Goal: Task Accomplishment & Management: Manage account settings

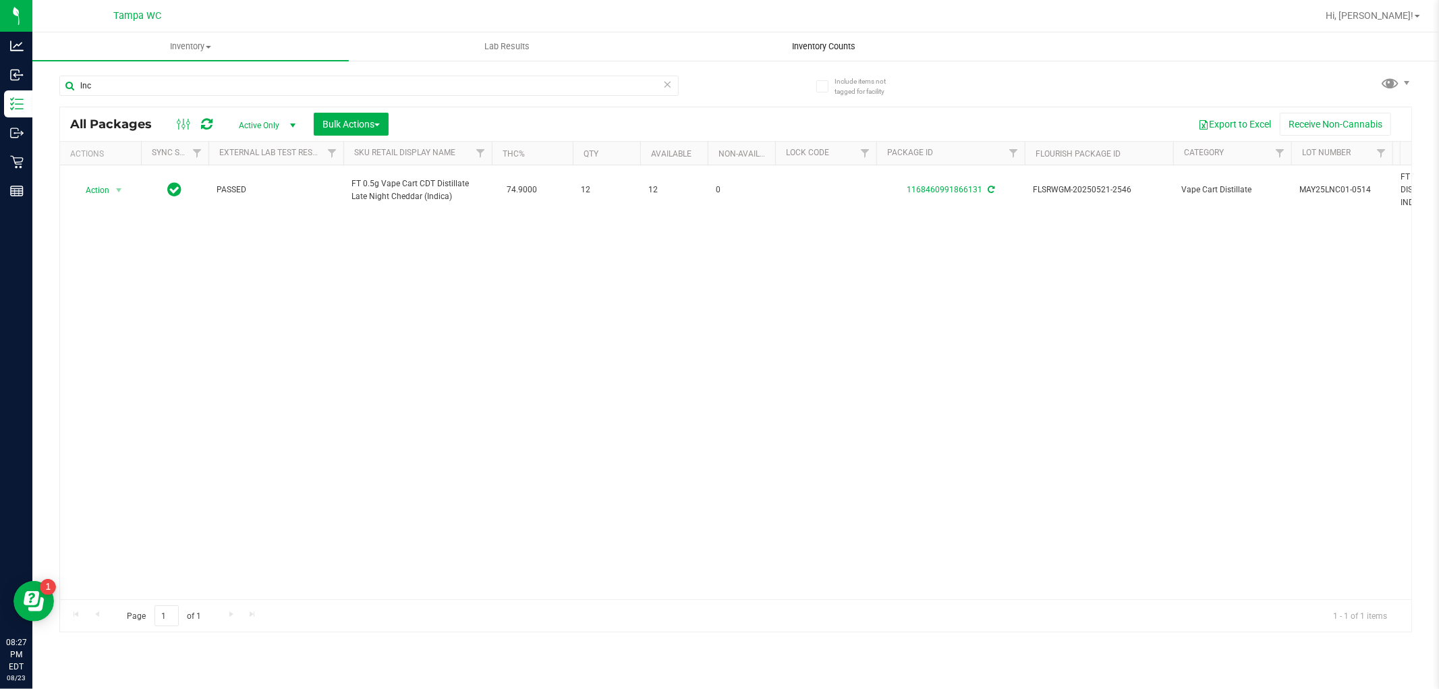
click at [817, 49] on span "Inventory Counts" at bounding box center [824, 46] width 100 height 12
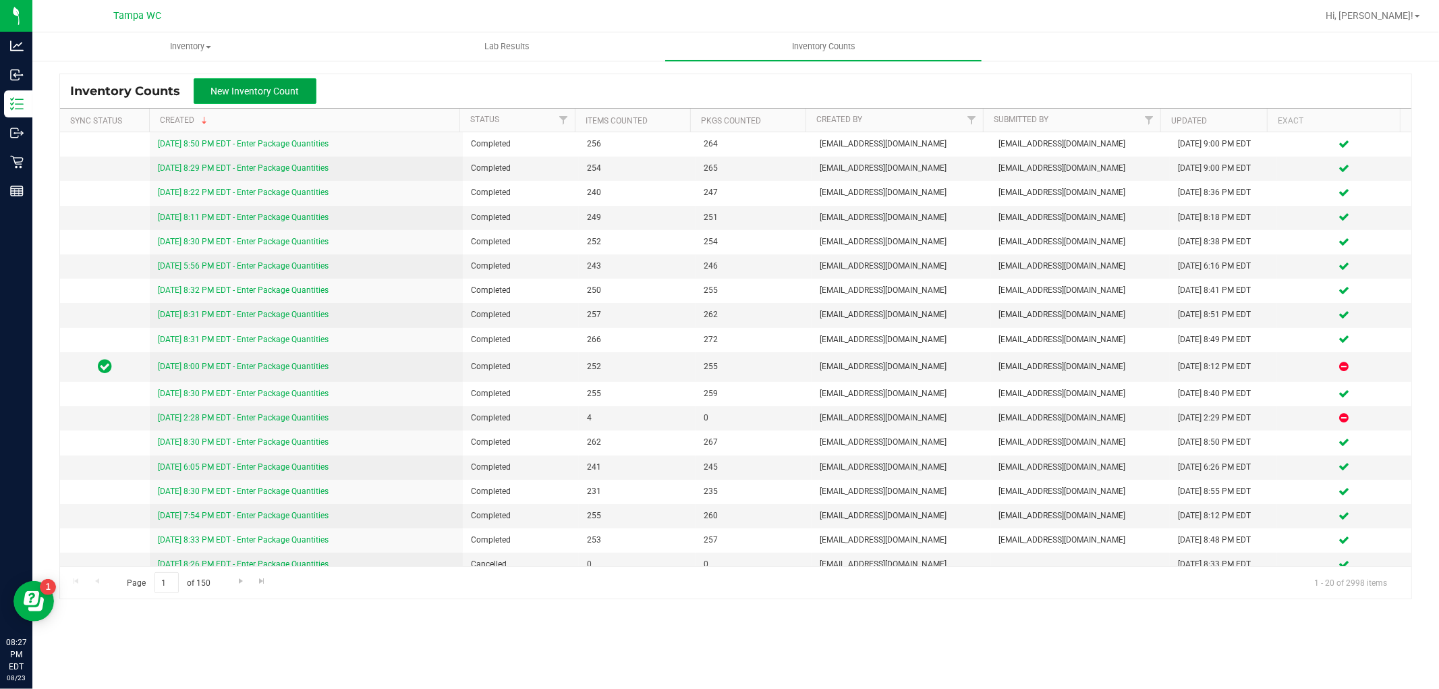
click at [250, 88] on span "New Inventory Count" at bounding box center [255, 91] width 88 height 11
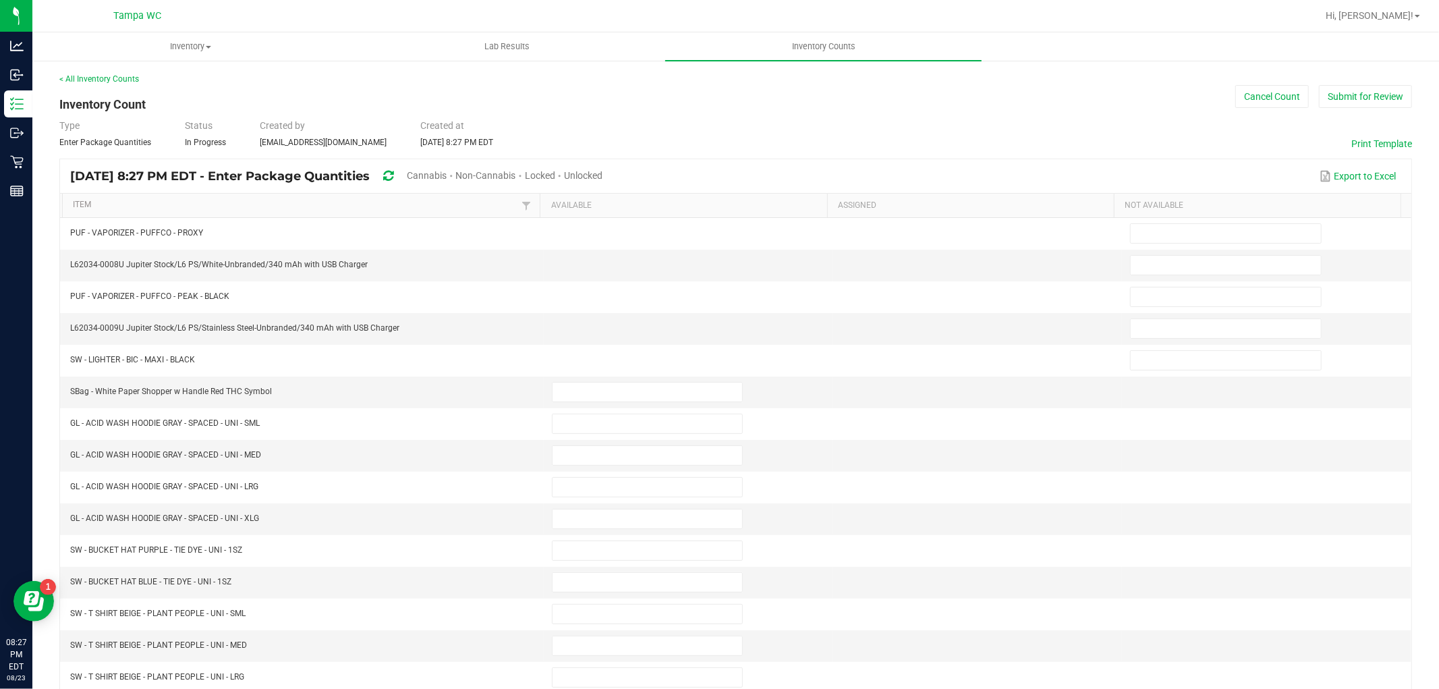
click at [447, 179] on span "Cannabis" at bounding box center [427, 175] width 40 height 11
click at [603, 172] on span "Unlocked" at bounding box center [584, 175] width 38 height 11
click at [374, 204] on link "Item" at bounding box center [295, 205] width 445 height 11
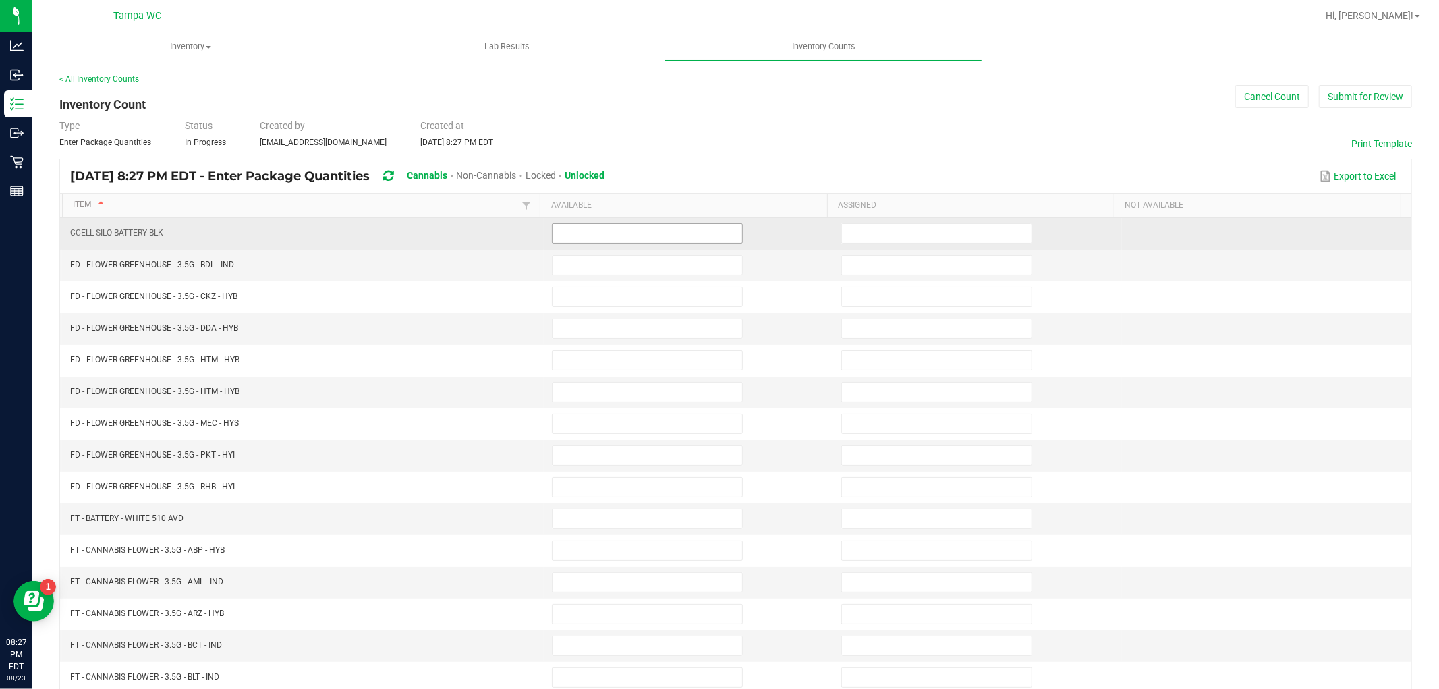
click at [624, 240] on input at bounding box center [647, 233] width 190 height 19
type input "0"
type input "14"
type input "2"
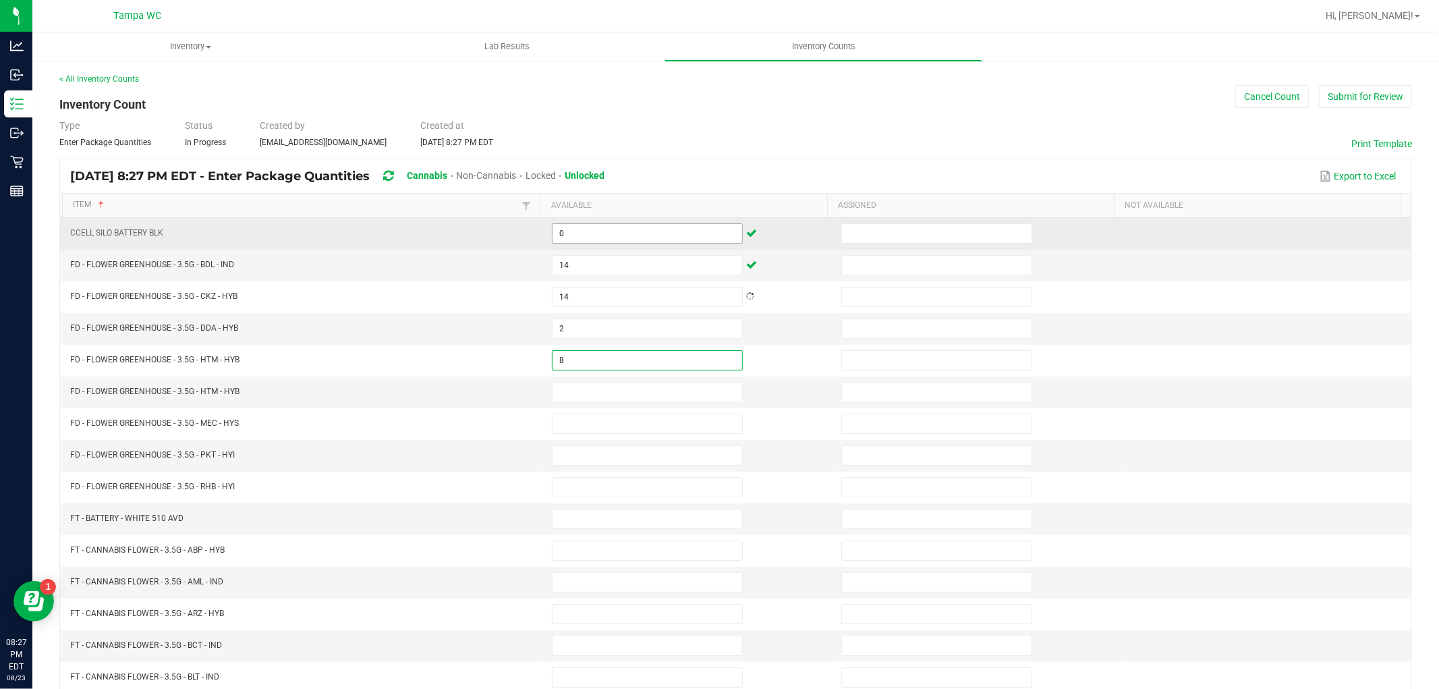
type input "8"
type input "0"
type input "14"
type input "6"
type input "15"
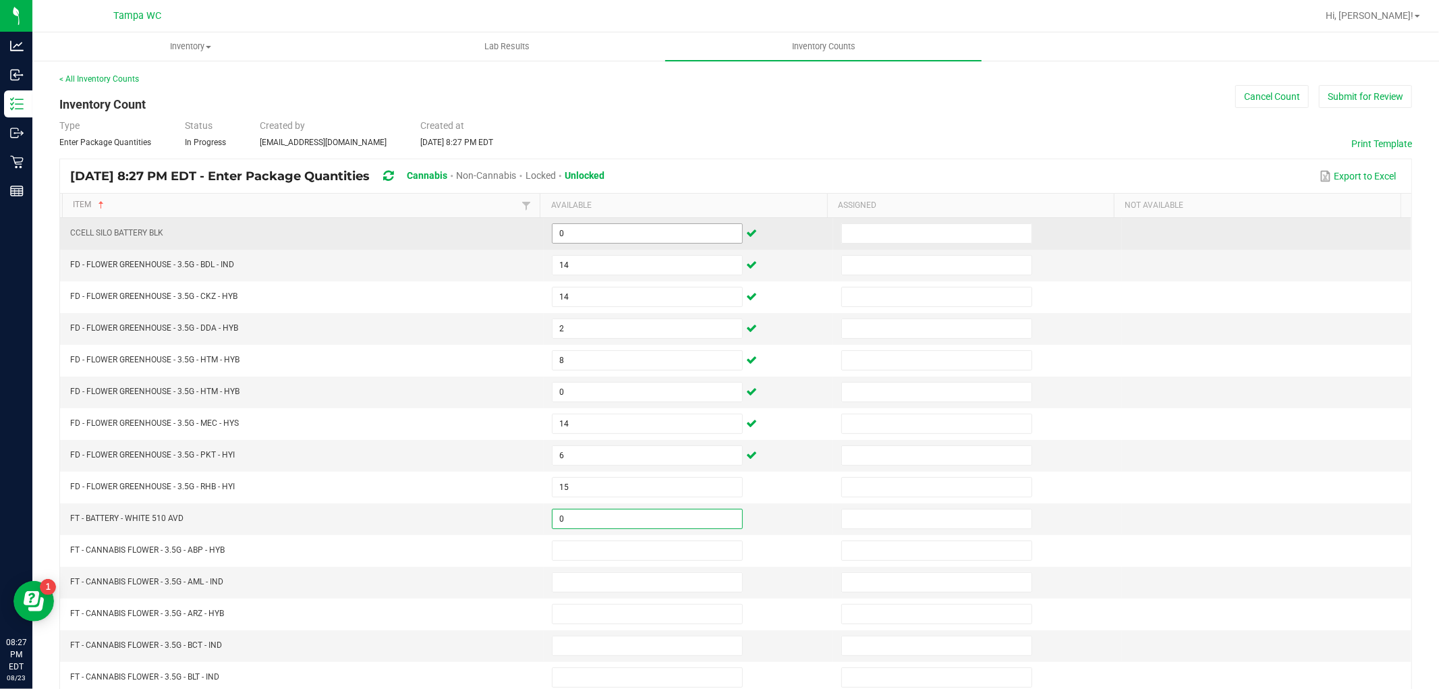
type input "0"
type input "19"
type input "12"
type input "8"
type input "13"
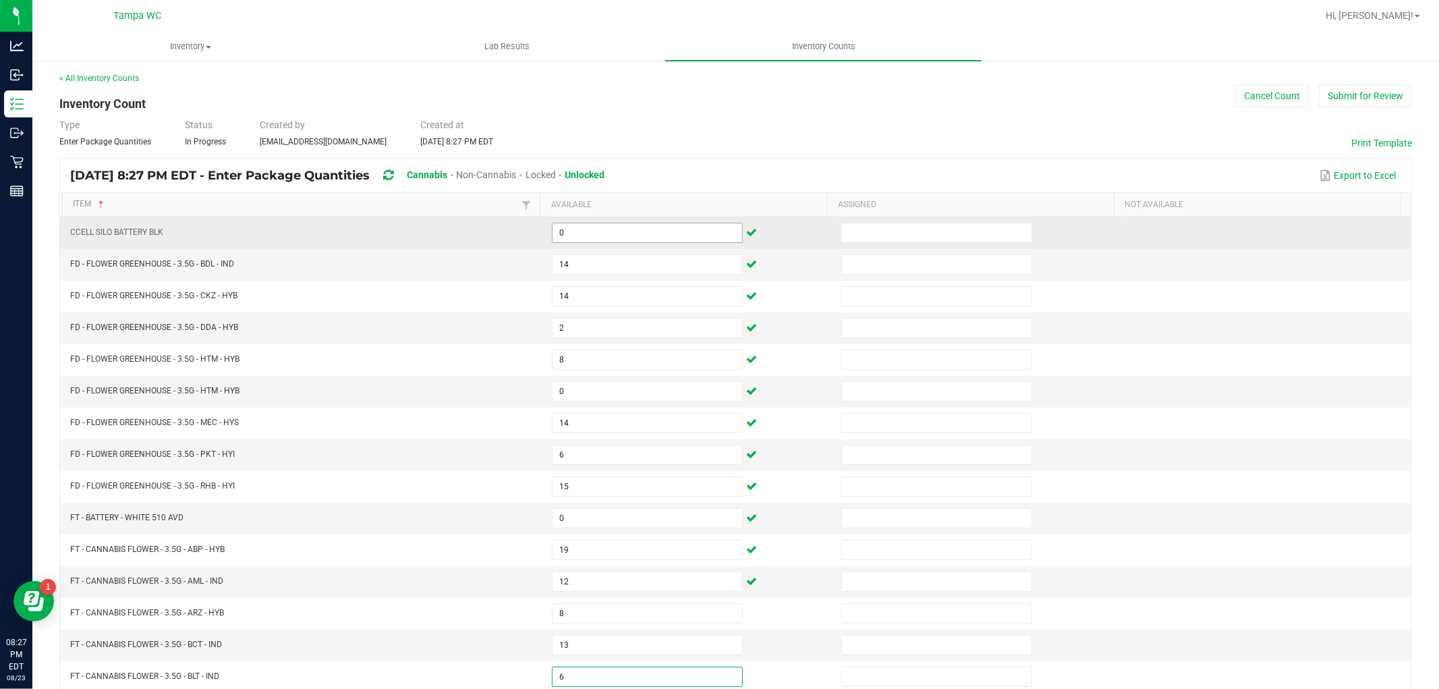
type input "6"
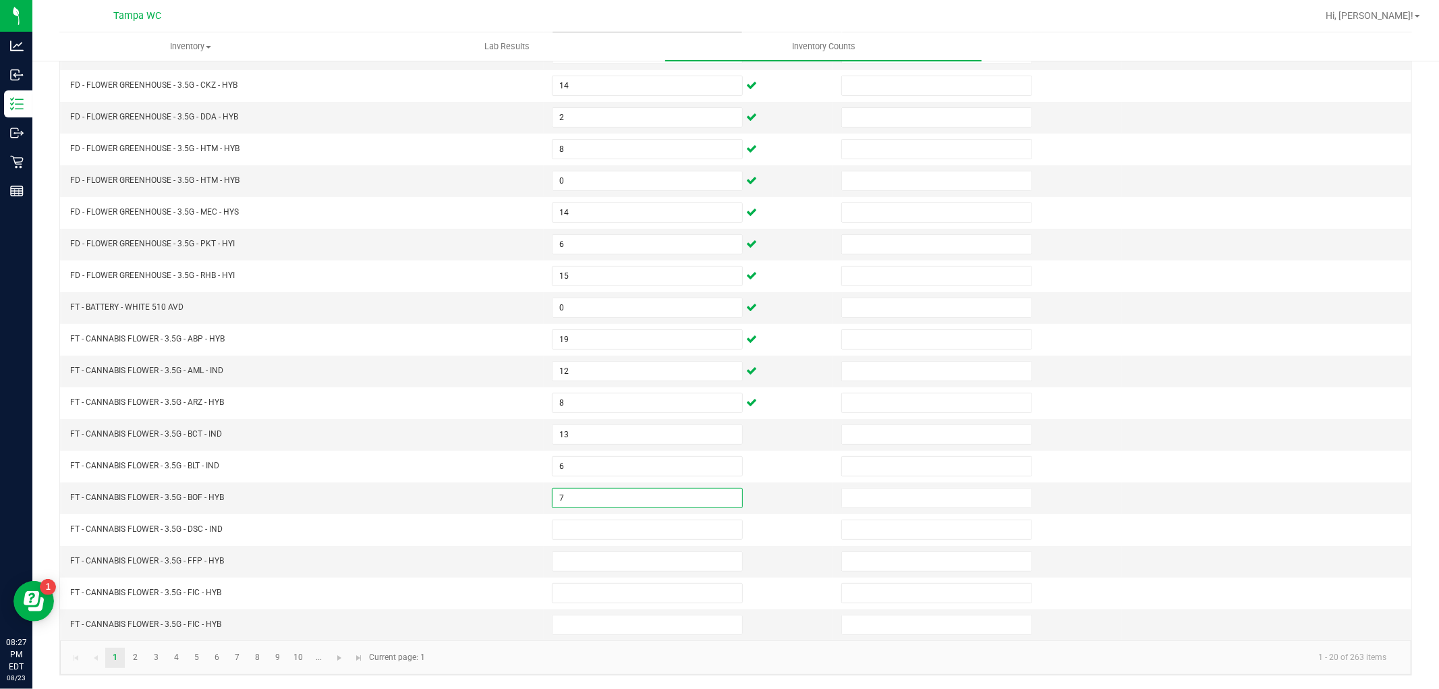
type input "7"
type input "3"
type input "13"
type input "5"
type input "0"
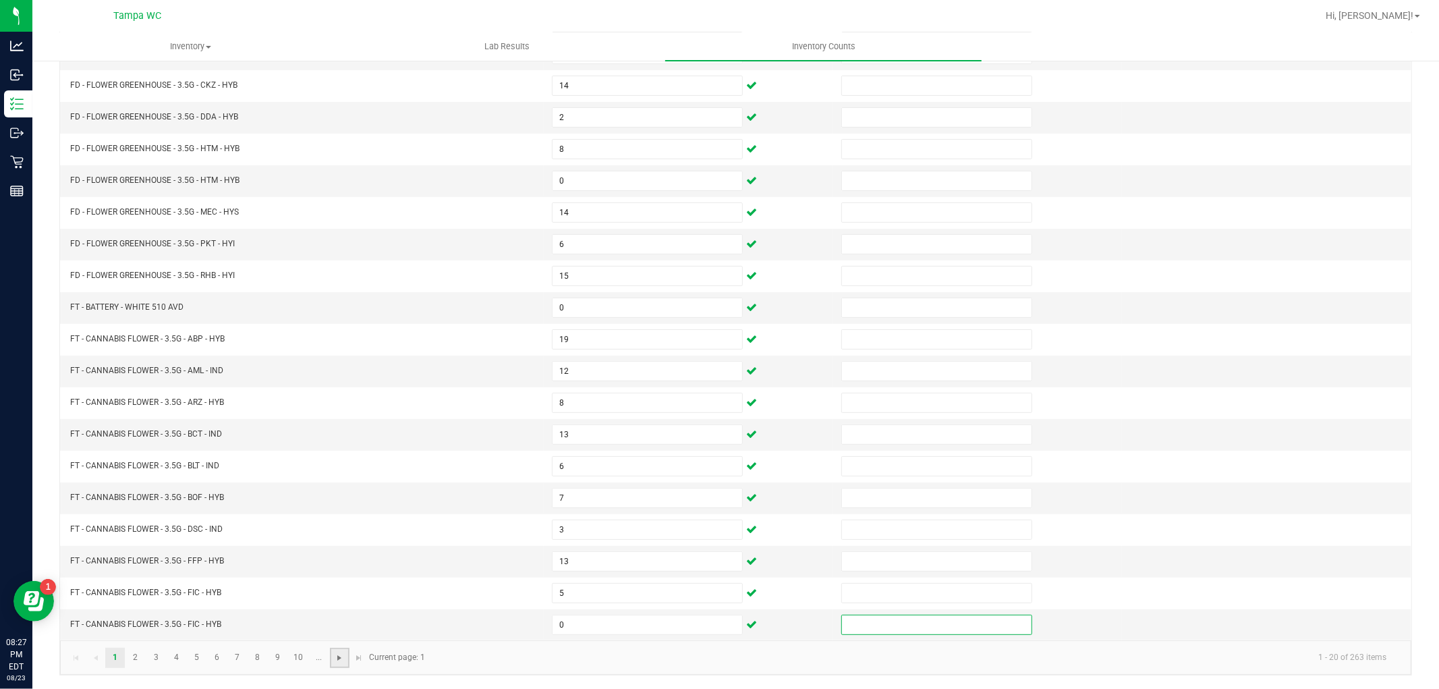
click at [342, 656] on span "Go to the next page" at bounding box center [339, 657] width 11 height 11
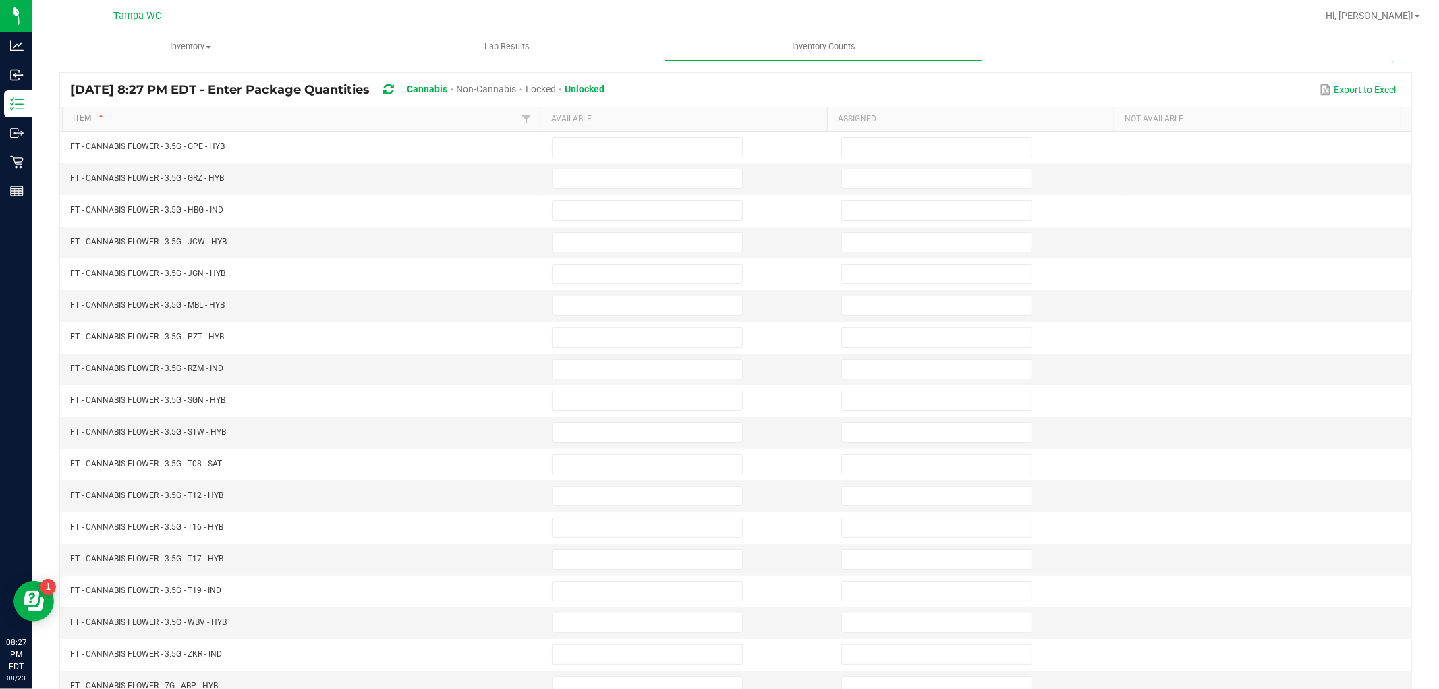
scroll to position [0, 0]
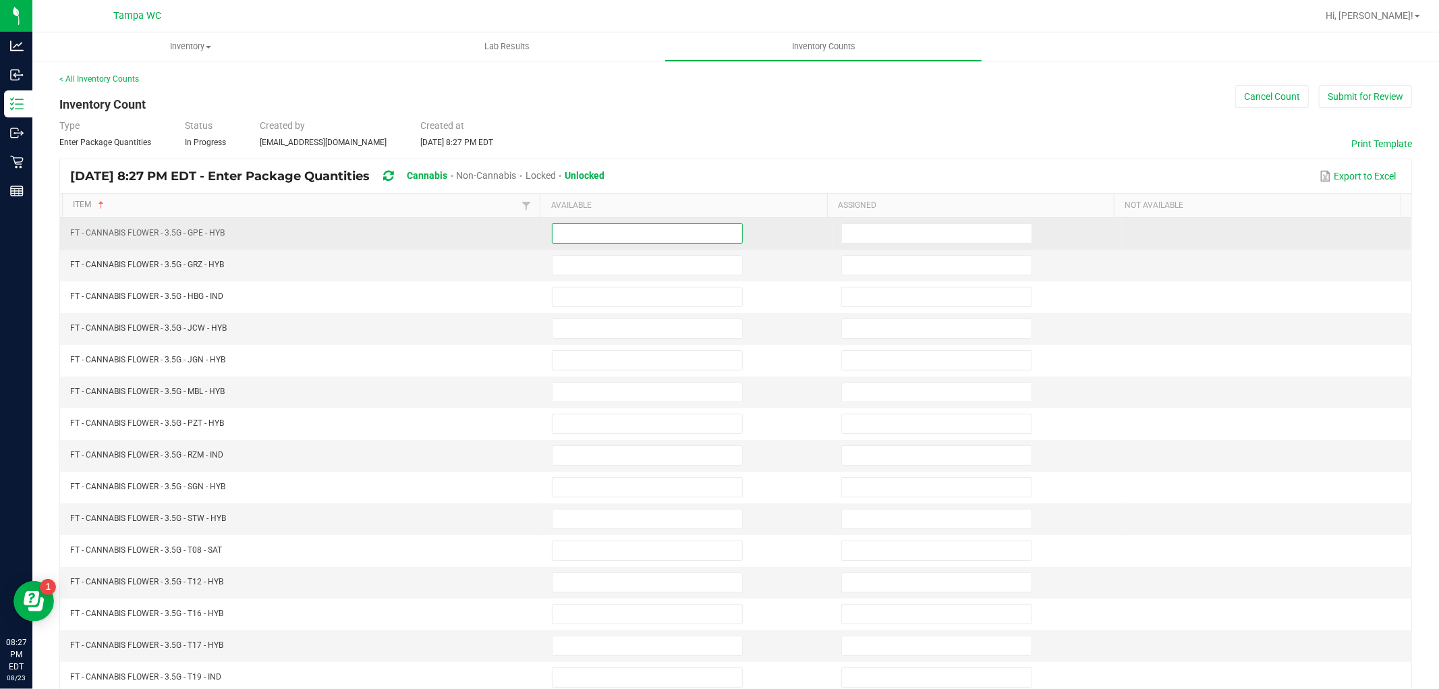
click at [583, 228] on input at bounding box center [647, 233] width 190 height 19
type input "3"
type input "4"
type input "5"
type input "7"
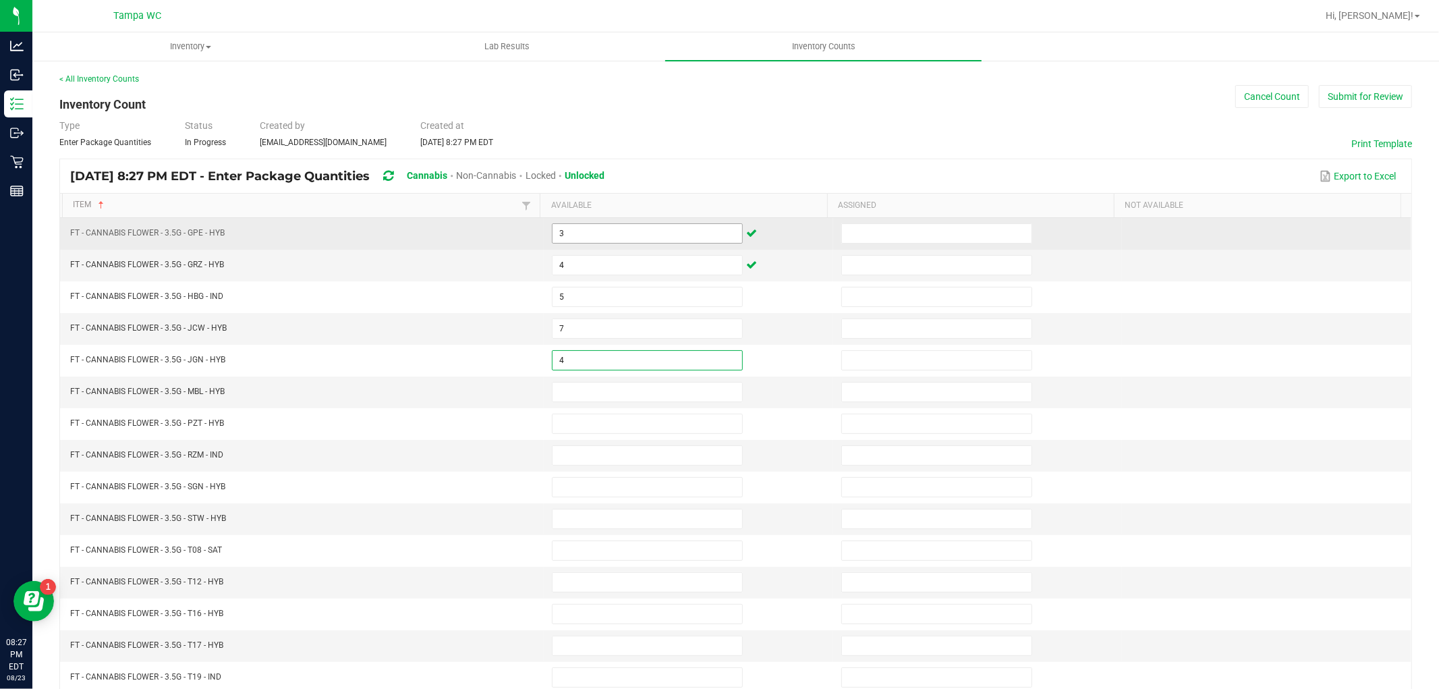
type input "4"
type input "10"
type input "13"
type input "11"
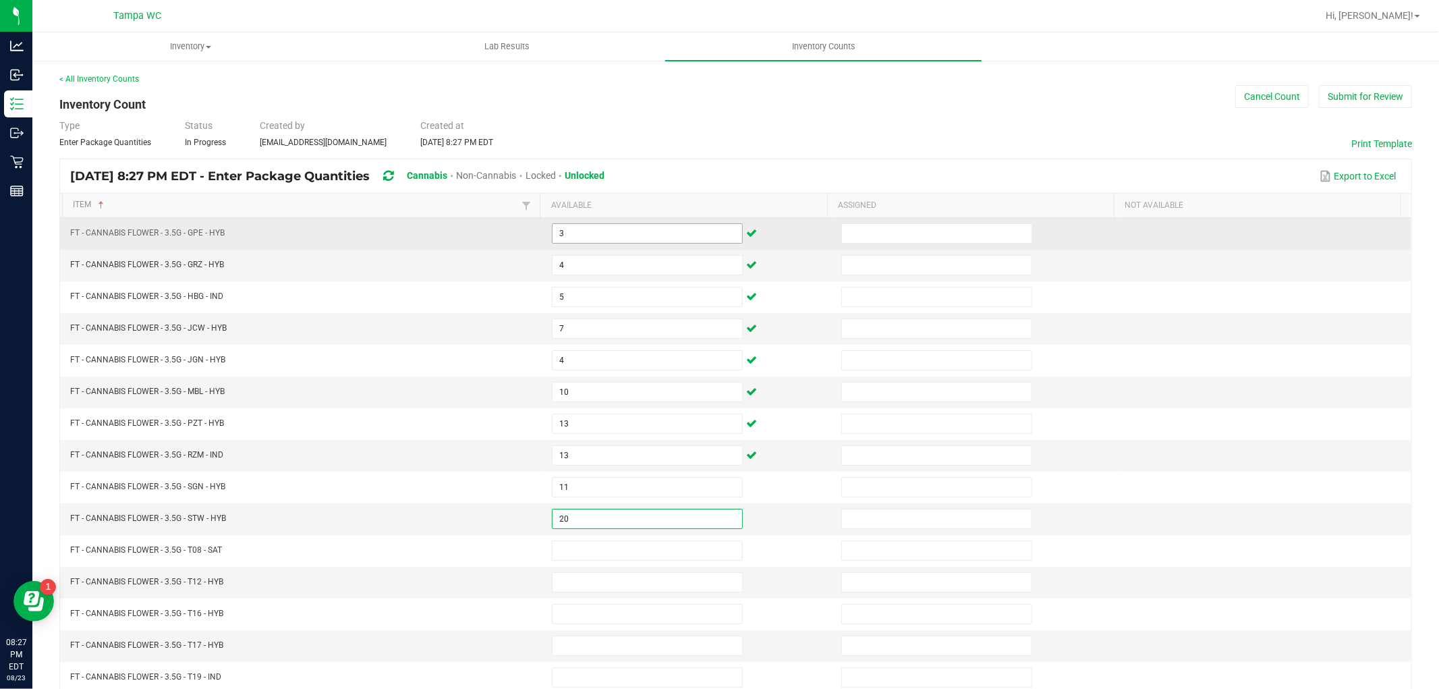
type input "20"
type input "11"
type input "30"
type input "9"
type input "13"
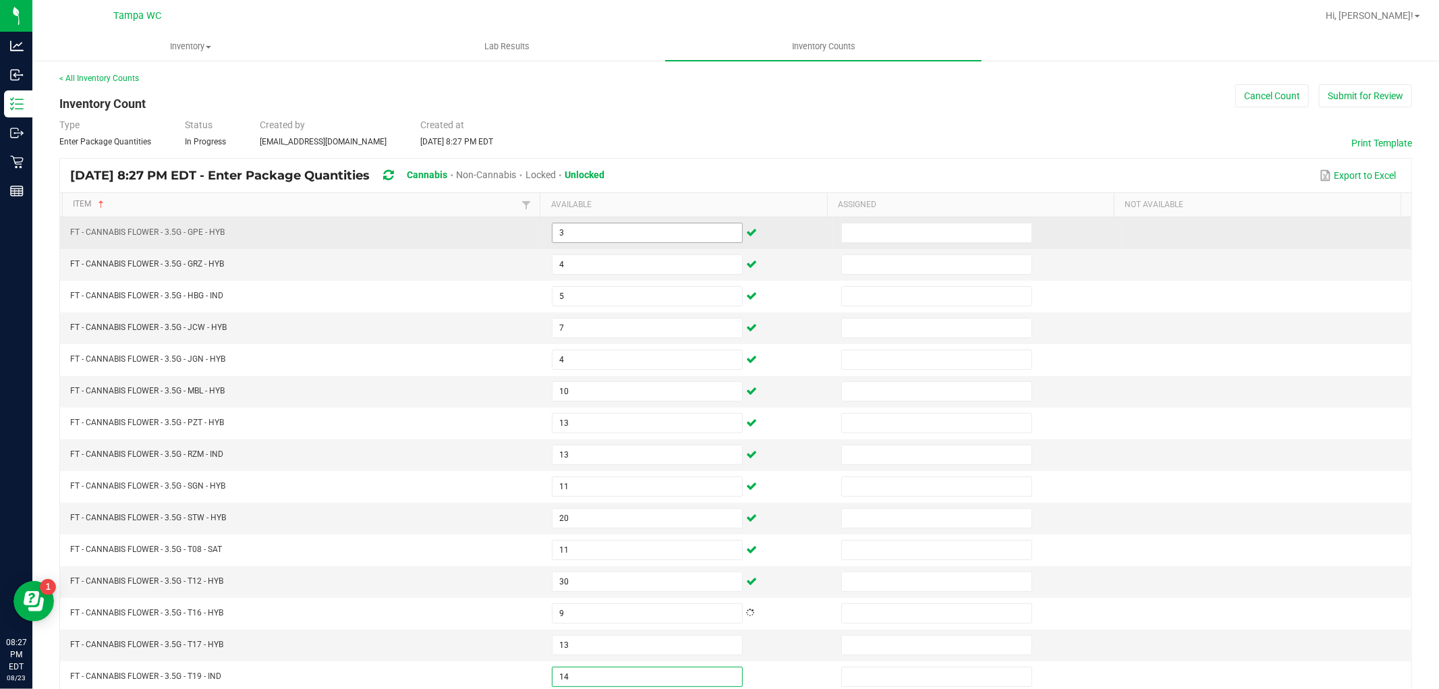
type input "14"
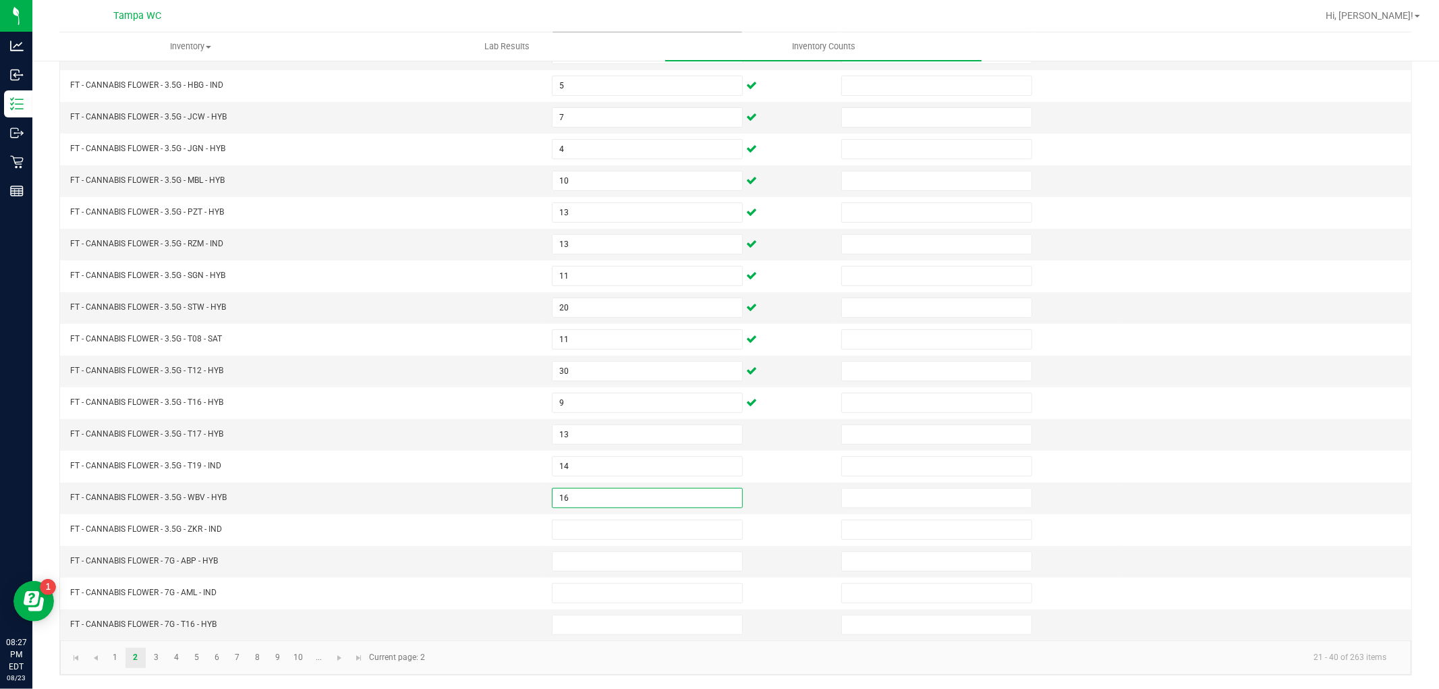
type input "16"
type input "10"
type input "20"
type input "19"
type input "21"
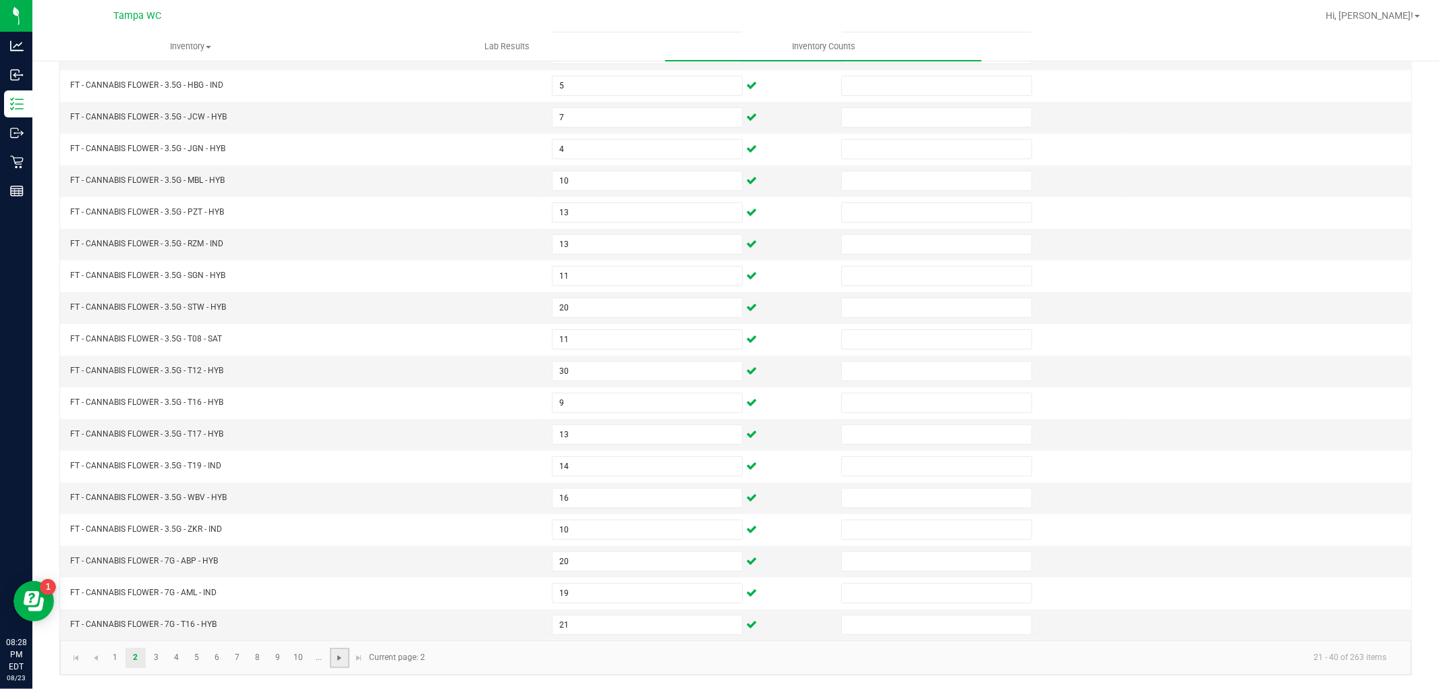
click at [341, 660] on span "Go to the next page" at bounding box center [339, 657] width 11 height 11
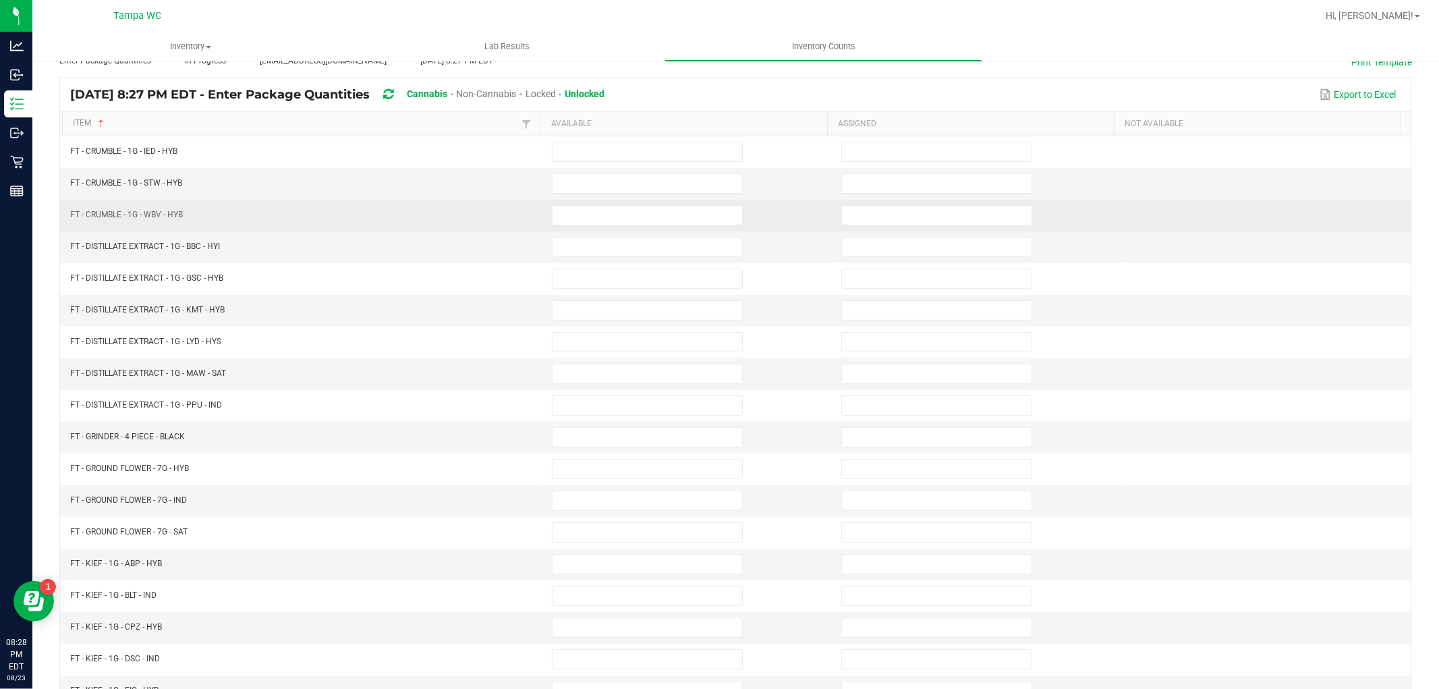
scroll to position [0, 0]
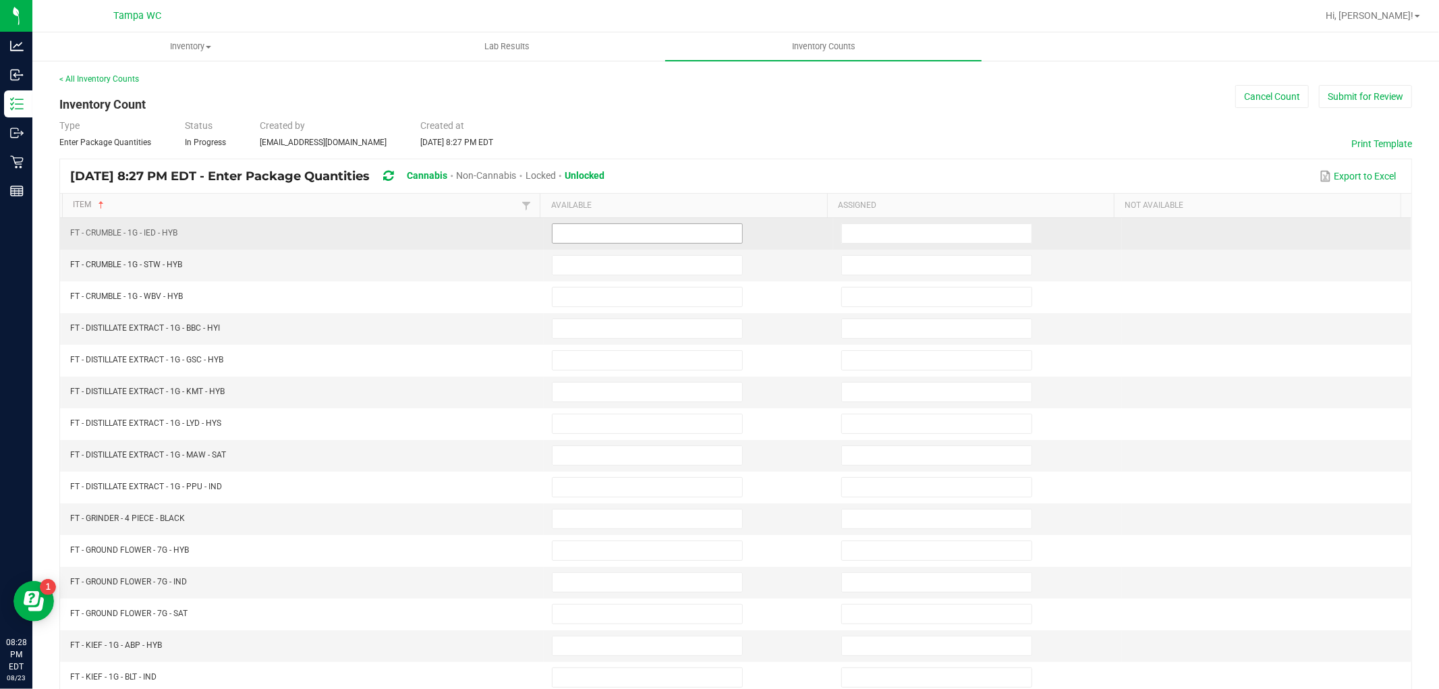
drag, startPoint x: 569, startPoint y: 225, endPoint x: 576, endPoint y: 239, distance: 15.4
click at [575, 237] on input at bounding box center [647, 233] width 190 height 19
type input "7"
type input "3"
type input "8"
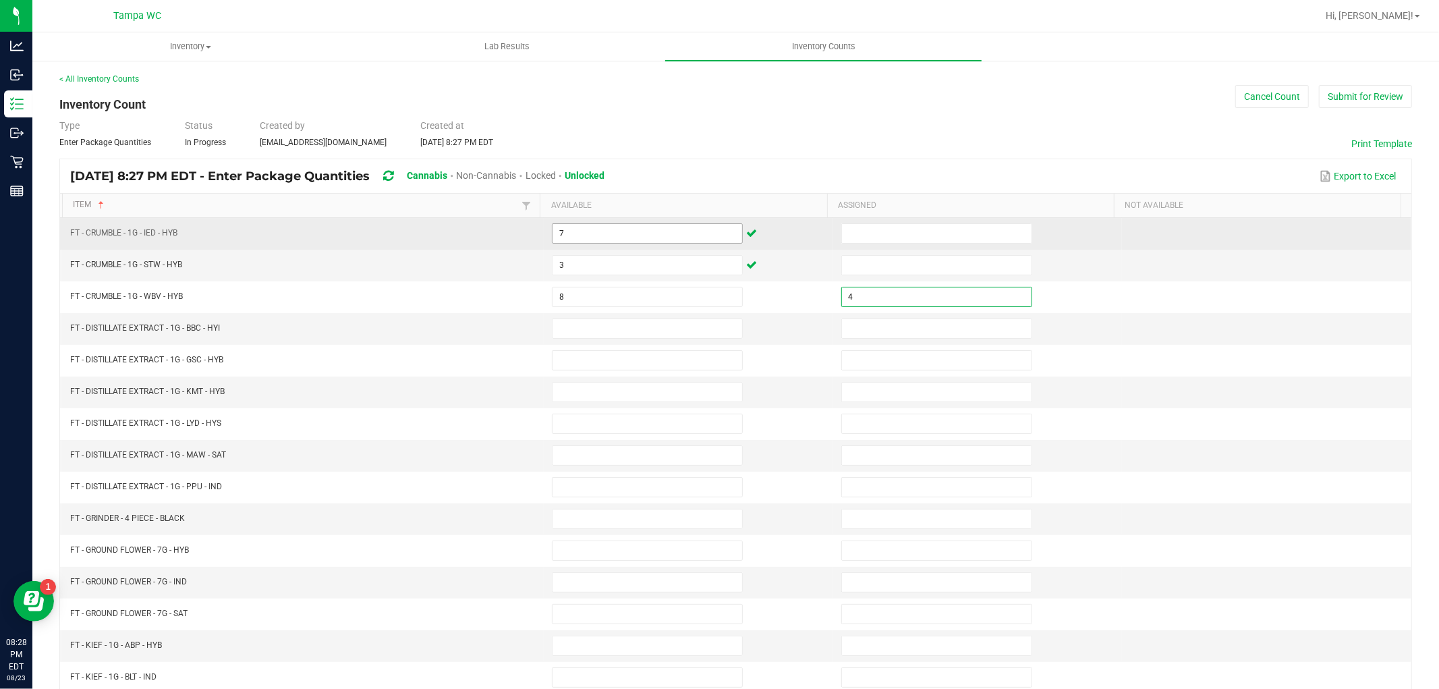
type input "4"
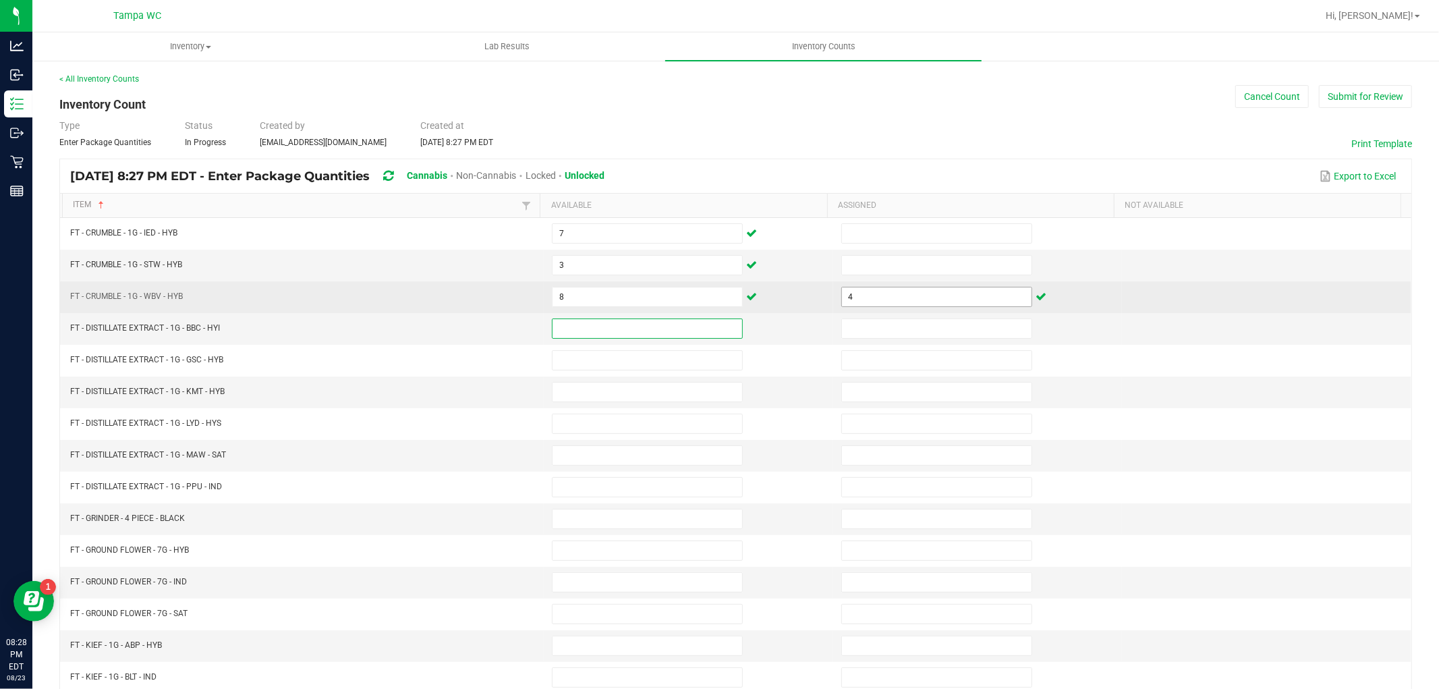
drag, startPoint x: 892, startPoint y: 310, endPoint x: 900, endPoint y: 300, distance: 13.0
click at [897, 301] on td "4" at bounding box center [977, 297] width 289 height 32
click at [901, 300] on input "4" at bounding box center [937, 296] width 190 height 19
type input "4"
type input "3"
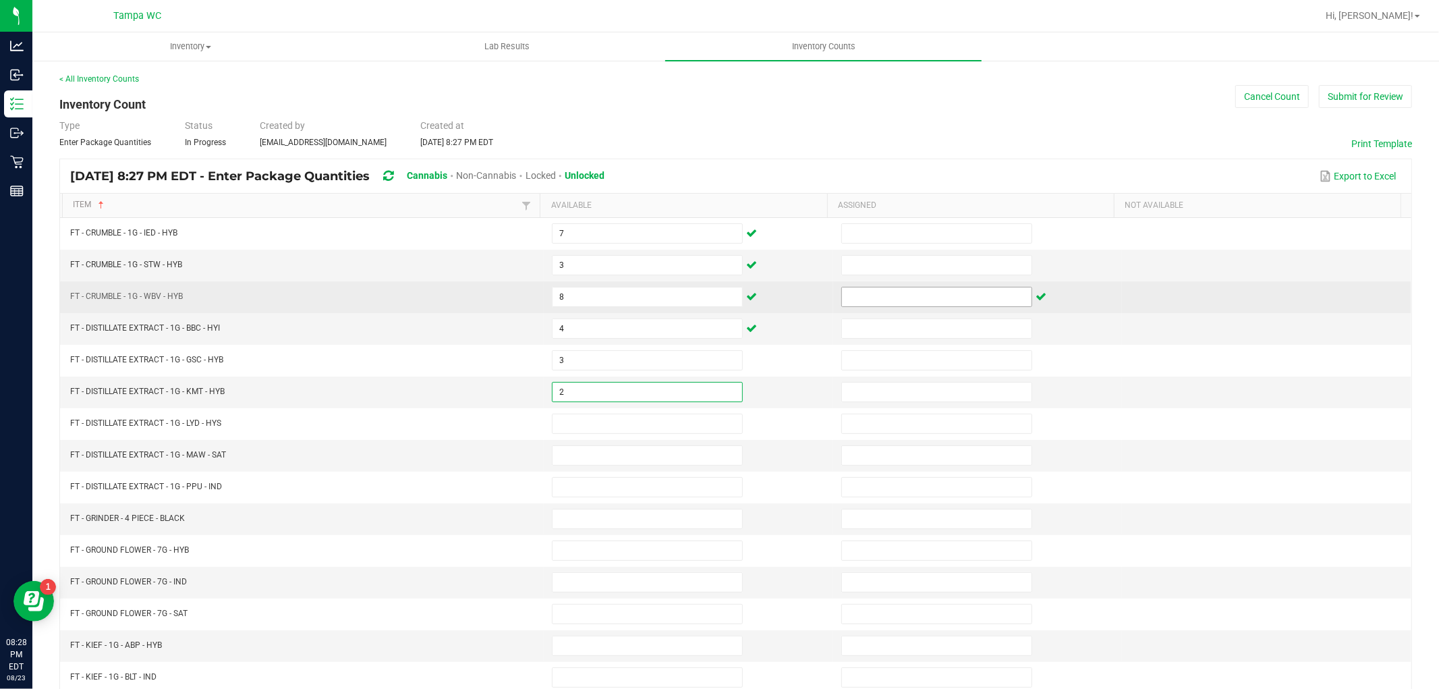
type input "2"
type input "1"
type input "6"
type input "8"
type input "2"
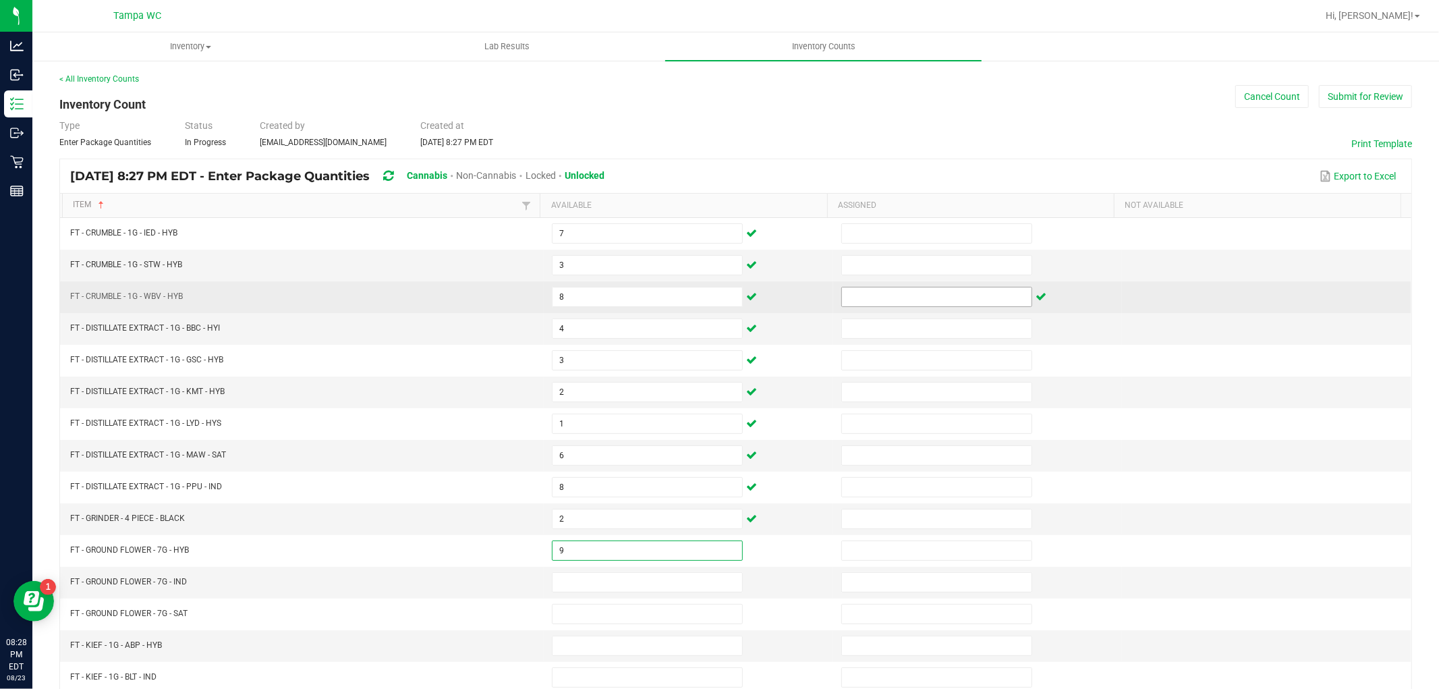
type input "9"
type input "6"
type input "18"
type input "9"
type input "8"
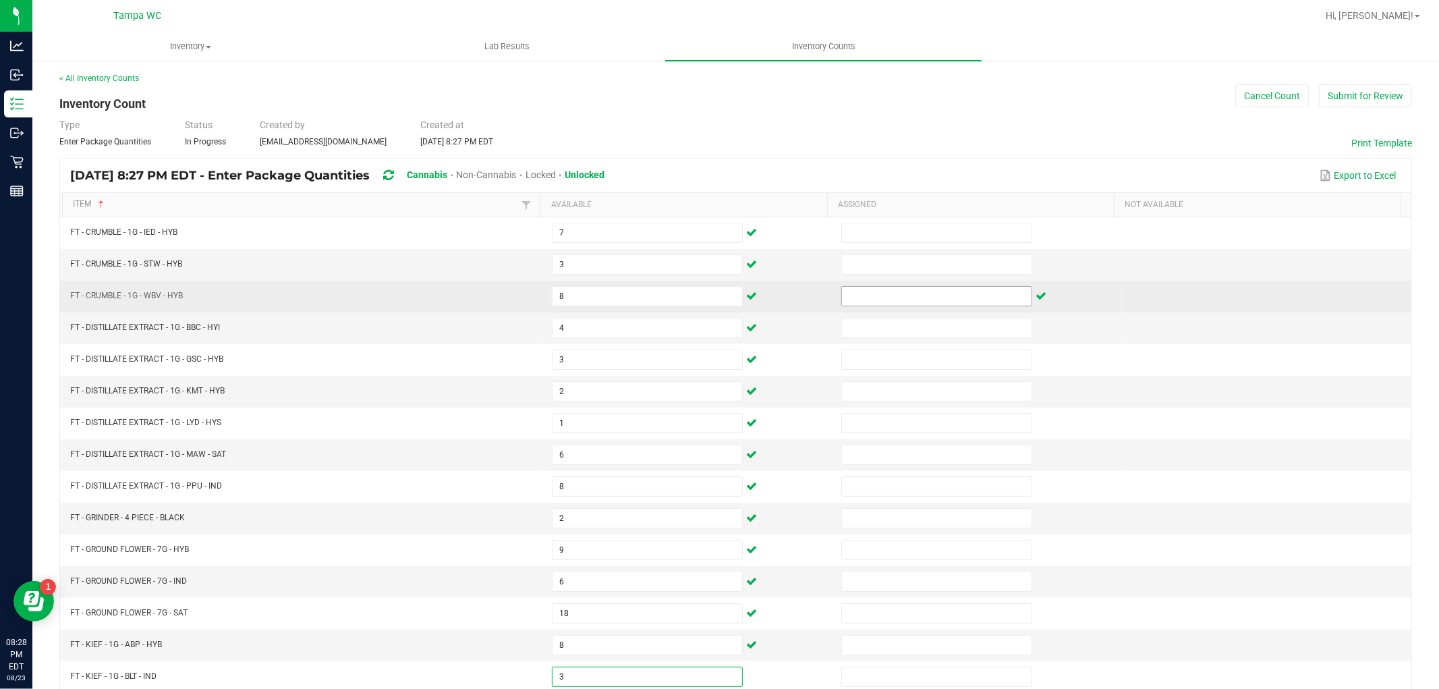
type input "3"
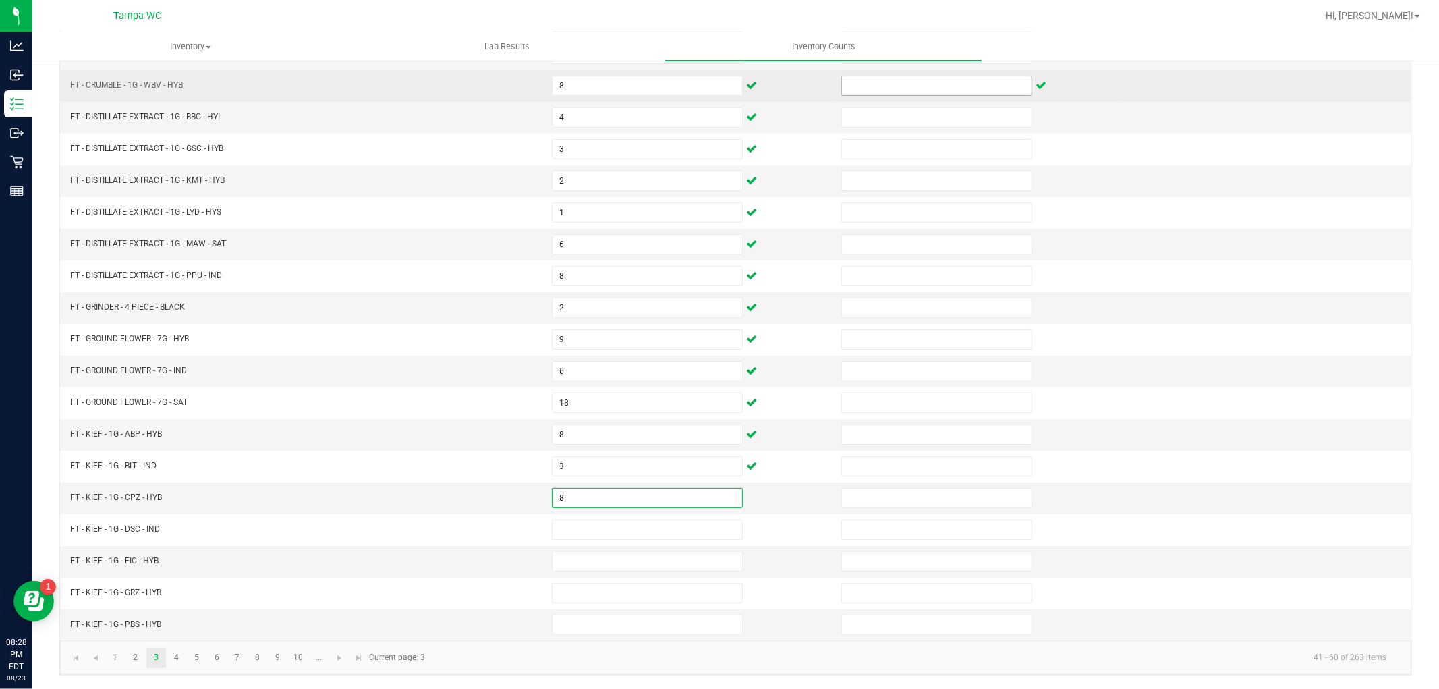
type input "8"
type input "7"
type input "3"
type input "2"
type input "7"
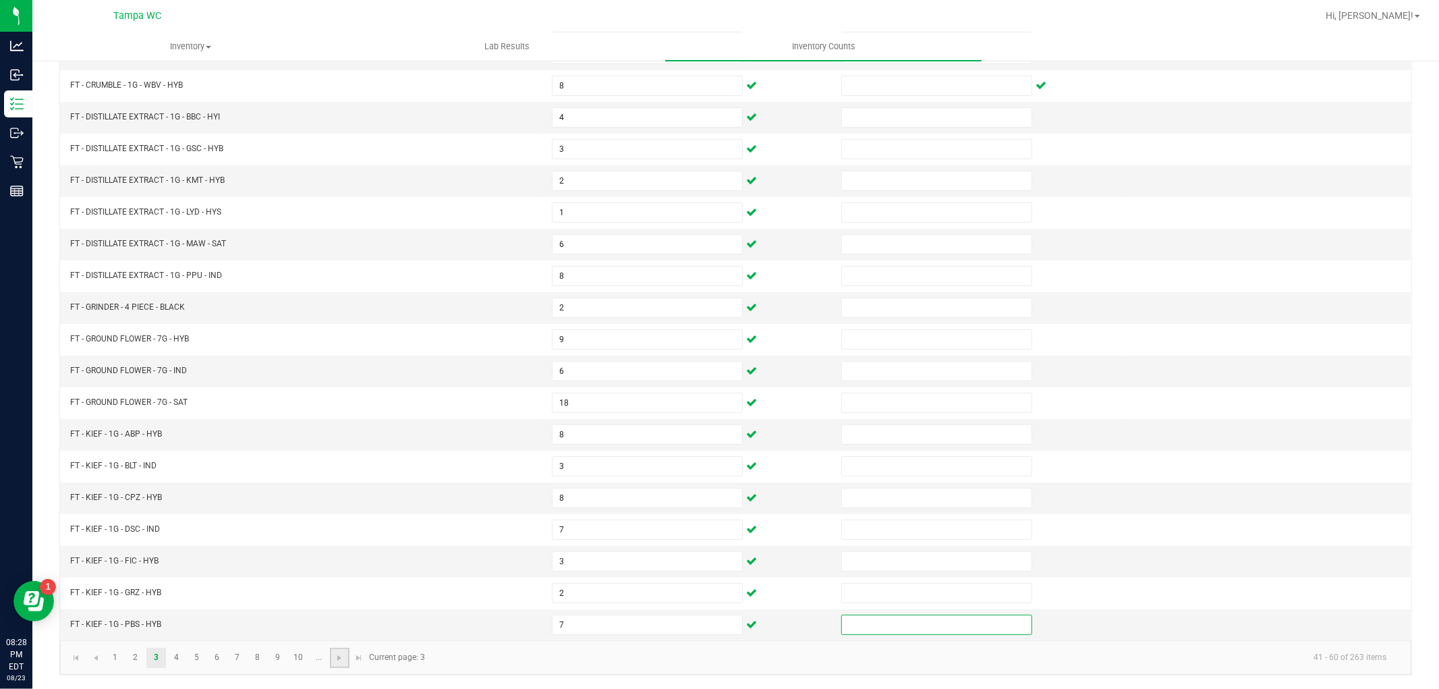
click at [330, 652] on link at bounding box center [340, 657] width 20 height 20
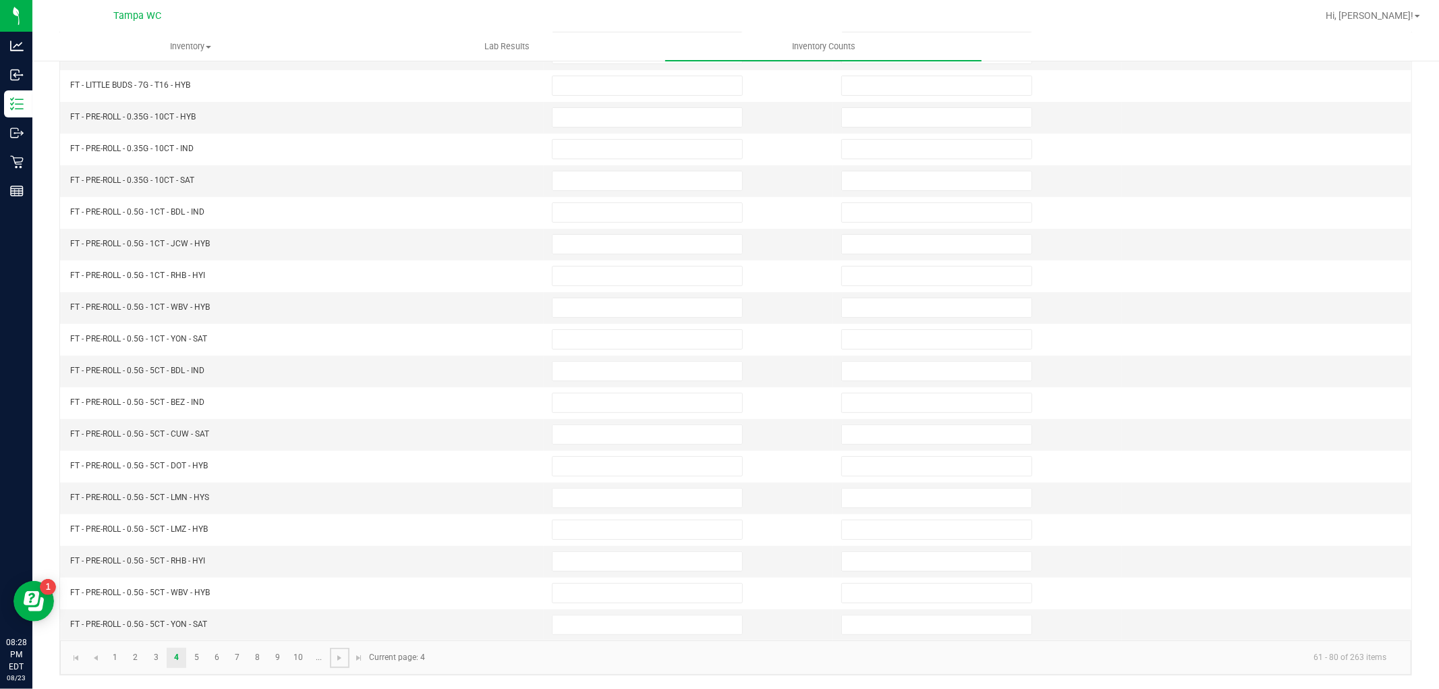
scroll to position [0, 0]
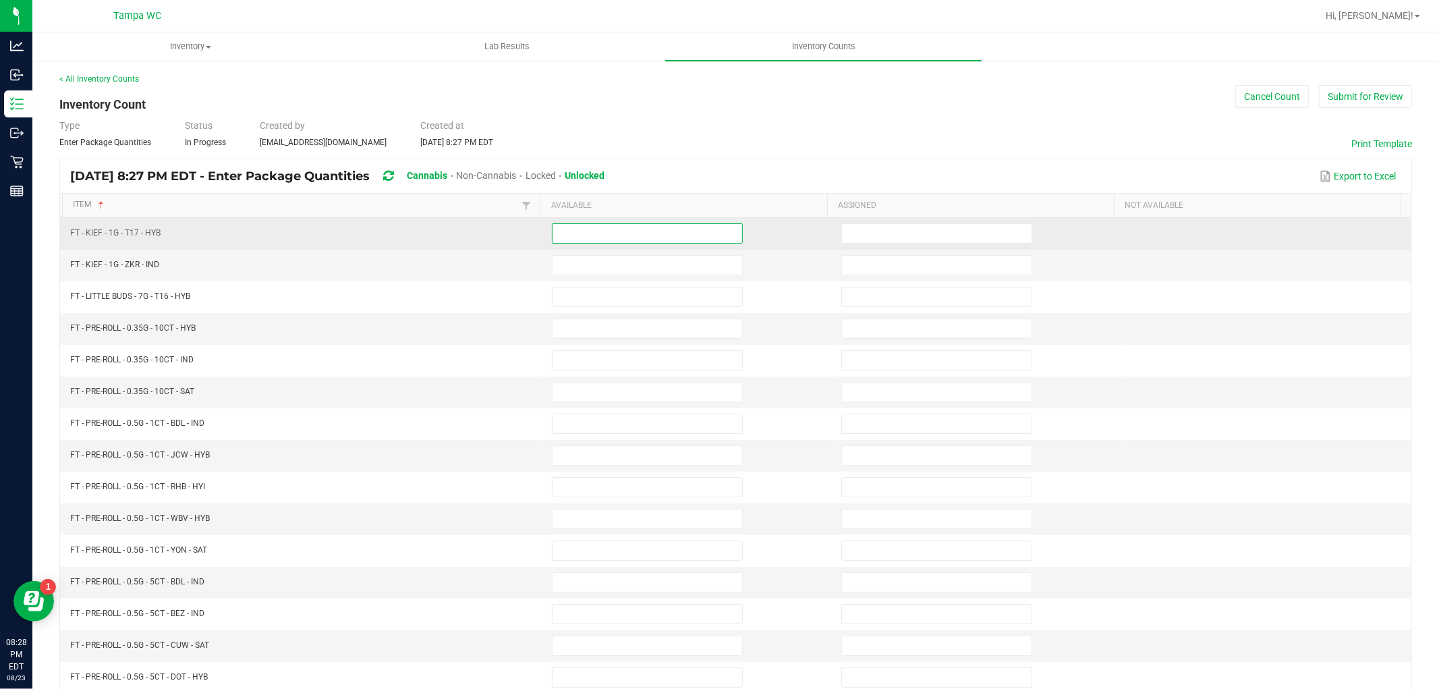
click at [629, 239] on input at bounding box center [647, 233] width 190 height 19
type input "5"
type input "1"
type input "0"
type input "7"
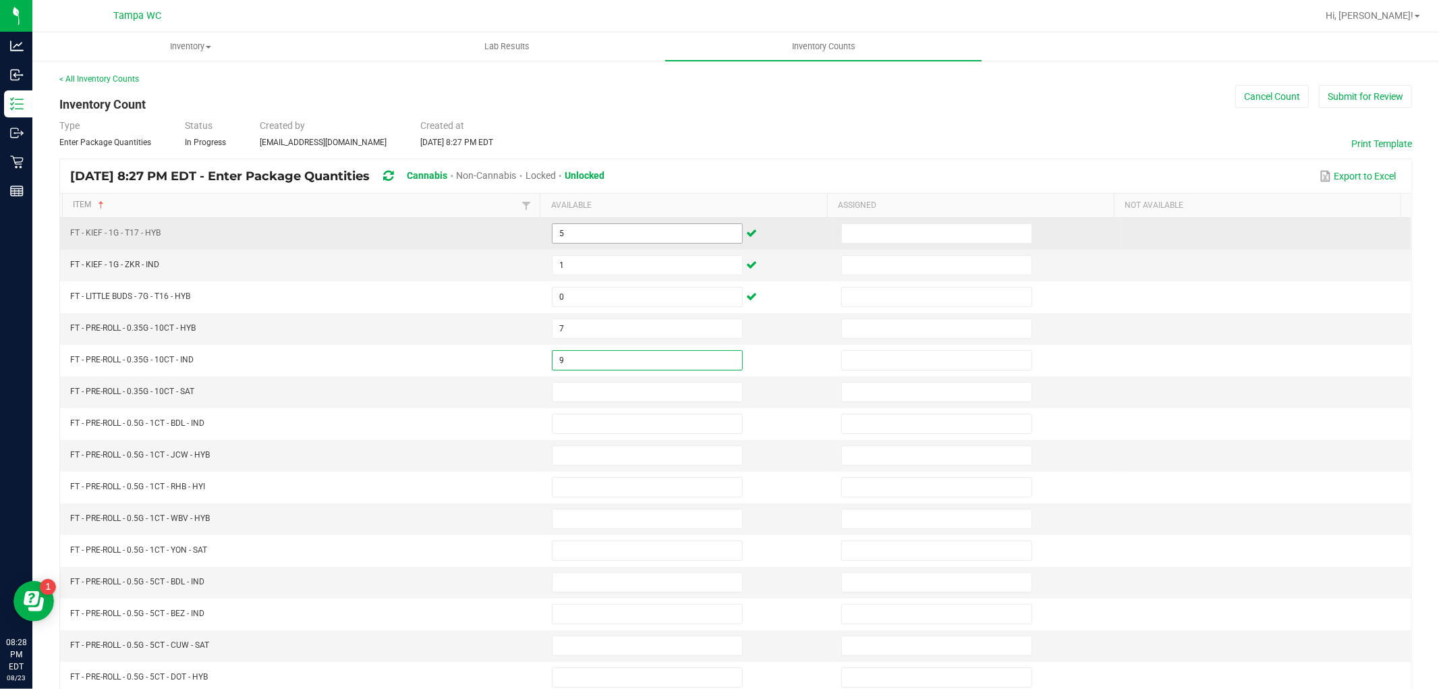
type input "9"
type input "8"
type input "147"
type input "10"
type input "23"
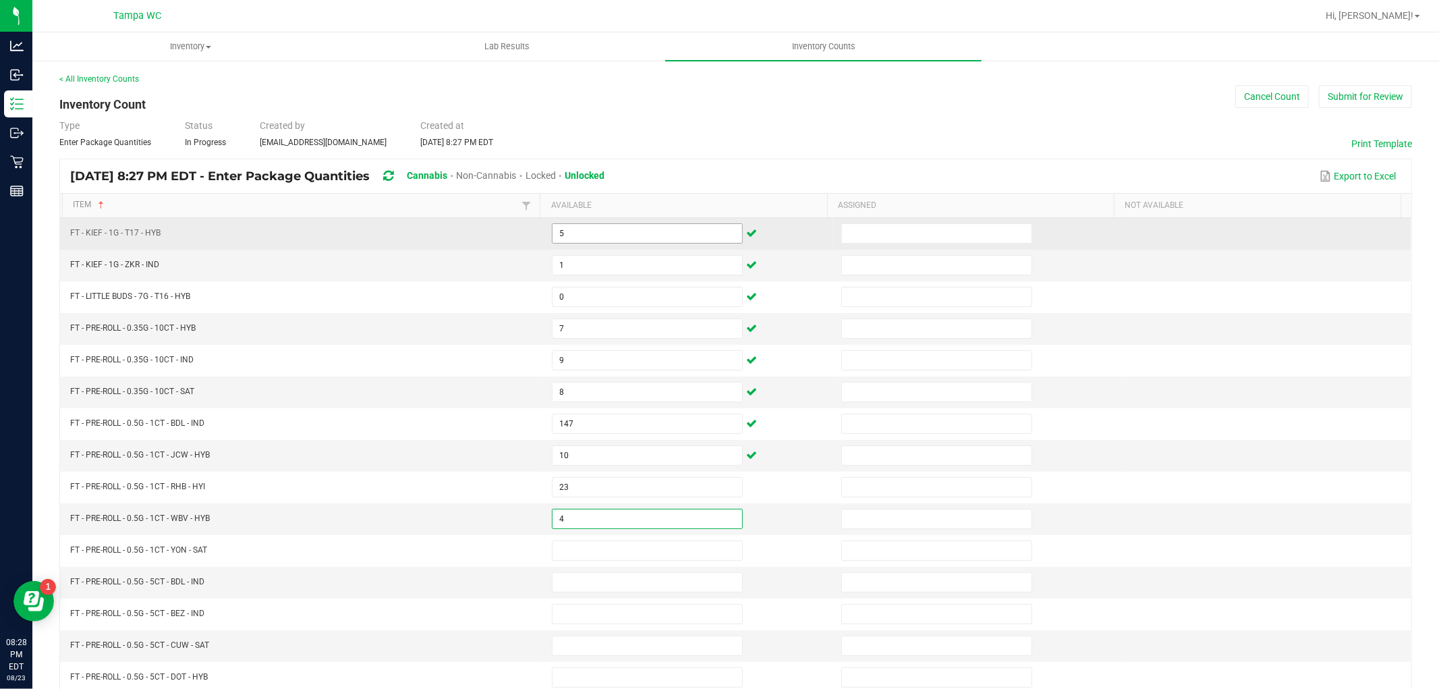
type input "4"
type input "13"
type input "6"
type input "5"
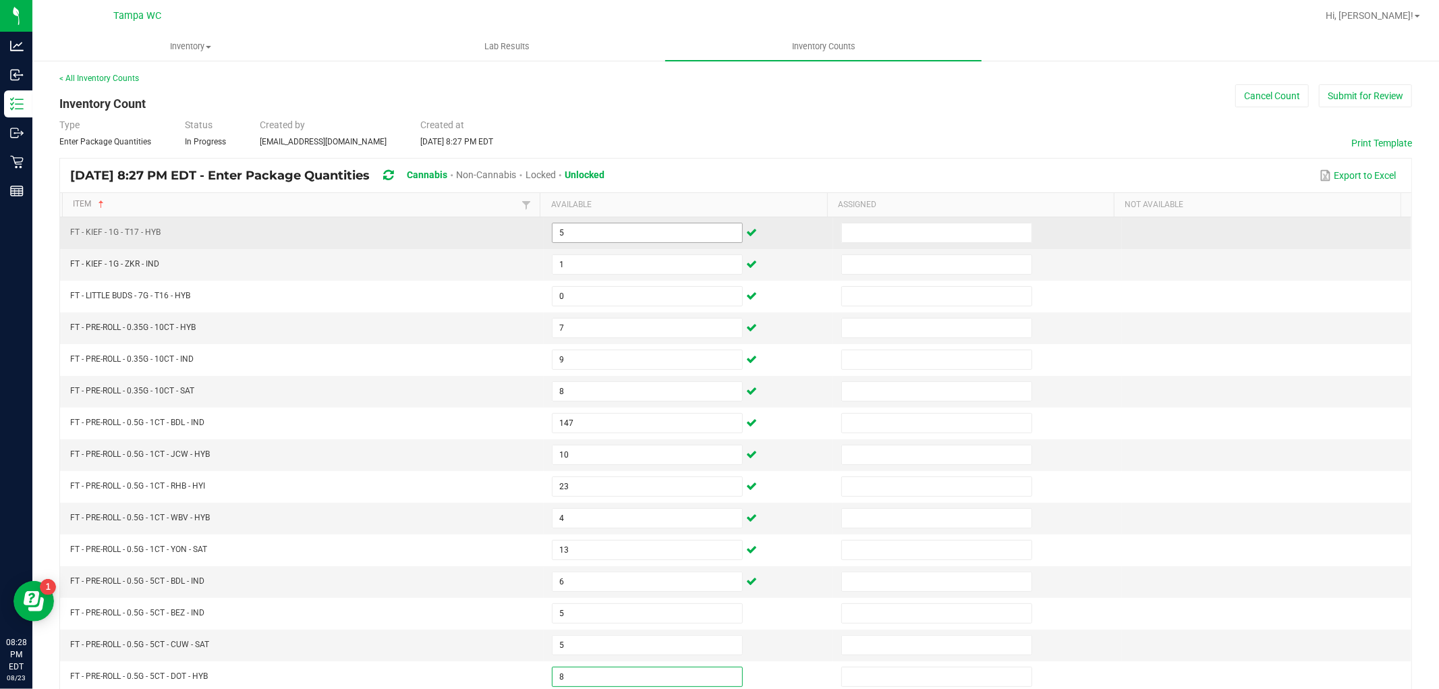
type input "8"
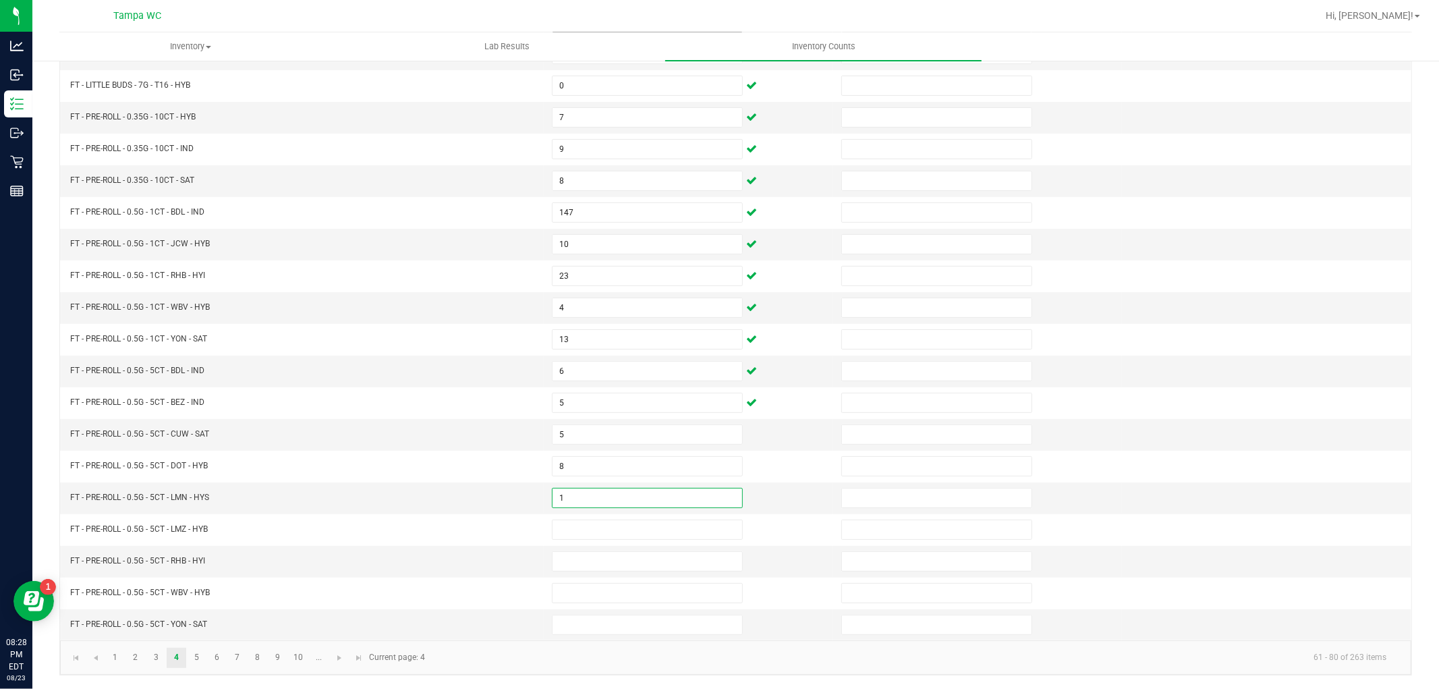
type input "1"
type input "11"
type input "9"
type input "2"
type input "5"
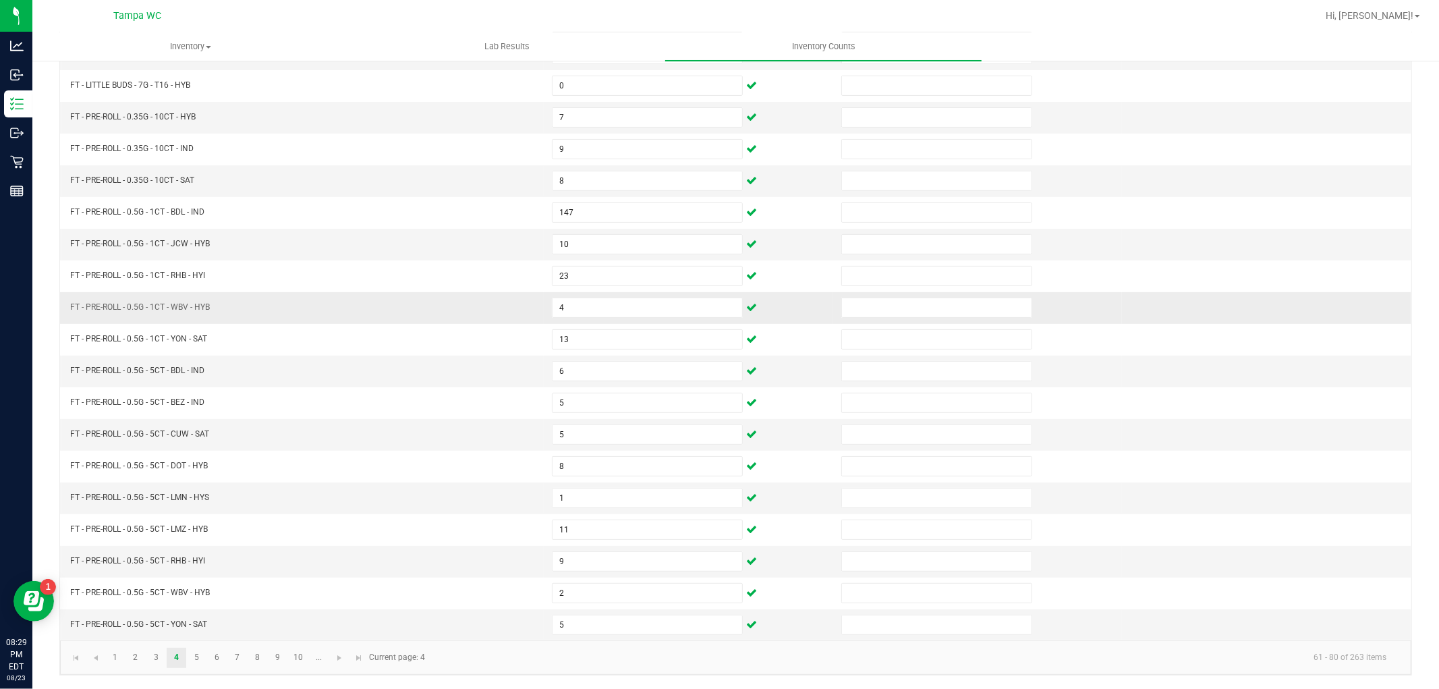
scroll to position [140, 0]
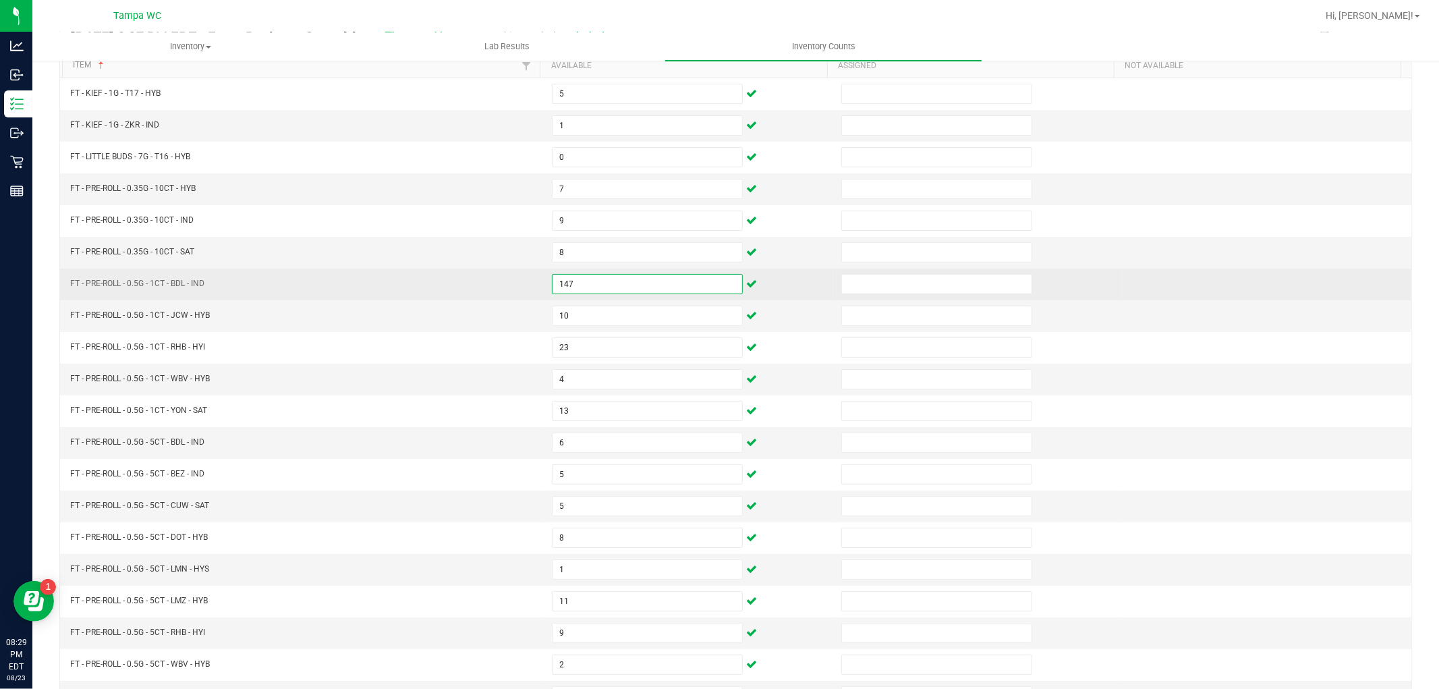
click at [583, 278] on input "147" at bounding box center [647, 284] width 190 height 19
type input "17"
type input "10"
type input "23"
type input "13"
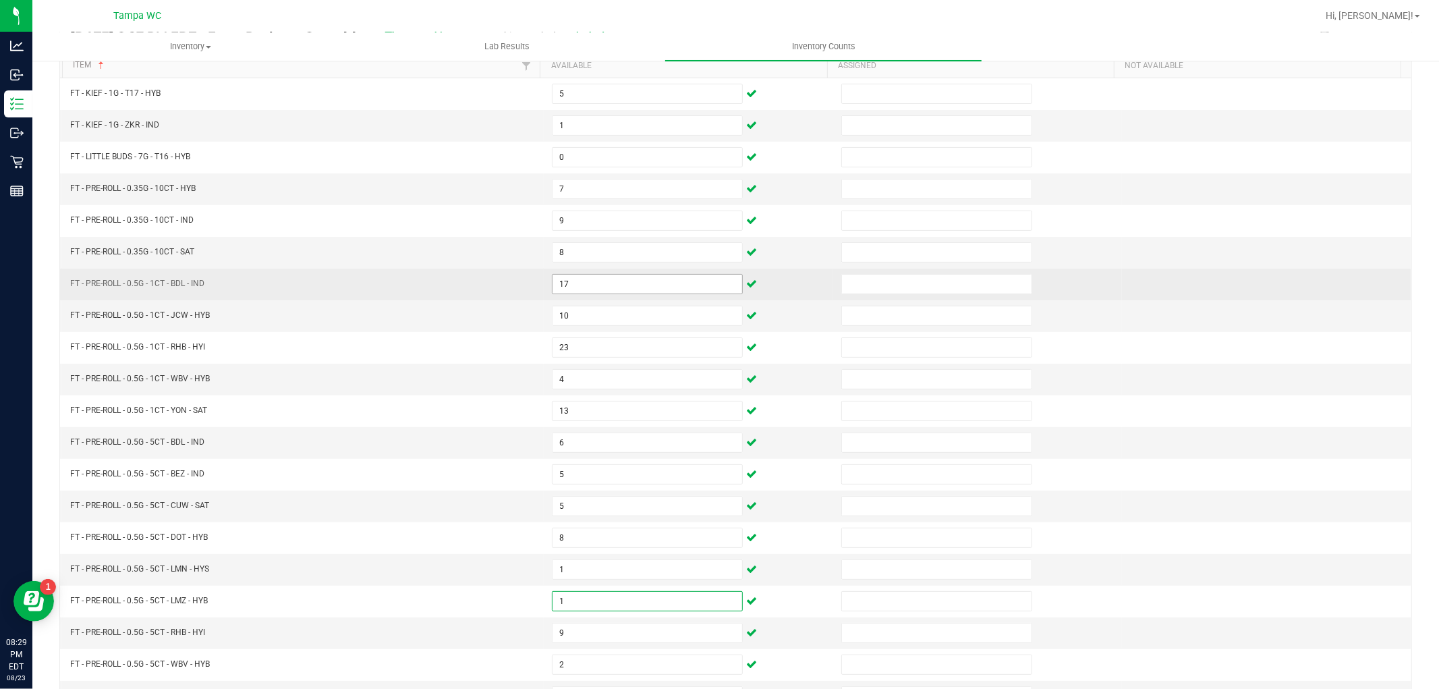
type input "11"
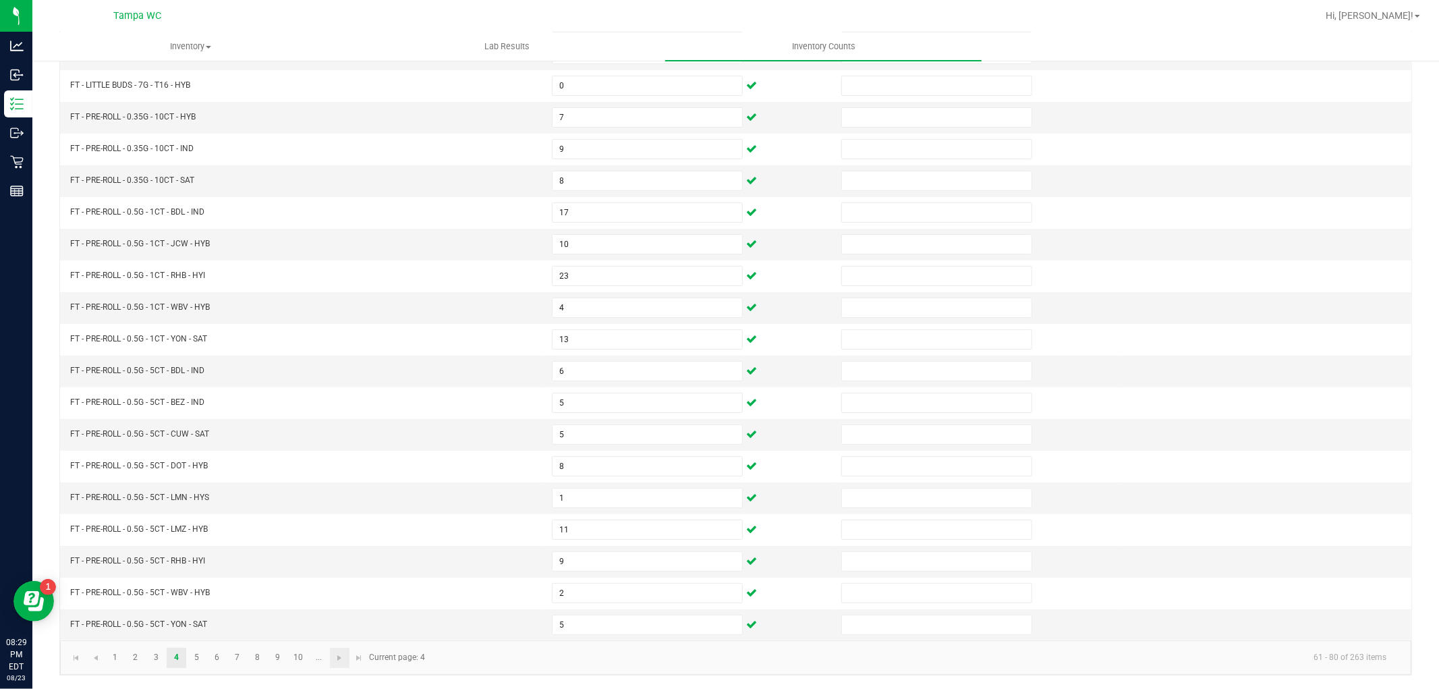
click at [345, 652] on link at bounding box center [340, 657] width 20 height 20
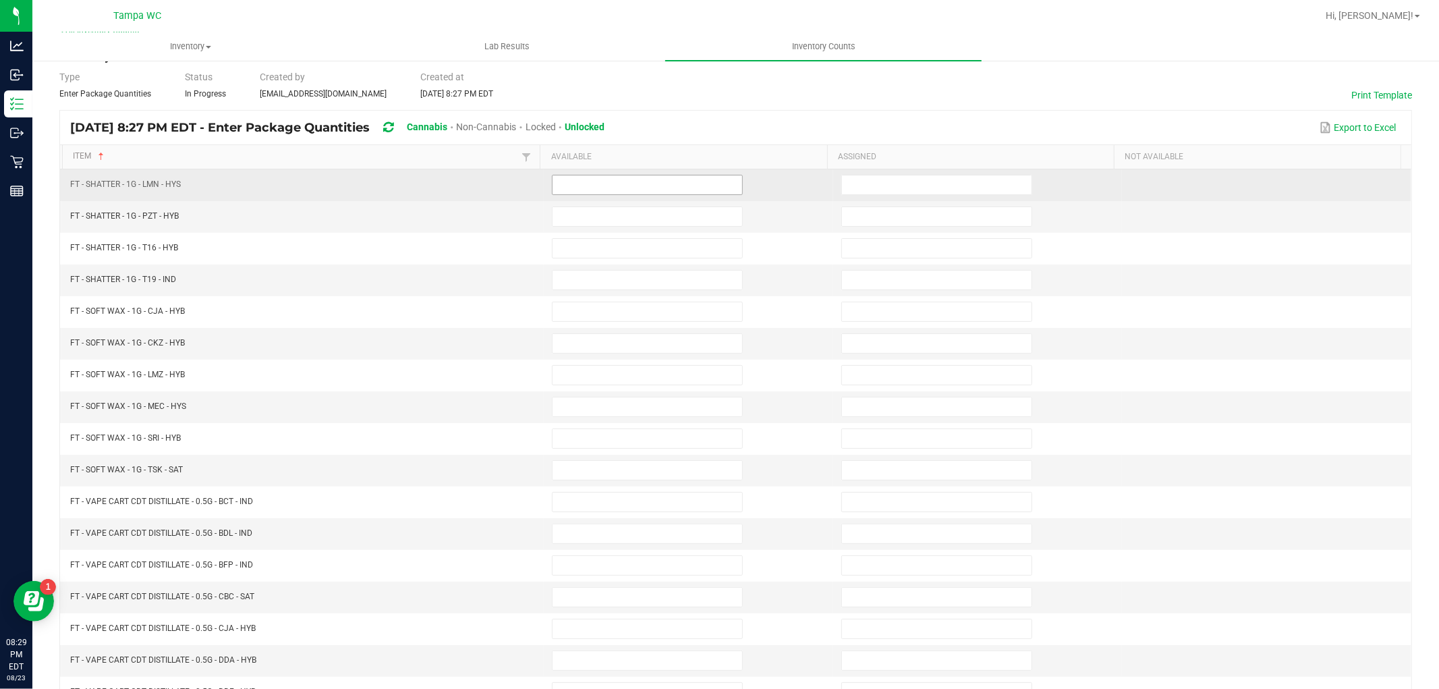
scroll to position [0, 0]
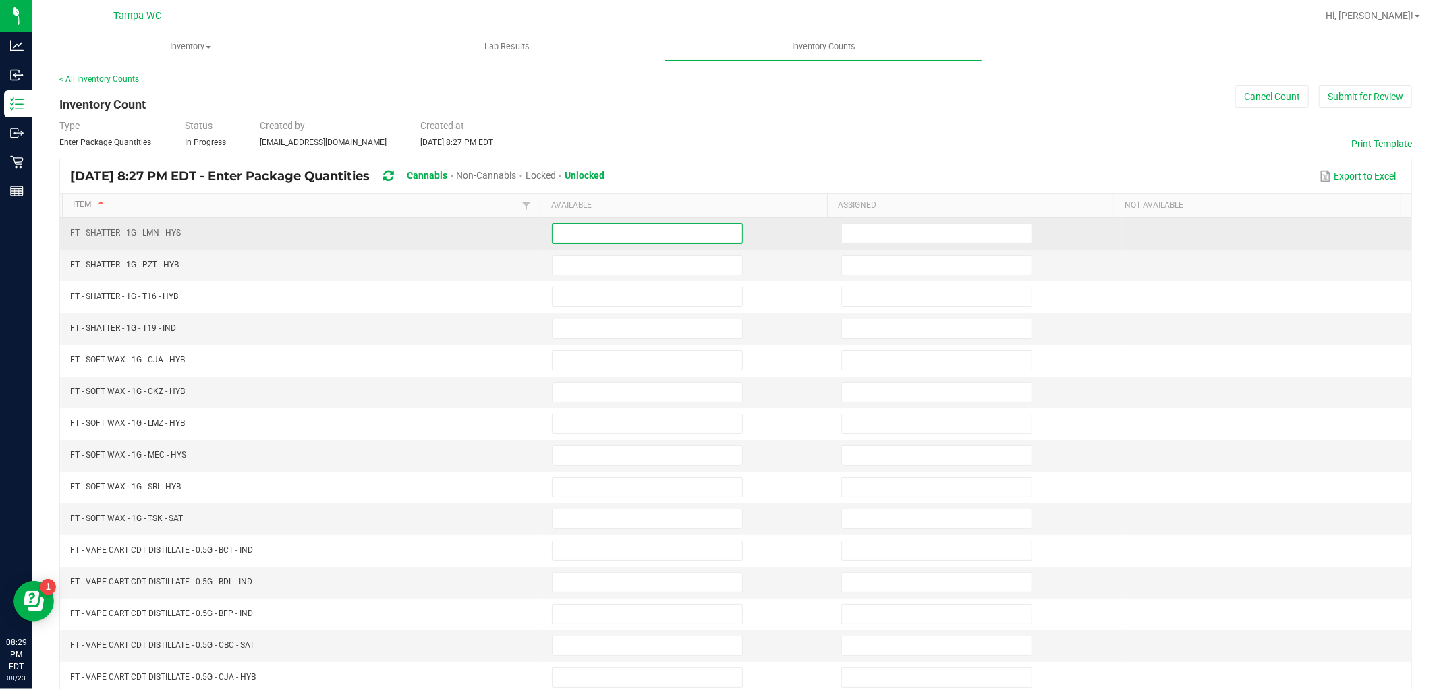
click at [604, 240] on input at bounding box center [647, 233] width 190 height 19
type input "4"
type input "6"
type input "2"
type input "7"
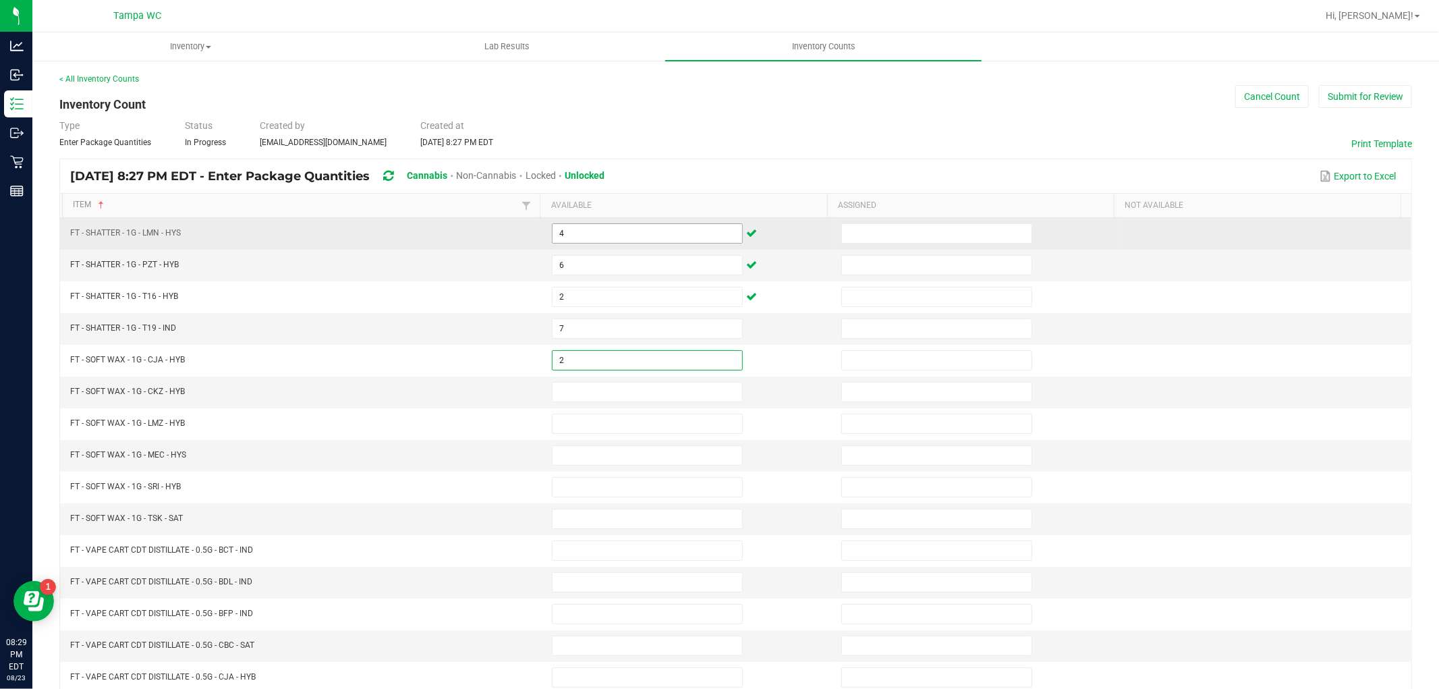
type input "2"
type input "7"
type input "5"
type input "1"
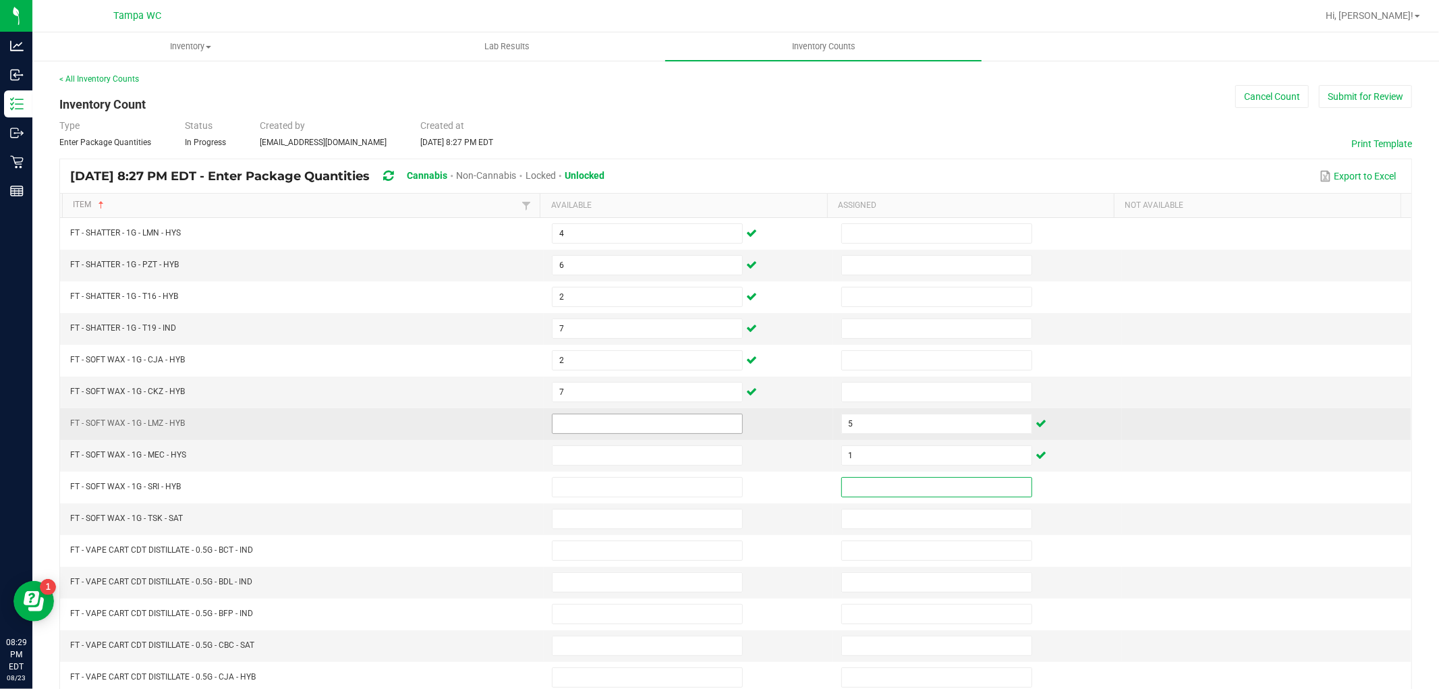
click at [617, 420] on input at bounding box center [647, 423] width 190 height 19
type input "5"
type input "1"
type input "4"
type input "6"
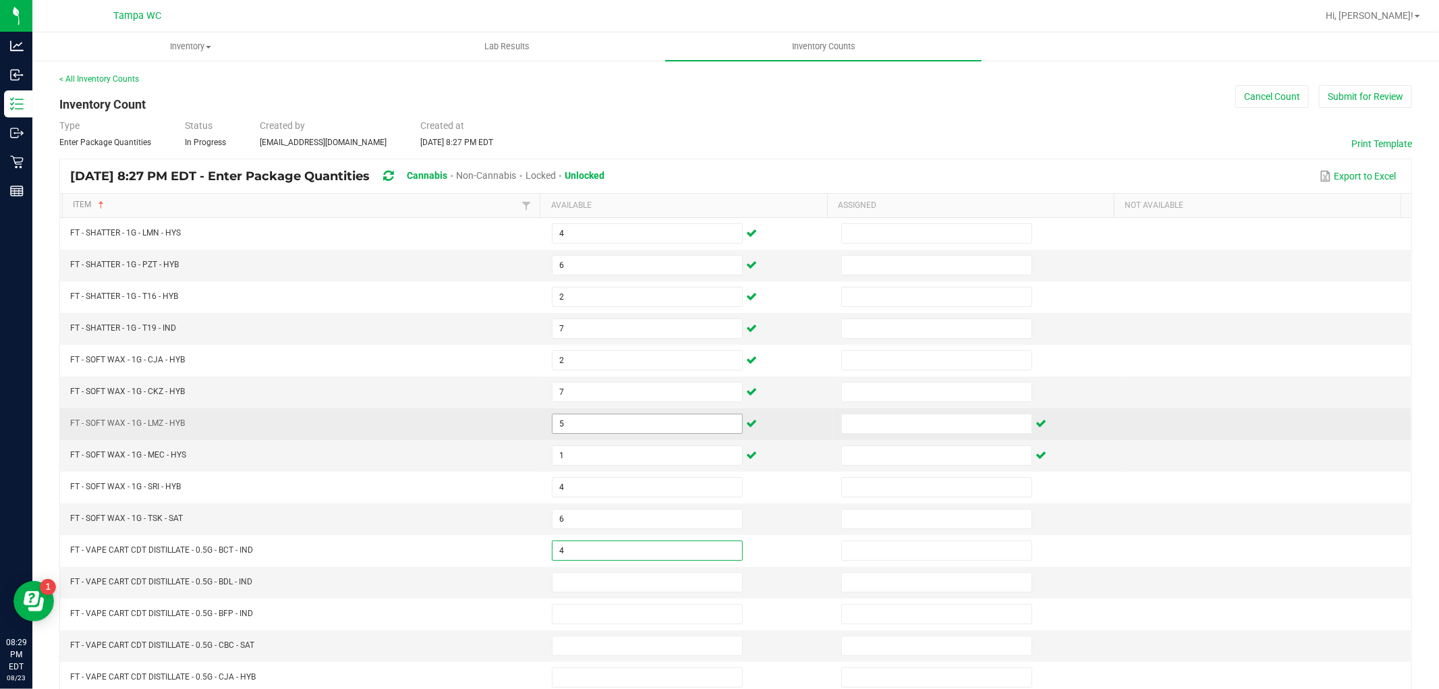
type input "4"
type input "8"
type input "9"
type input "1"
type input "9"
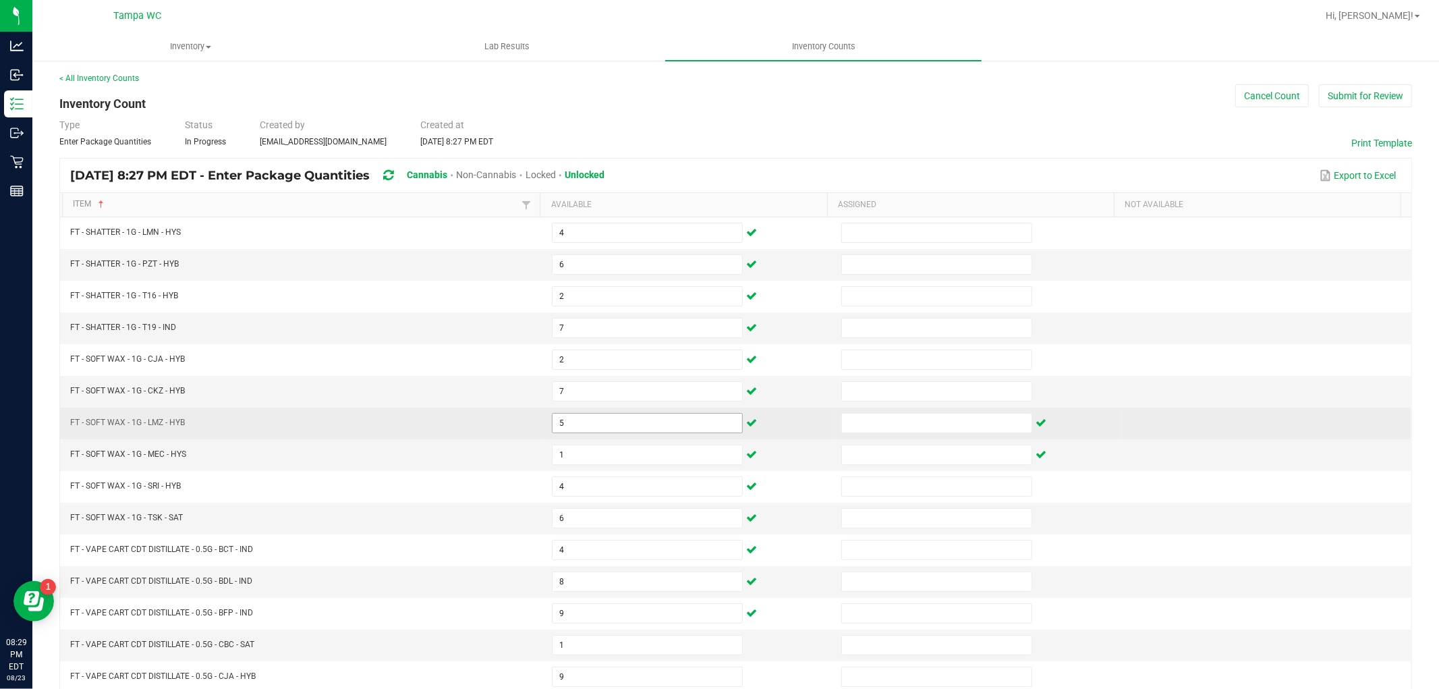
scroll to position [214, 0]
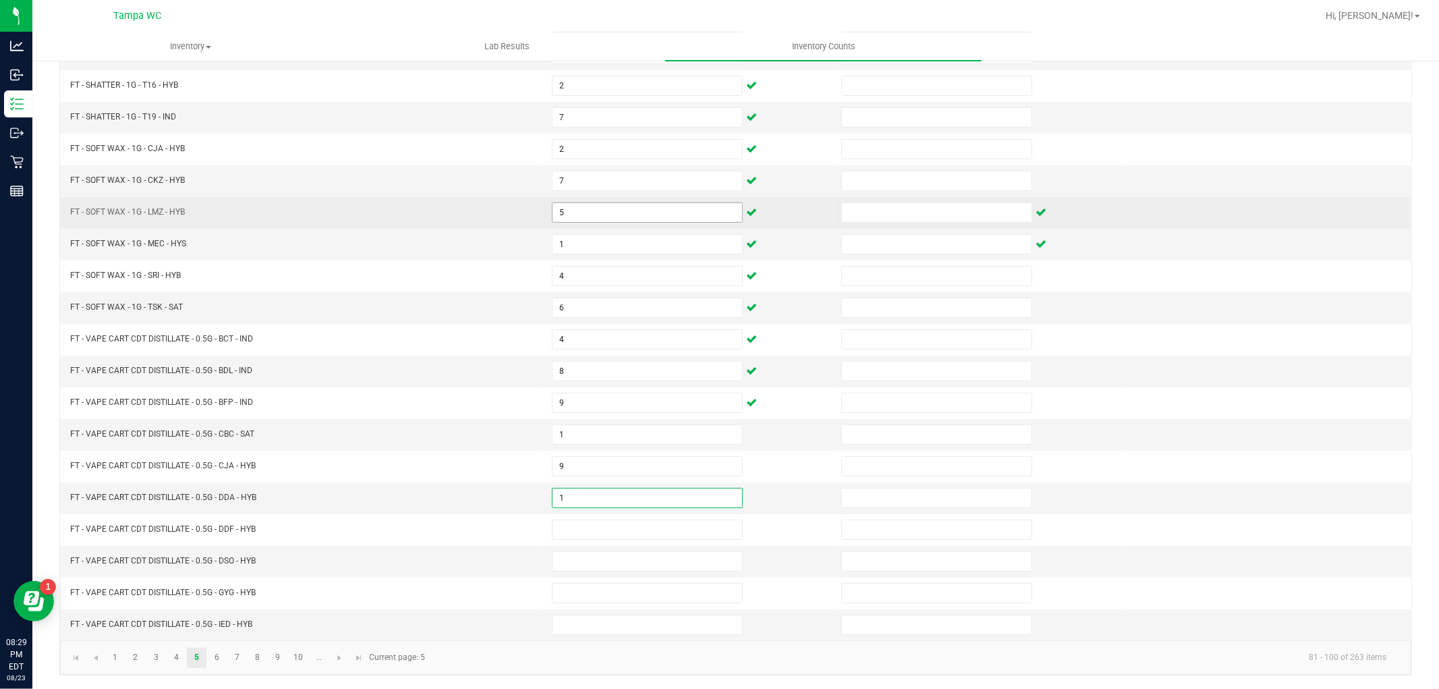
type input "1"
type input "9"
type input "8"
type input "6"
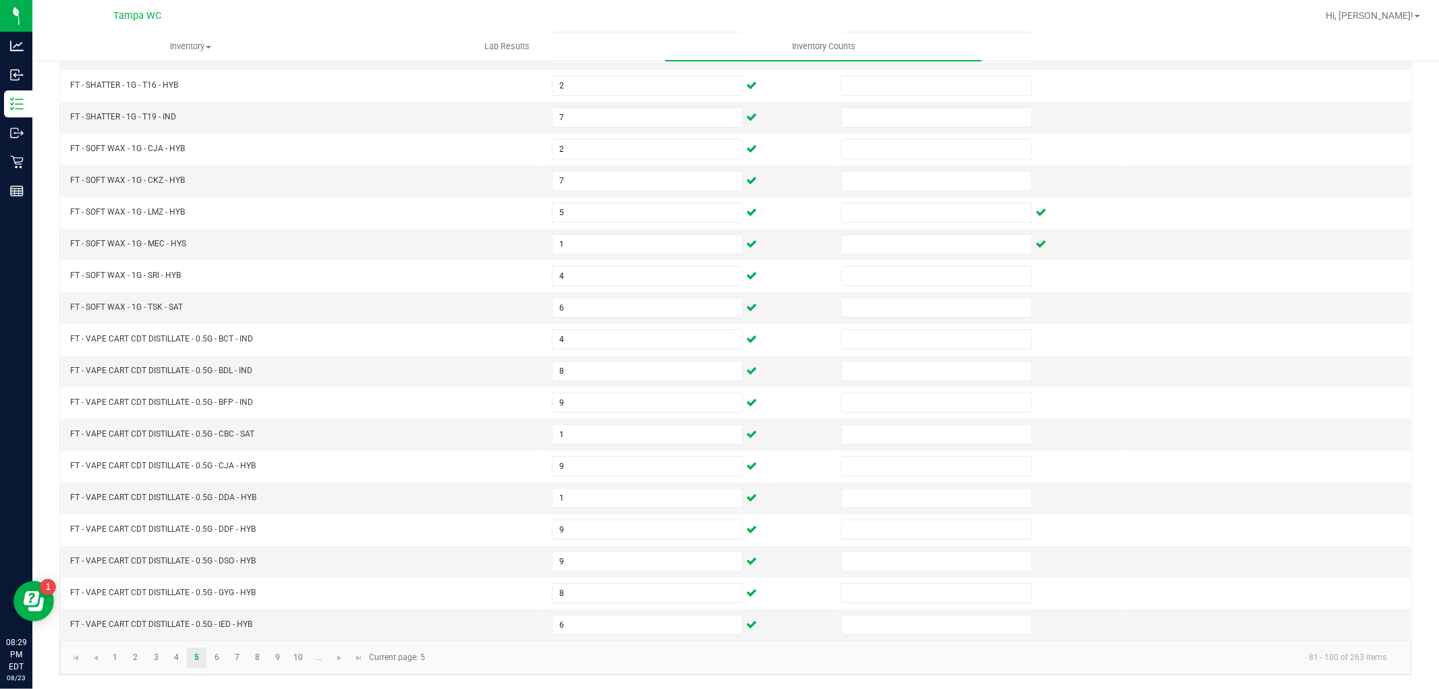
click at [331, 645] on kendo-pager "1 2 3 4 5 6 7 8 9 10 ... 81 - 100 of 263 items Current page: 5" at bounding box center [735, 657] width 1351 height 34
click at [338, 658] on span "Go to the next page" at bounding box center [339, 657] width 11 height 11
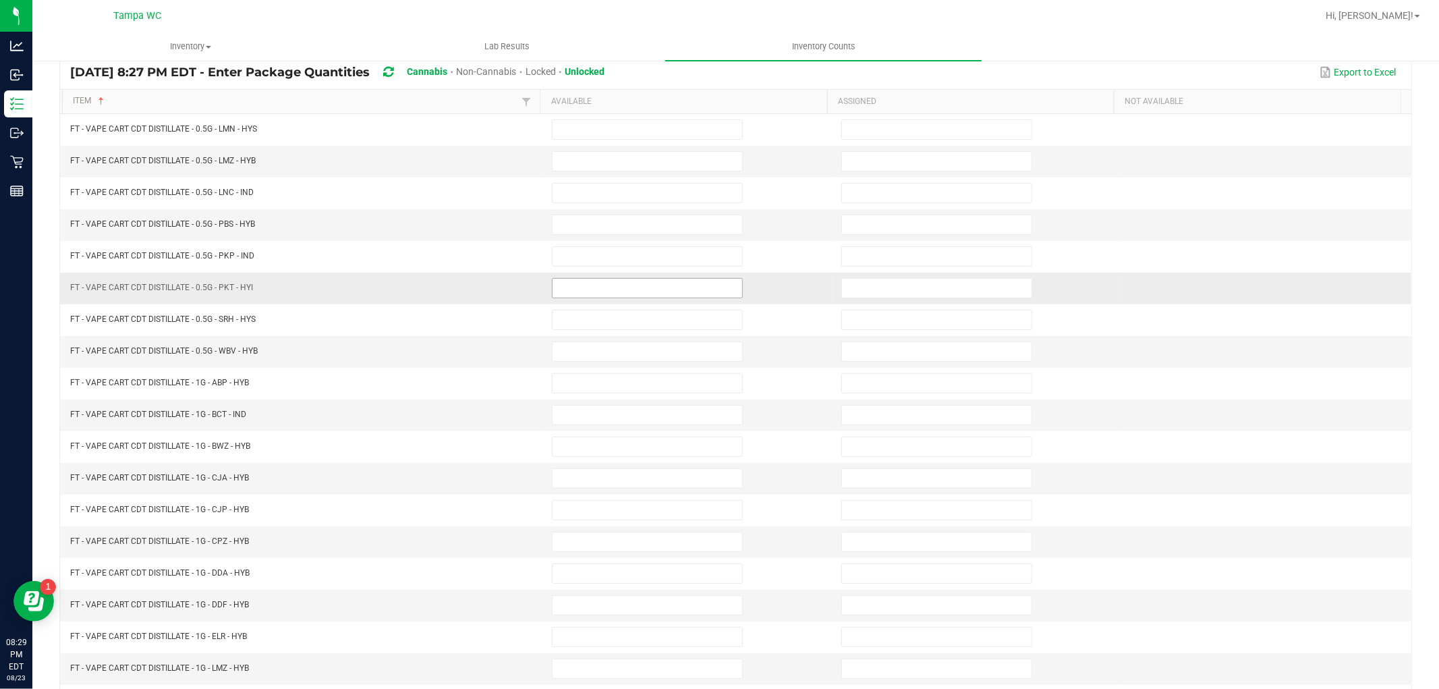
scroll to position [0, 0]
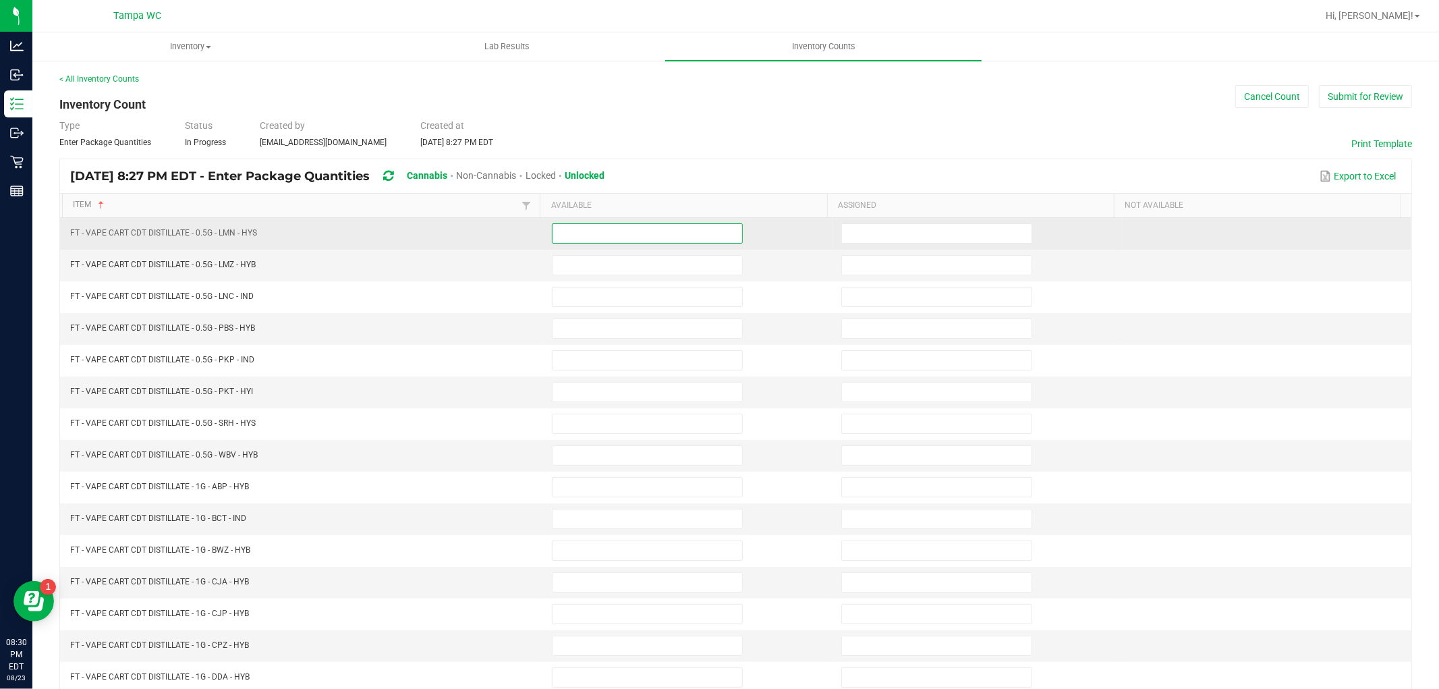
click at [589, 237] on input at bounding box center [647, 233] width 190 height 19
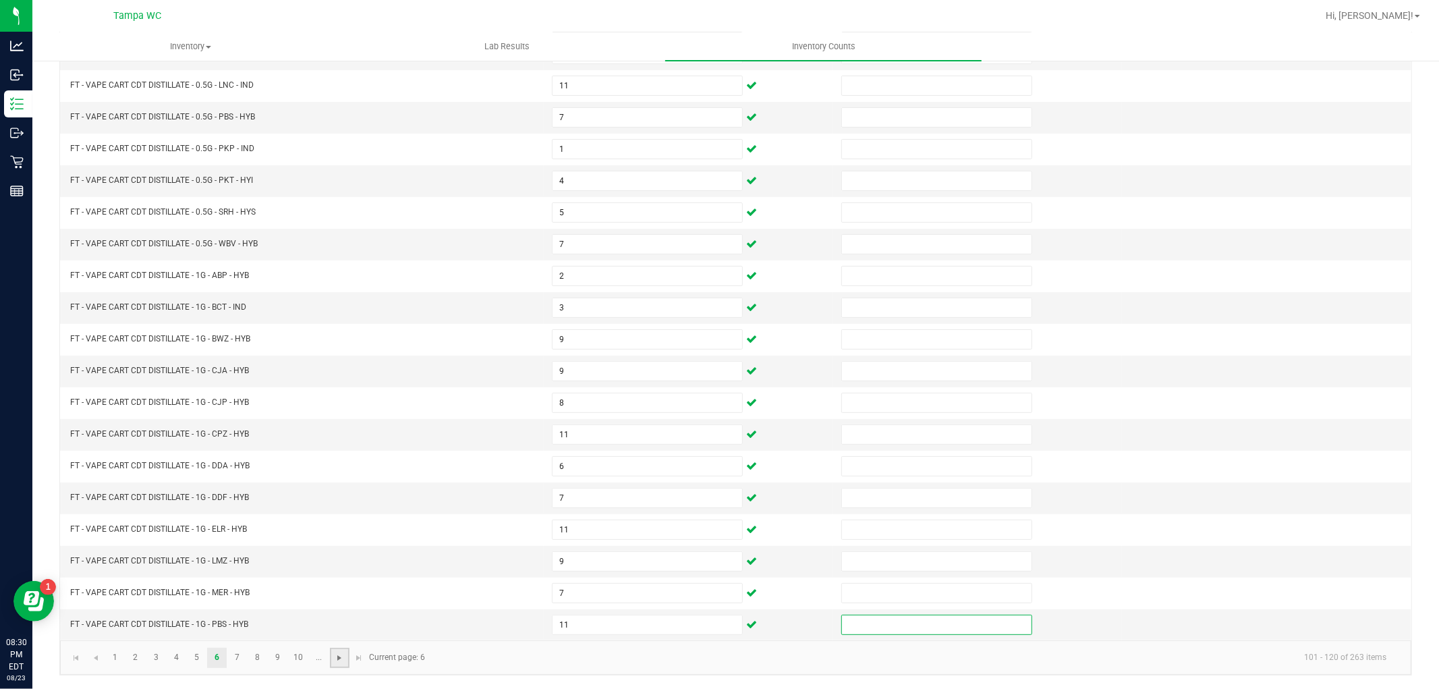
click at [339, 657] on span "Go to the next page" at bounding box center [339, 657] width 11 height 11
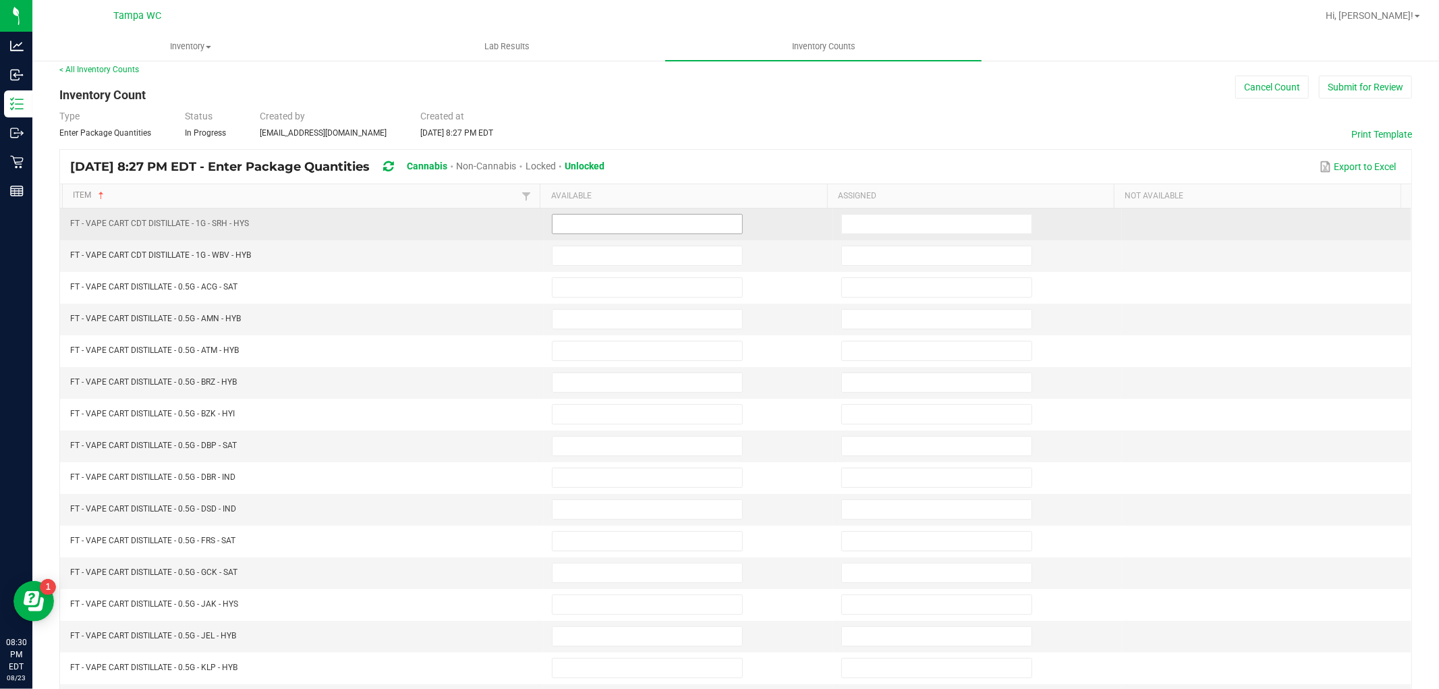
scroll to position [0, 0]
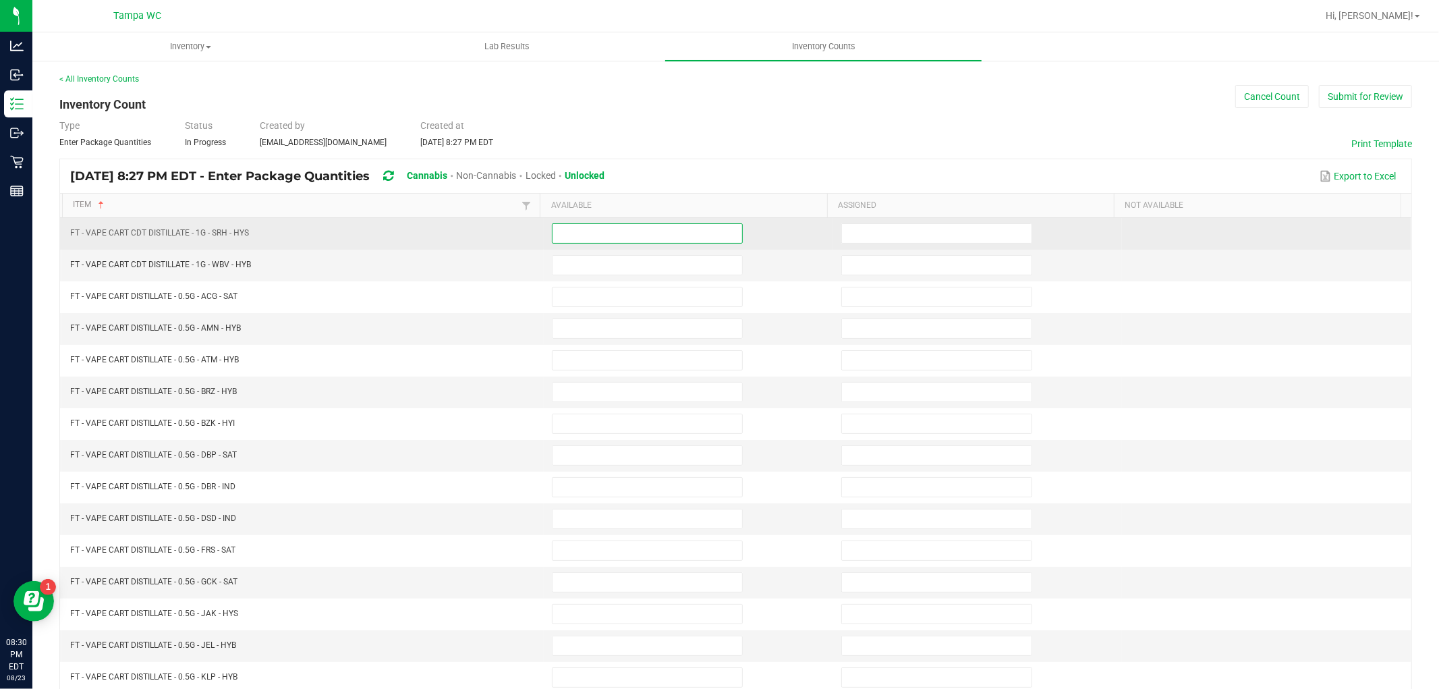
click at [609, 238] on input at bounding box center [647, 233] width 190 height 19
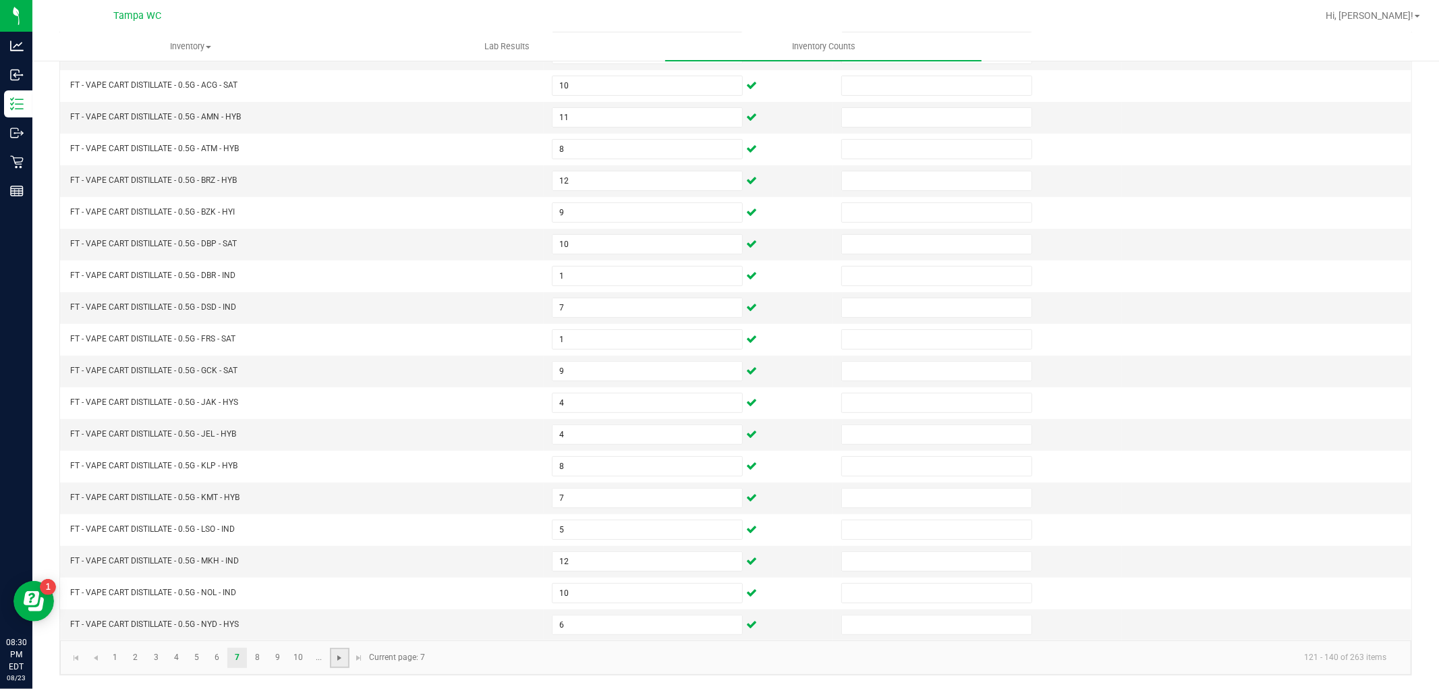
click at [338, 652] on span "Go to the next page" at bounding box center [339, 657] width 11 height 11
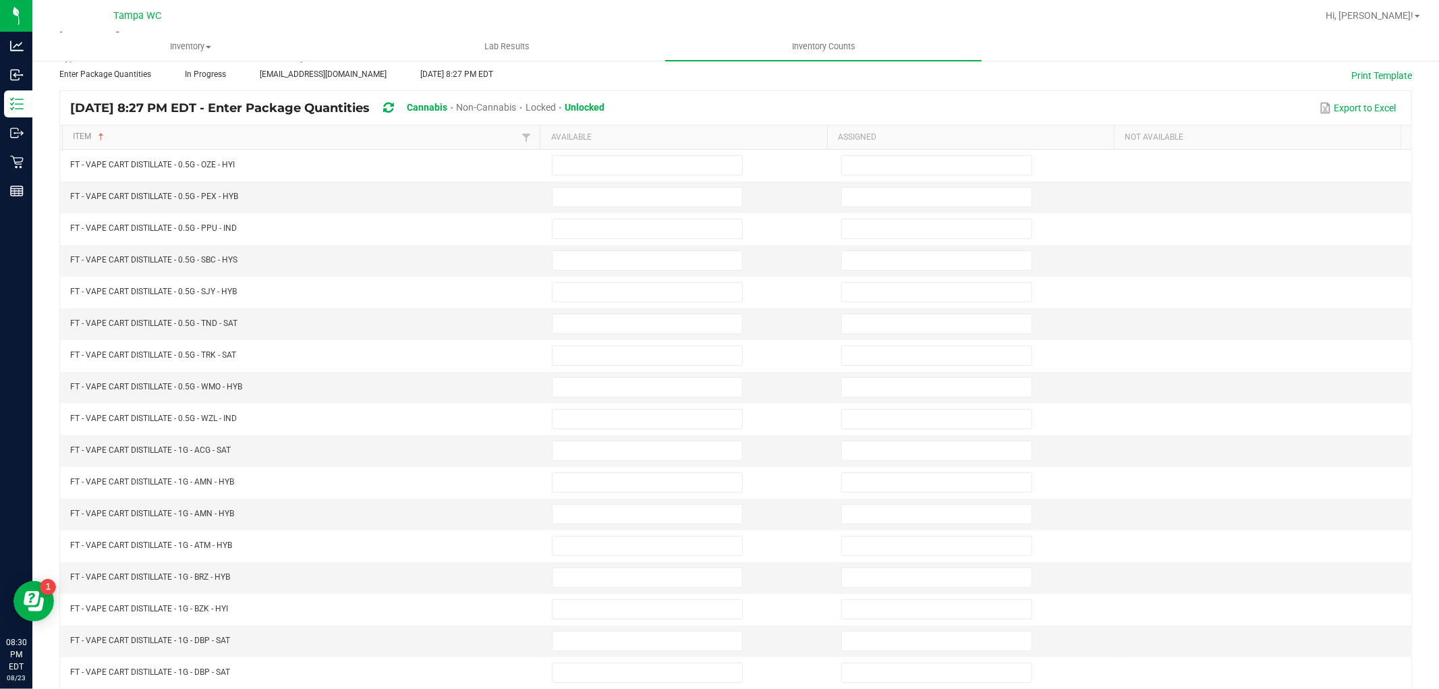
scroll to position [0, 0]
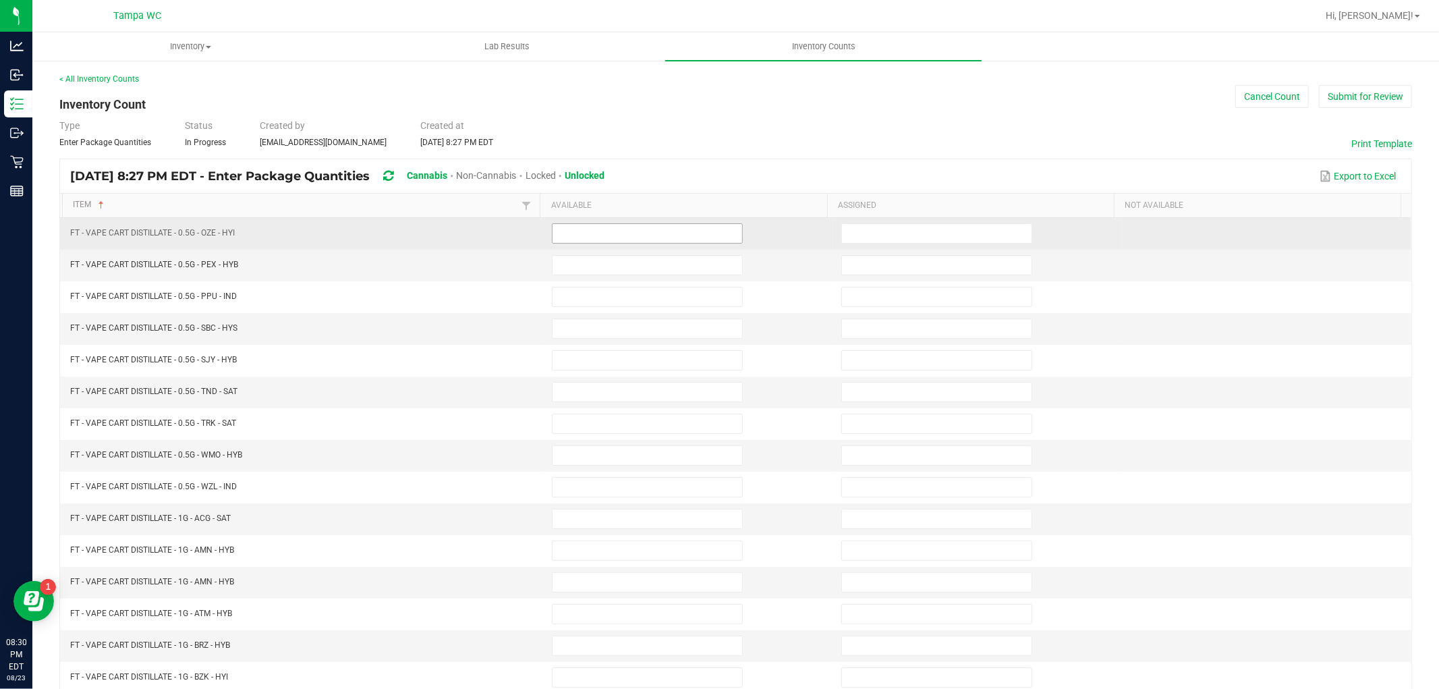
click at [594, 236] on input at bounding box center [647, 233] width 190 height 19
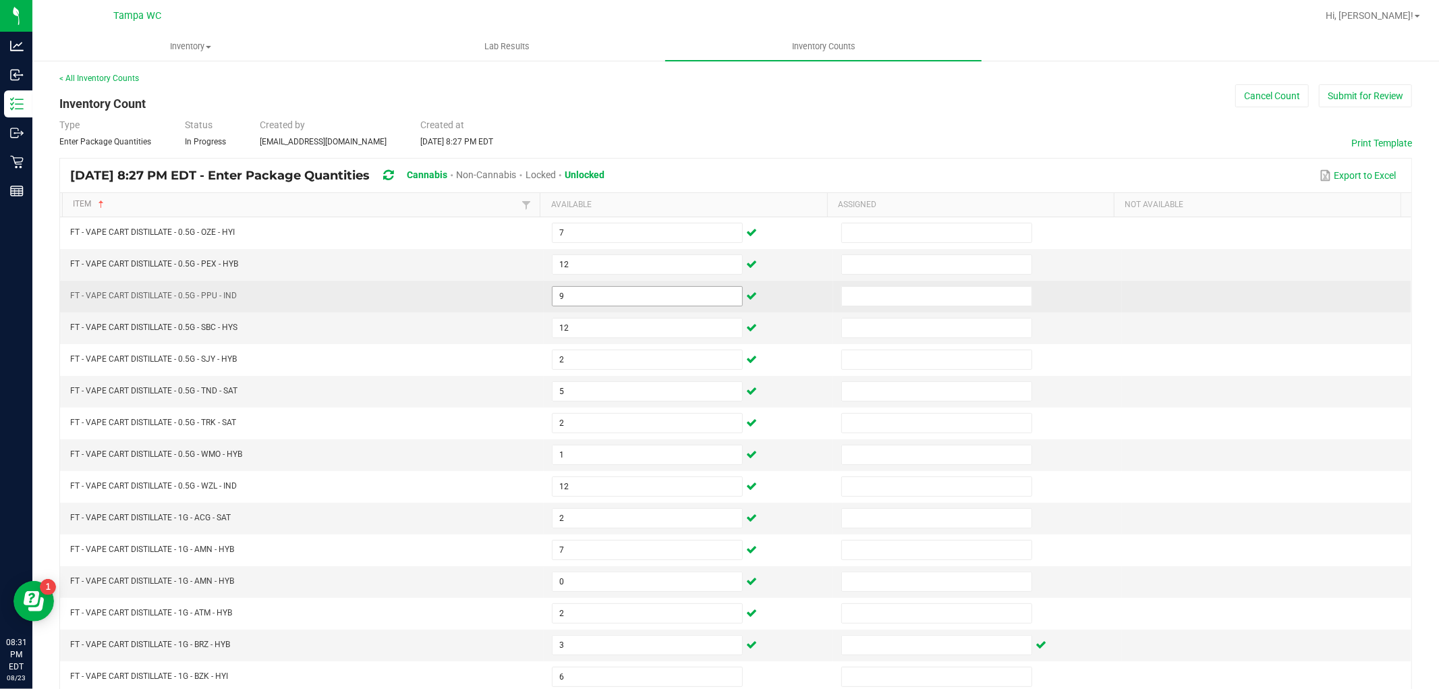
scroll to position [214, 0]
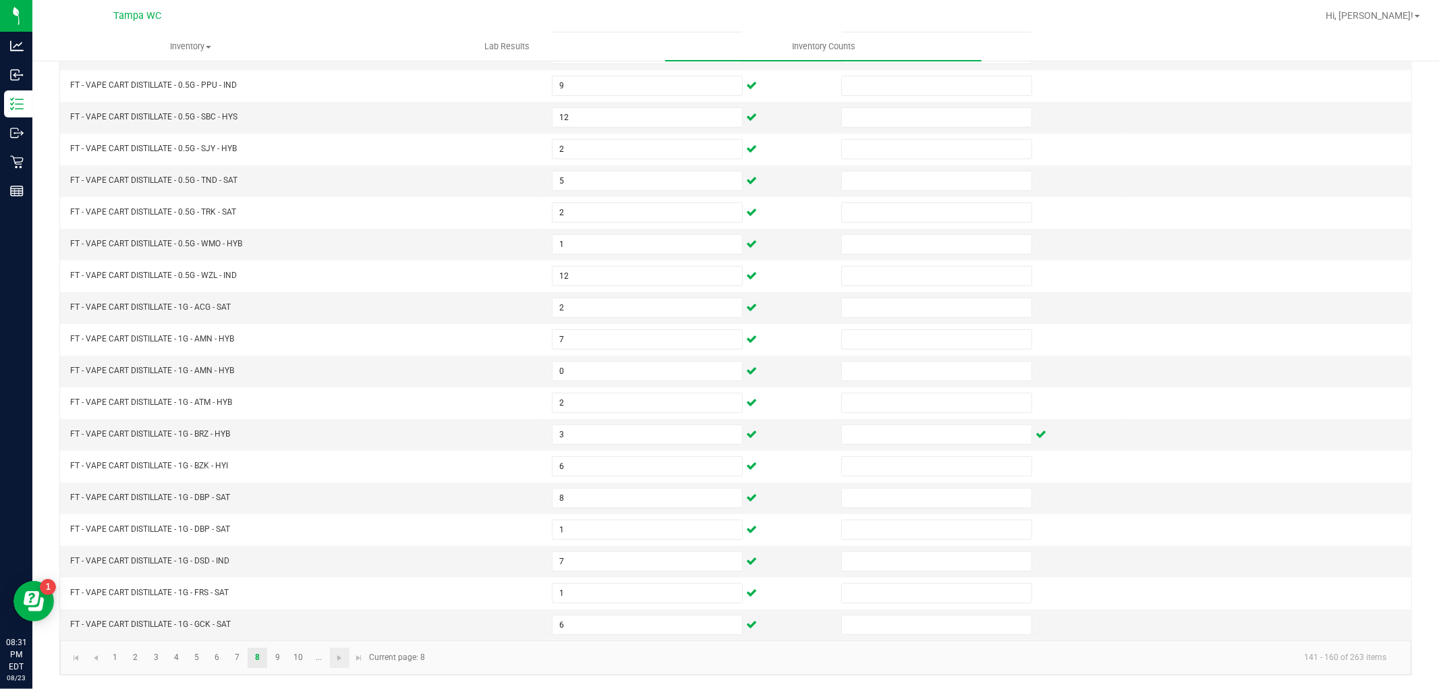
click at [330, 657] on link at bounding box center [340, 657] width 20 height 20
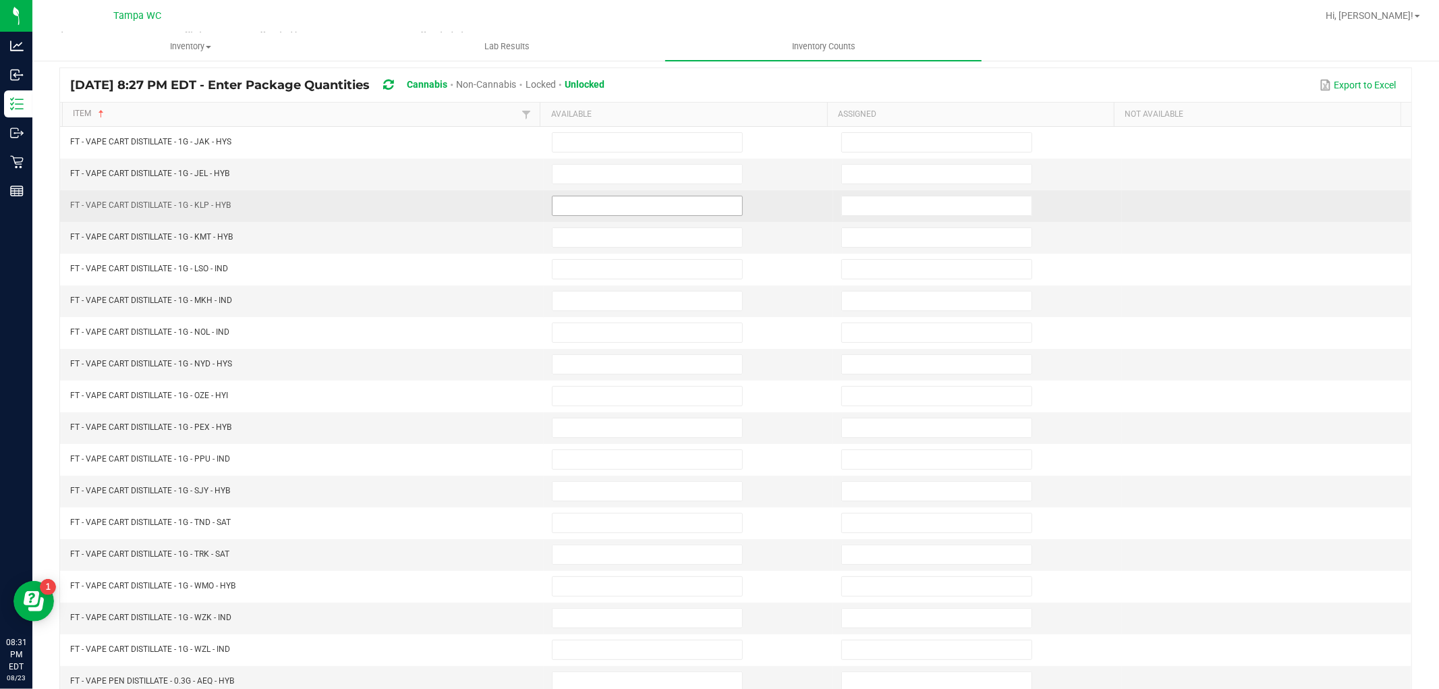
scroll to position [0, 0]
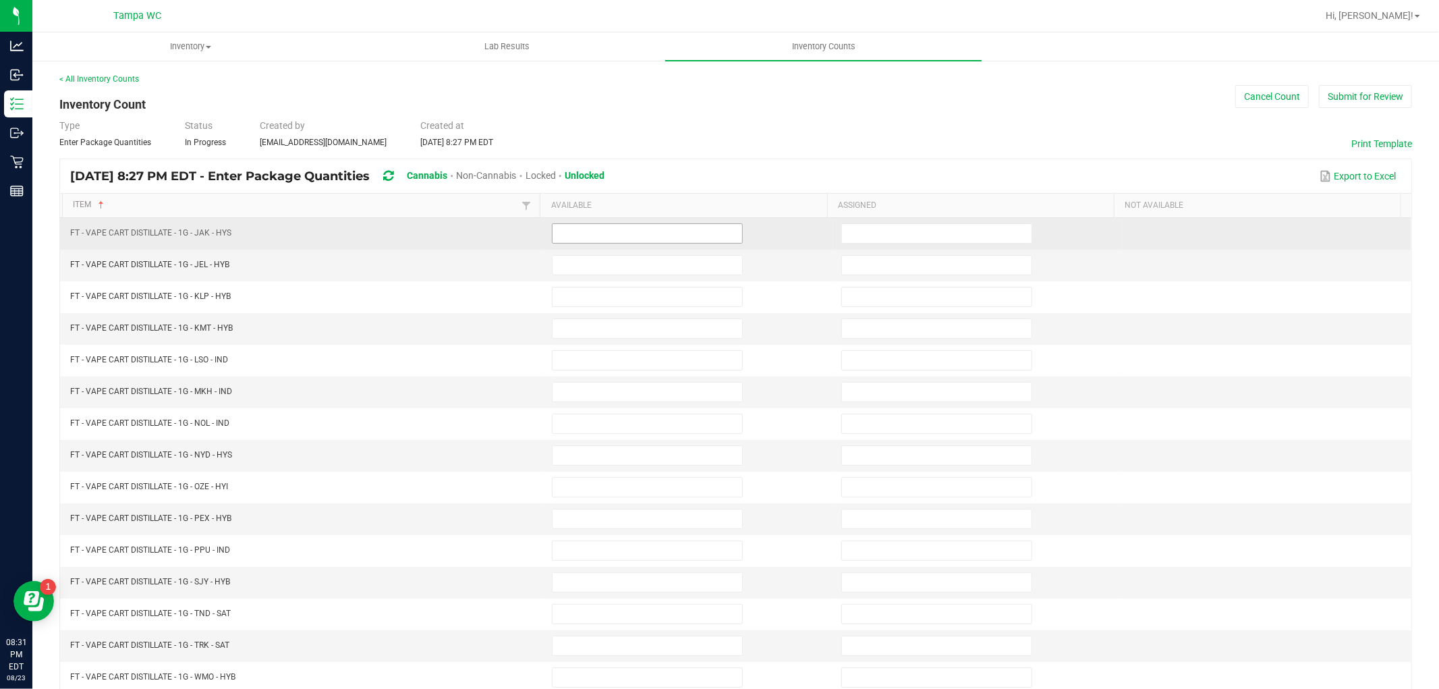
click at [614, 232] on input at bounding box center [647, 233] width 190 height 19
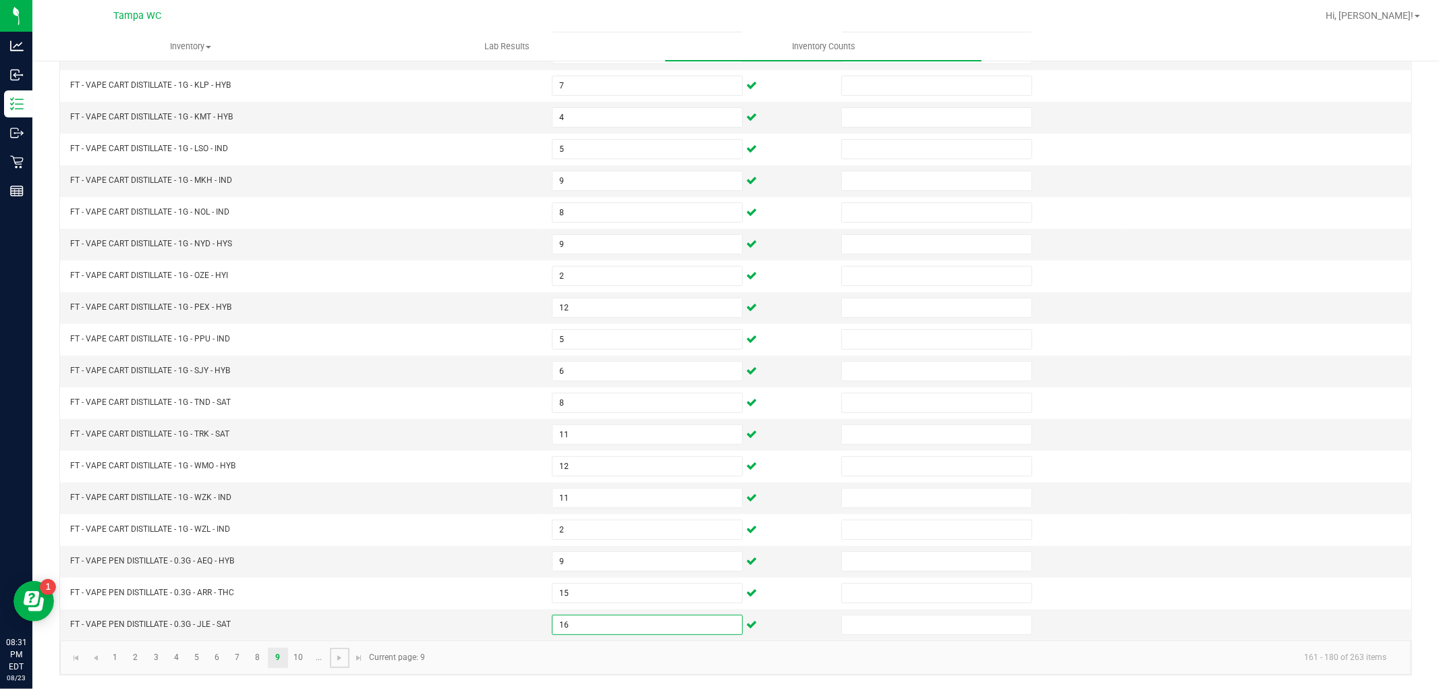
click at [335, 645] on kendo-pager "1 2 3 4 5 6 7 8 9 10 ... 161 - 180 of 263 items Current page: 9" at bounding box center [735, 657] width 1351 height 34
click at [341, 655] on span "Go to the next page" at bounding box center [339, 657] width 11 height 11
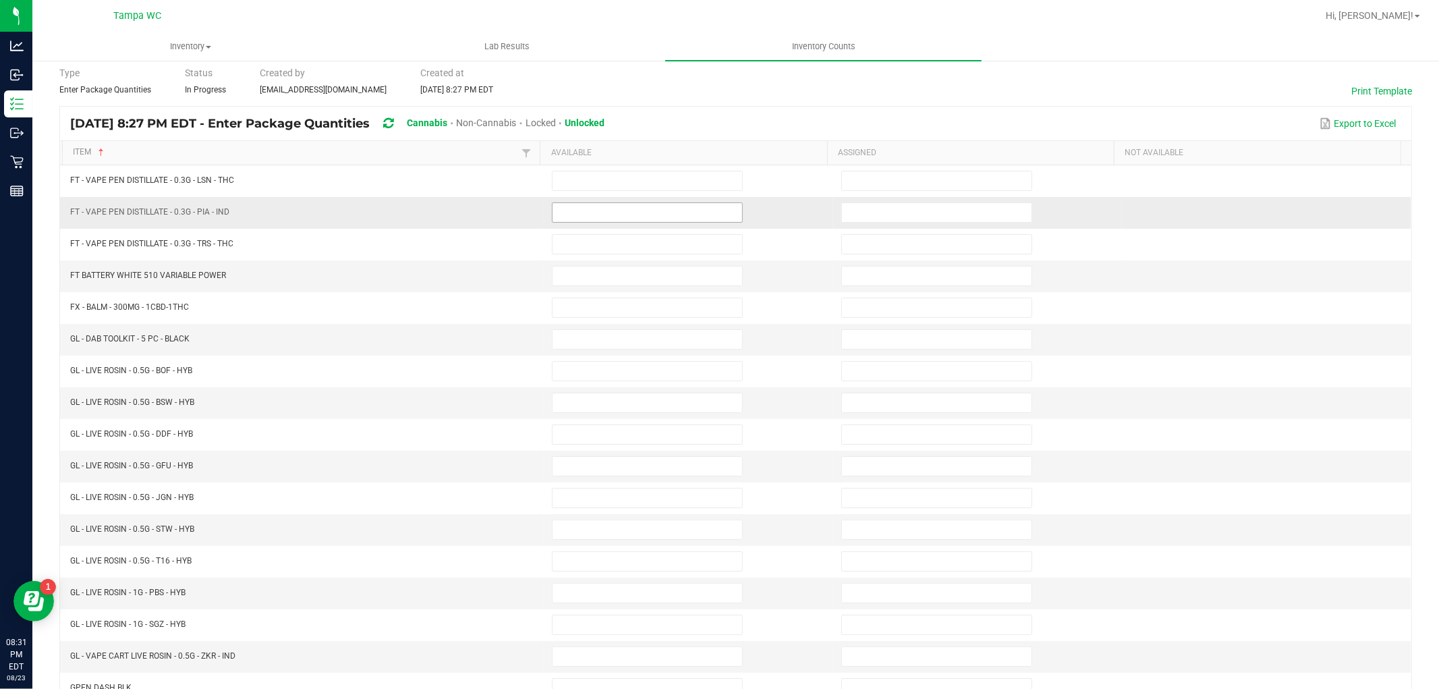
scroll to position [0, 0]
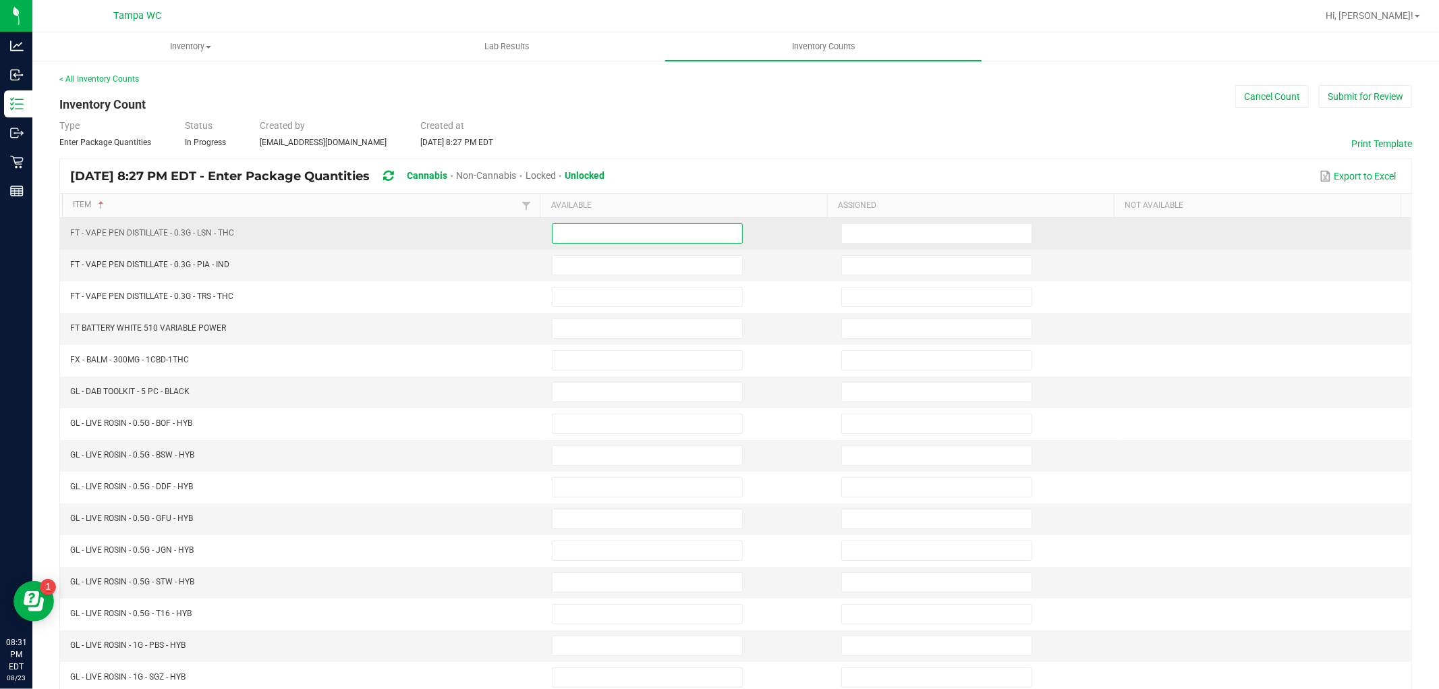
click at [614, 239] on input at bounding box center [647, 233] width 190 height 19
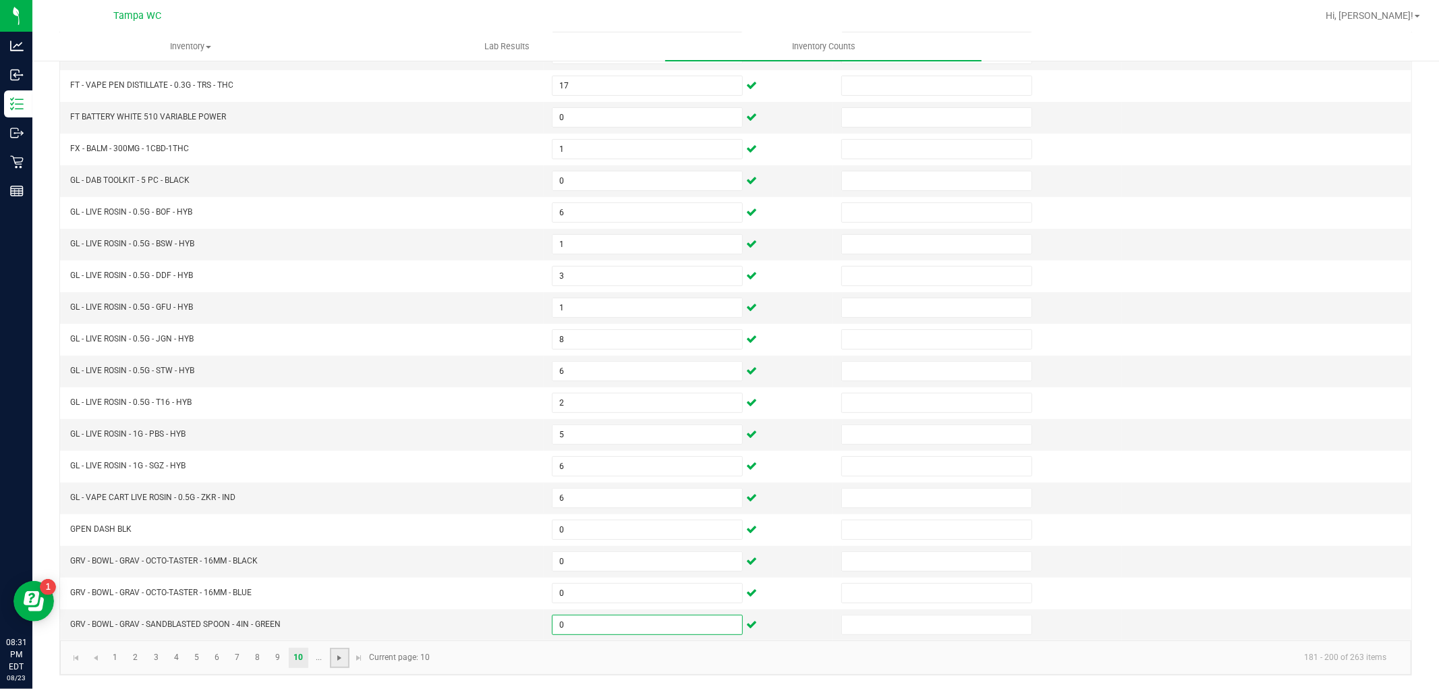
click at [339, 654] on span "Go to the next page" at bounding box center [339, 657] width 11 height 11
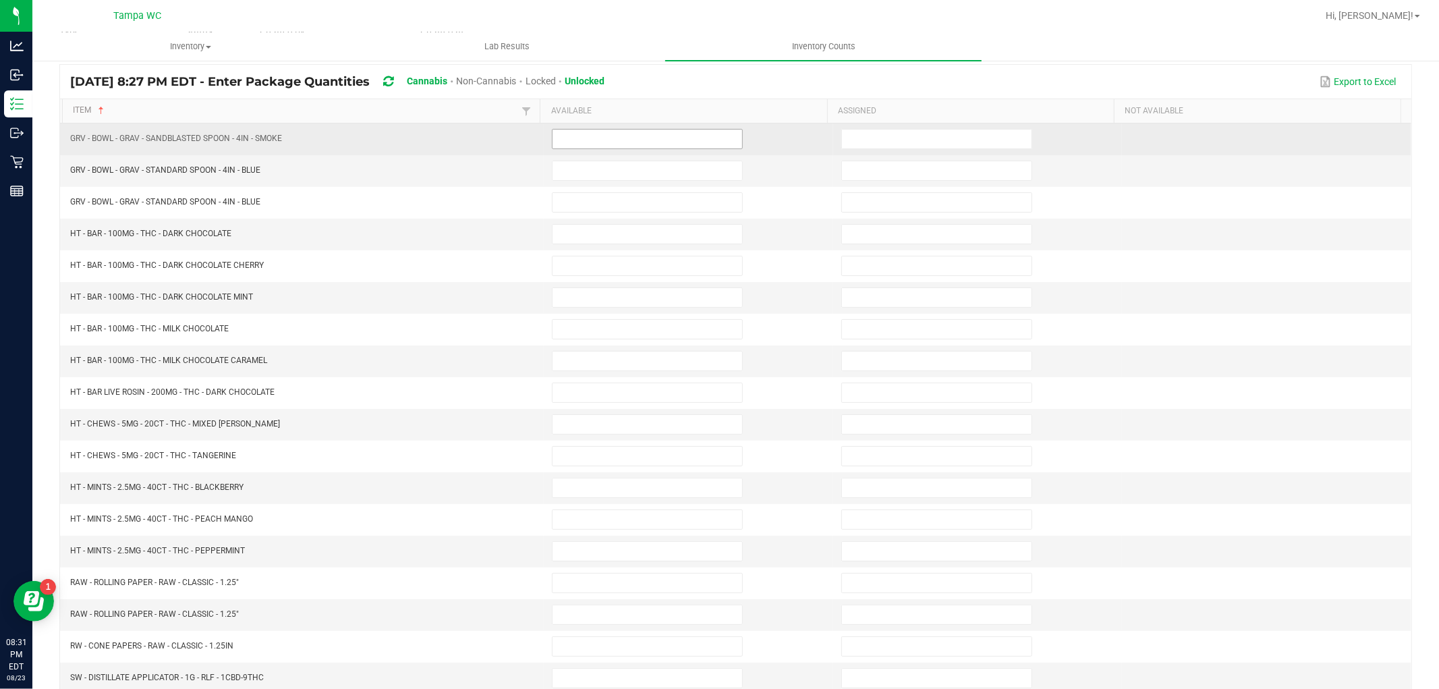
scroll to position [0, 0]
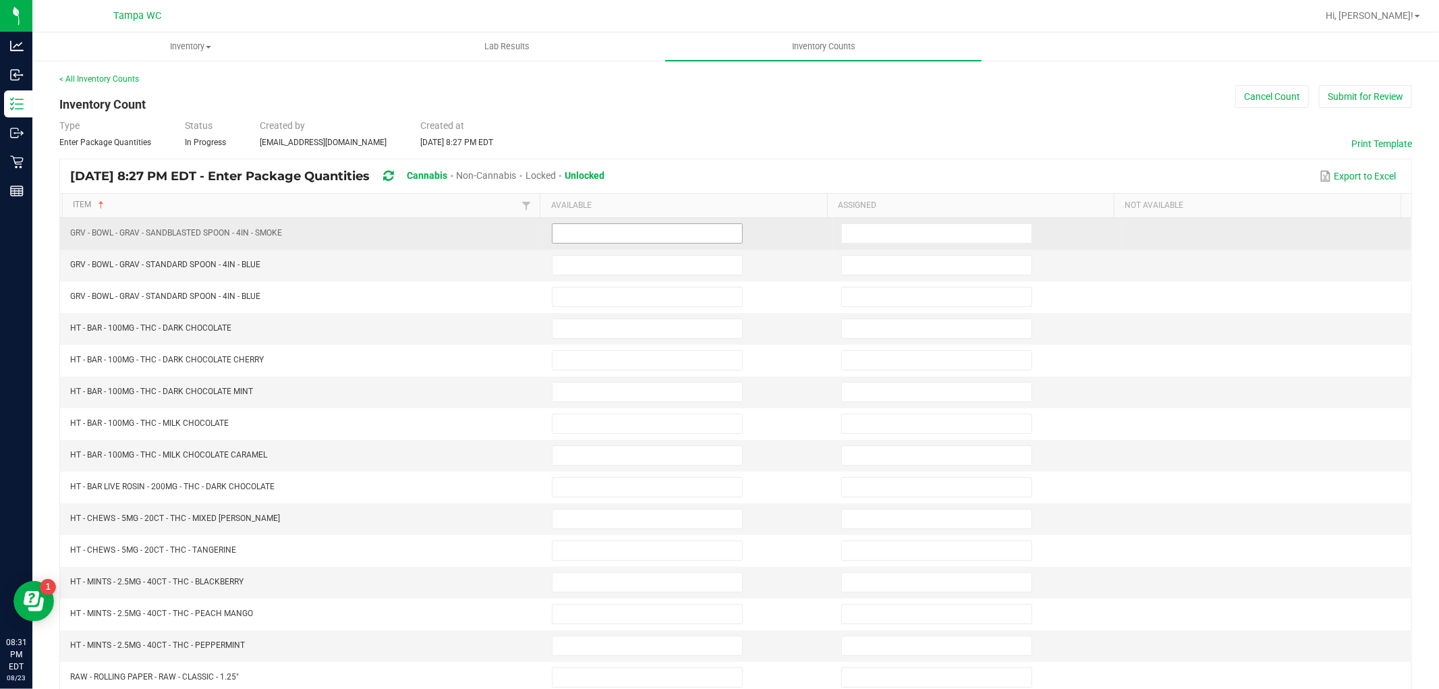
click at [635, 239] on input at bounding box center [647, 233] width 190 height 19
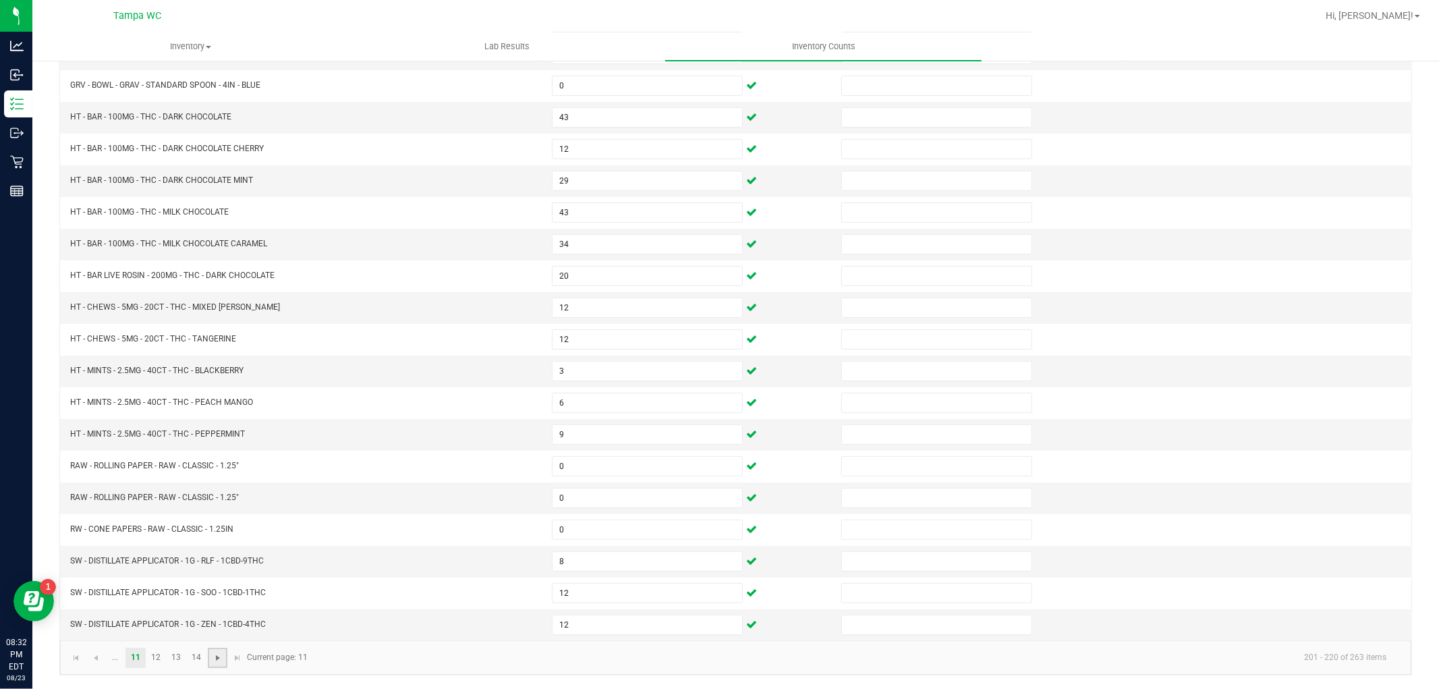
click at [214, 658] on span "Go to the next page" at bounding box center [217, 657] width 11 height 11
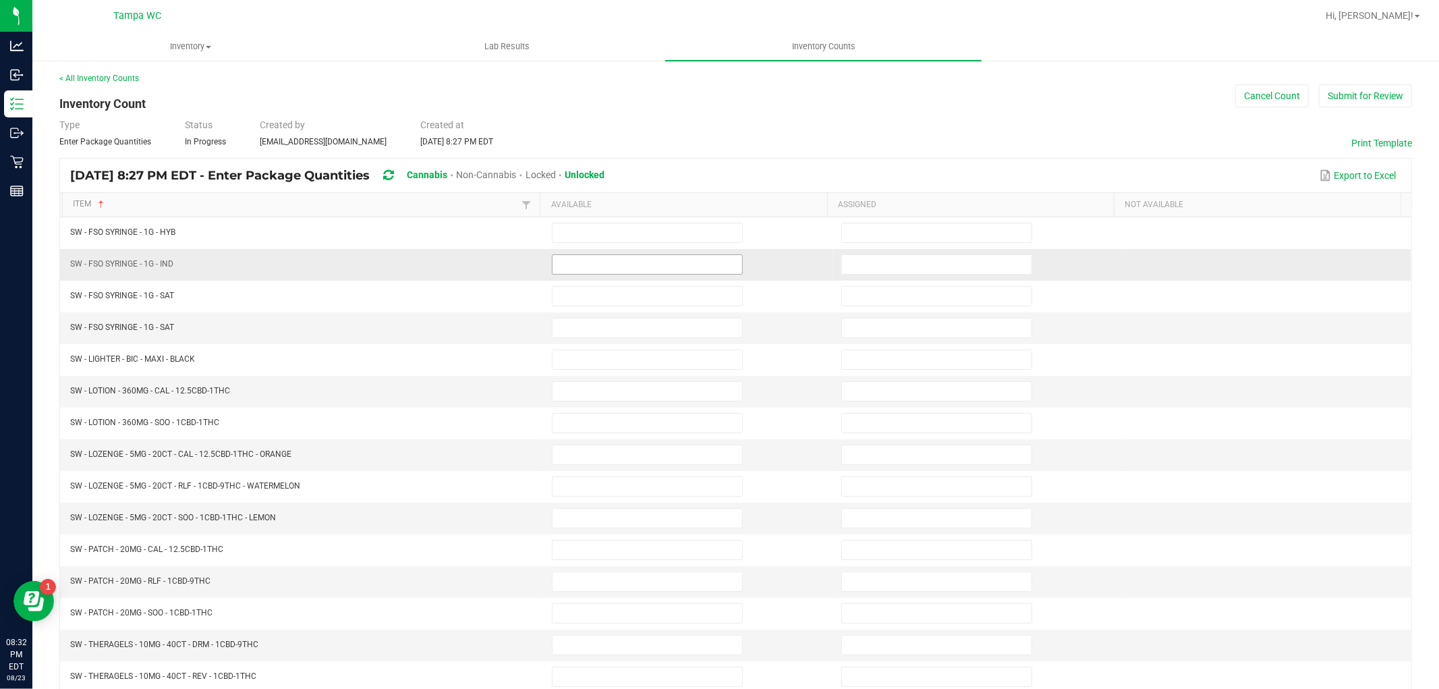
scroll to position [0, 0]
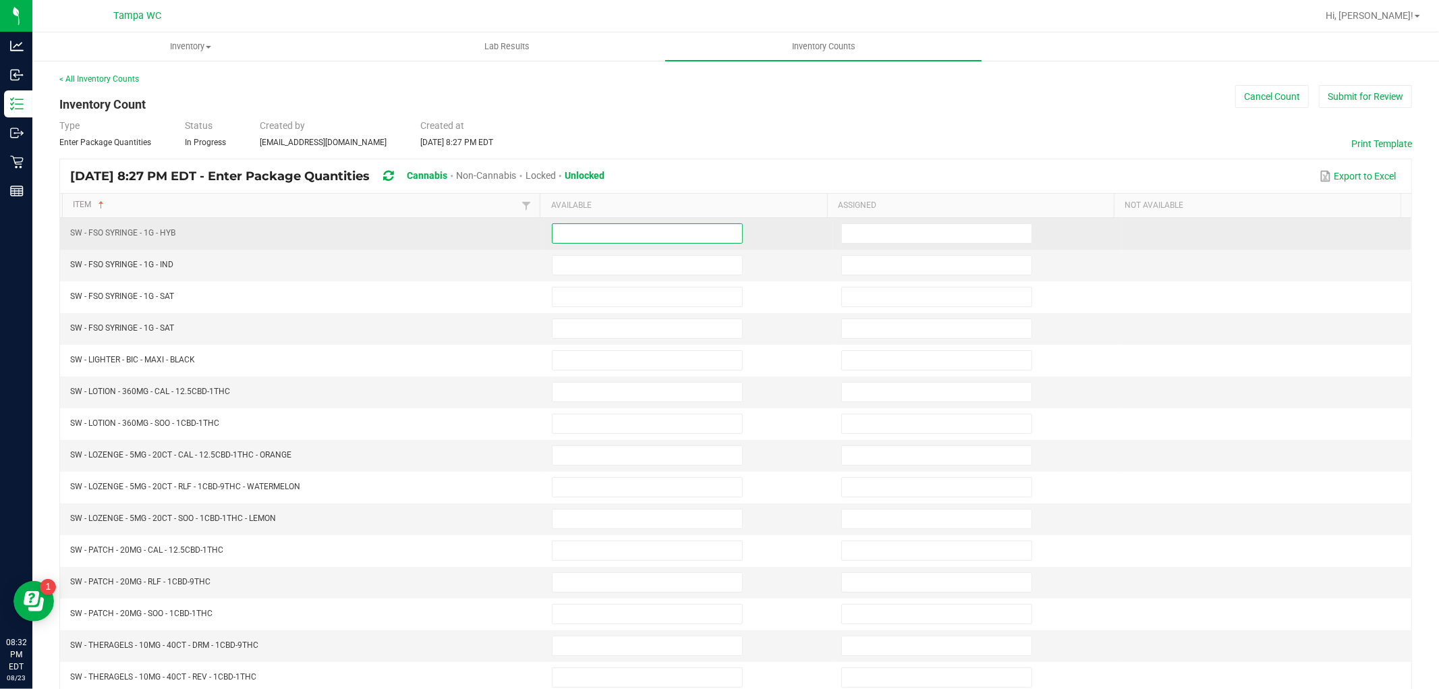
click at [602, 231] on input at bounding box center [647, 233] width 190 height 19
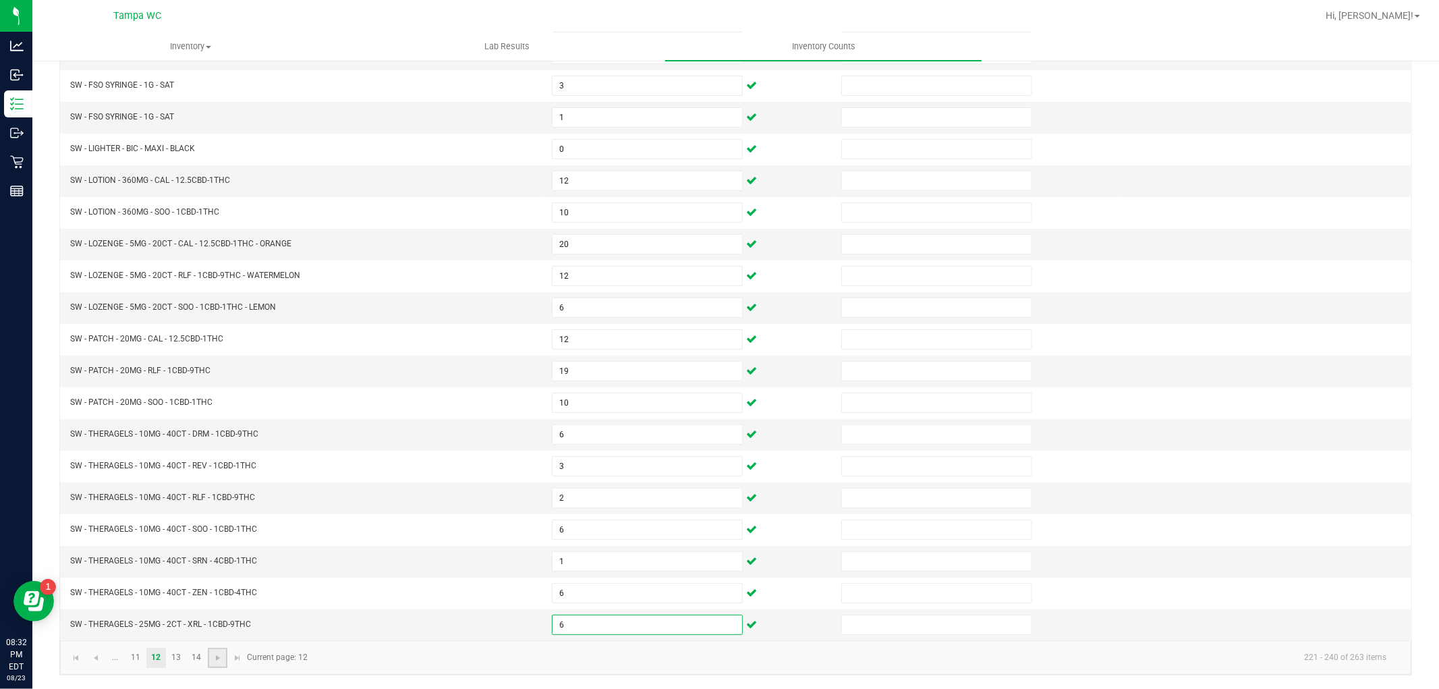
click at [213, 648] on link at bounding box center [218, 657] width 20 height 20
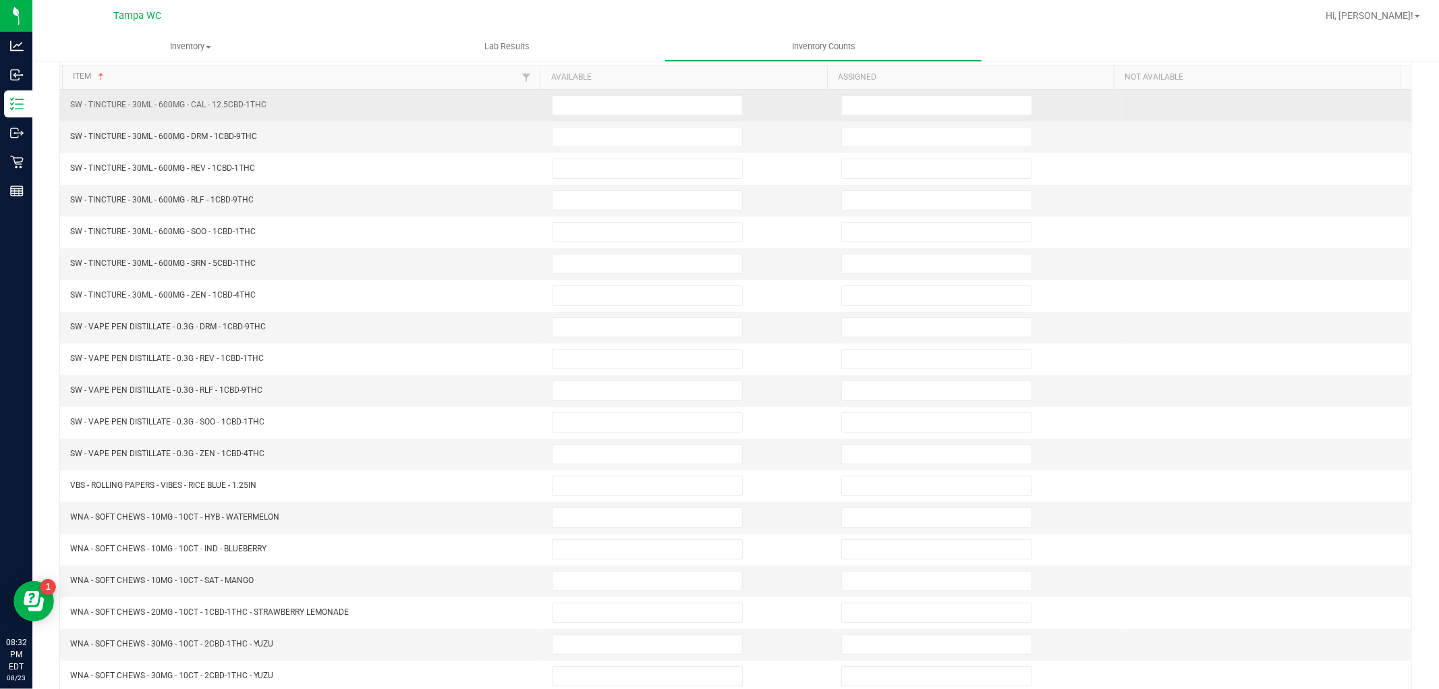
scroll to position [0, 0]
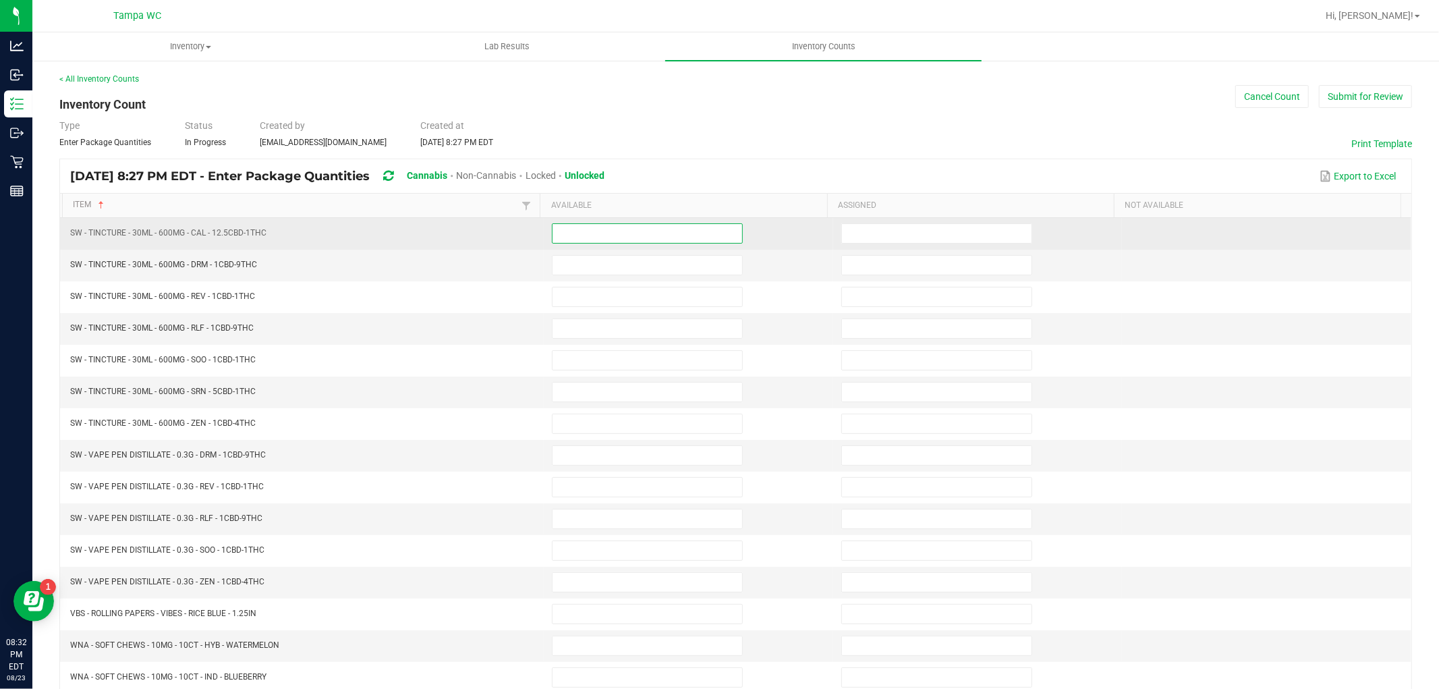
click at [618, 229] on input at bounding box center [647, 233] width 190 height 19
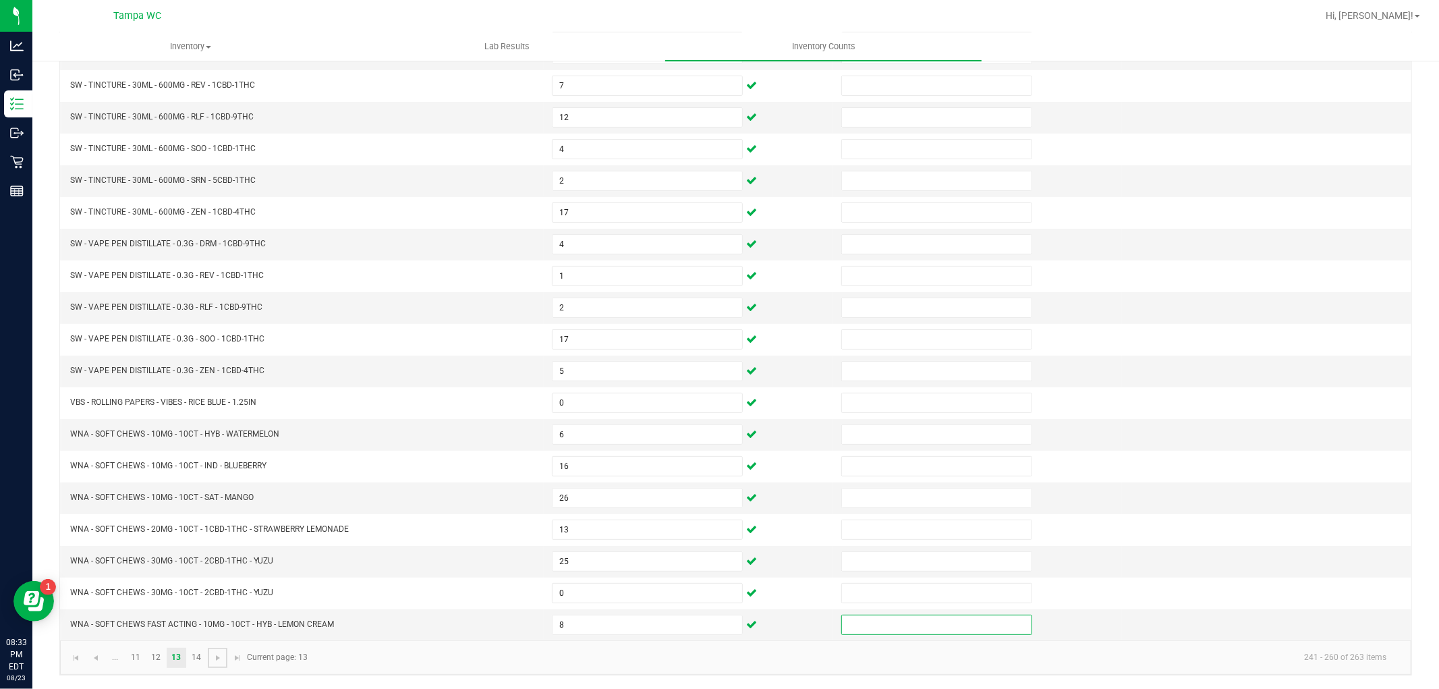
click at [218, 650] on link at bounding box center [218, 657] width 20 height 20
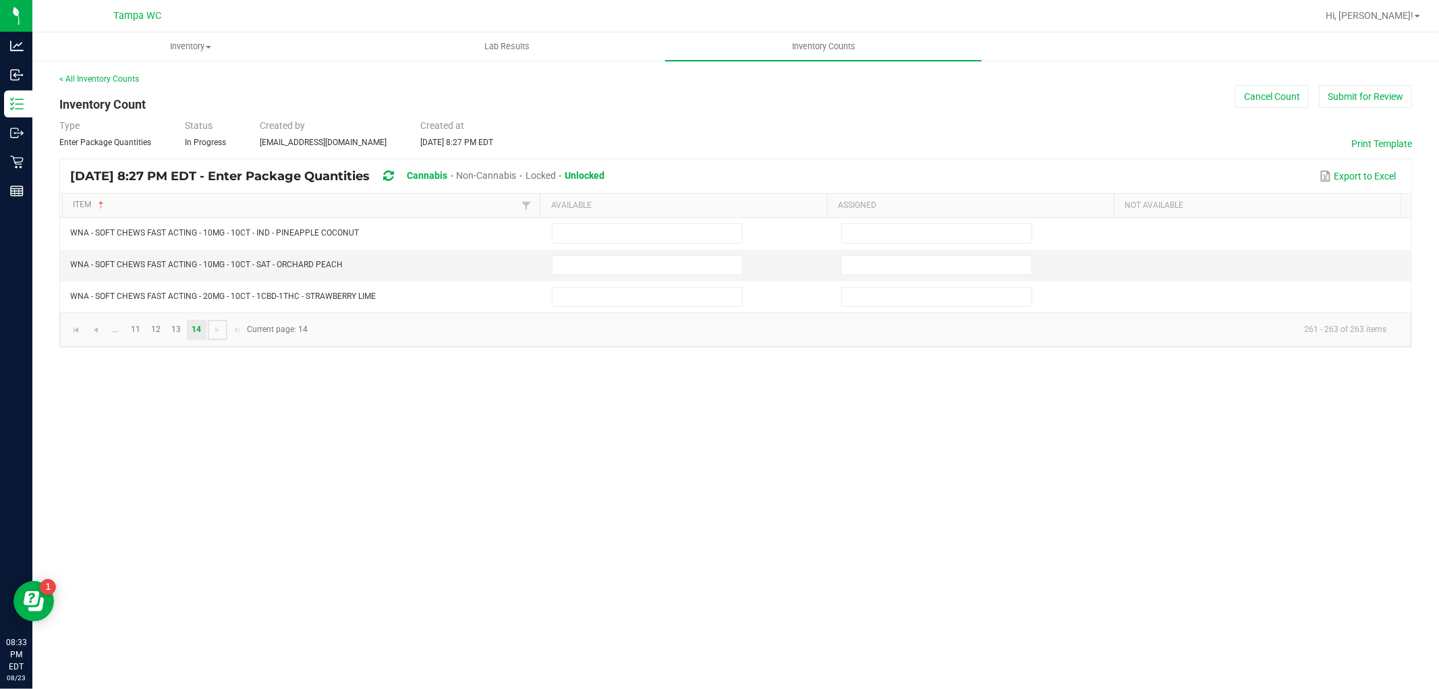
scroll to position [0, 0]
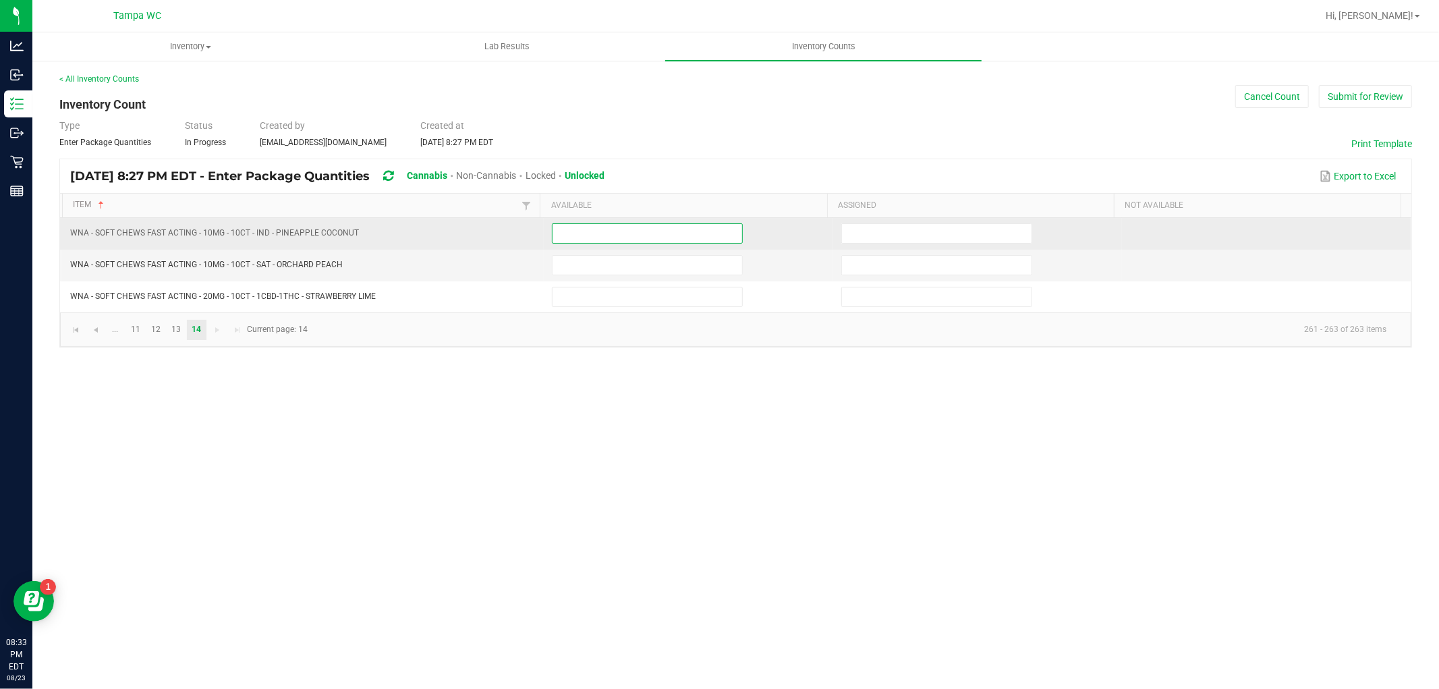
click at [634, 237] on input at bounding box center [647, 233] width 190 height 19
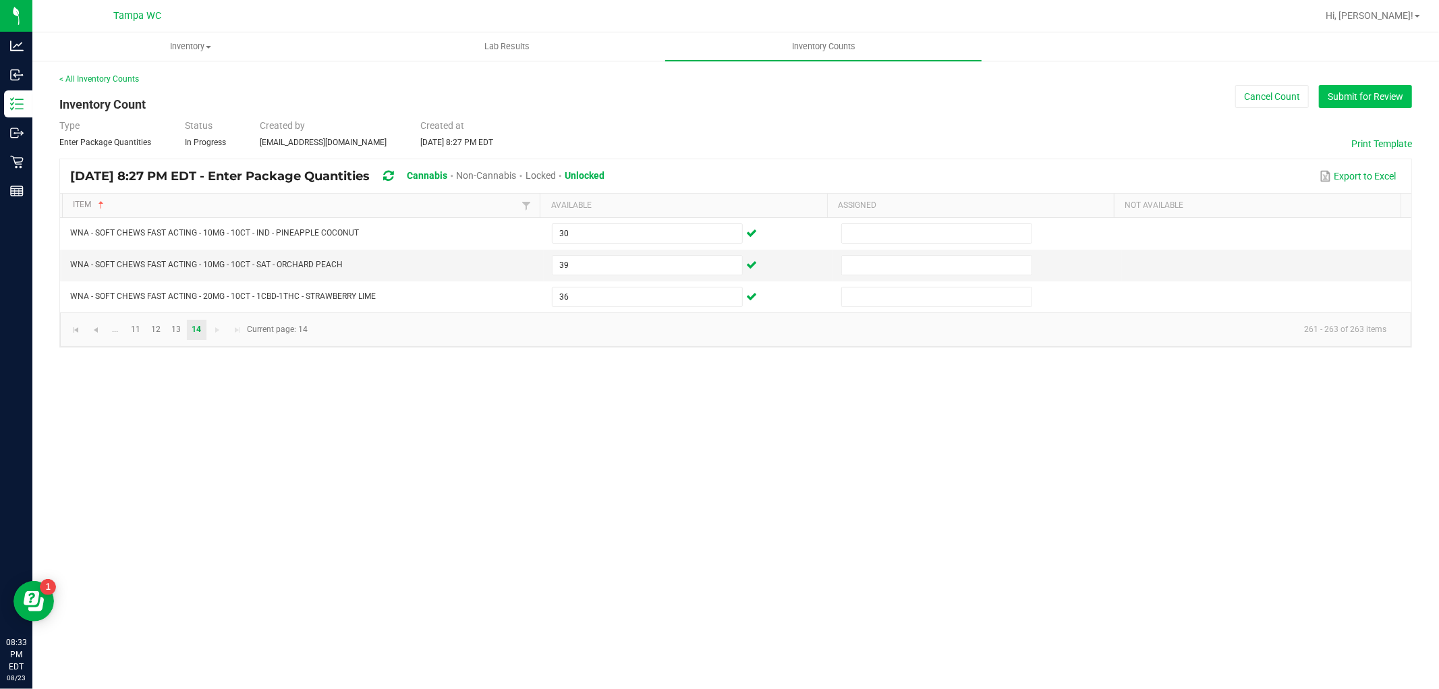
click at [1381, 93] on button "Submit for Review" at bounding box center [1365, 96] width 93 height 23
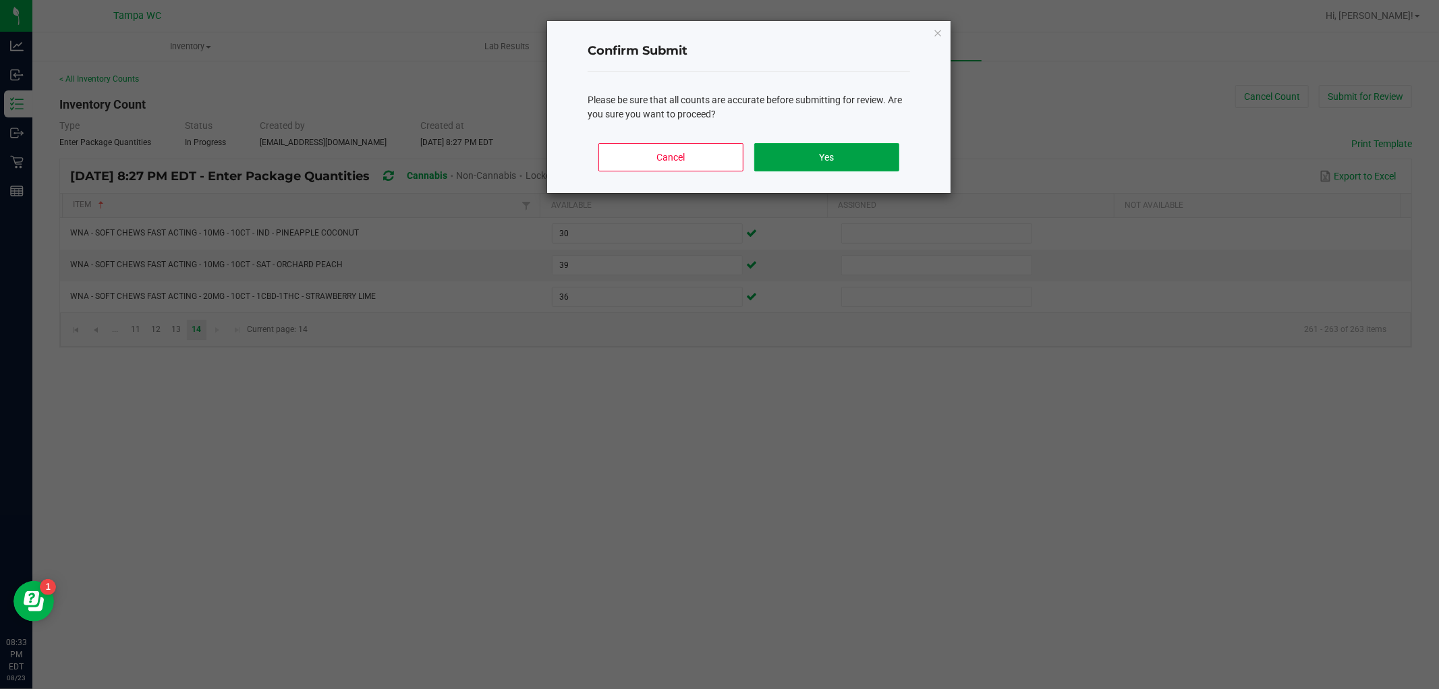
click at [788, 152] on button "Yes" at bounding box center [826, 157] width 145 height 28
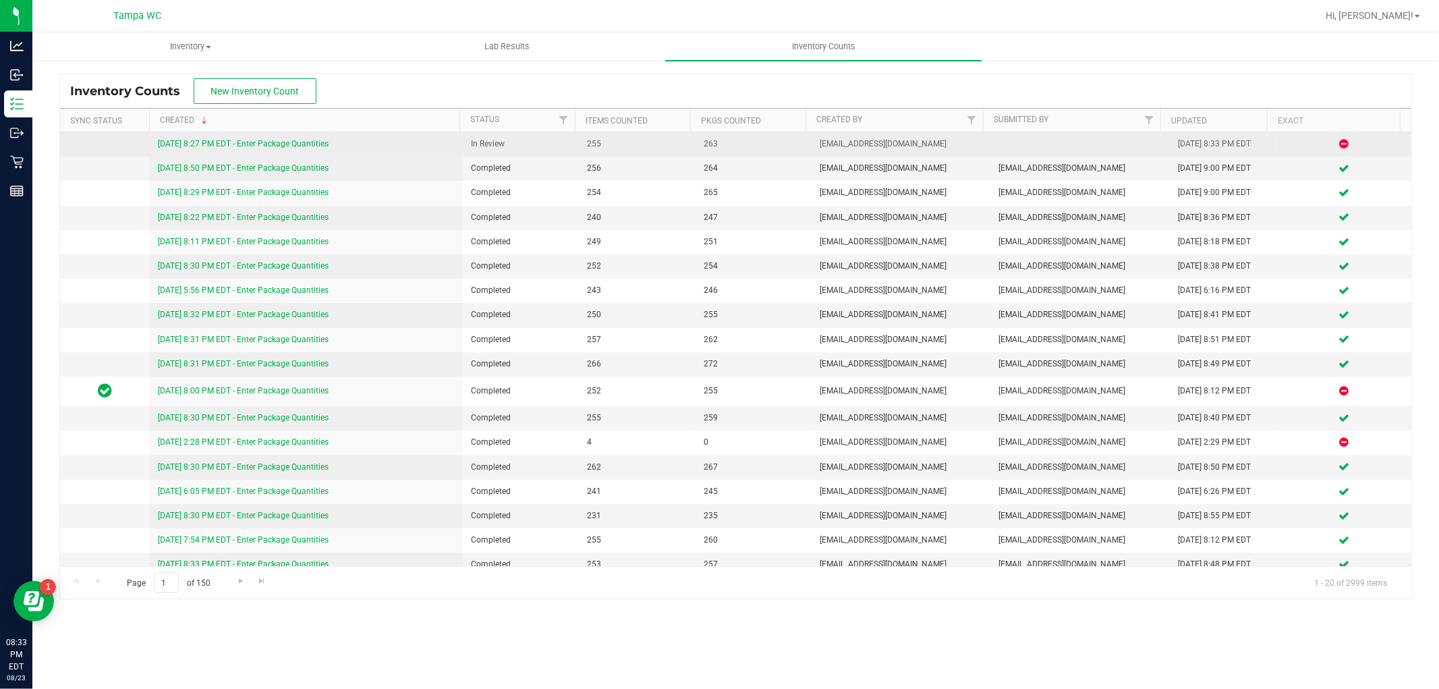
click at [314, 144] on link "[DATE] 8:27 PM EDT - Enter Package Quantities" at bounding box center [243, 143] width 171 height 9
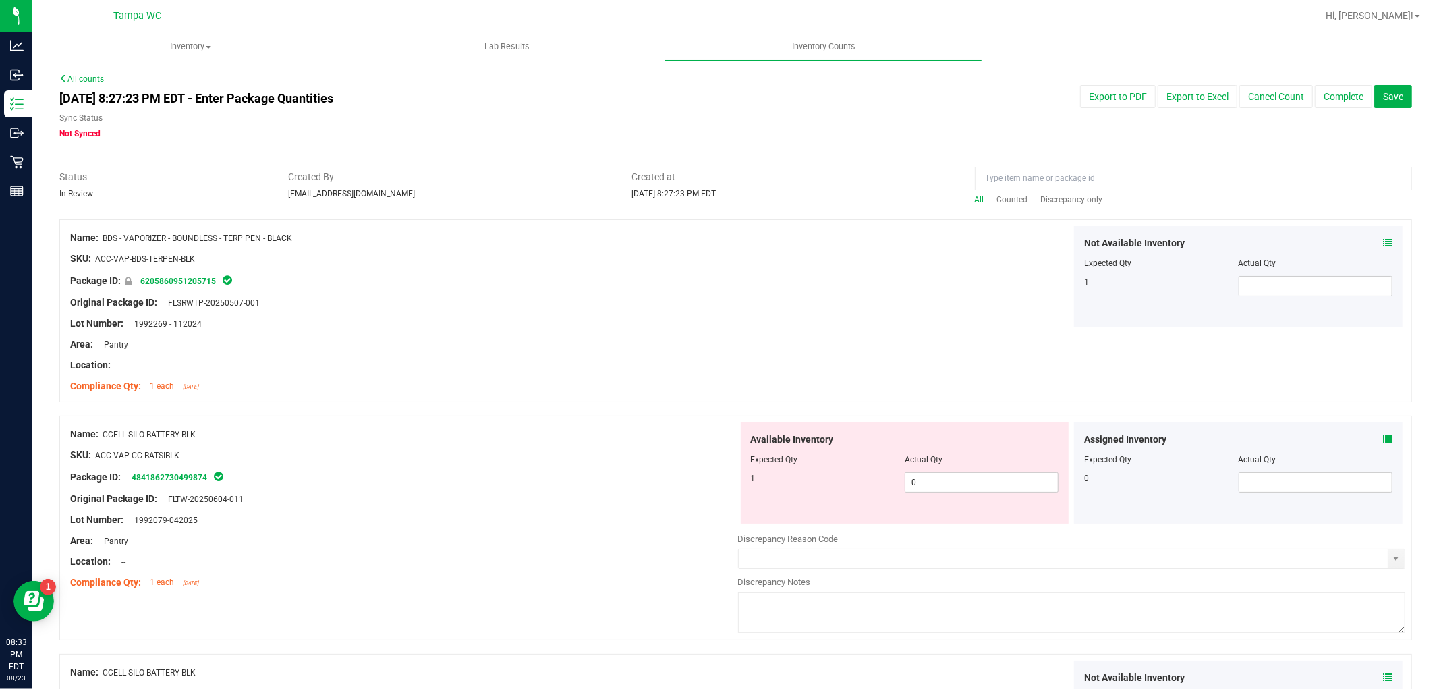
click at [1060, 202] on span "Discrepancy only" at bounding box center [1072, 199] width 62 height 9
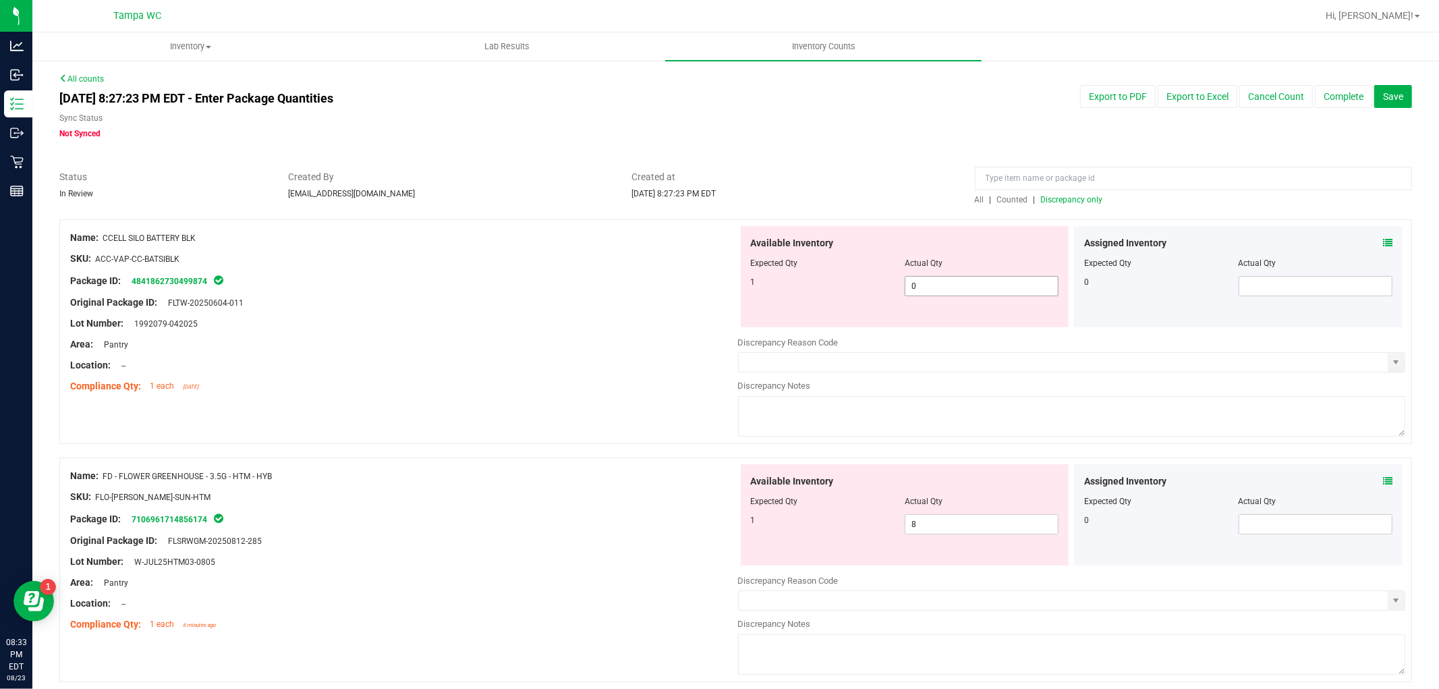
drag, startPoint x: 961, startPoint y: 298, endPoint x: 973, endPoint y: 284, distance: 18.7
click at [969, 289] on div "Available Inventory Expected Qty Actual Qty 1 0 0" at bounding box center [905, 276] width 328 height 101
drag, startPoint x: 967, startPoint y: 281, endPoint x: 572, endPoint y: 302, distance: 395.8
click at [572, 302] on div "Name: CCELL SILO BATTERY BLK SKU: ACC-VAP-CC-BATSIBLK Package ID: 4841862730499…" at bounding box center [735, 331] width 1352 height 225
click at [572, 301] on div "Original Package ID: FLTW-20250604-011" at bounding box center [404, 302] width 668 height 14
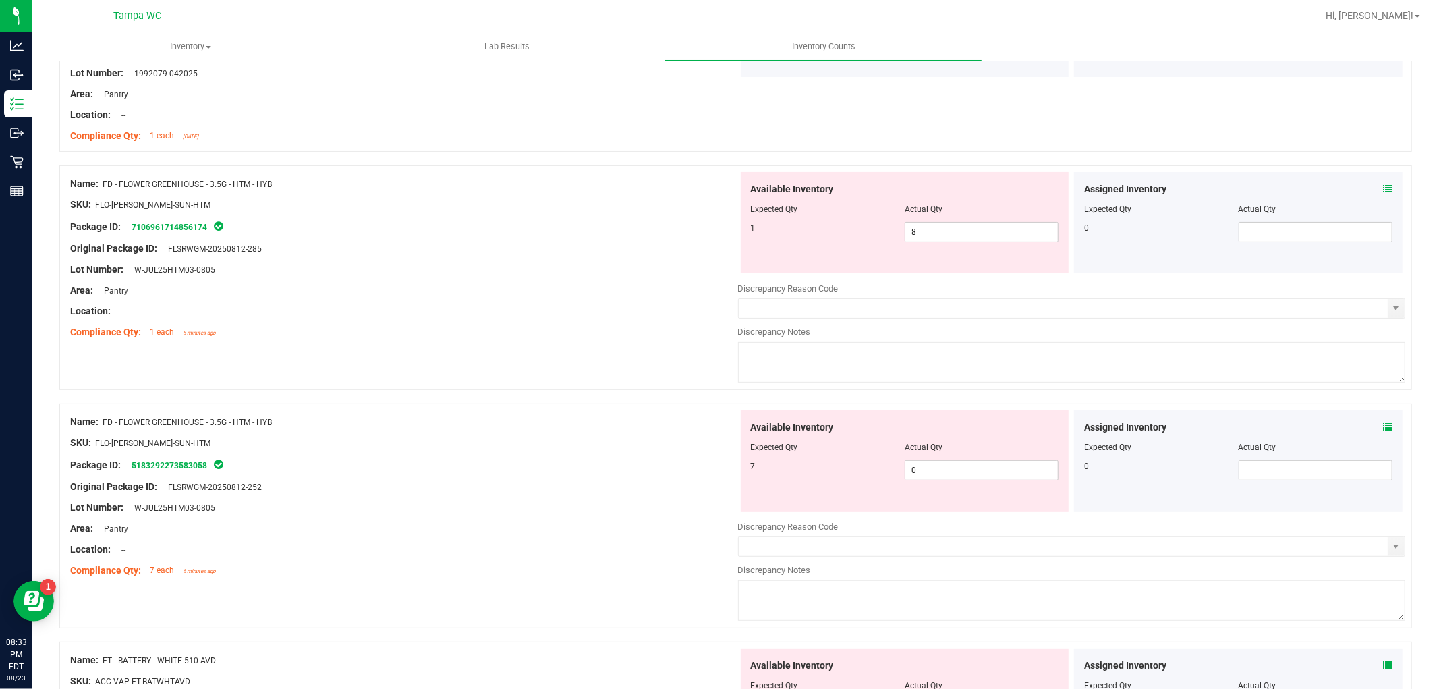
scroll to position [299, 0]
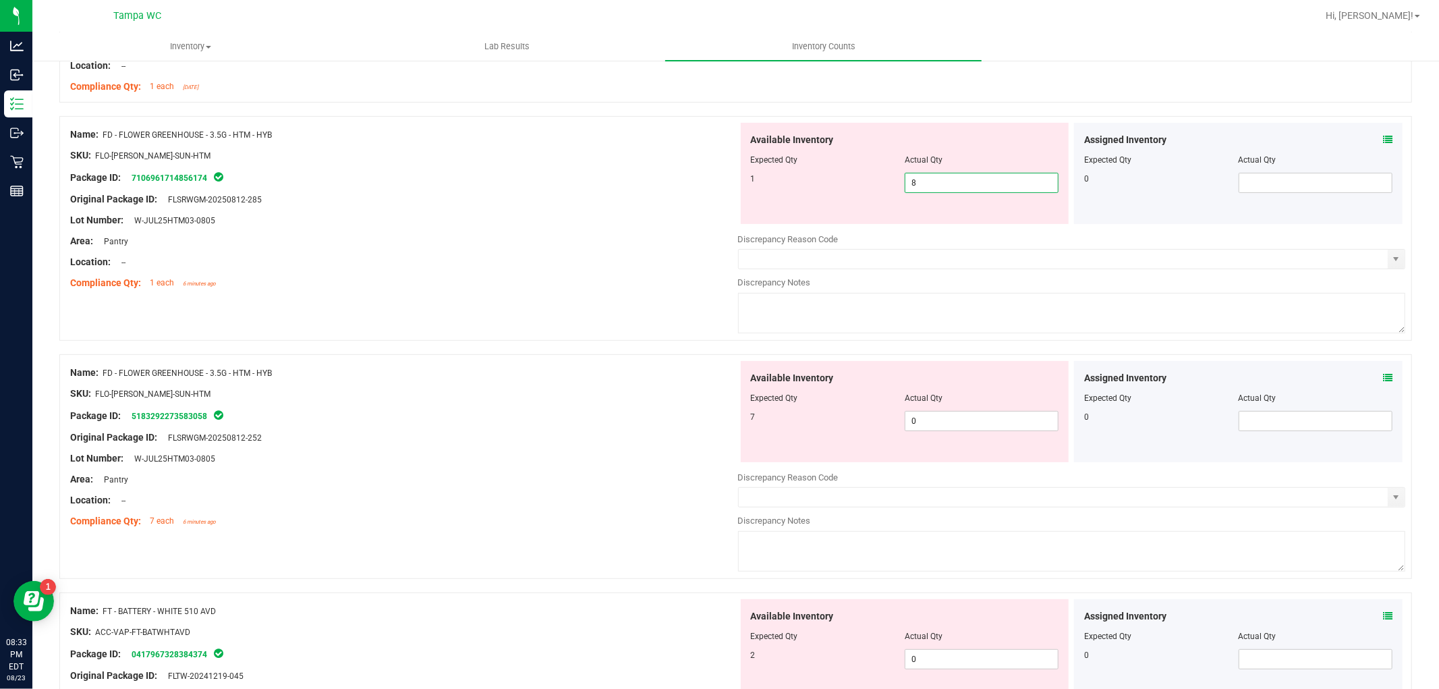
drag, startPoint x: 839, startPoint y: 194, endPoint x: 819, endPoint y: 245, distance: 54.2
click at [779, 212] on div "Available Inventory Expected Qty Actual Qty 1 8 8" at bounding box center [905, 173] width 328 height 101
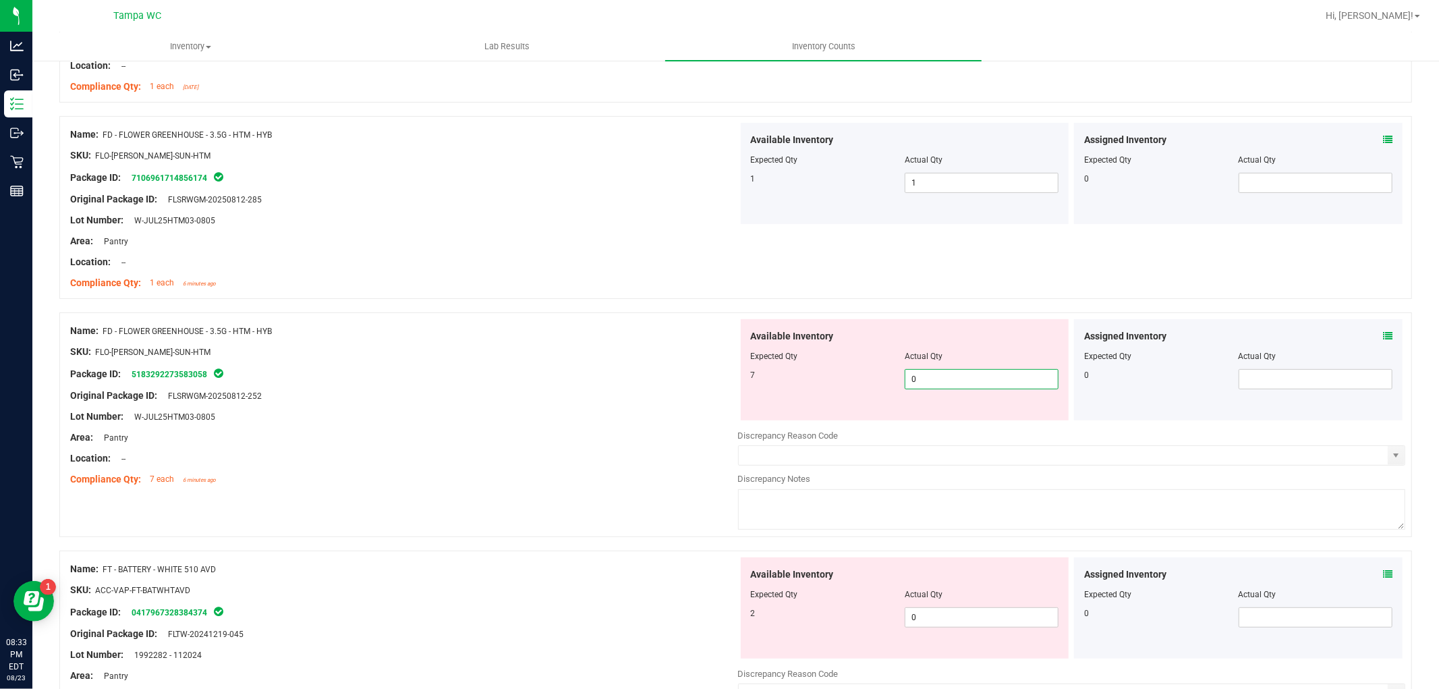
drag, startPoint x: 961, startPoint y: 420, endPoint x: 556, endPoint y: 388, distance: 405.9
click at [556, 388] on div "Name: FD - FLOWER GREENHOUSE - 3.5G - HTM - HYB SKU: FLO-[PERSON_NAME]-SUN-HTM …" at bounding box center [735, 424] width 1352 height 225
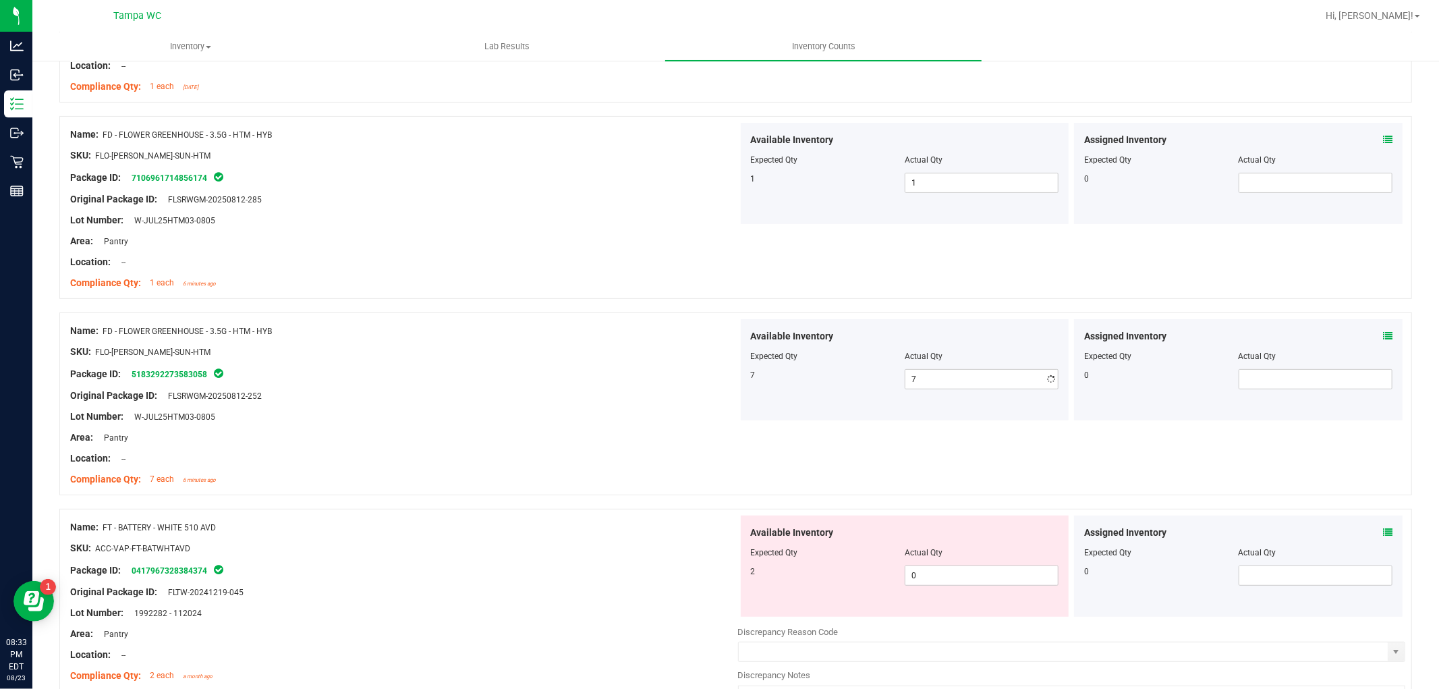
click at [557, 387] on div at bounding box center [404, 385] width 668 height 7
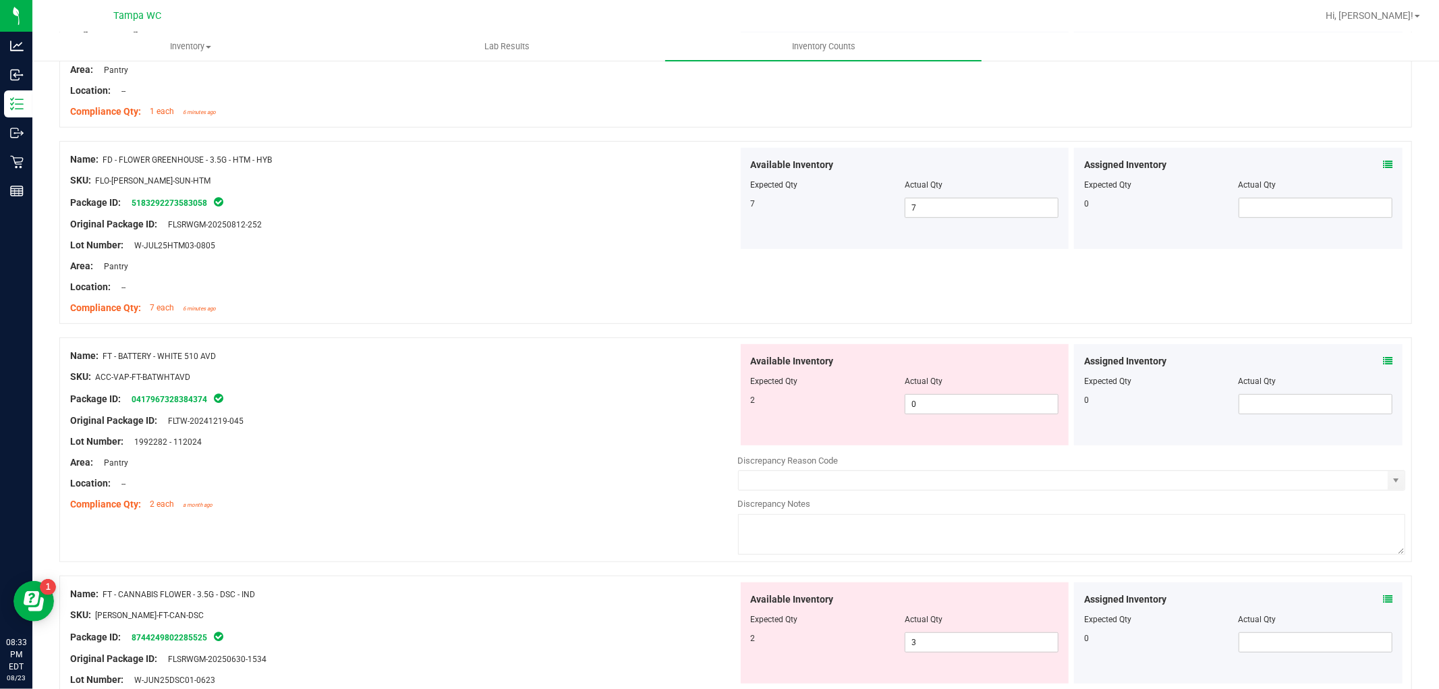
scroll to position [524, 0]
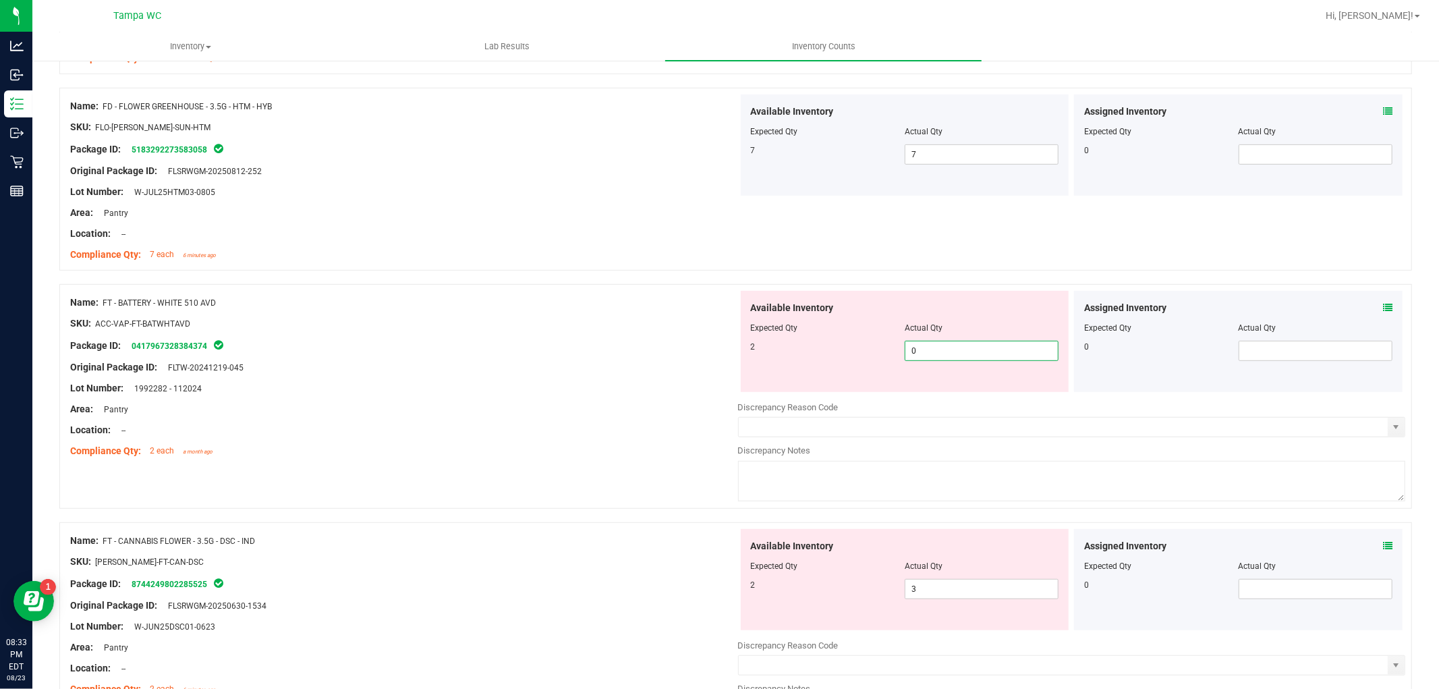
drag, startPoint x: 857, startPoint y: 347, endPoint x: 574, endPoint y: 332, distance: 283.0
click at [575, 332] on div "Name: FT - BATTERY - WHITE 510 AVD SKU: ACC-VAP-FT-BATWHTAVD Package ID: 041796…" at bounding box center [735, 396] width 1352 height 225
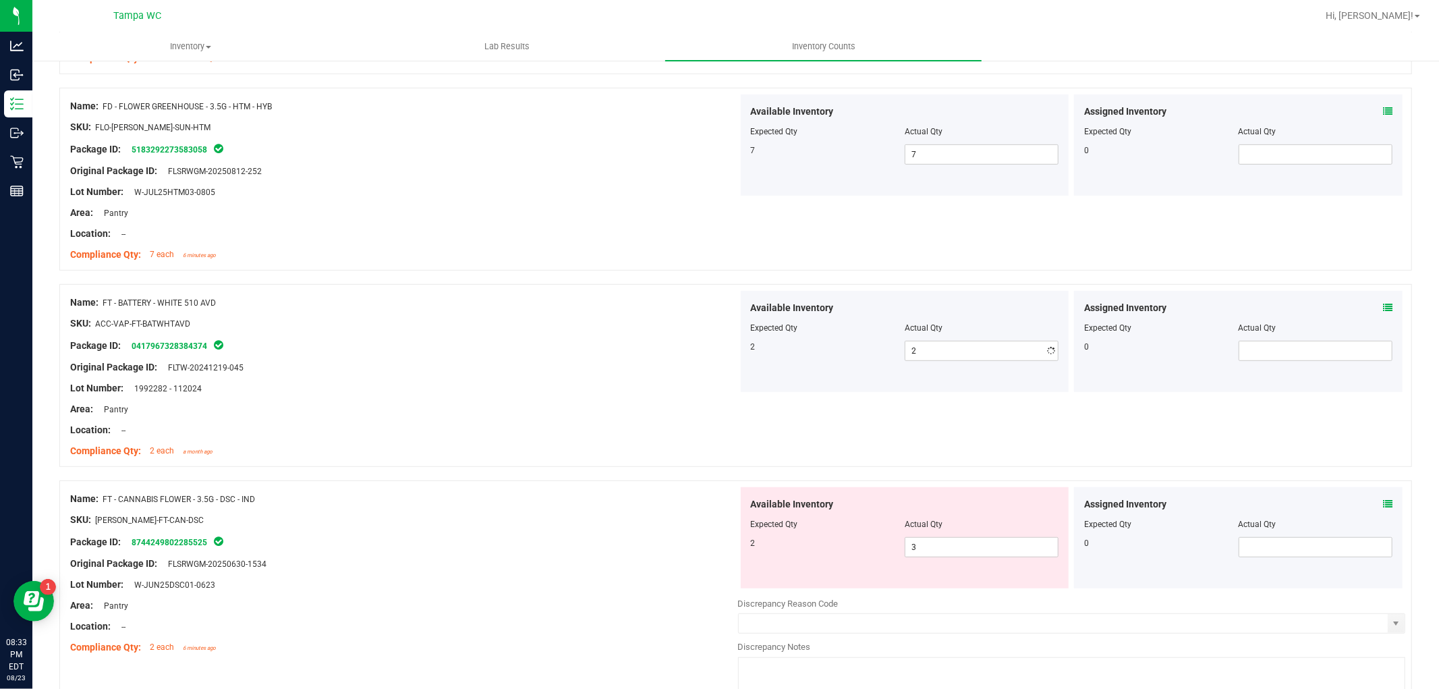
drag, startPoint x: 573, startPoint y: 328, endPoint x: 621, endPoint y: 349, distance: 52.3
click at [573, 330] on div at bounding box center [404, 333] width 668 height 7
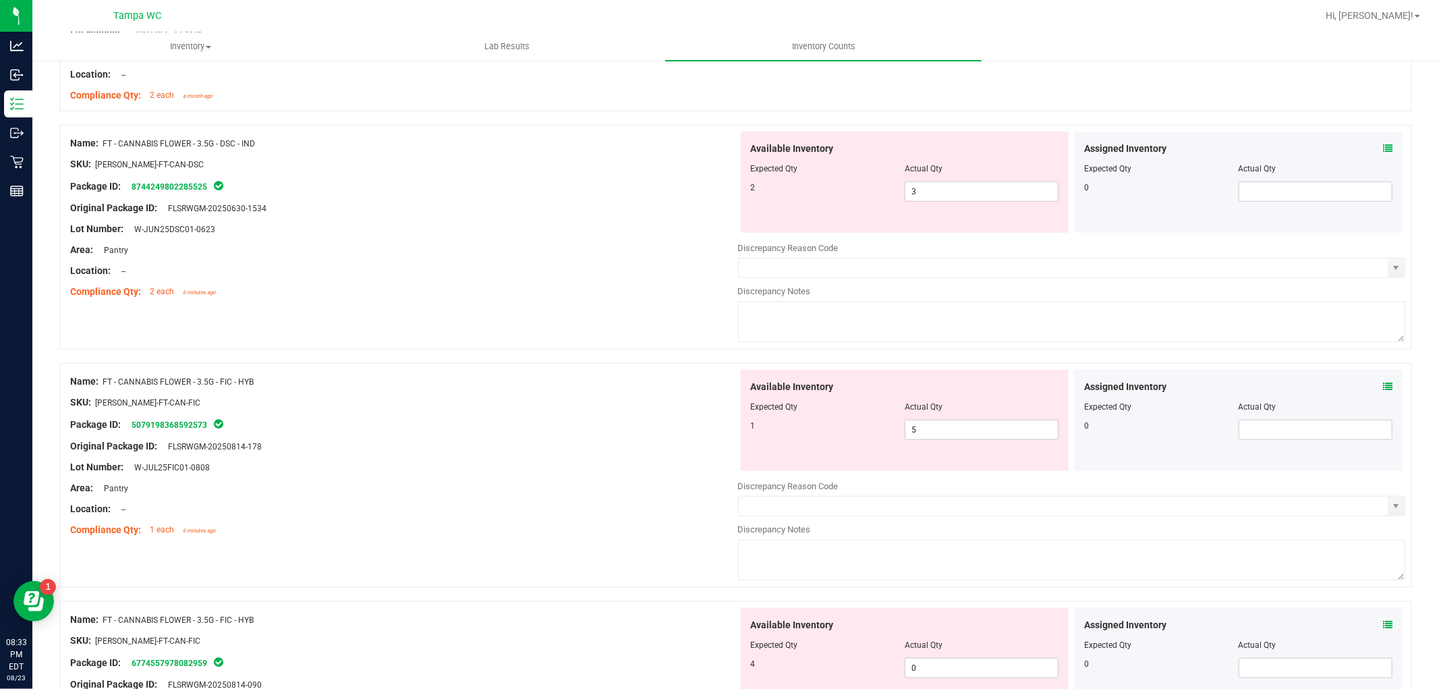
scroll to position [899, 0]
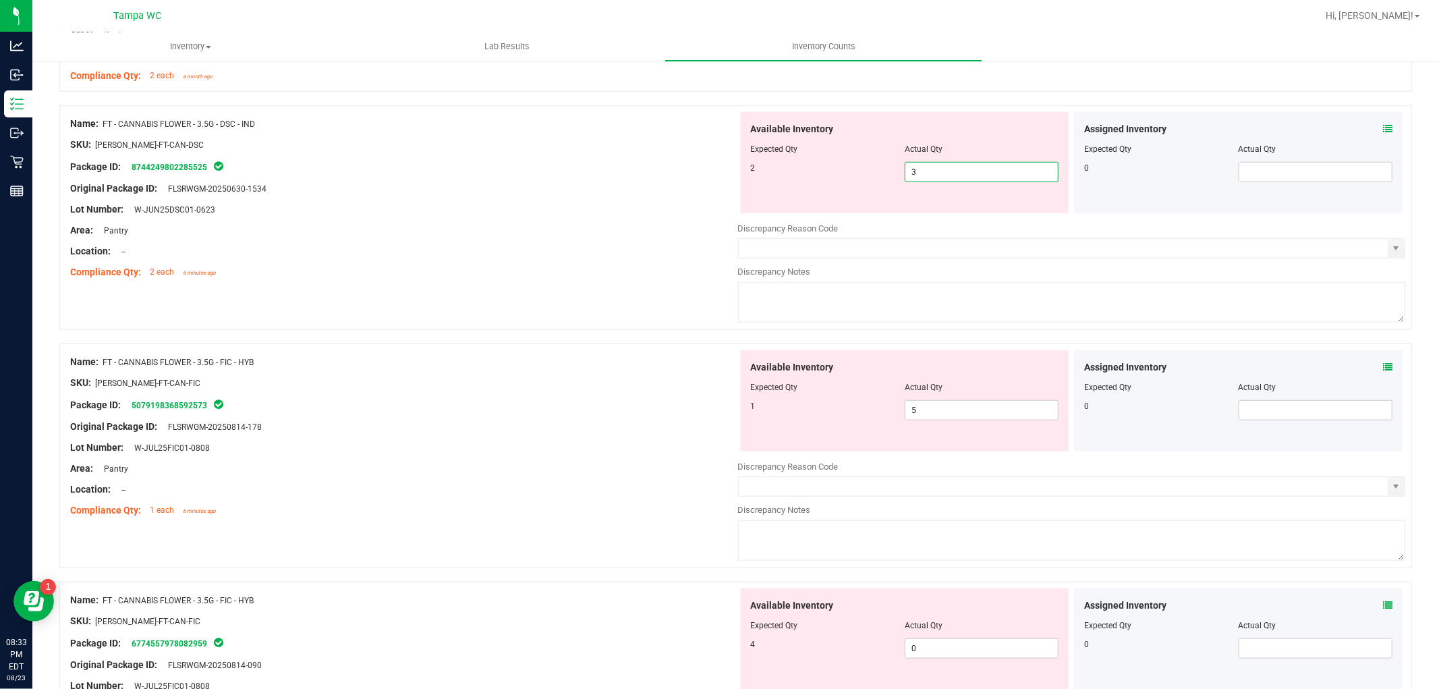
drag, startPoint x: 951, startPoint y: 165, endPoint x: 527, endPoint y: 171, distance: 423.6
click at [538, 171] on div "Name: FT - CANNABIS FLOWER - 3.5G - DSC - IND SKU: [PERSON_NAME]-FT-CAN-DSC Pac…" at bounding box center [735, 217] width 1352 height 225
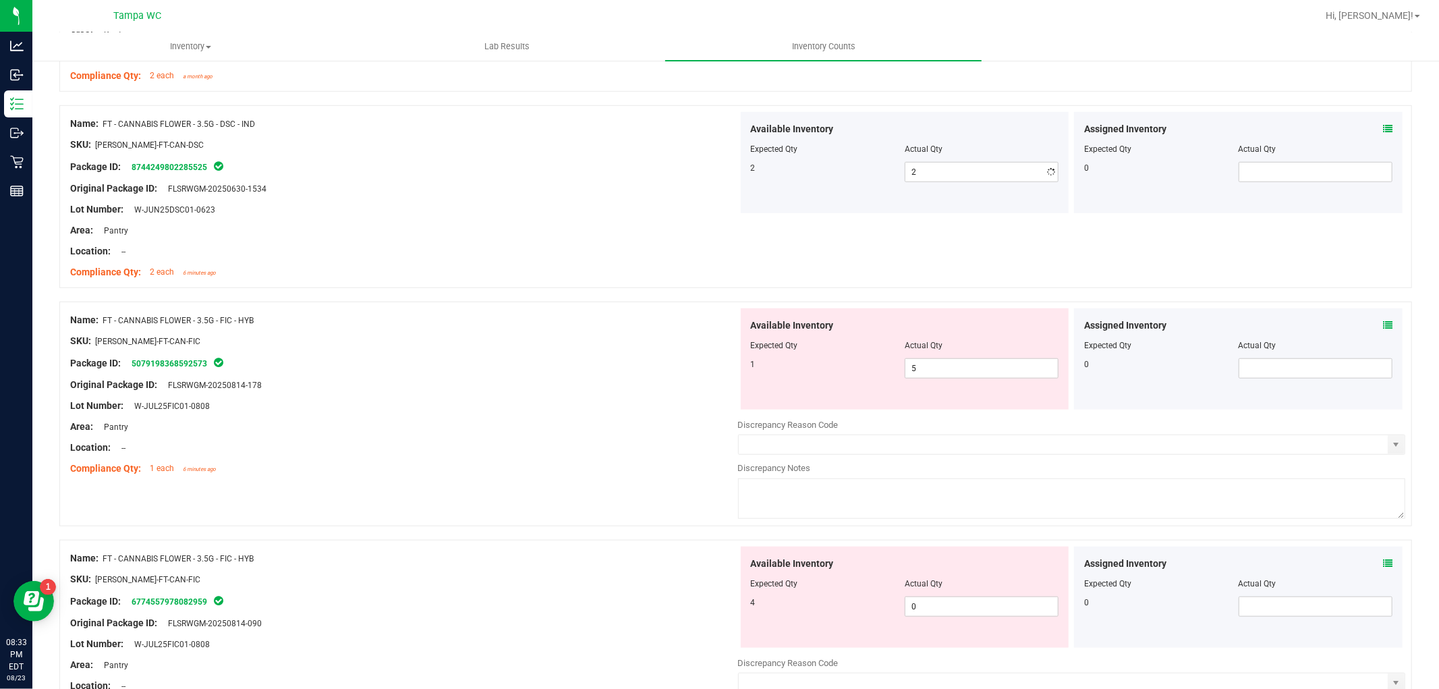
drag, startPoint x: 524, startPoint y: 169, endPoint x: 585, endPoint y: 200, distance: 68.5
click at [525, 170] on div "Package ID: 8744249802285525" at bounding box center [404, 167] width 668 height 16
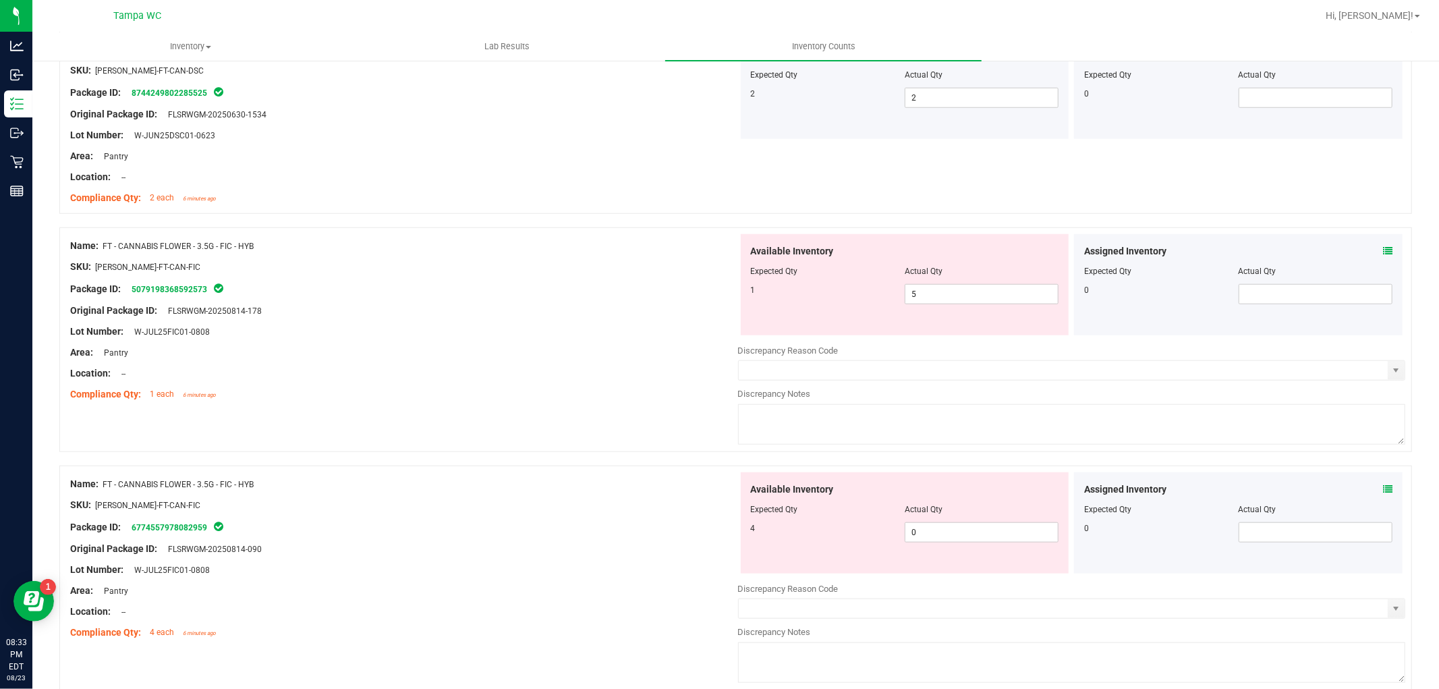
scroll to position [974, 0]
drag, startPoint x: 967, startPoint y: 290, endPoint x: 767, endPoint y: 373, distance: 216.8
click at [708, 307] on div "Name: FT - CANNABIS FLOWER - 3.5G - FIC - HYB SKU: [PERSON_NAME]-FT-CAN-FIC Pac…" at bounding box center [735, 339] width 1352 height 225
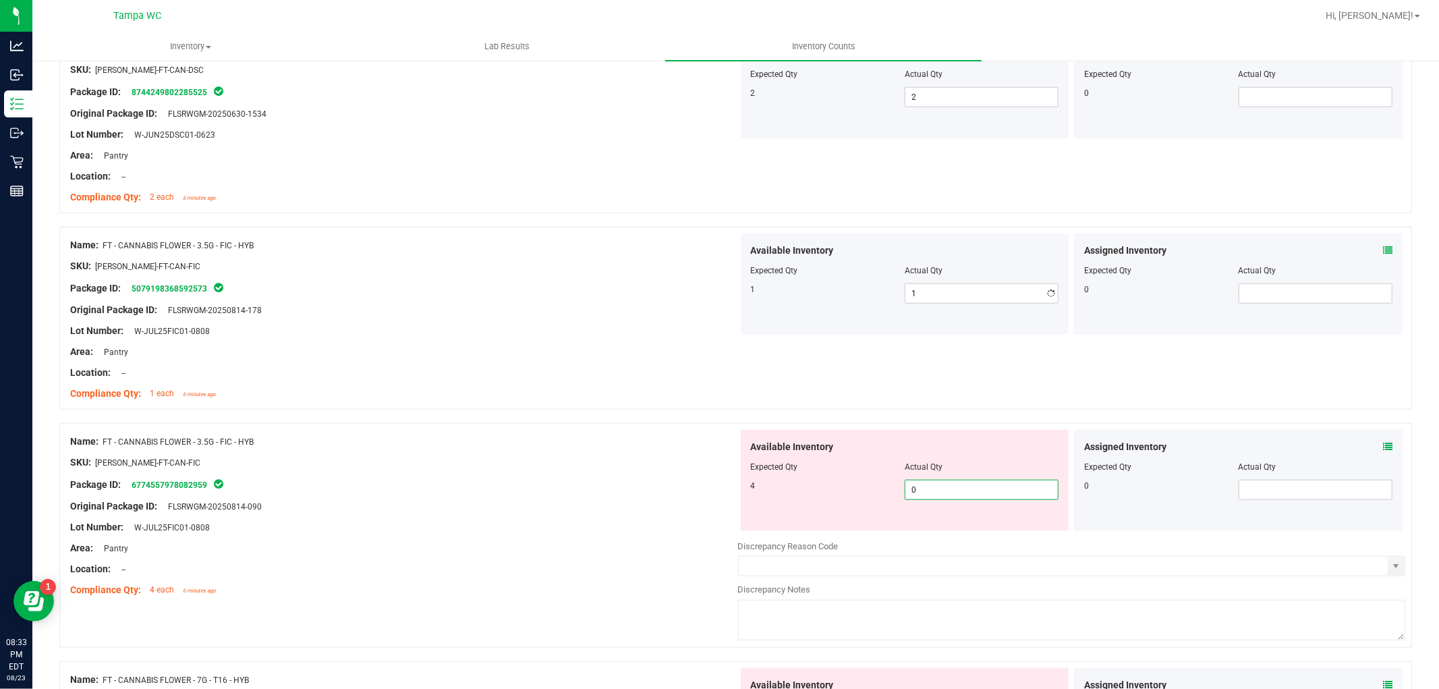
drag, startPoint x: 979, startPoint y: 529, endPoint x: 423, endPoint y: 466, distance: 560.0
click at [423, 466] on div "Name: FT - CANNABIS FLOWER - 3.5G - FIC - HYB SKU: [PERSON_NAME]-FT-CAN-FIC Pac…" at bounding box center [735, 535] width 1352 height 225
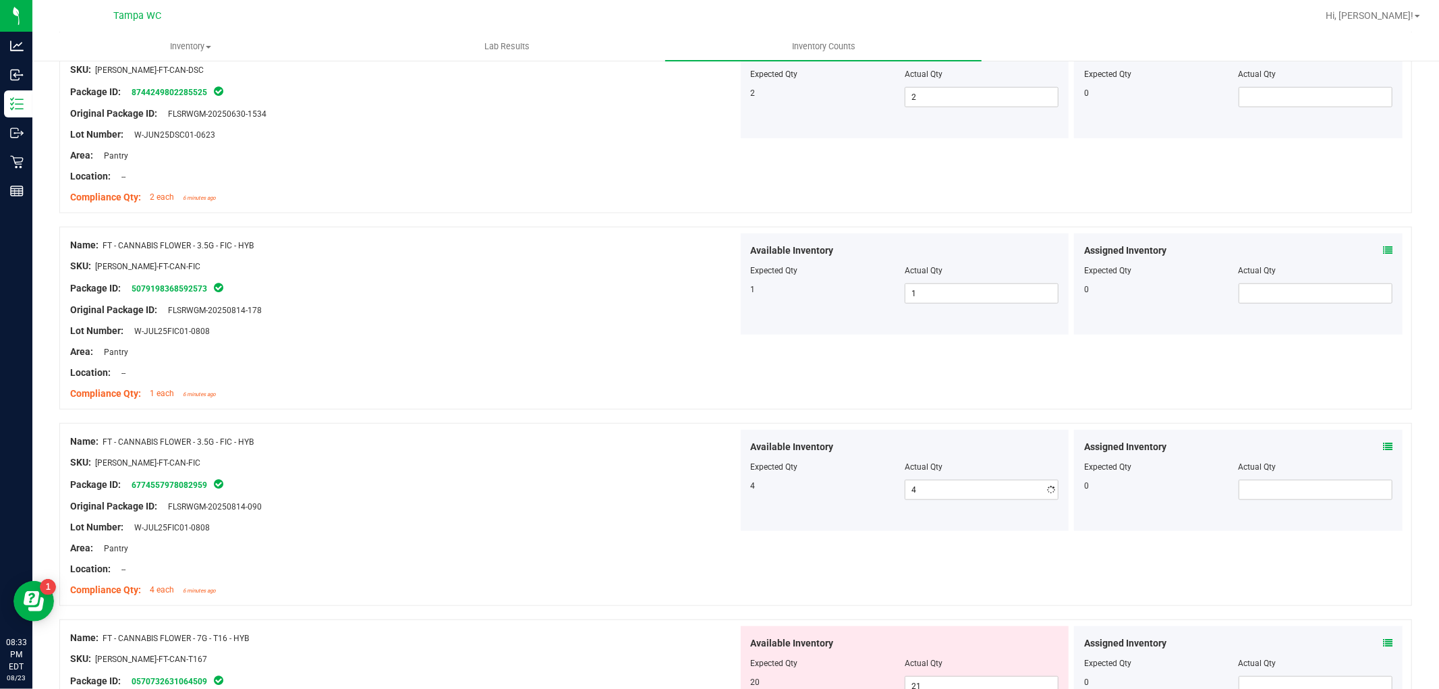
drag, startPoint x: 494, startPoint y: 453, endPoint x: 668, endPoint y: 434, distance: 175.0
click at [506, 444] on div "Name: FT - CANNABIS FLOWER - 3.5G - FIC - HYB SKU: [PERSON_NAME]-FT-CAN-FIC Pac…" at bounding box center [404, 516] width 668 height 172
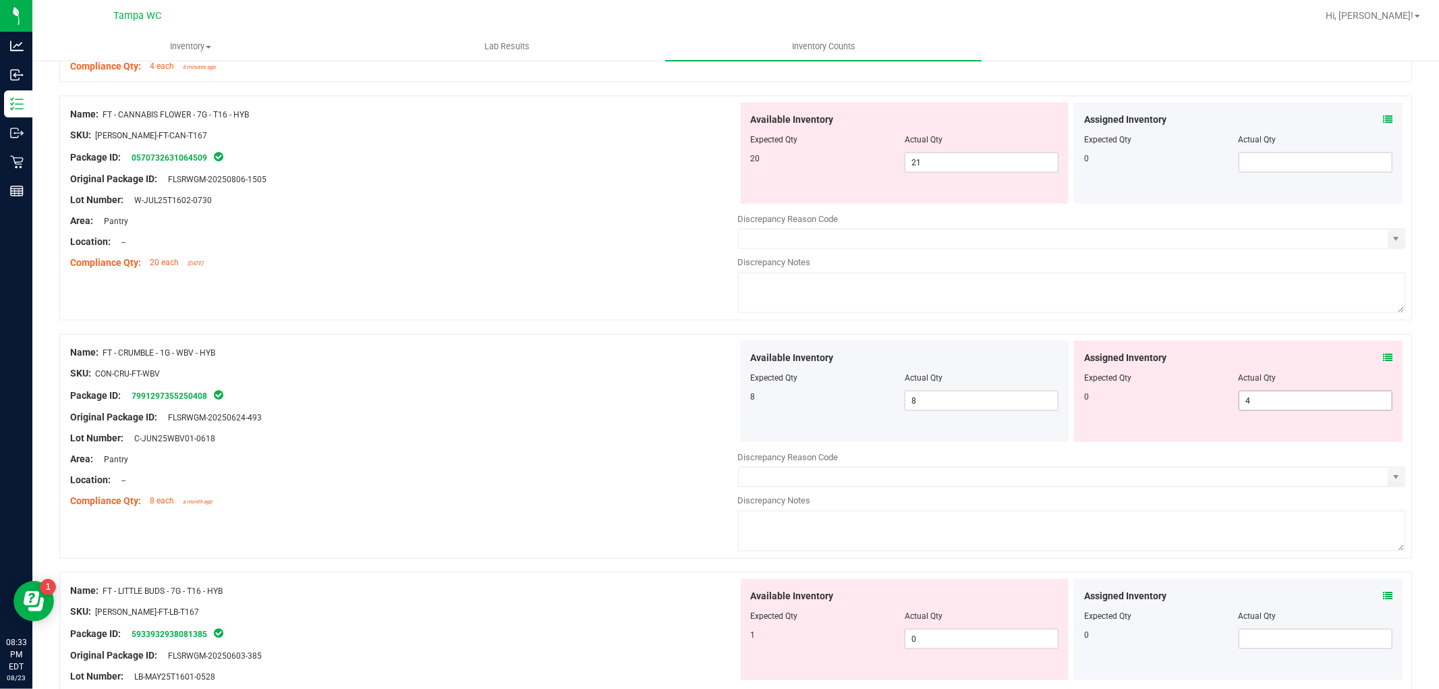
scroll to position [1499, 0]
drag, startPoint x: 1286, startPoint y: 393, endPoint x: 435, endPoint y: 372, distance: 850.8
click at [569, 387] on div "Name: FT - CRUMBLE - 1G - WBV - HYB SKU: CON-CRU-FT-WBV Package ID: 79912973552…" at bounding box center [735, 445] width 1352 height 225
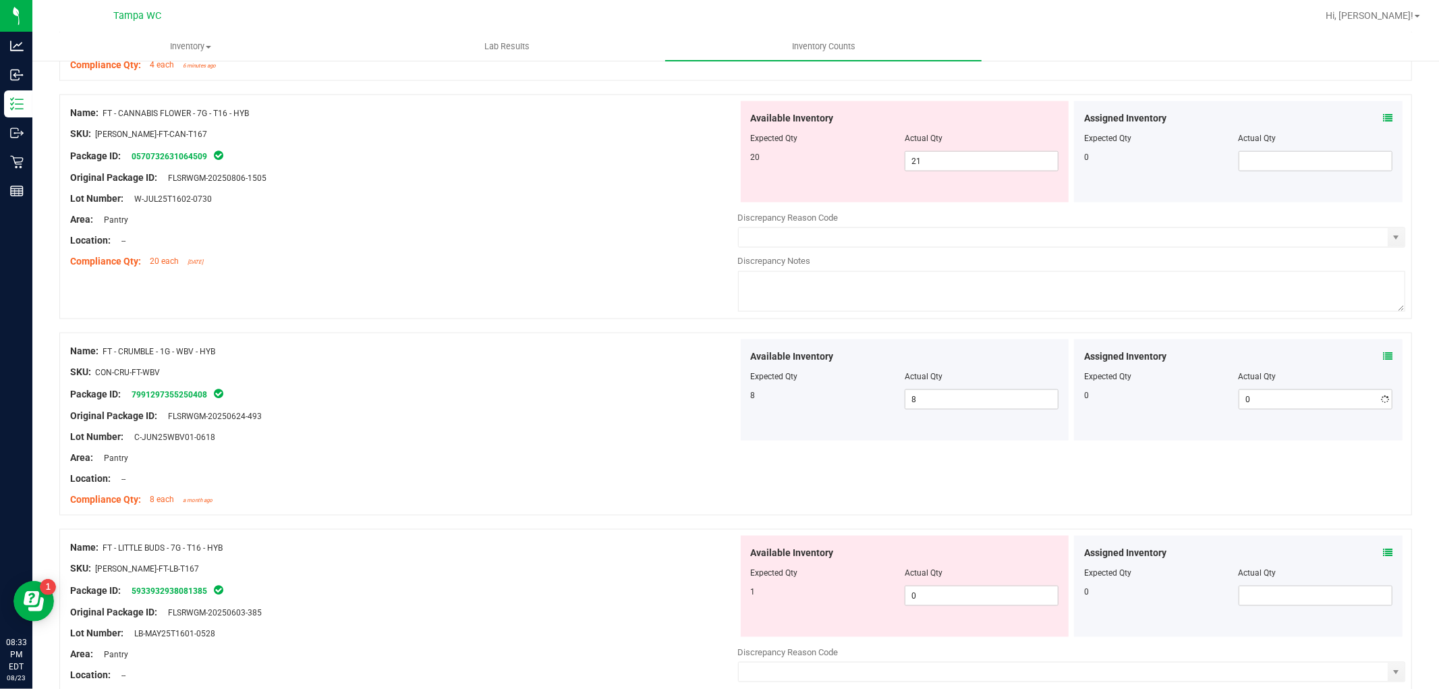
drag, startPoint x: 435, startPoint y: 369, endPoint x: 449, endPoint y: 368, distance: 13.6
click at [445, 368] on div "SKU: CON-CRU-FT-WBV" at bounding box center [404, 372] width 668 height 14
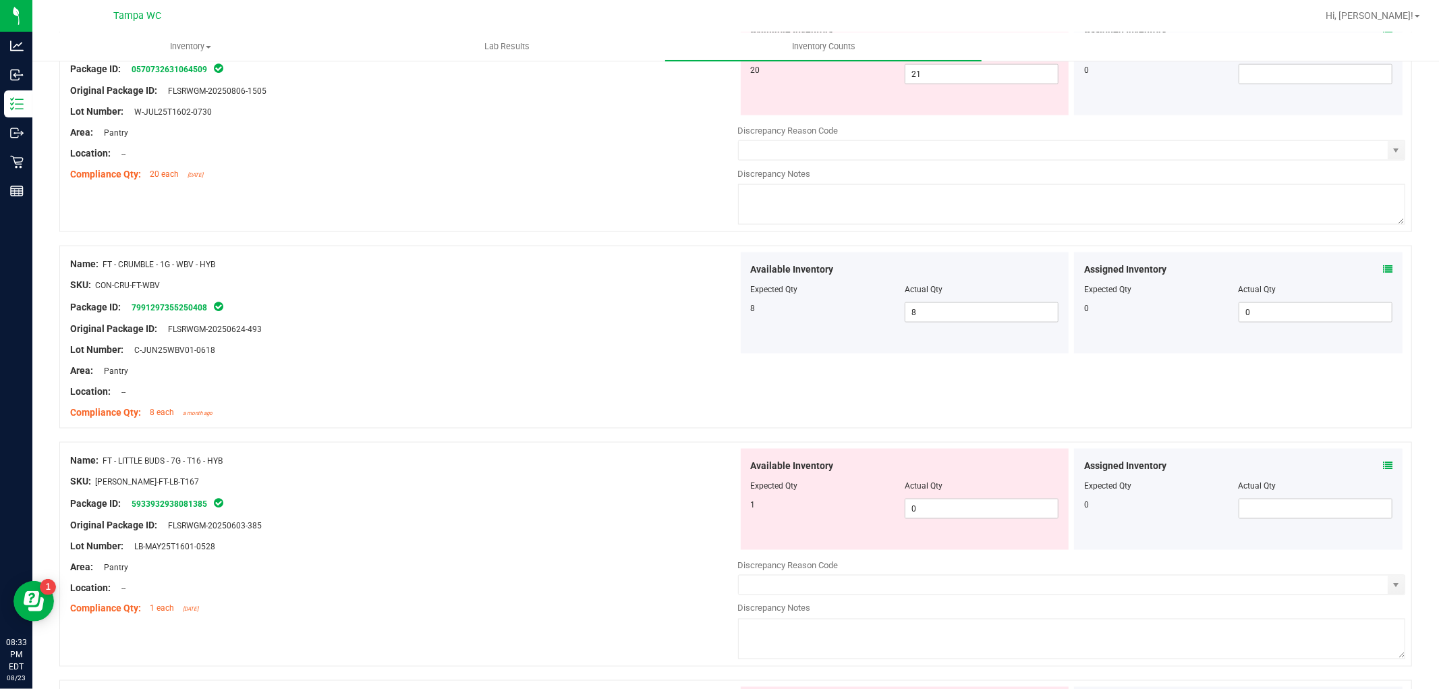
scroll to position [1723, 0]
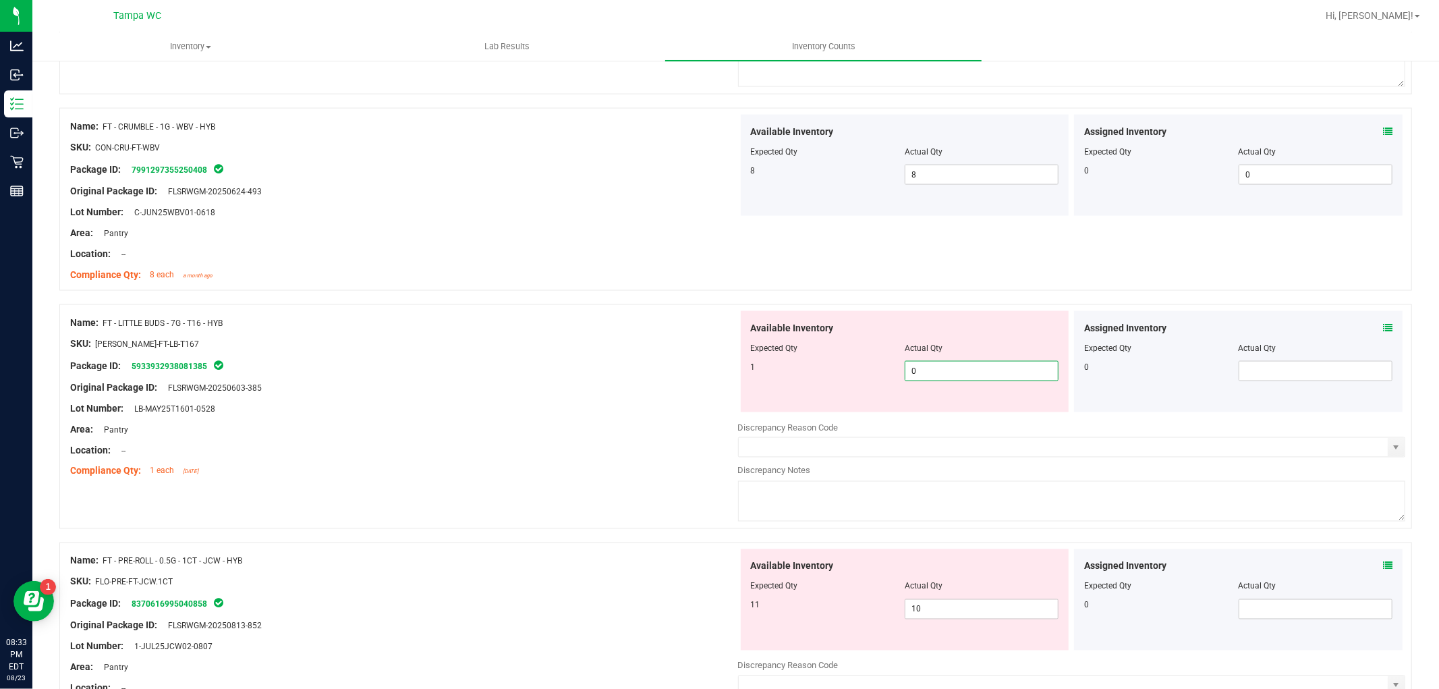
drag, startPoint x: 929, startPoint y: 366, endPoint x: 888, endPoint y: 366, distance: 40.5
click at [929, 366] on span "0 0" at bounding box center [981, 371] width 154 height 20
drag, startPoint x: 488, startPoint y: 341, endPoint x: 541, endPoint y: 359, distance: 55.7
click at [500, 340] on div "SKU: [PERSON_NAME]-FT-LB-T167" at bounding box center [404, 344] width 668 height 14
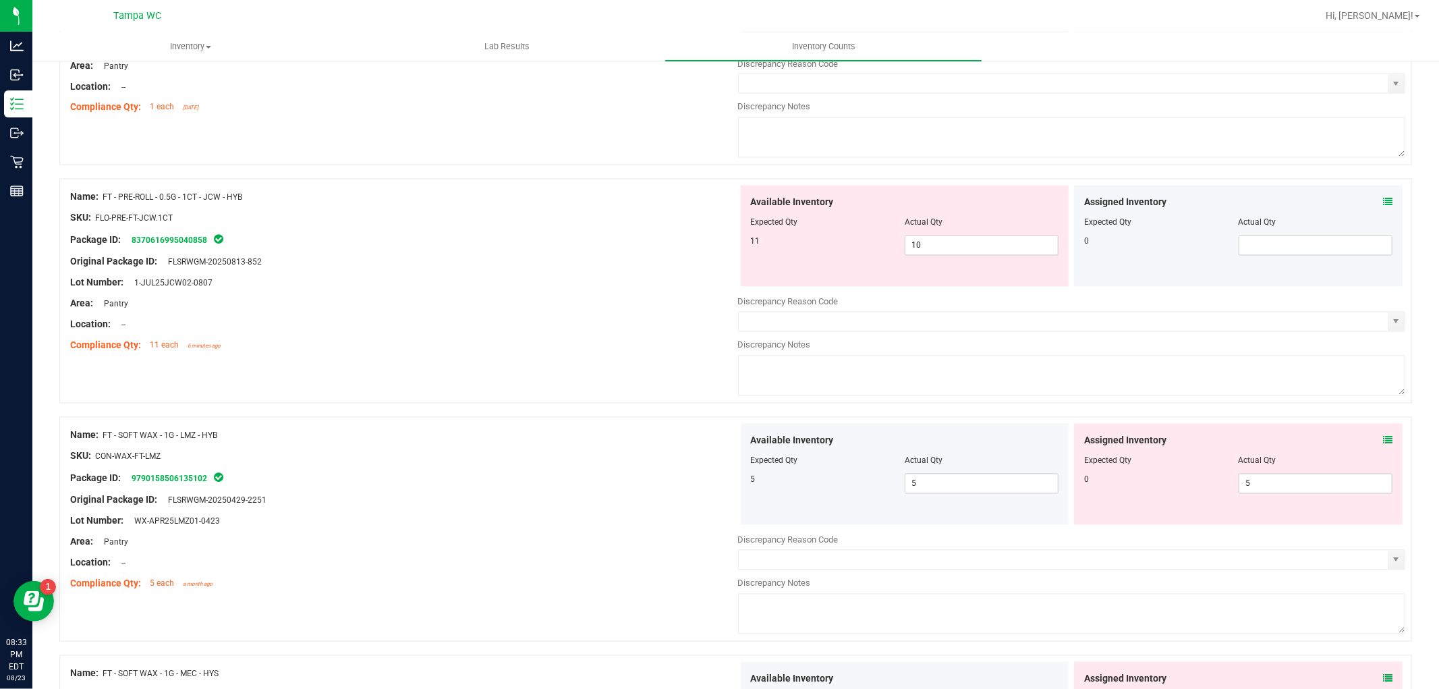
scroll to position [2098, 0]
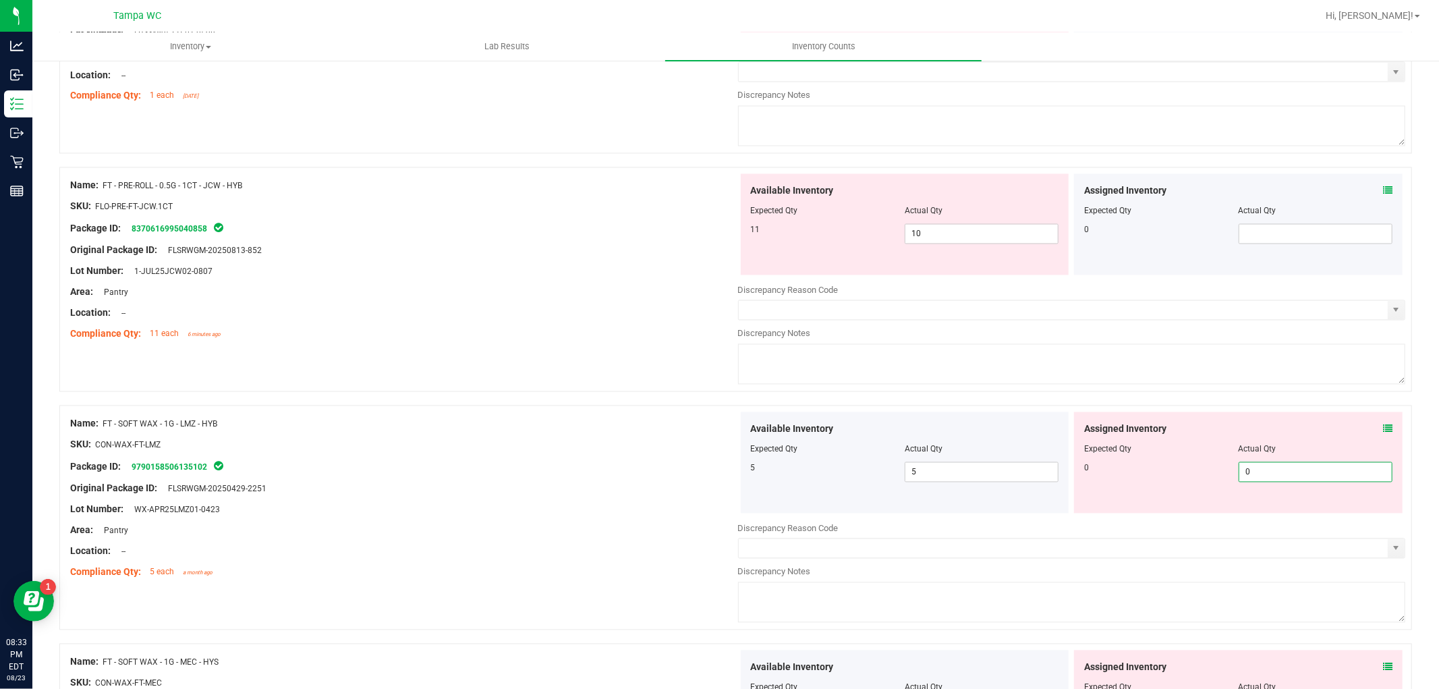
drag, startPoint x: 1252, startPoint y: 465, endPoint x: 625, endPoint y: 467, distance: 627.3
click at [691, 482] on div "Name: FT - SOFT WAX - 1G - LMZ - HYB SKU: CON-WAX-FT-LMZ Package ID: 9790158506…" at bounding box center [735, 517] width 1352 height 225
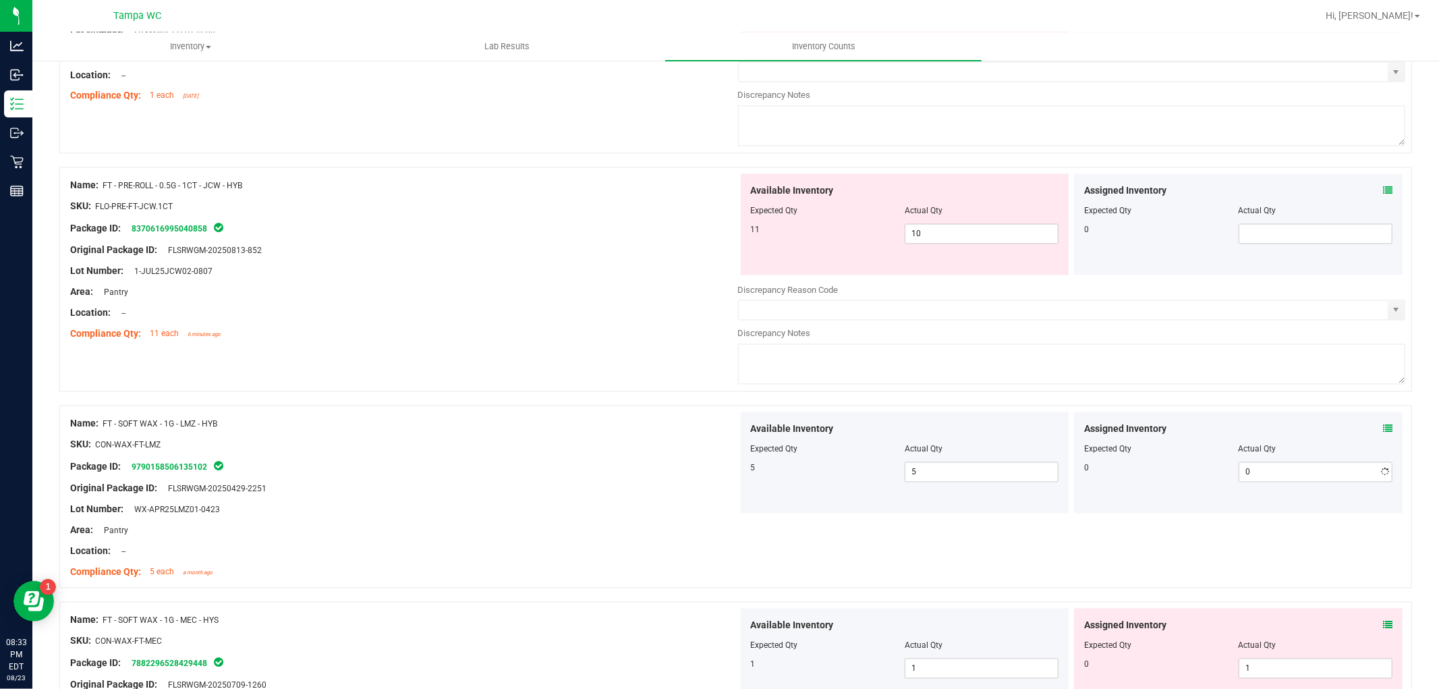
drag, startPoint x: 612, startPoint y: 463, endPoint x: 1116, endPoint y: 494, distance: 505.5
click at [618, 459] on div "Name: FT - SOFT WAX - 1G - LMZ - HYB SKU: CON-WAX-FT-LMZ Package ID: 9790158506…" at bounding box center [404, 498] width 668 height 172
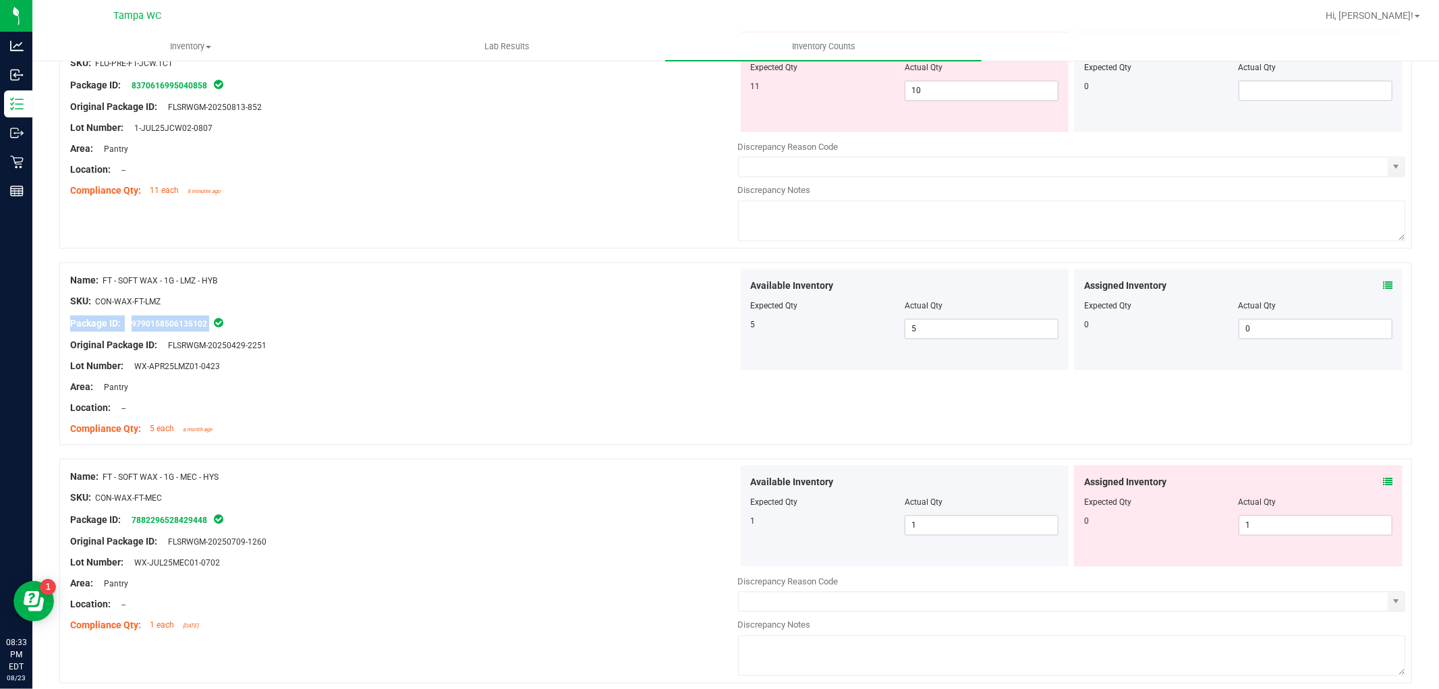
scroll to position [2248, 0]
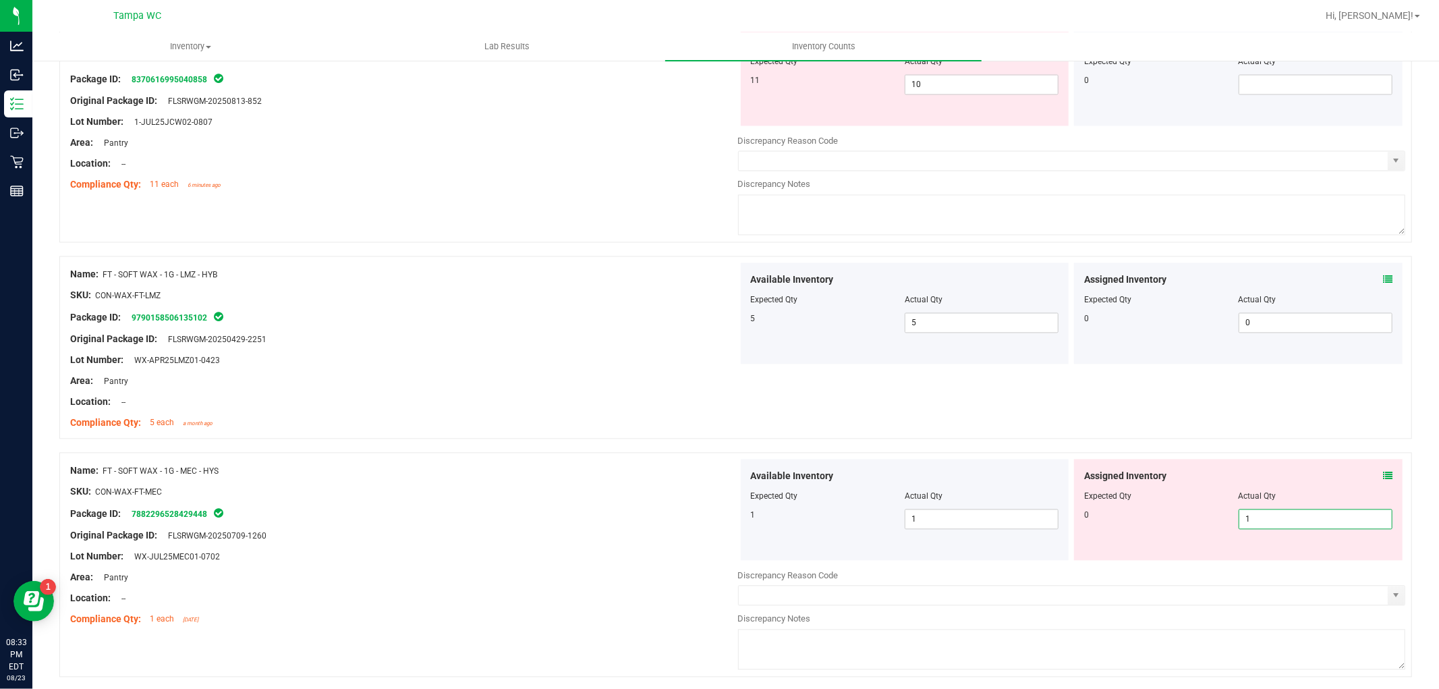
drag, startPoint x: 1271, startPoint y: 520, endPoint x: 690, endPoint y: 457, distance: 584.1
click at [711, 468] on div "Name: FT - SOFT WAX - 1G - MEC - HYS SKU: CON-WAX-FT-MEC Package ID: 7882296528…" at bounding box center [735, 564] width 1352 height 225
click at [687, 449] on div at bounding box center [735, 444] width 1352 height 13
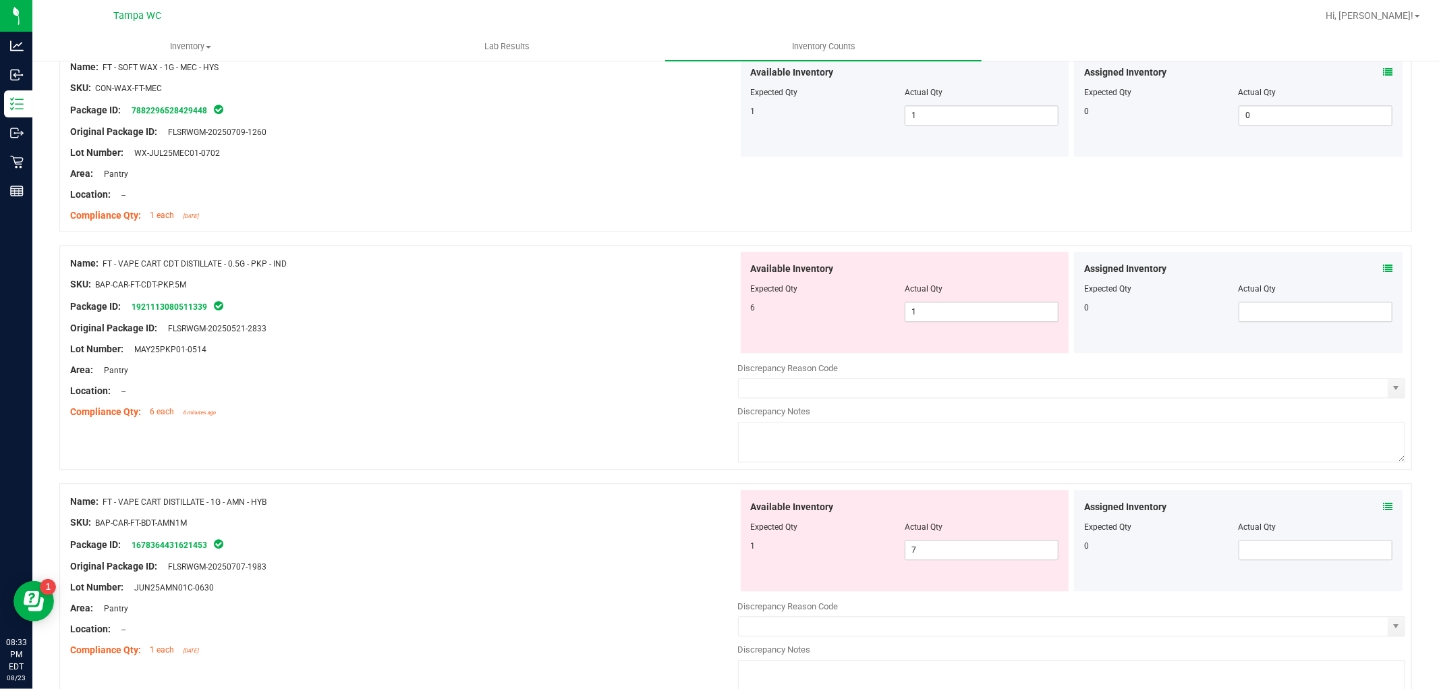
scroll to position [2698, 0]
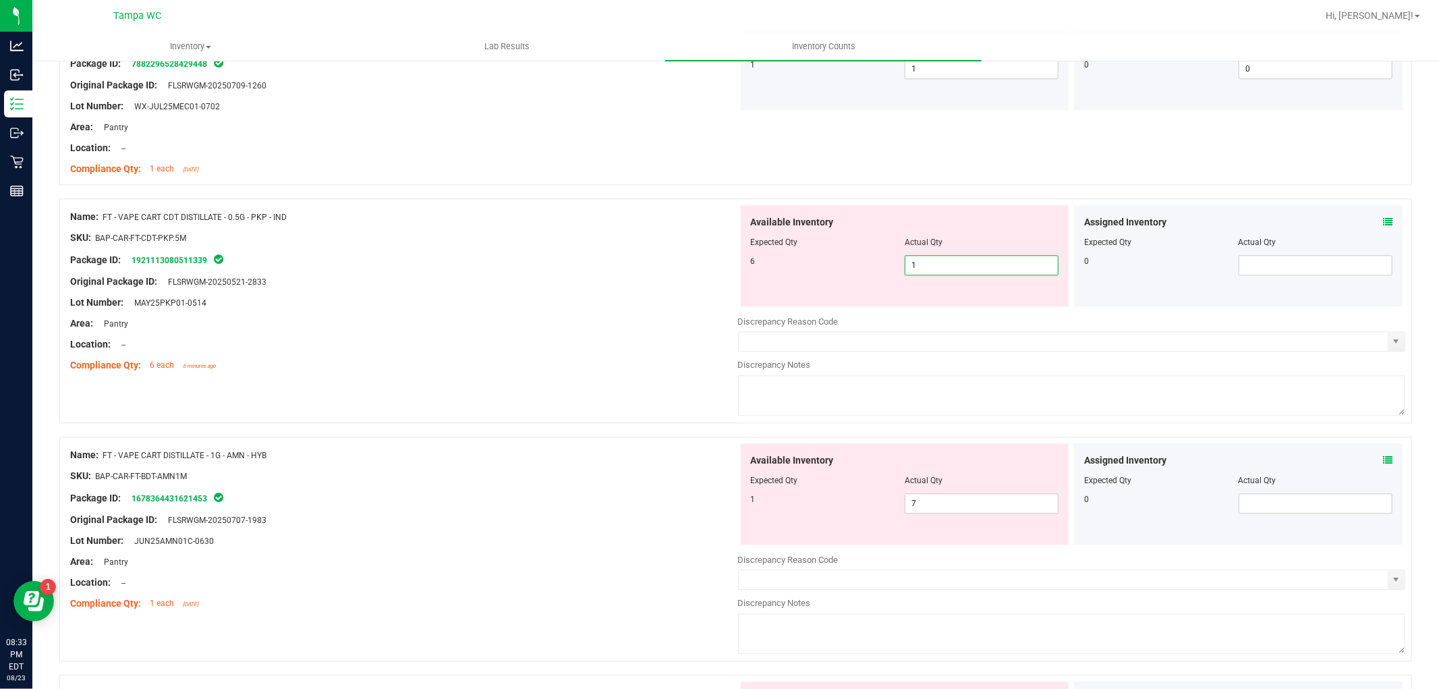
drag, startPoint x: 760, startPoint y: 289, endPoint x: 520, endPoint y: 286, distance: 240.1
click at [520, 286] on div "Name: FT - VAPE CART CDT DISTILLATE - 0.5G - PKP - IND SKU: BAP-CAR-FT-CDT-PKP.…" at bounding box center [735, 310] width 1352 height 225
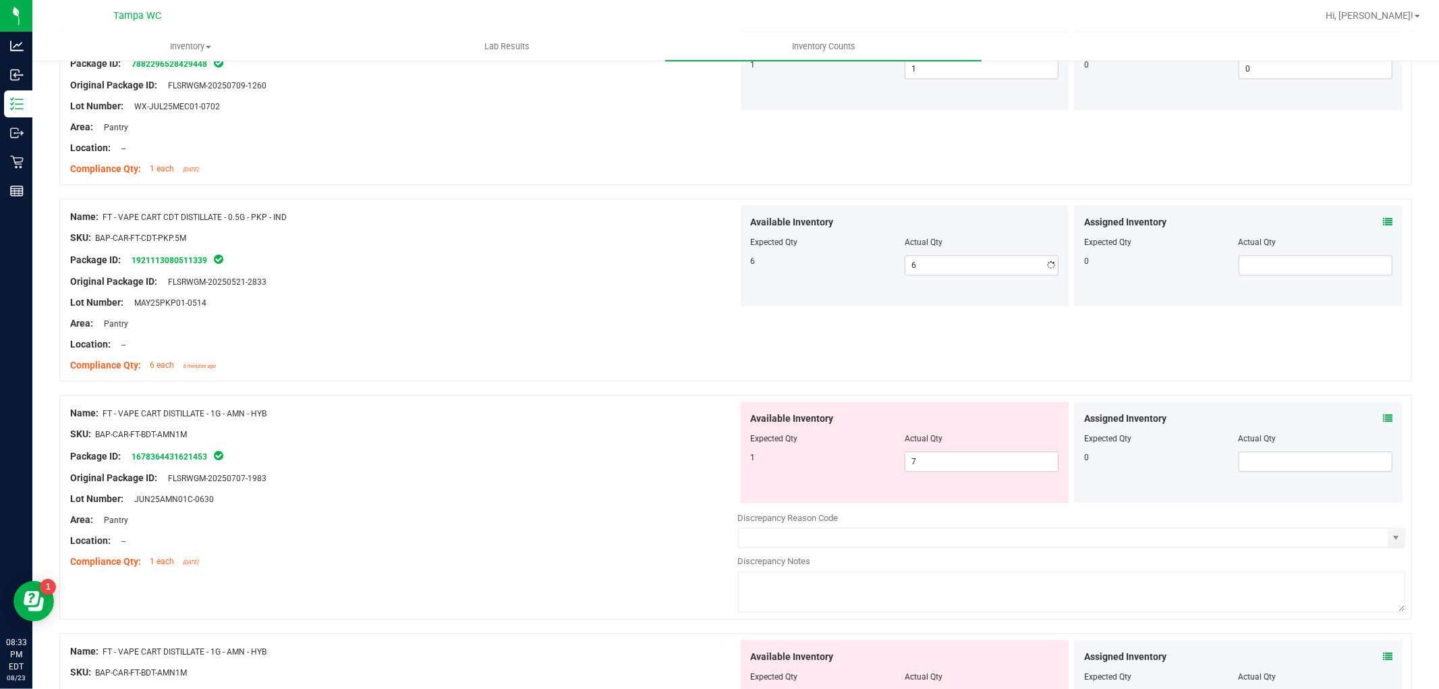
drag, startPoint x: 520, startPoint y: 285, endPoint x: 527, endPoint y: 282, distance: 7.3
click at [524, 283] on div "Original Package ID: FLSRWGM-20250521-2833" at bounding box center [404, 282] width 668 height 14
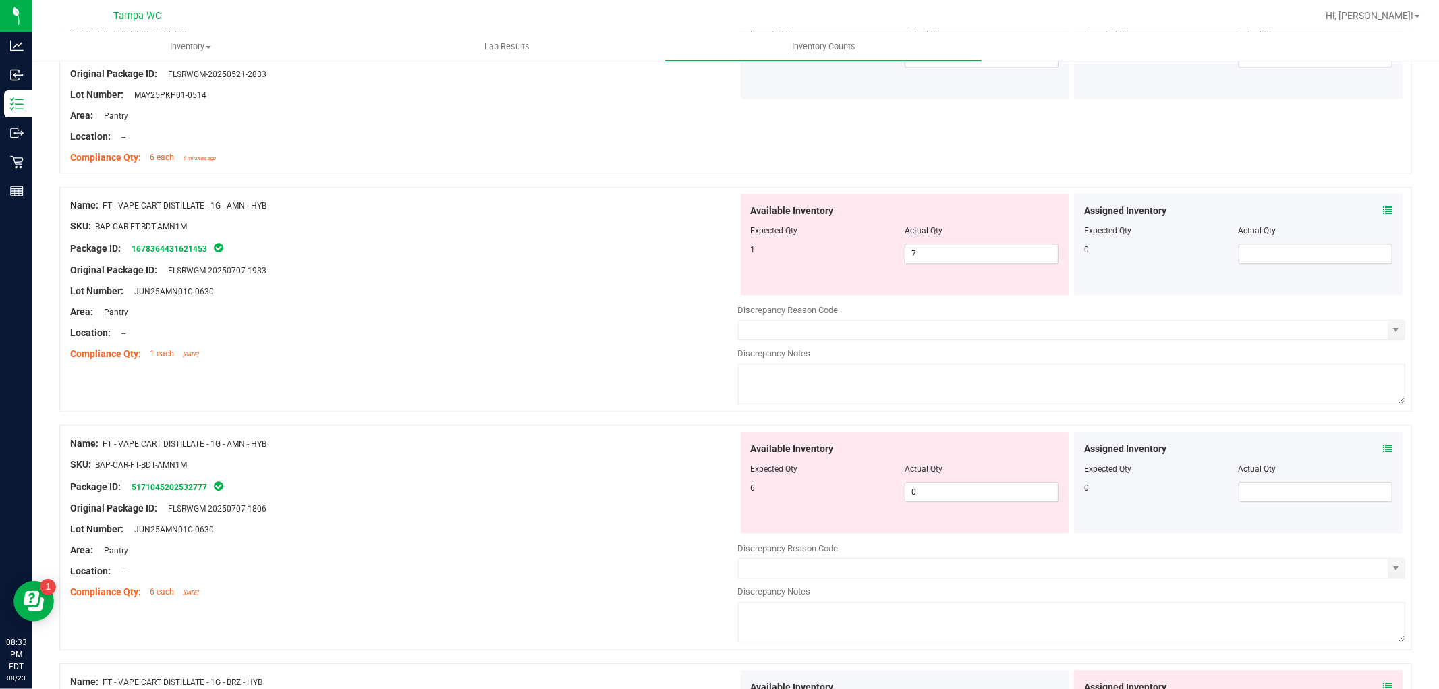
scroll to position [2922, 0]
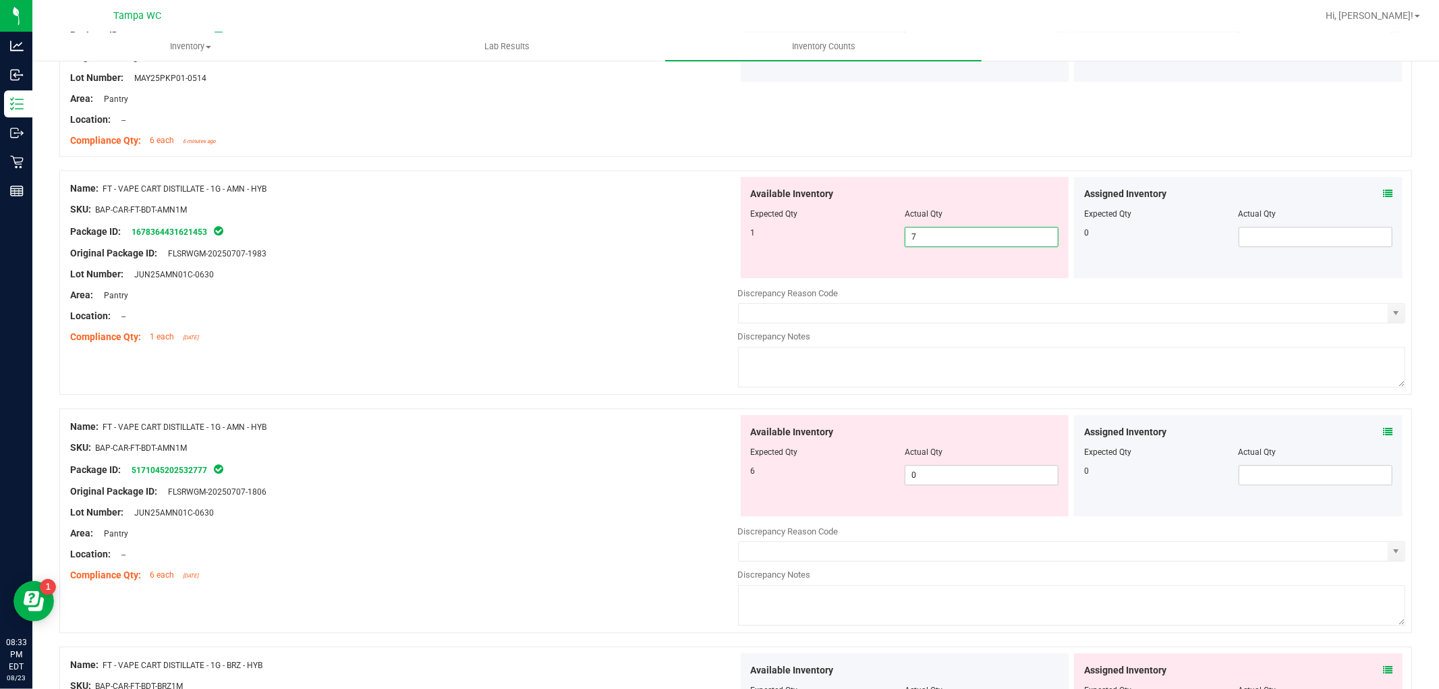
drag, startPoint x: 960, startPoint y: 241, endPoint x: 697, endPoint y: 243, distance: 263.1
click at [689, 231] on div "Name: FT - VAPE CART DISTILLATE - 1G - AMN - HYB SKU: BAP-CAR-FT-BDT-AMN1M Pack…" at bounding box center [735, 282] width 1352 height 225
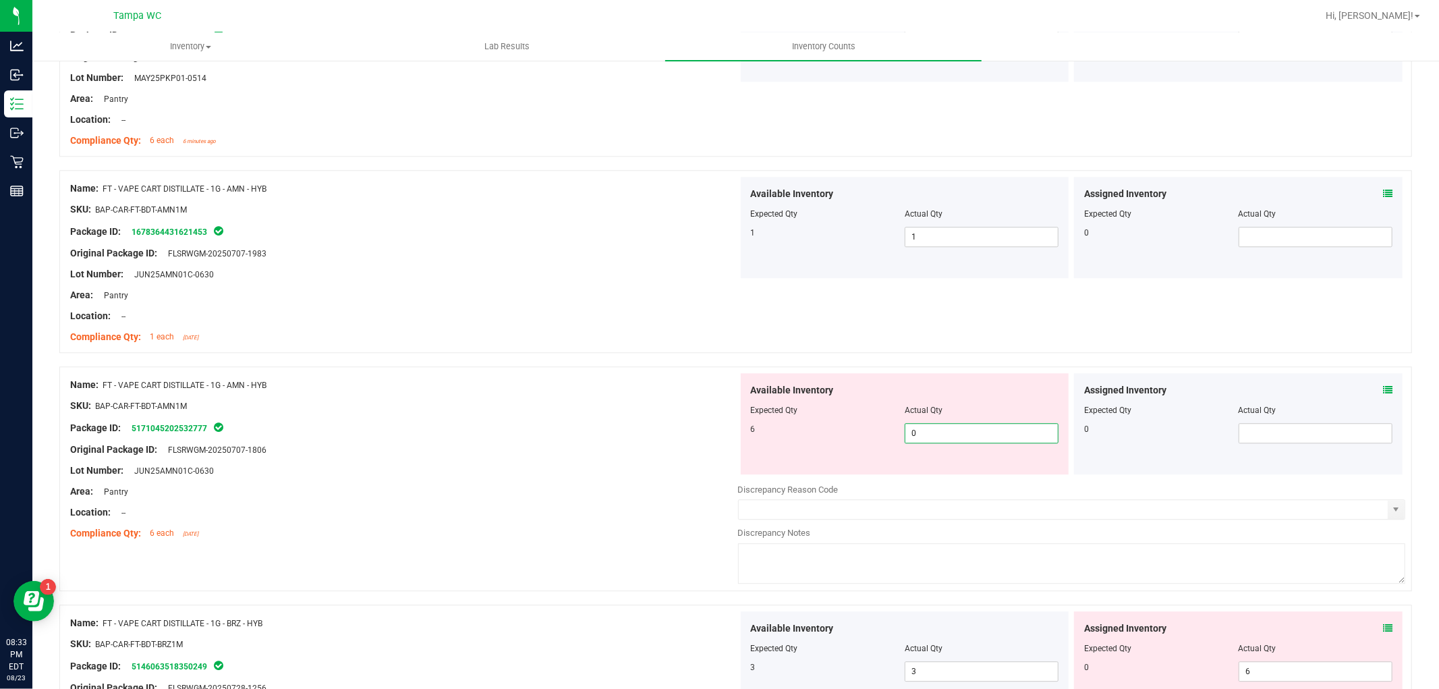
drag, startPoint x: 820, startPoint y: 484, endPoint x: 574, endPoint y: 442, distance: 249.8
click at [575, 444] on div "Name: FT - VAPE CART DISTILLATE - 1G - AMN - HYB SKU: BAP-CAR-FT-BDT-AMN1M Pack…" at bounding box center [735, 478] width 1352 height 225
click at [618, 428] on div "Package ID: 5171045202532777" at bounding box center [404, 428] width 668 height 16
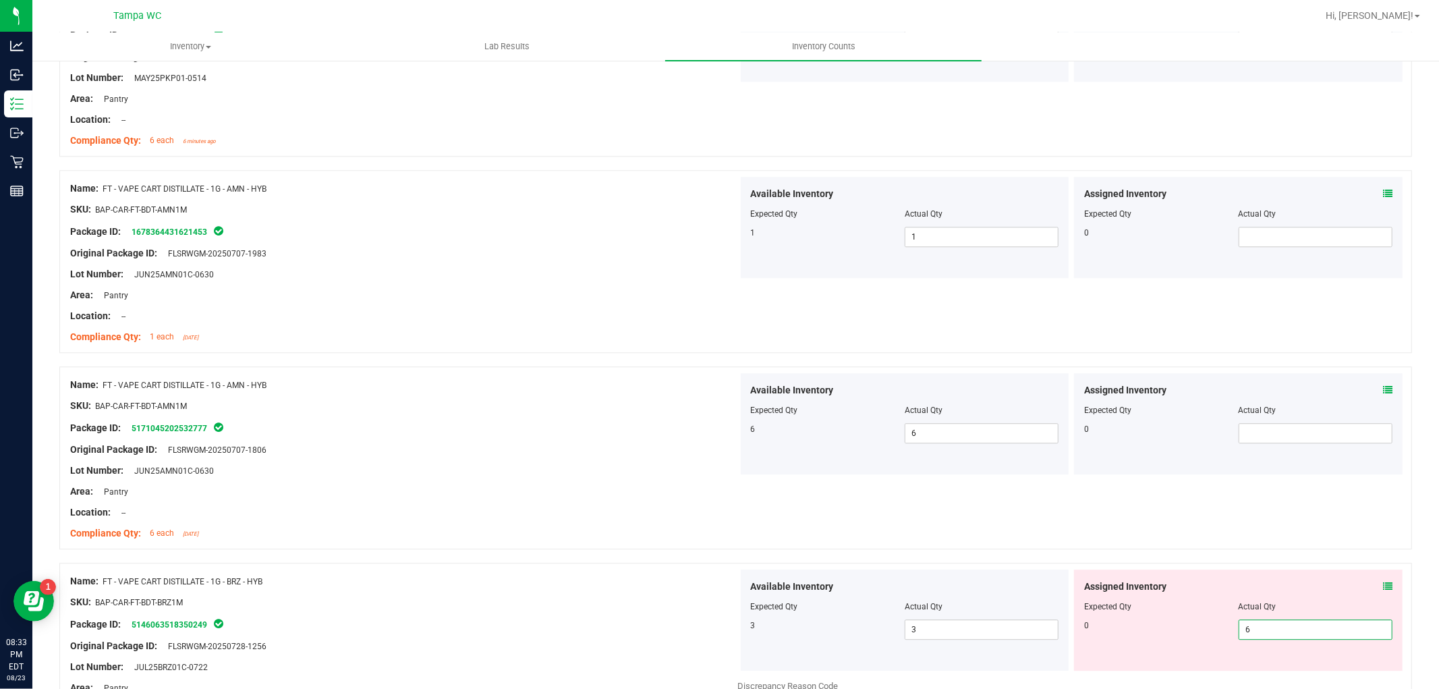
drag, startPoint x: 1296, startPoint y: 625, endPoint x: 592, endPoint y: 630, distance: 704.2
click at [598, 633] on div "Name: FT - VAPE CART DISTILLATE - 1G - BRZ - HYB SKU: BAP-CAR-FT-BDT-BRZ1M Pack…" at bounding box center [735, 675] width 1352 height 225
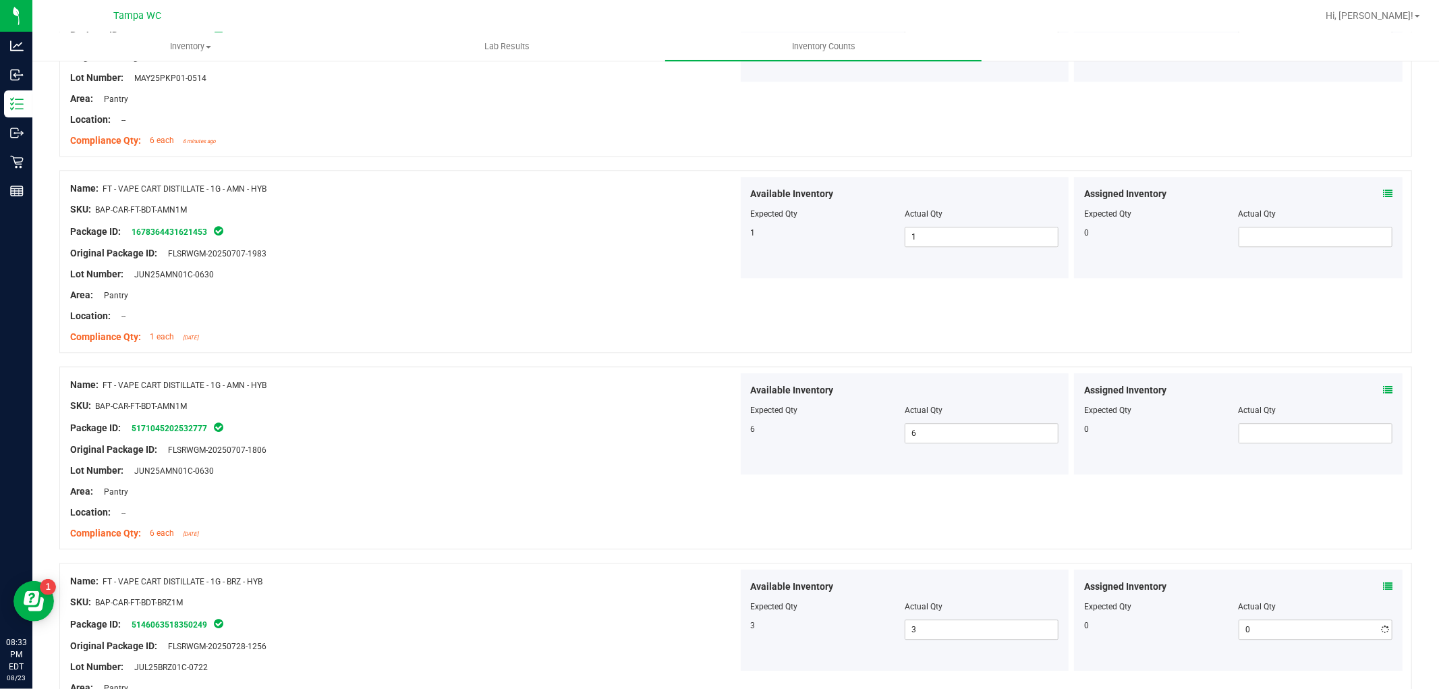
drag, startPoint x: 567, startPoint y: 610, endPoint x: 656, endPoint y: 580, distance: 93.4
click at [641, 579] on div "Name: FT - VAPE CART DISTILLATE - 1G - BRZ - HYB SKU: BAP-CAR-FT-BDT-BRZ1M Pack…" at bounding box center [404, 655] width 668 height 172
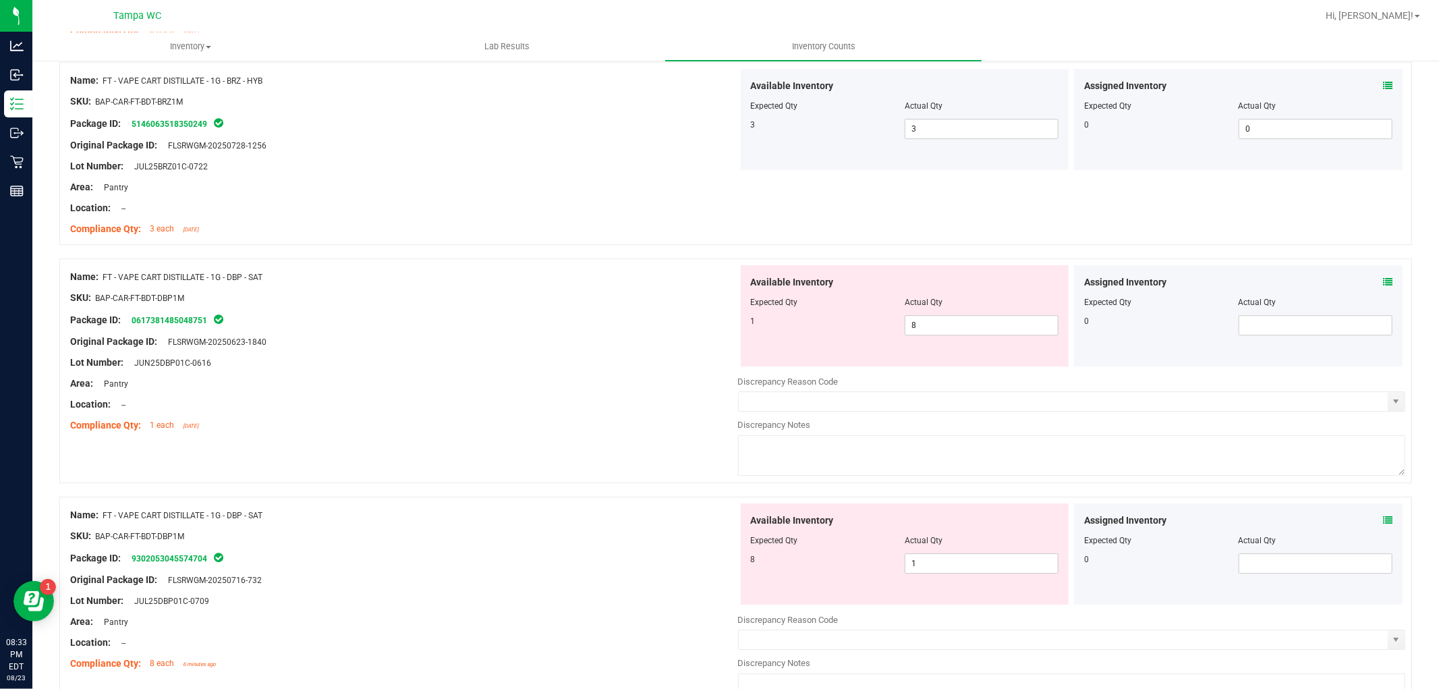
scroll to position [3447, 0]
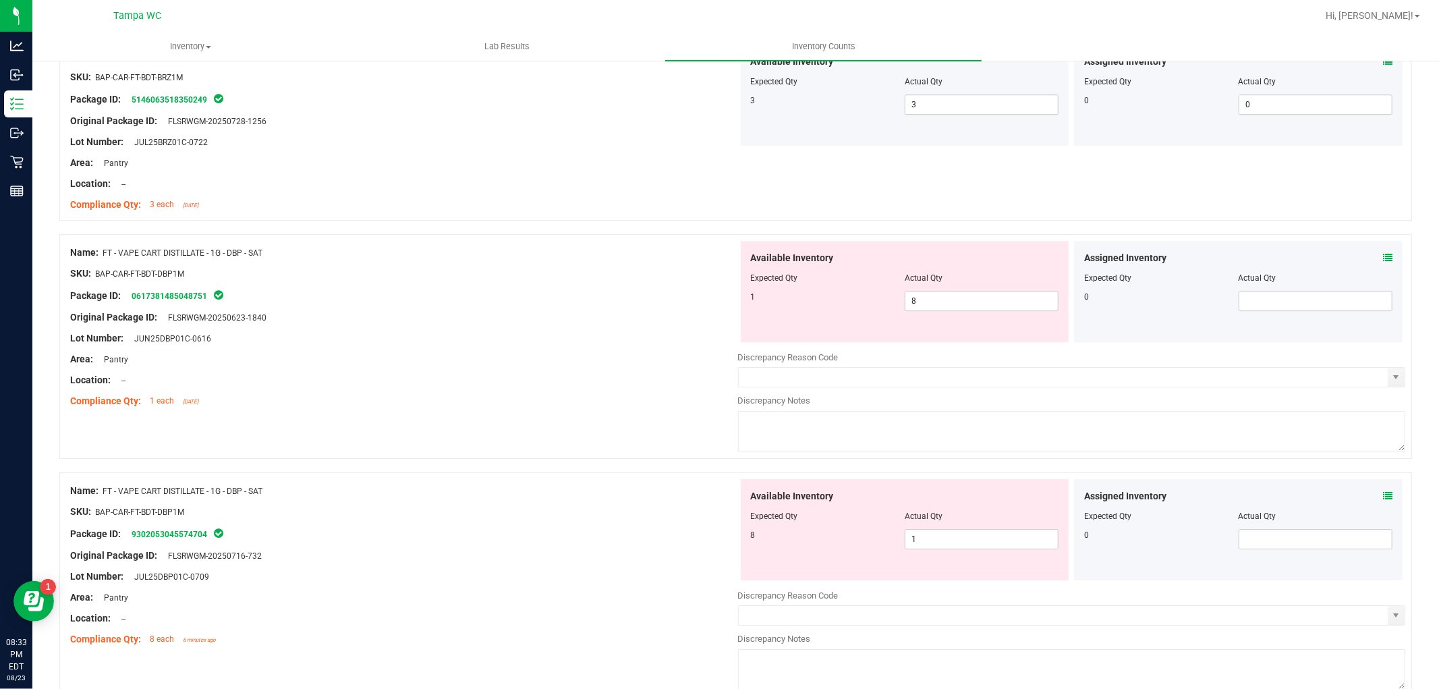
drag, startPoint x: 598, startPoint y: 360, endPoint x: 623, endPoint y: 355, distance: 24.9
click at [608, 355] on div "Area: Pantry" at bounding box center [404, 359] width 668 height 14
drag, startPoint x: 987, startPoint y: 297, endPoint x: 665, endPoint y: 348, distance: 326.4
click at [625, 301] on div "Name: FT - VAPE CART DISTILLATE - 1G - DBP - SAT SKU: BAP-CAR-FT-BDT-DBP1M Pack…" at bounding box center [735, 346] width 1352 height 225
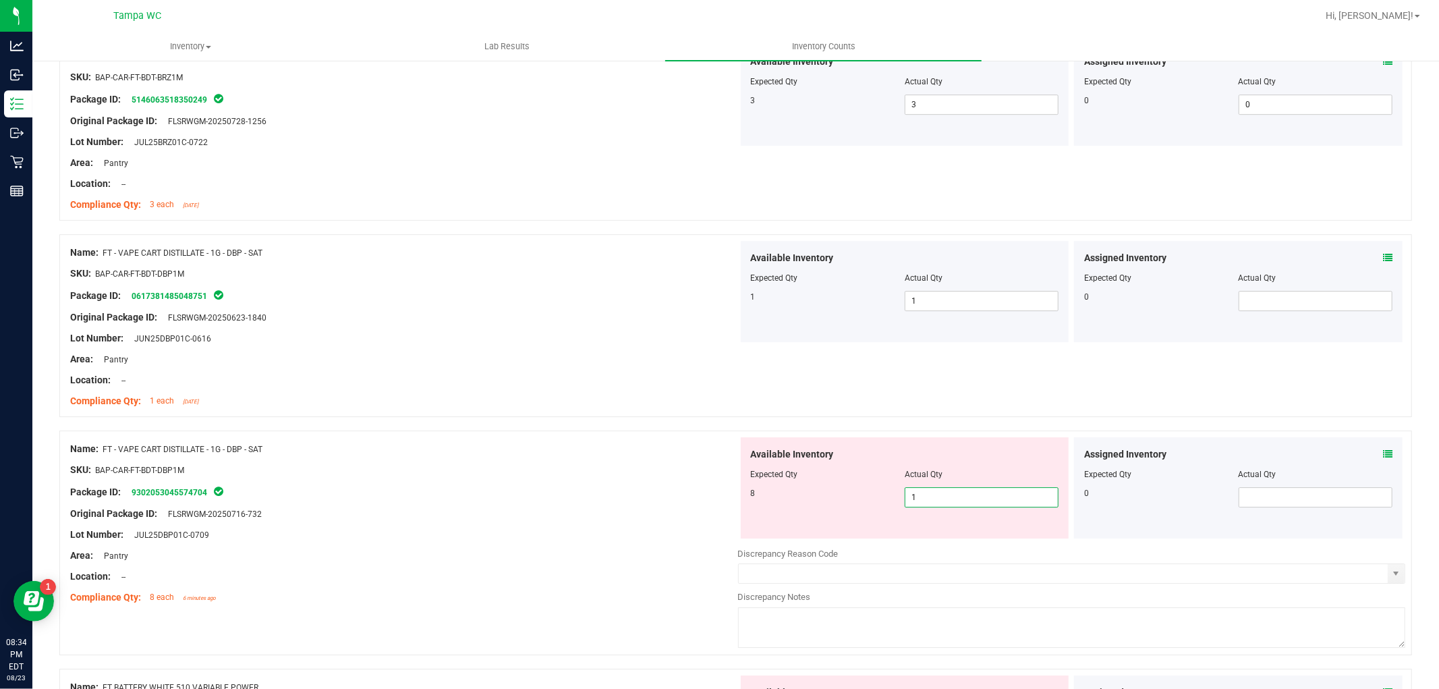
drag, startPoint x: 946, startPoint y: 543, endPoint x: 540, endPoint y: 455, distance: 414.7
click at [544, 457] on div "Name: FT - VAPE CART DISTILLATE - 1G - DBP - SAT SKU: BAP-CAR-FT-BDT-DBP1M Pack…" at bounding box center [735, 542] width 1352 height 225
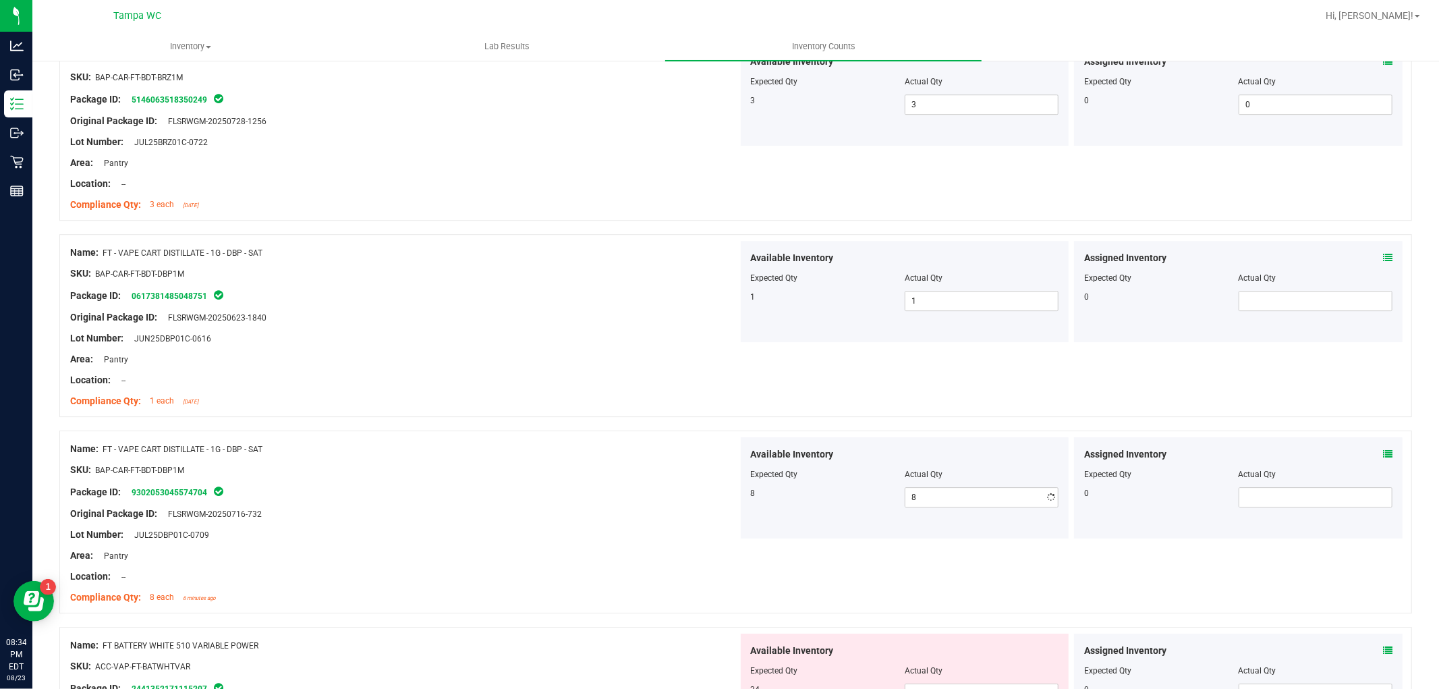
drag, startPoint x: 540, startPoint y: 454, endPoint x: 929, endPoint y: 480, distance: 390.1
click at [553, 445] on div "Name: FT - VAPE CART DISTILLATE - 1G - DBP - SAT" at bounding box center [404, 449] width 668 height 14
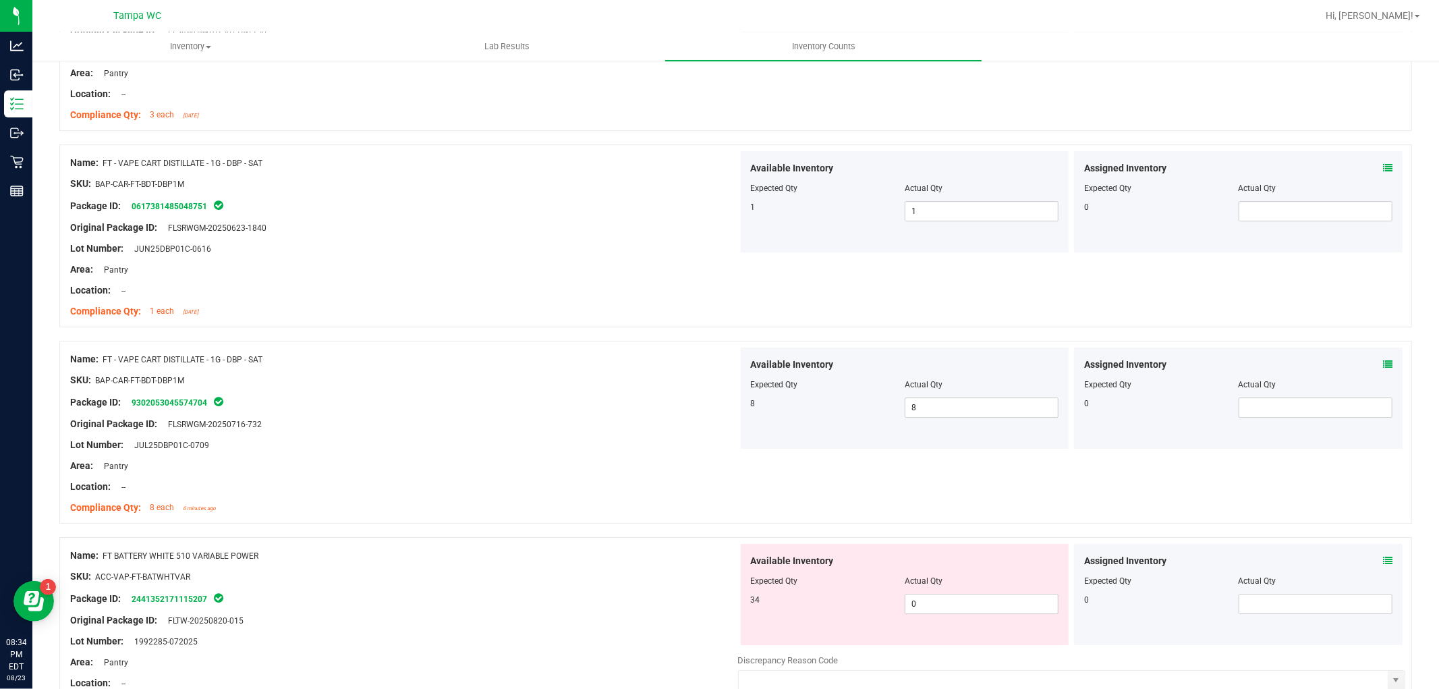
scroll to position [3673, 0]
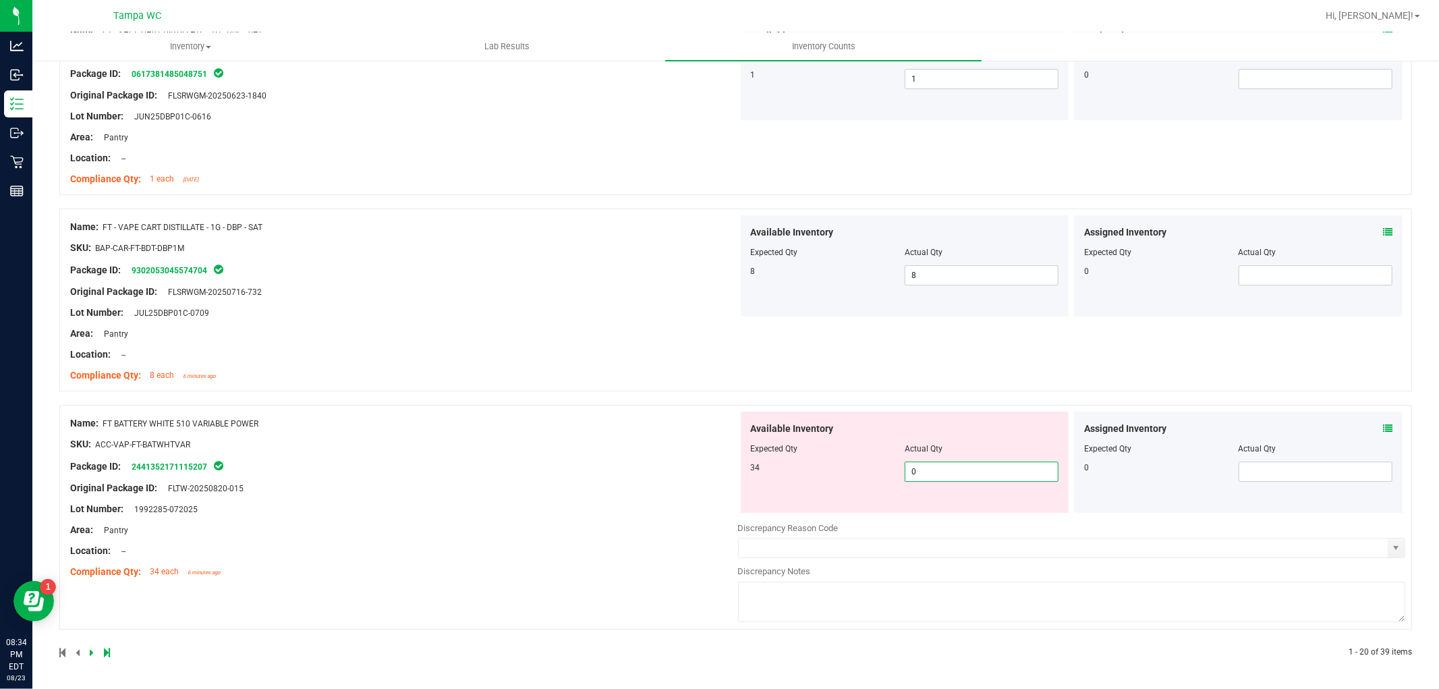
drag, startPoint x: 974, startPoint y: 472, endPoint x: 612, endPoint y: 437, distance: 363.9
click at [610, 436] on div "Name: FT BATTERY WHITE 510 VARIABLE POWER SKU: ACC-VAP-FT-BATWHTVAR Package ID:…" at bounding box center [735, 517] width 1352 height 225
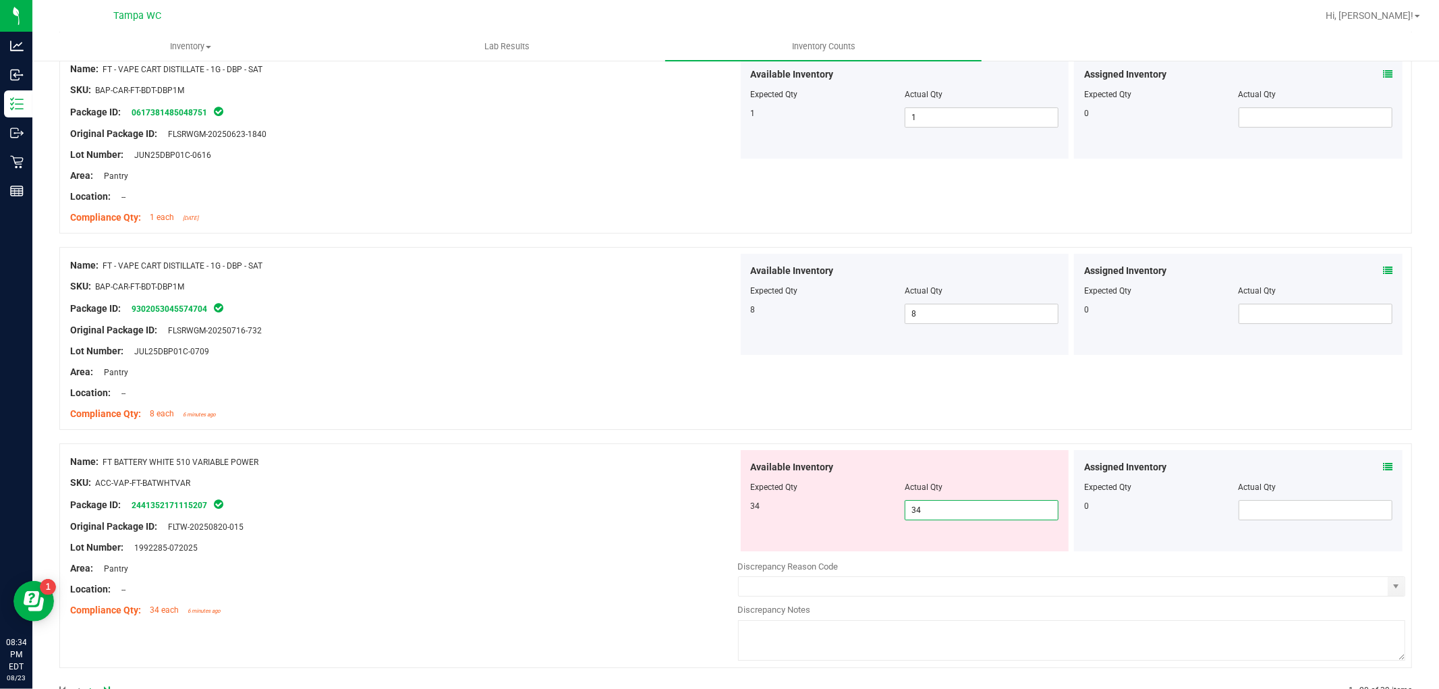
drag, startPoint x: 609, startPoint y: 435, endPoint x: 743, endPoint y: 421, distance: 134.3
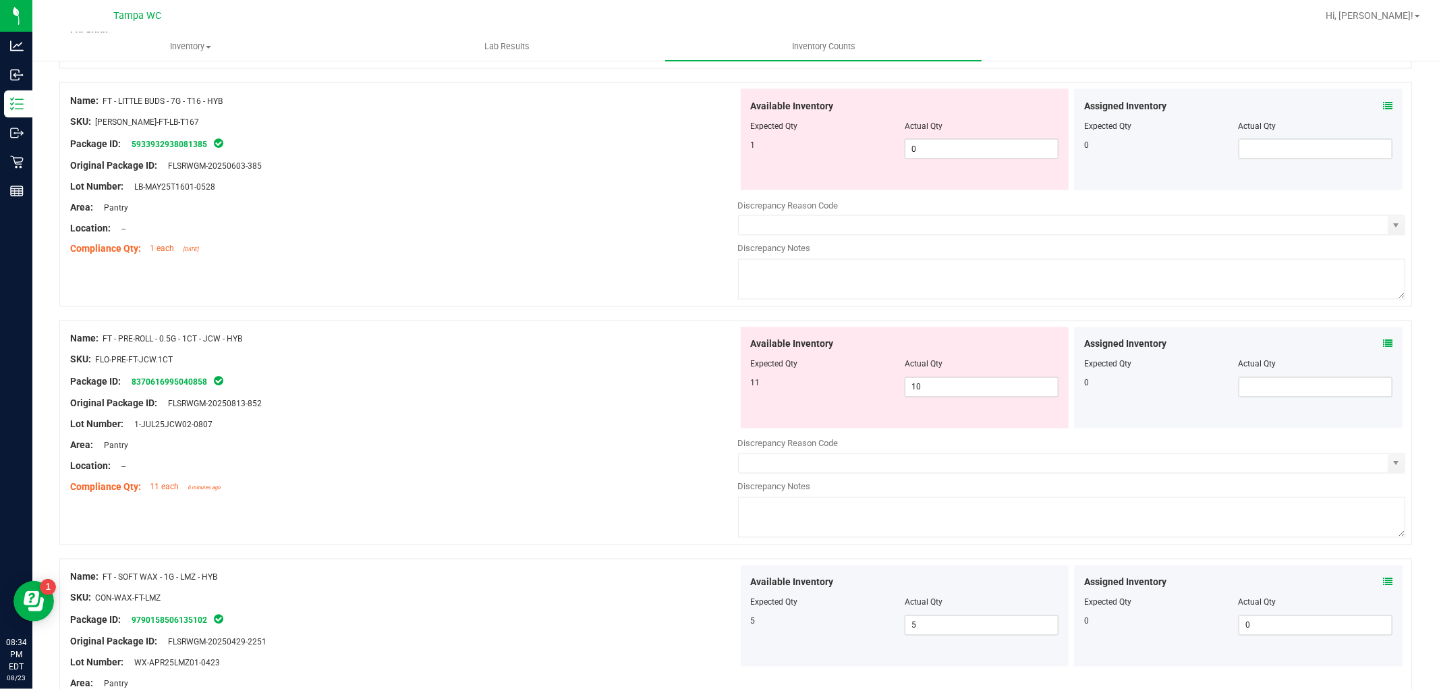
scroll to position [0, 0]
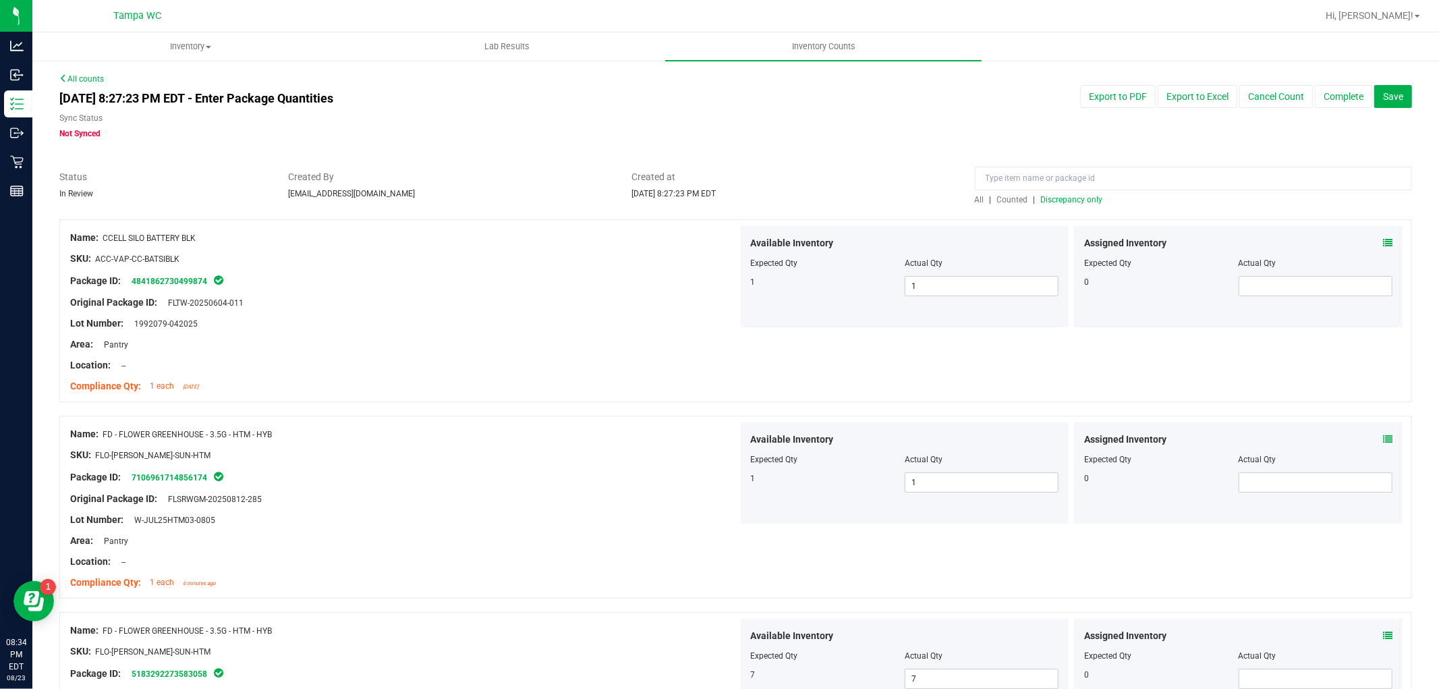
click at [975, 196] on span "All" at bounding box center [979, 199] width 9 height 9
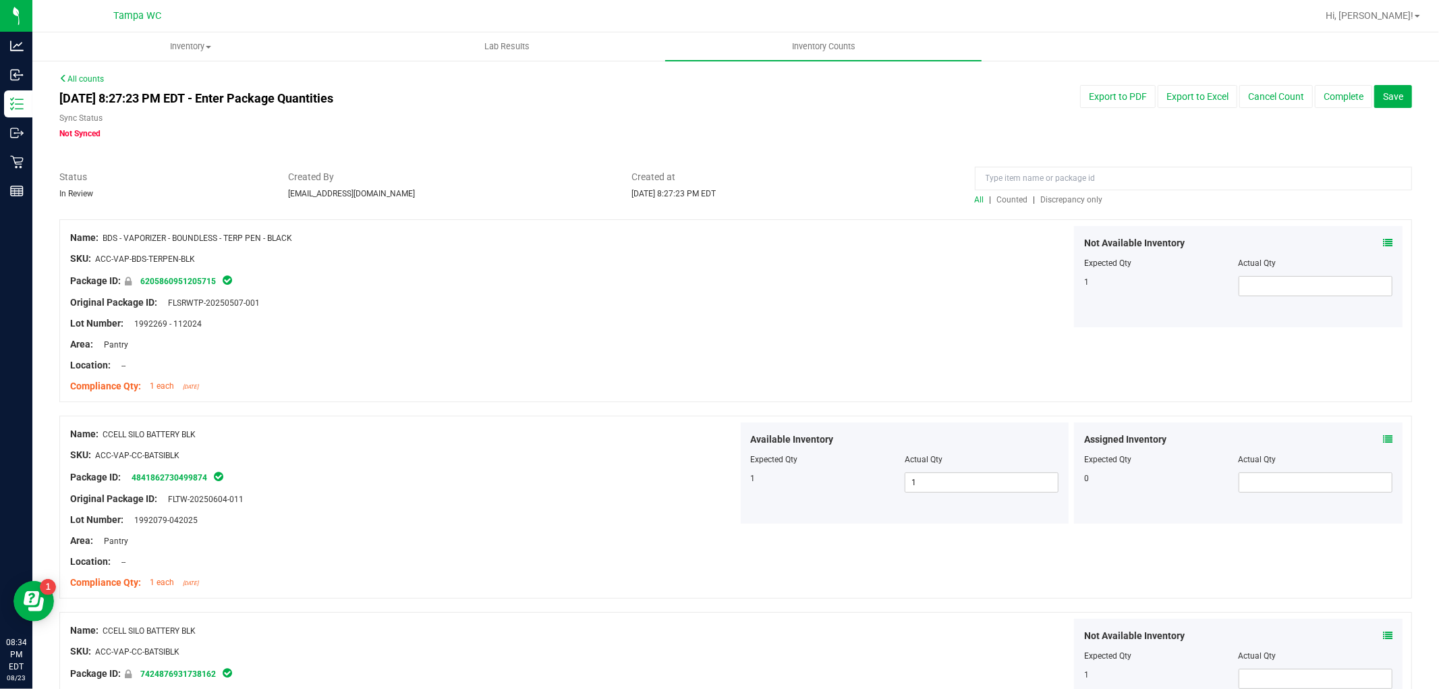
click at [1046, 195] on span "Discrepancy only" at bounding box center [1072, 199] width 62 height 9
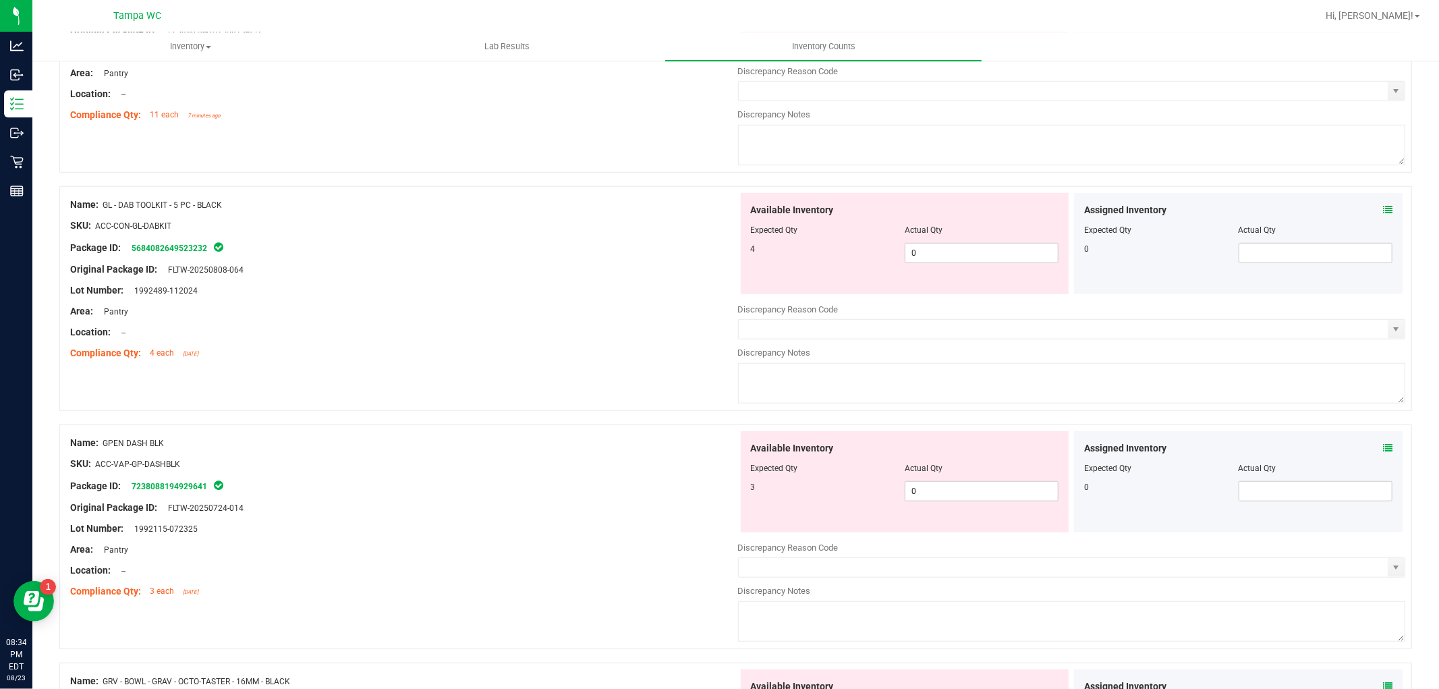
scroll to position [749, 0]
drag
click at [604, 277] on div "Name: GL - DAB TOOLKIT - 5 PC - BLACK SKU: ACC-CON-GL-DABKIT Package ID: 568408…" at bounding box center [735, 296] width 1352 height 225
click at [669, 279] on div "Name: GL - DAB TOOLKIT - 5 PC - BLACK SKU: ACC-CON-GL-DABKIT Package ID: 568408…" at bounding box center [404, 277] width 668 height 172
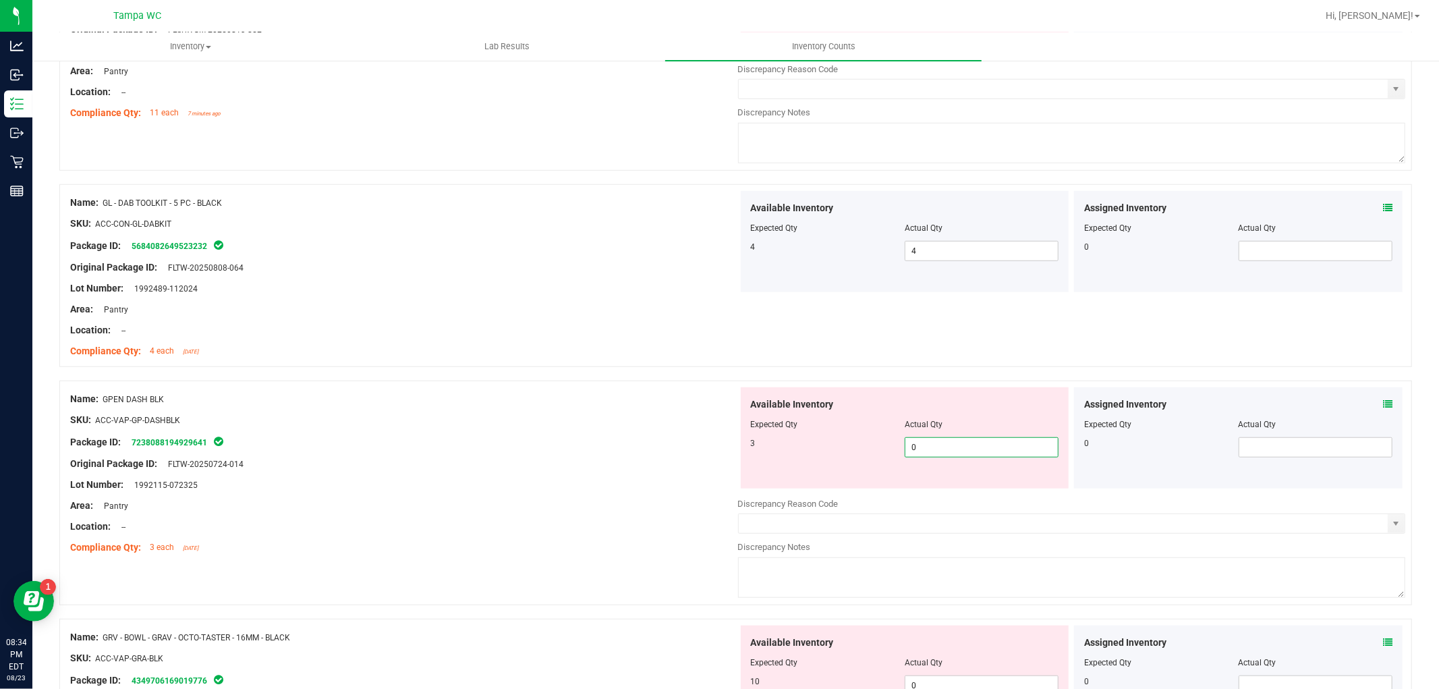
click at [643, 435] on div "Name: GPEN DASH BLK SKU: ACC-VAP-GP-DASHBLK Package ID: 7238088194929641 Origin…" at bounding box center [735, 492] width 1352 height 225
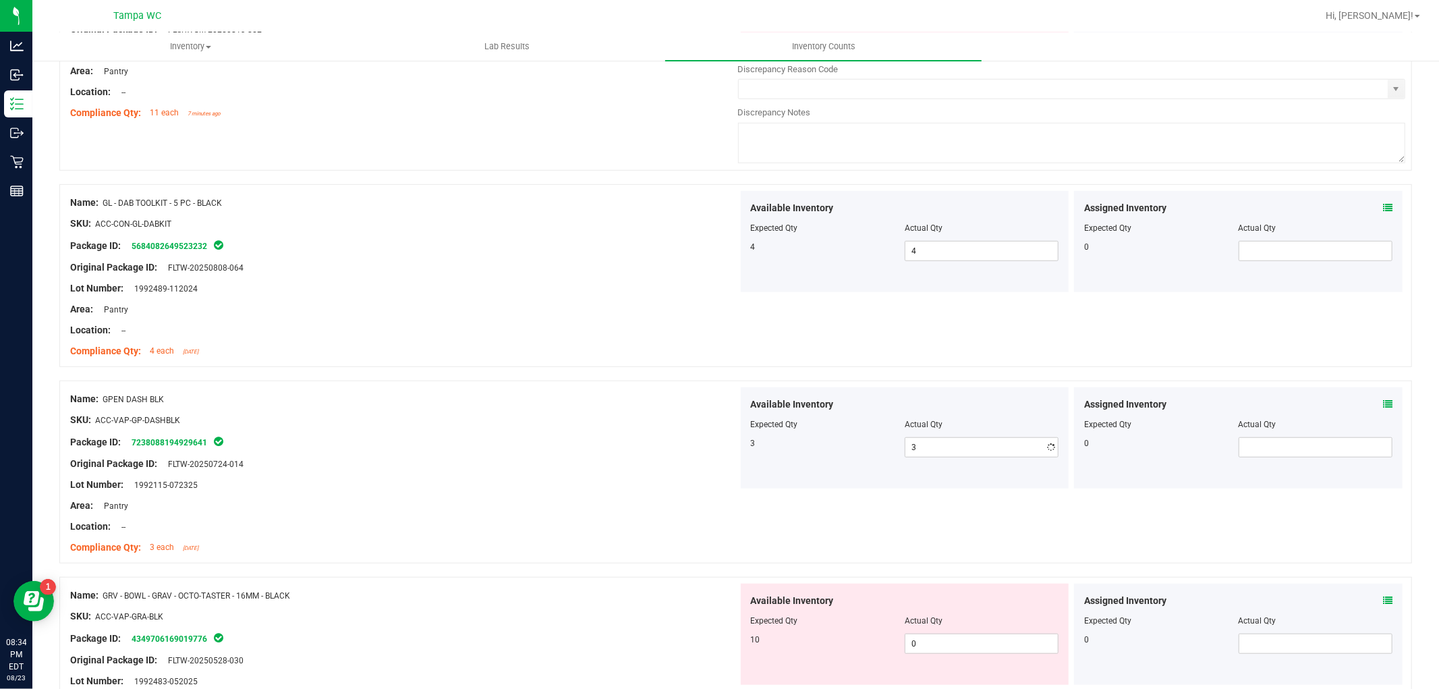
click at [650, 436] on div "Package ID: 7238088194929641" at bounding box center [404, 442] width 668 height 16
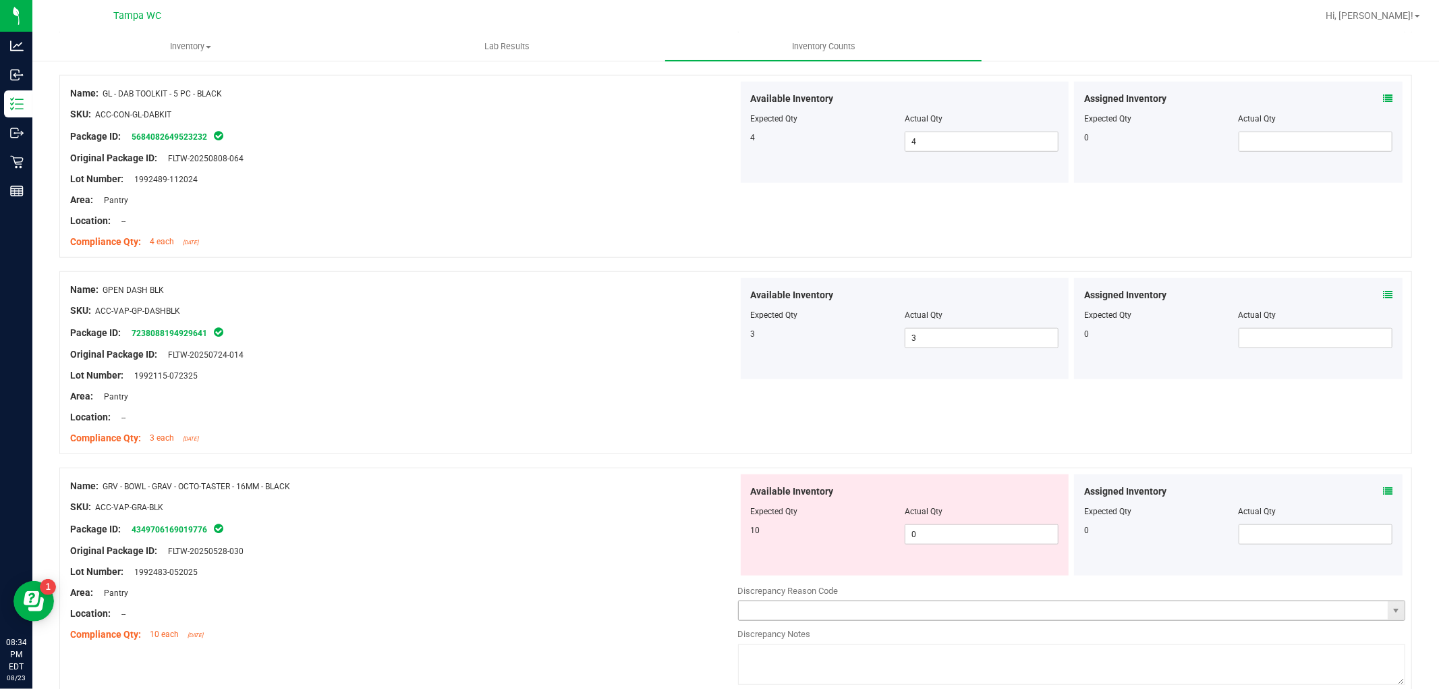
scroll to position [1049, 0]
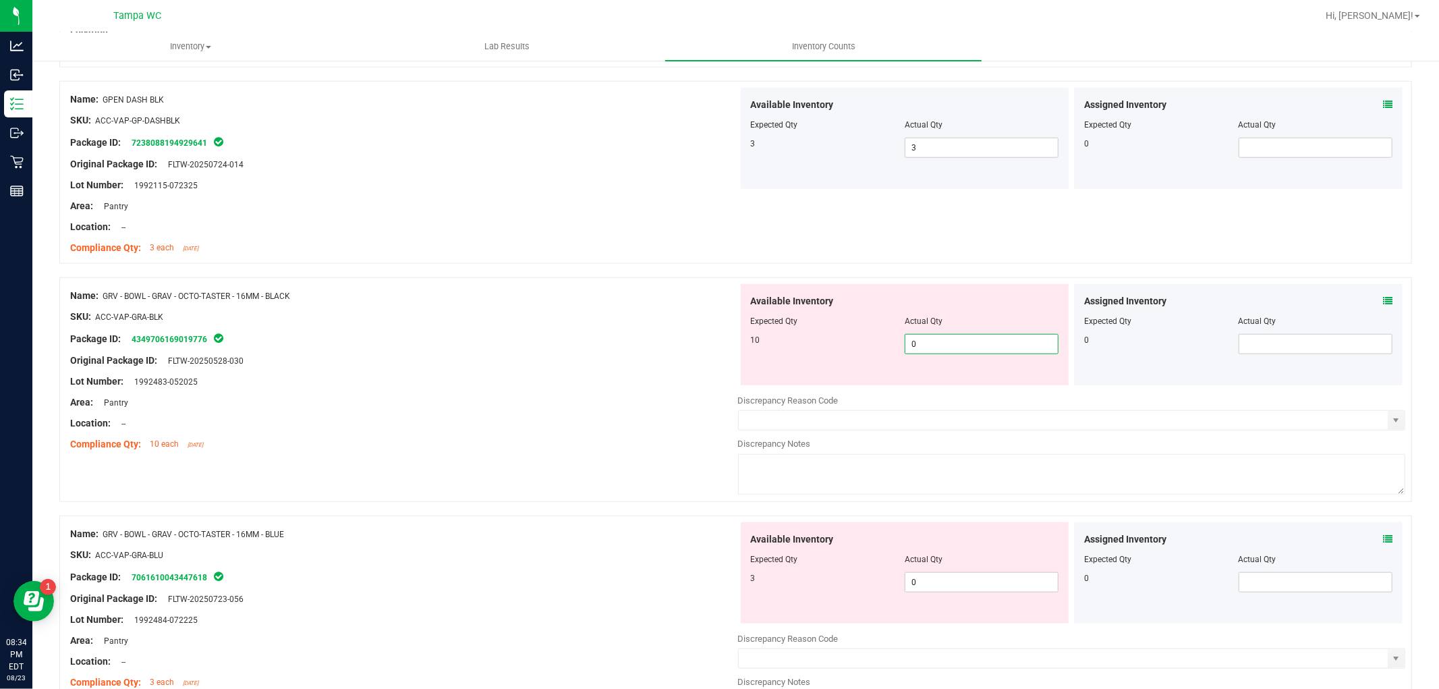
click at [645, 365] on div "Name: GRV - BOWL - GRAV - OCTO-TASTER - 16MM - BLACK SKU: ACC-VAP-GRA-BLK Packa…" at bounding box center [735, 389] width 1352 height 225
click at [635, 395] on div "Name: GRV - BOWL - GRAV - OCTO-TASTER - 16MM - BLACK SKU: ACC-VAP-GRA-BLK Packa…" at bounding box center [404, 370] width 668 height 172
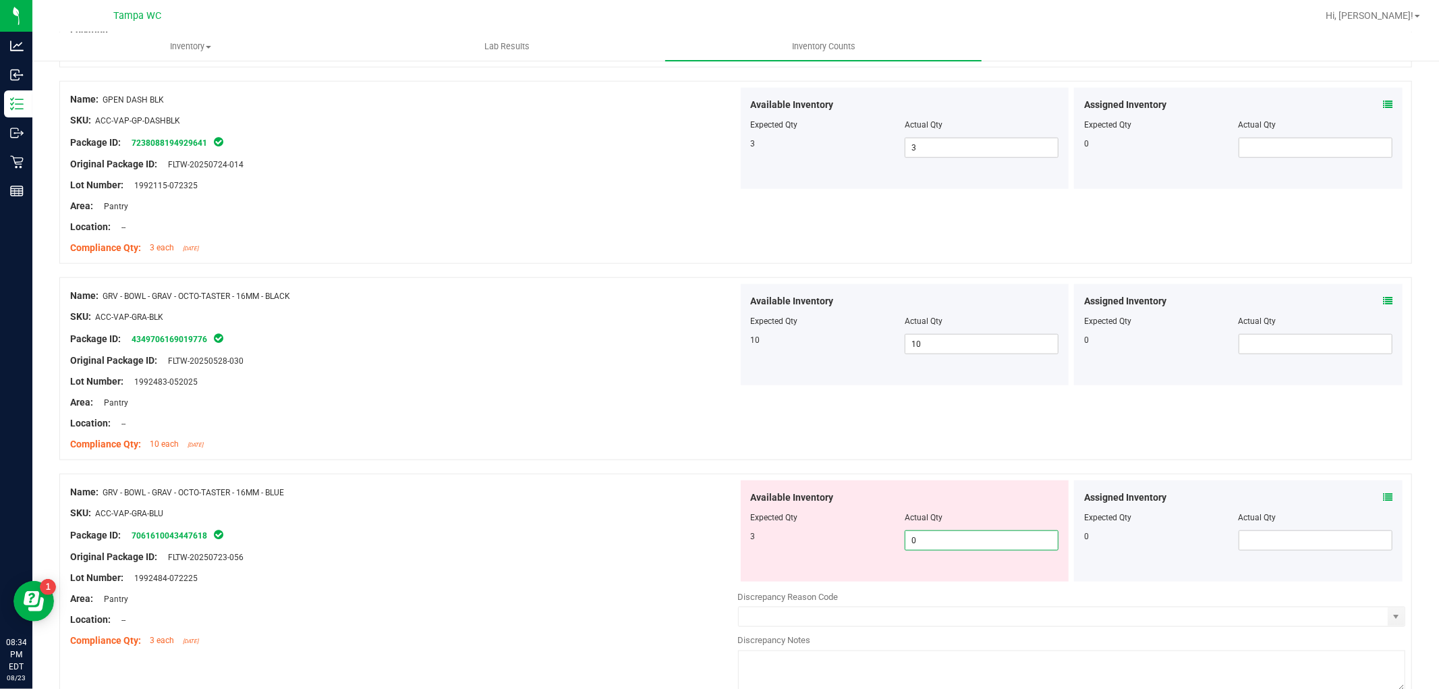
click at [630, 511] on div "Name: GRV - BOWL - GRAV - OCTO-TASTER - 16MM - BLUE SKU: ACC-VAP-GRA-BLU Packag…" at bounding box center [735, 585] width 1352 height 225
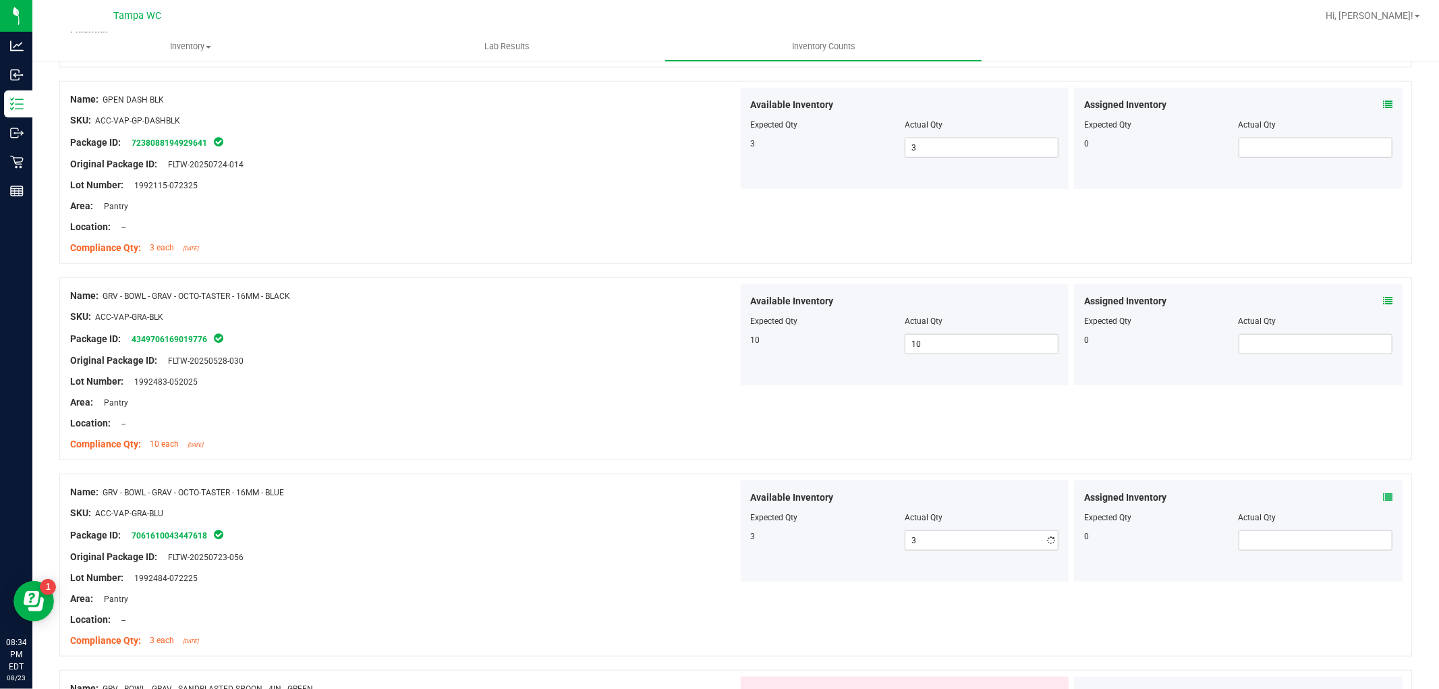
click at [623, 514] on div "SKU: ACC-VAP-GRA-BLU" at bounding box center [404, 513] width 668 height 14
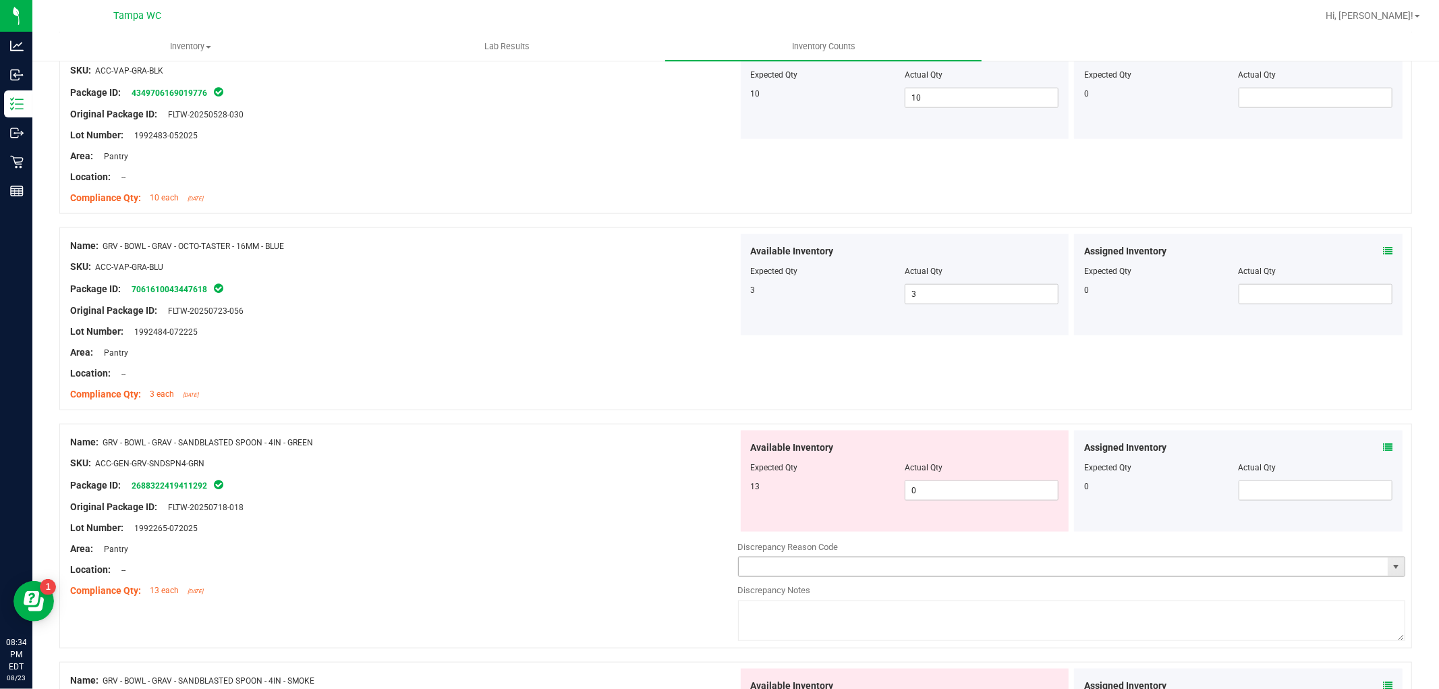
scroll to position [1424, 0]
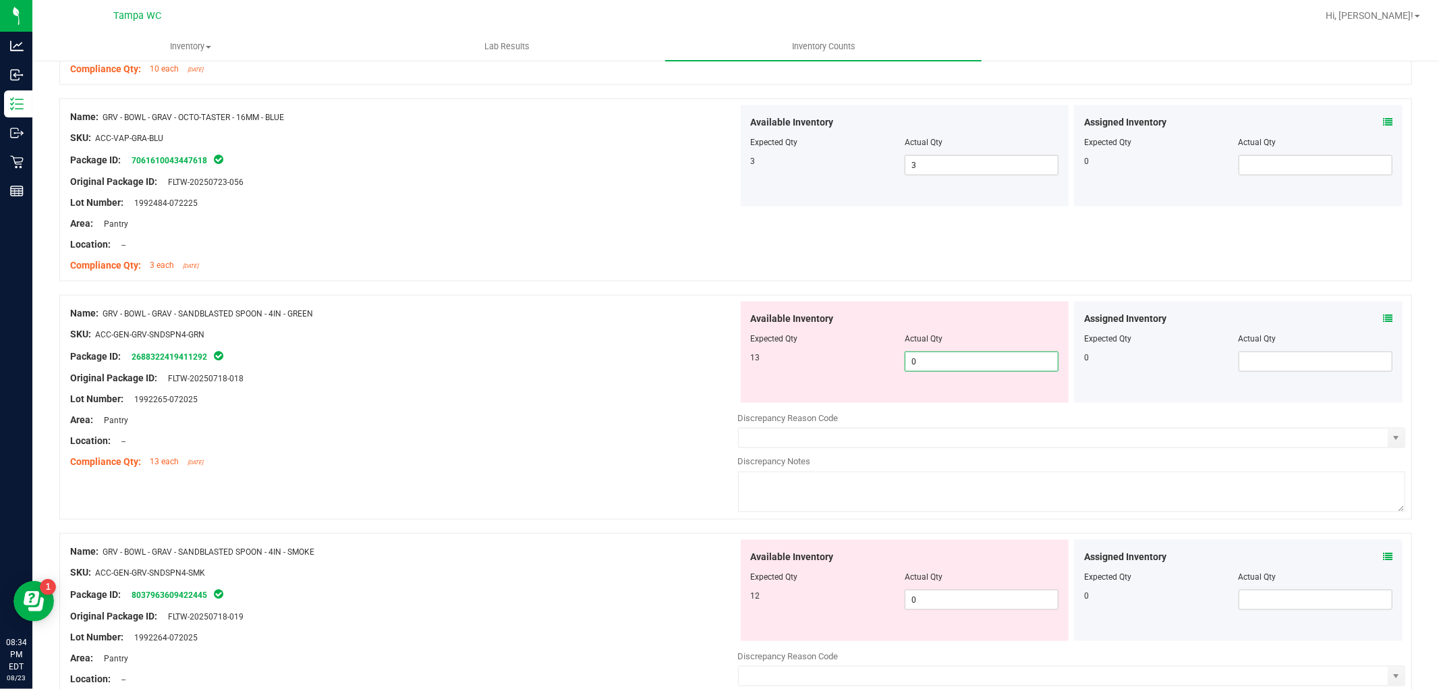
click at [650, 373] on div "Name: GRV - BOWL - GRAV - SANDBLASTED SPOON - 4IN - GREEN SKU: ACC-GEN-GRV-SNDS…" at bounding box center [735, 407] width 1352 height 225
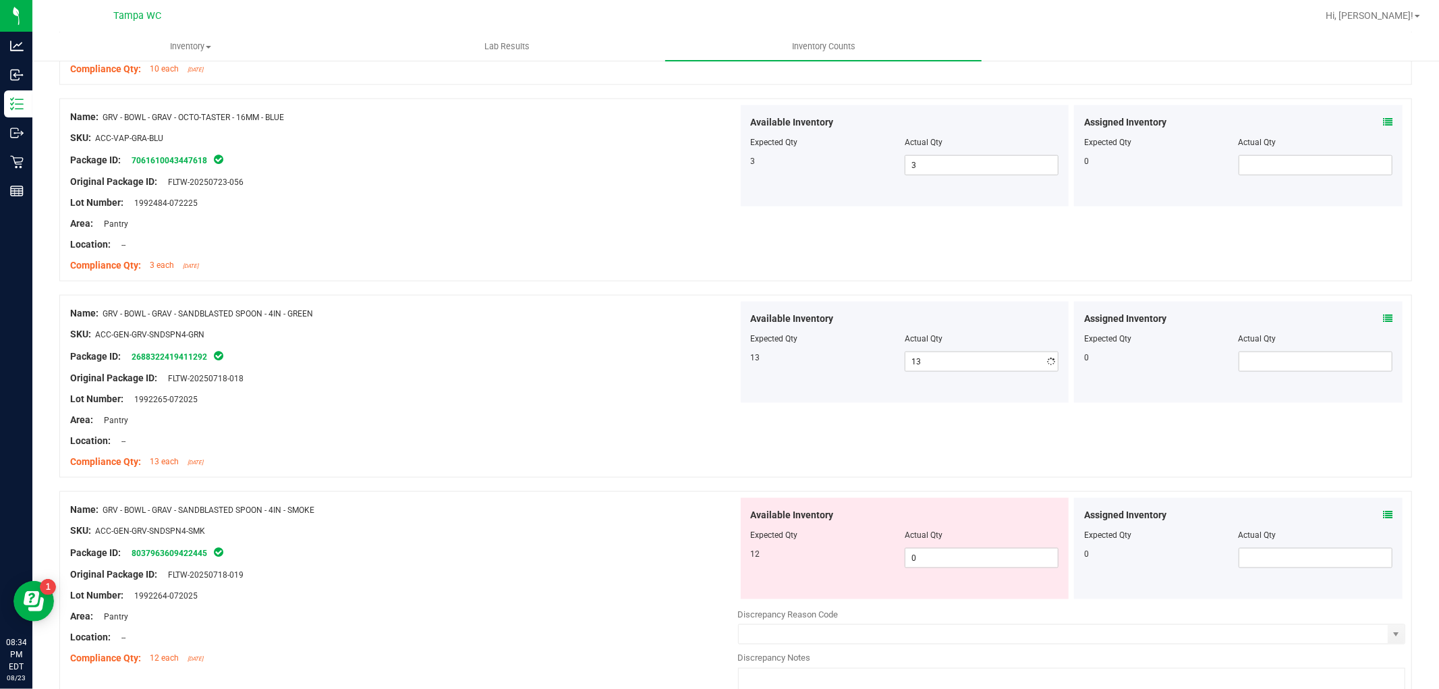
click at [591, 381] on div "Original Package ID: FLTW-20250718-018" at bounding box center [404, 378] width 668 height 14
click at [603, 540] on div "Name: GRV - BOWL - GRAV - SANDBLASTED SPOON - 4IN - SMOKE SKU: ACC-GEN-GRV-SNDS…" at bounding box center [735, 603] width 1352 height 225
click at [609, 530] on div "SKU: ACC-GEN-GRV-SNDSPN4-SMK" at bounding box center [404, 530] width 668 height 14
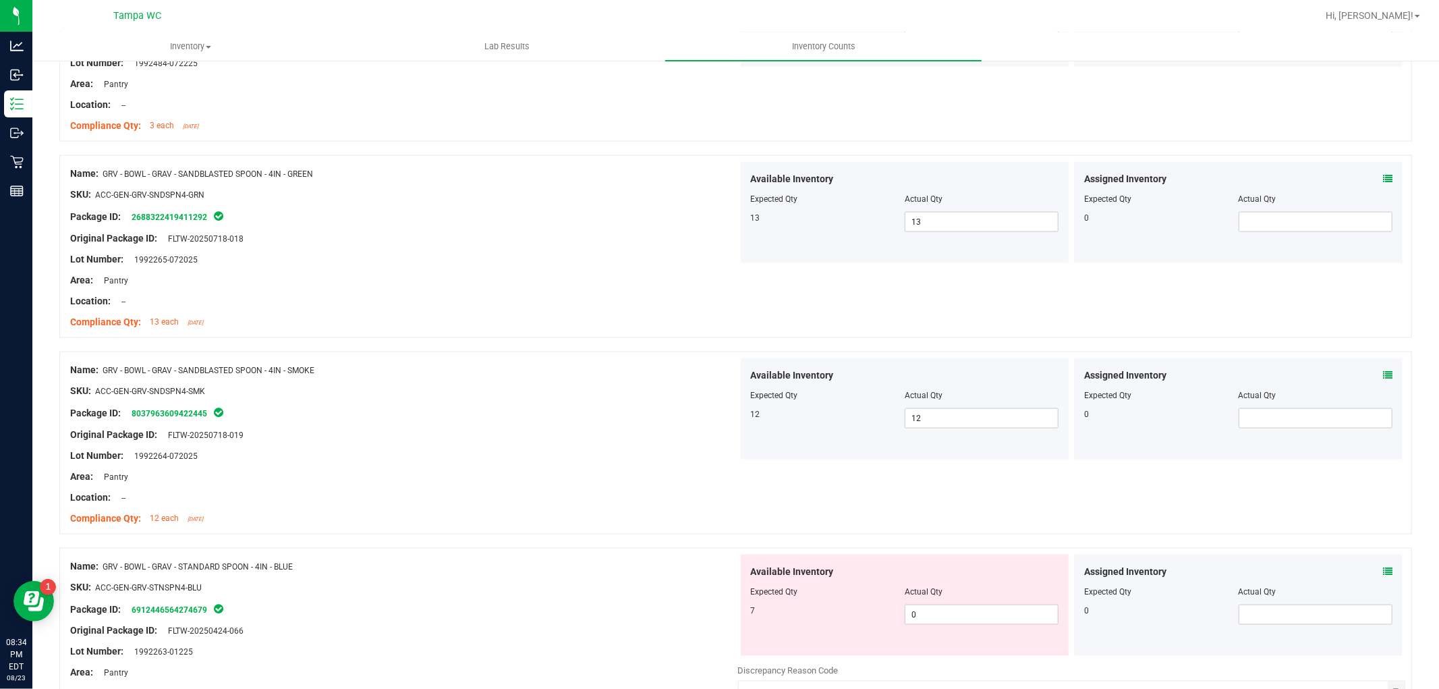
scroll to position [1723, 0]
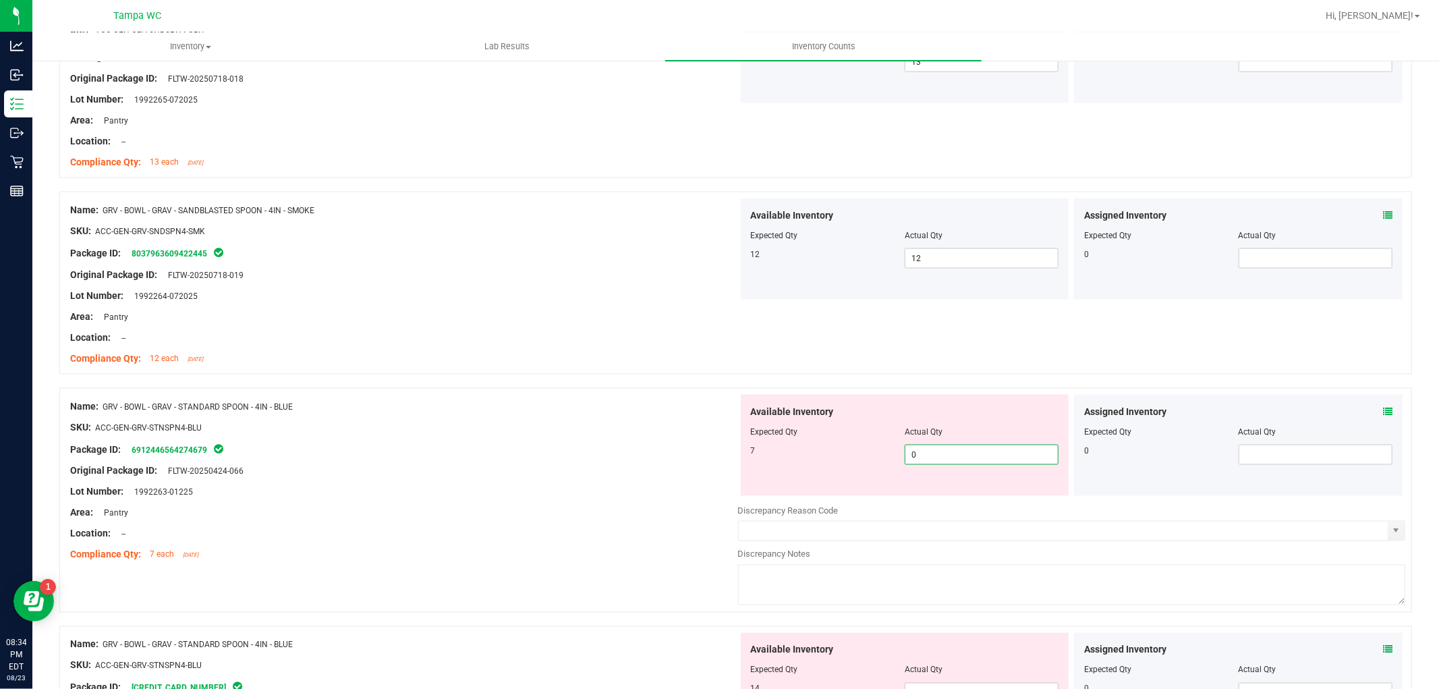
click at [592, 477] on div "Name: GRV - BOWL - GRAV - STANDARD SPOON - 4IN - BLUE SKU: ACC-GEN-GRV-STNSPN4-…" at bounding box center [735, 500] width 1352 height 225
click at [589, 469] on div "Original Package ID: FLTW-20250424-066" at bounding box center [404, 471] width 668 height 14
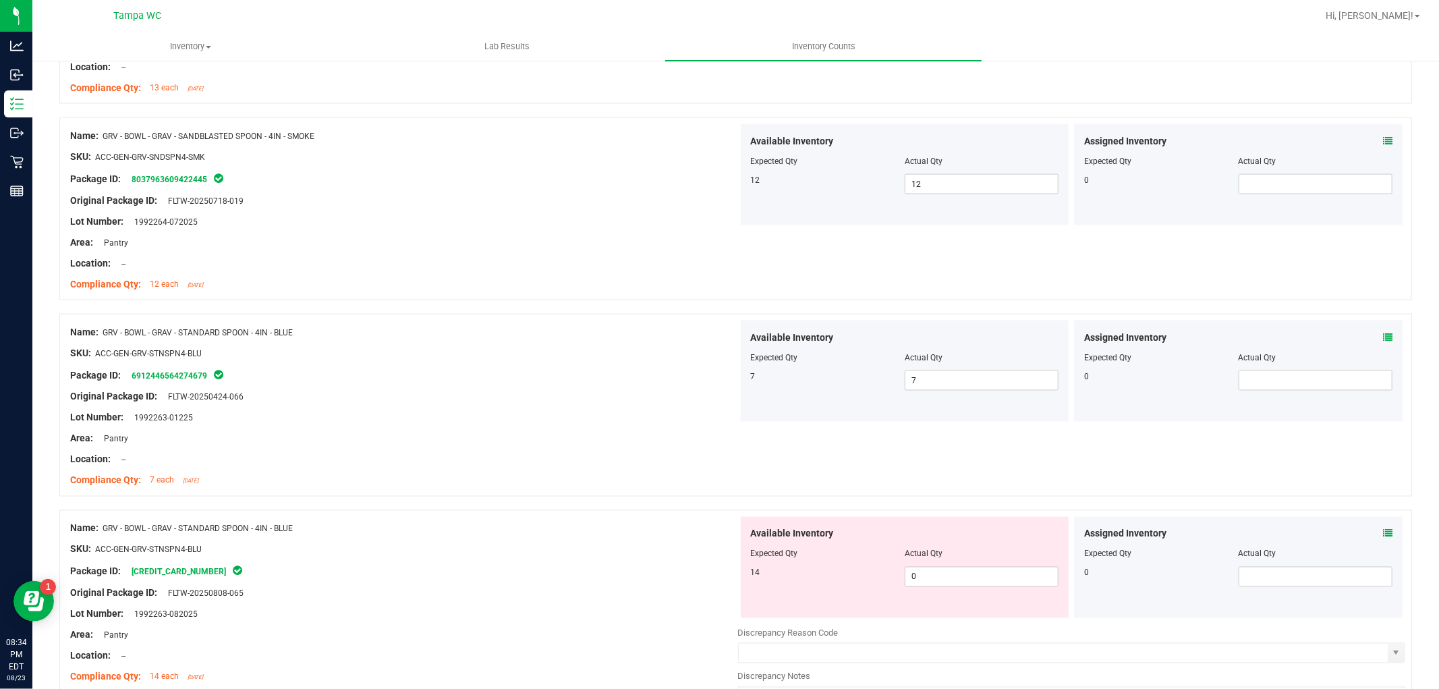
scroll to position [2023, 0]
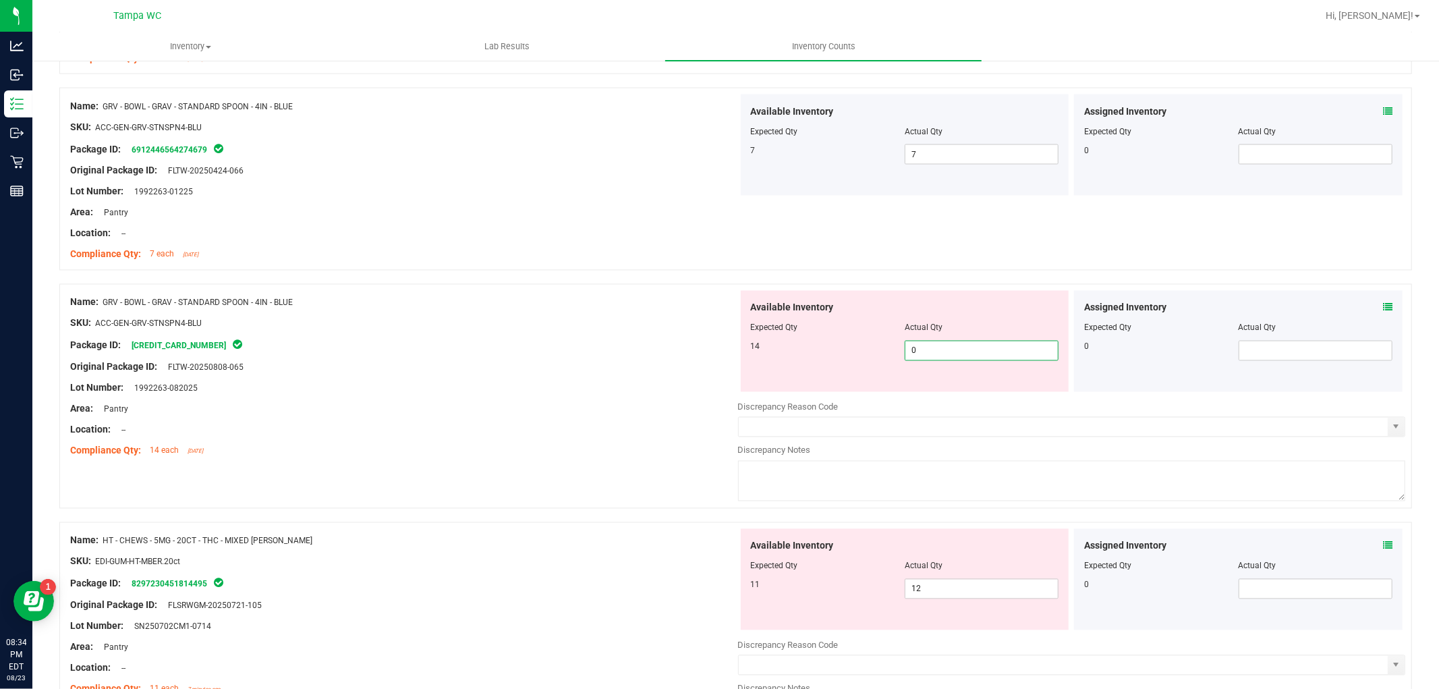
click at [675, 380] on div "Name: GRV - BOWL - GRAV - STANDARD SPOON - 4IN - BLUE SKU: ACC-GEN-GRV-STNSPN4-…" at bounding box center [735, 396] width 1352 height 225
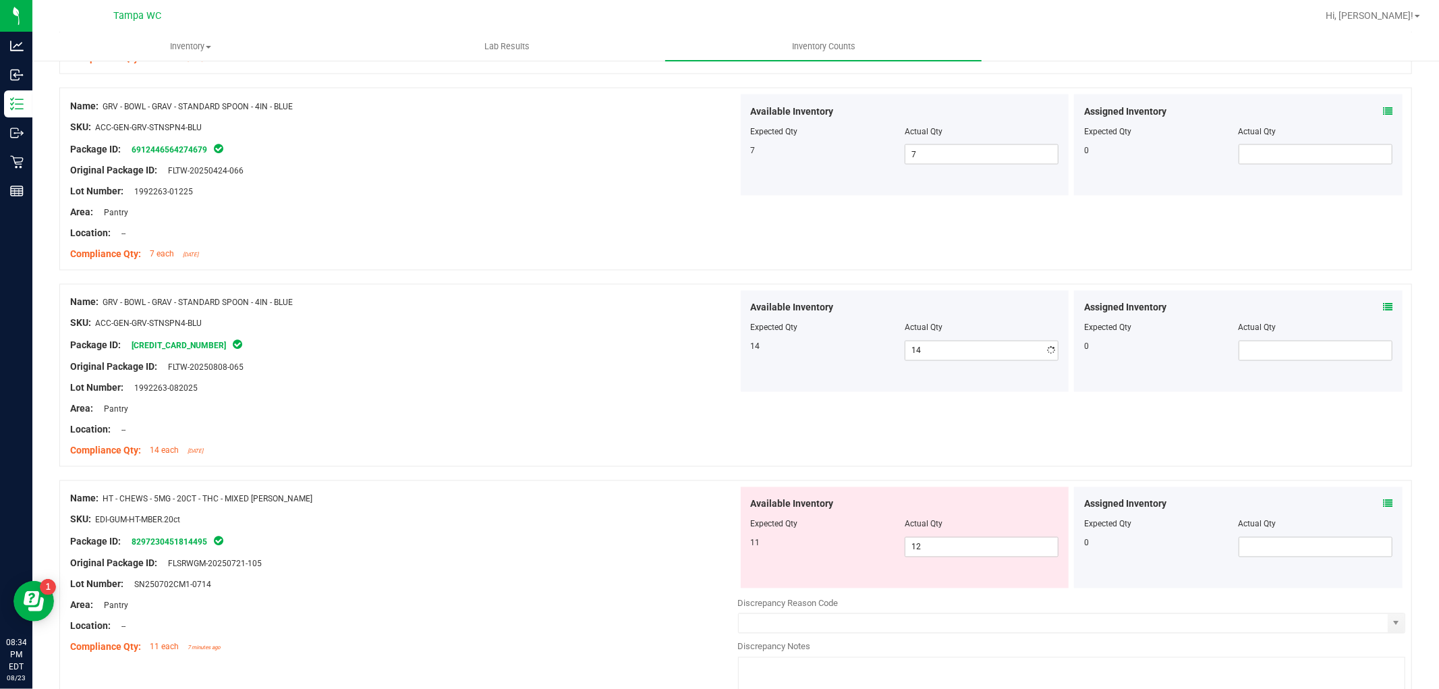
click at [659, 406] on div "Name: GRV - BOWL - GRAV - STANDARD SPOON - 4IN - BLUE SKU: ACC-GEN-GRV-STNSPN4-…" at bounding box center [404, 377] width 668 height 172
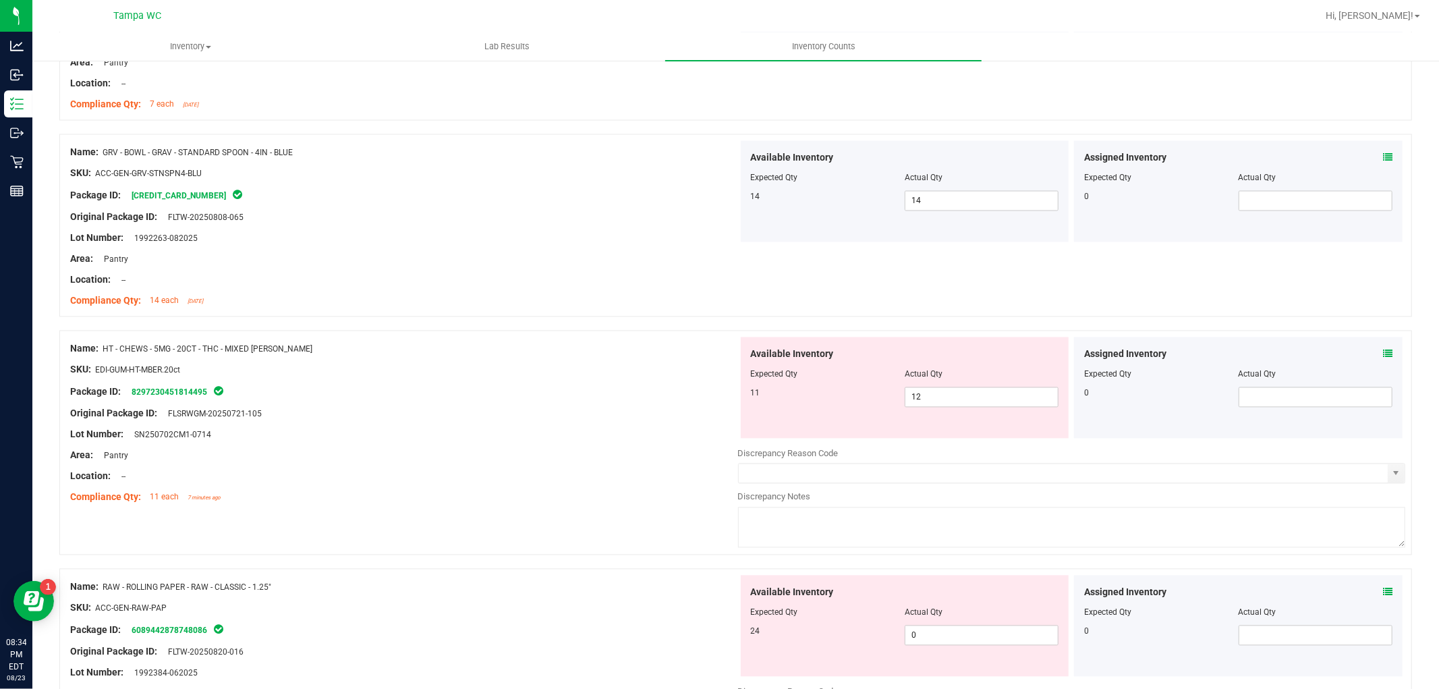
click at [684, 441] on div "Lot Number: SN250702CM1-0714" at bounding box center [404, 435] width 668 height 14
click at [457, 383] on div "Name: HT - CHEWS - 5MG - 20CT - THC - MIXED [PERSON_NAME] SKU: EDI-GUM-HT-MBER.…" at bounding box center [735, 442] width 1352 height 225
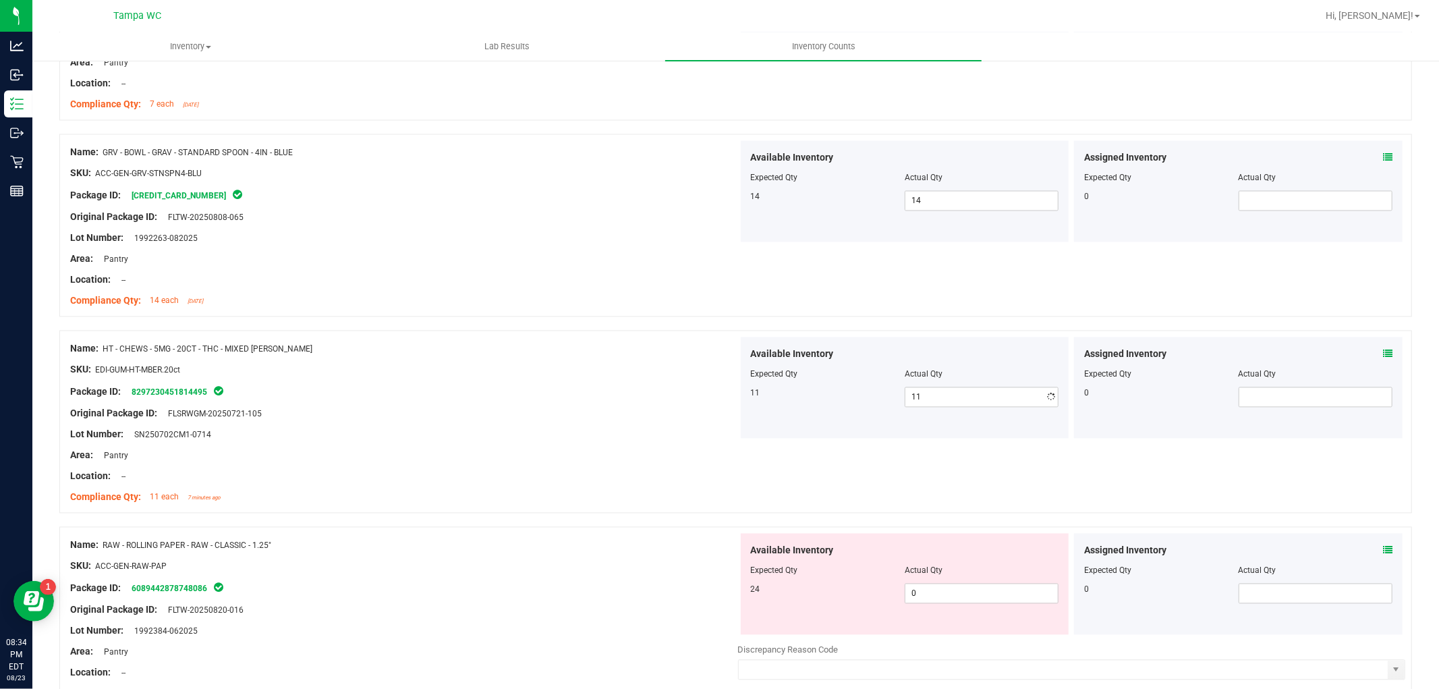
click at [492, 388] on div "Package ID: 8297230451814495" at bounding box center [404, 392] width 668 height 16
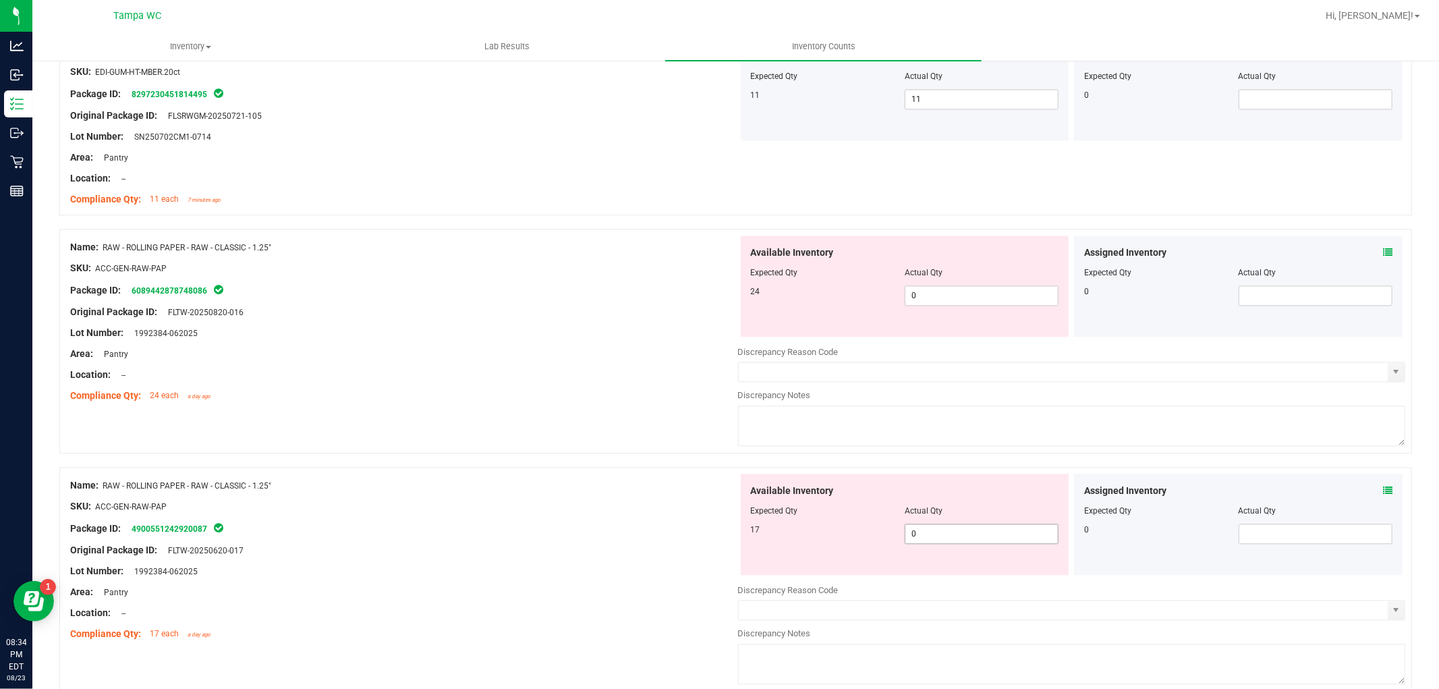
scroll to position [2473, 0]
click at [724, 313] on div "Name: RAW - ROLLING PAPER - RAW - CLASSIC - 1.25" SKU: ACC-GEN-RAW-PAP Package …" at bounding box center [735, 339] width 1352 height 225
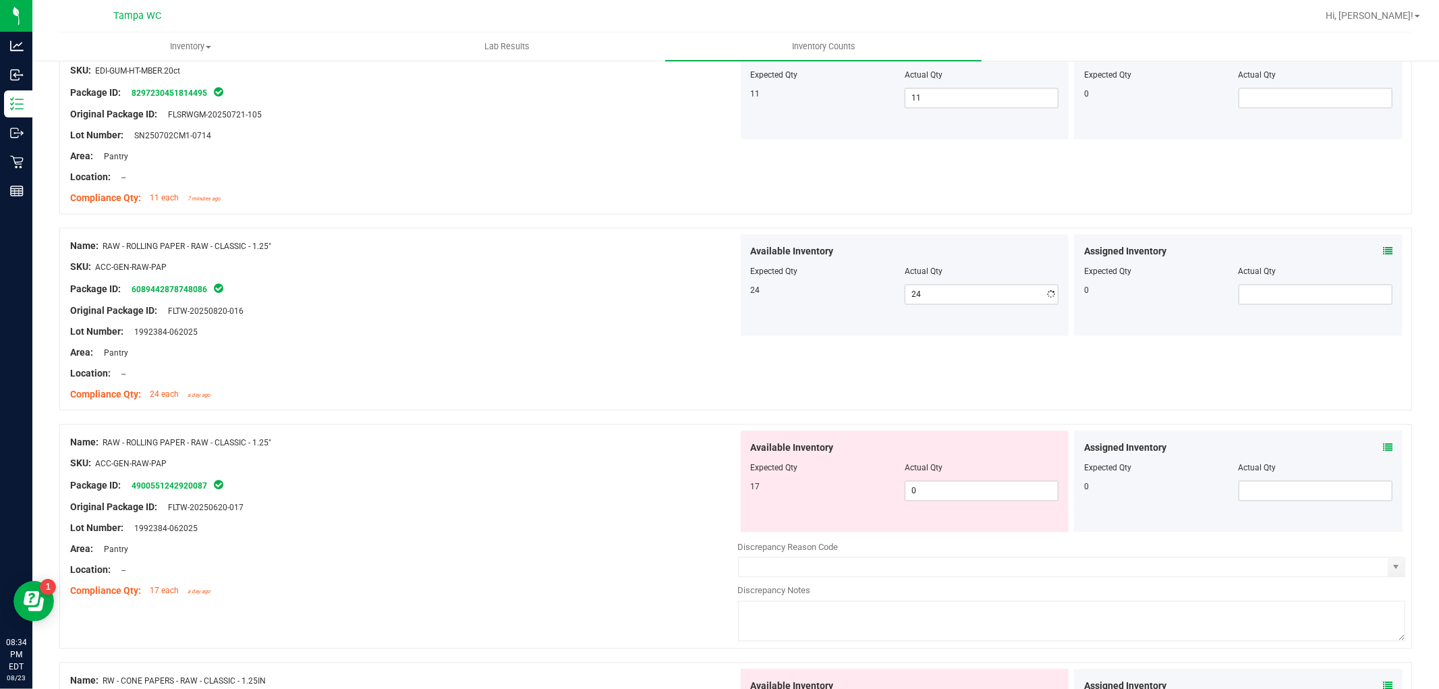
click at [645, 302] on div "Name: RAW - ROLLING PAPER - RAW - CLASSIC - 1.25" SKU: ACC-GEN-RAW-PAP Package …" at bounding box center [404, 320] width 668 height 172
click at [639, 486] on div "Name: RAW - ROLLING PAPER - RAW - CLASSIC - 1.25" SKU: ACC-GEN-RAW-PAP Package …" at bounding box center [735, 536] width 1352 height 225
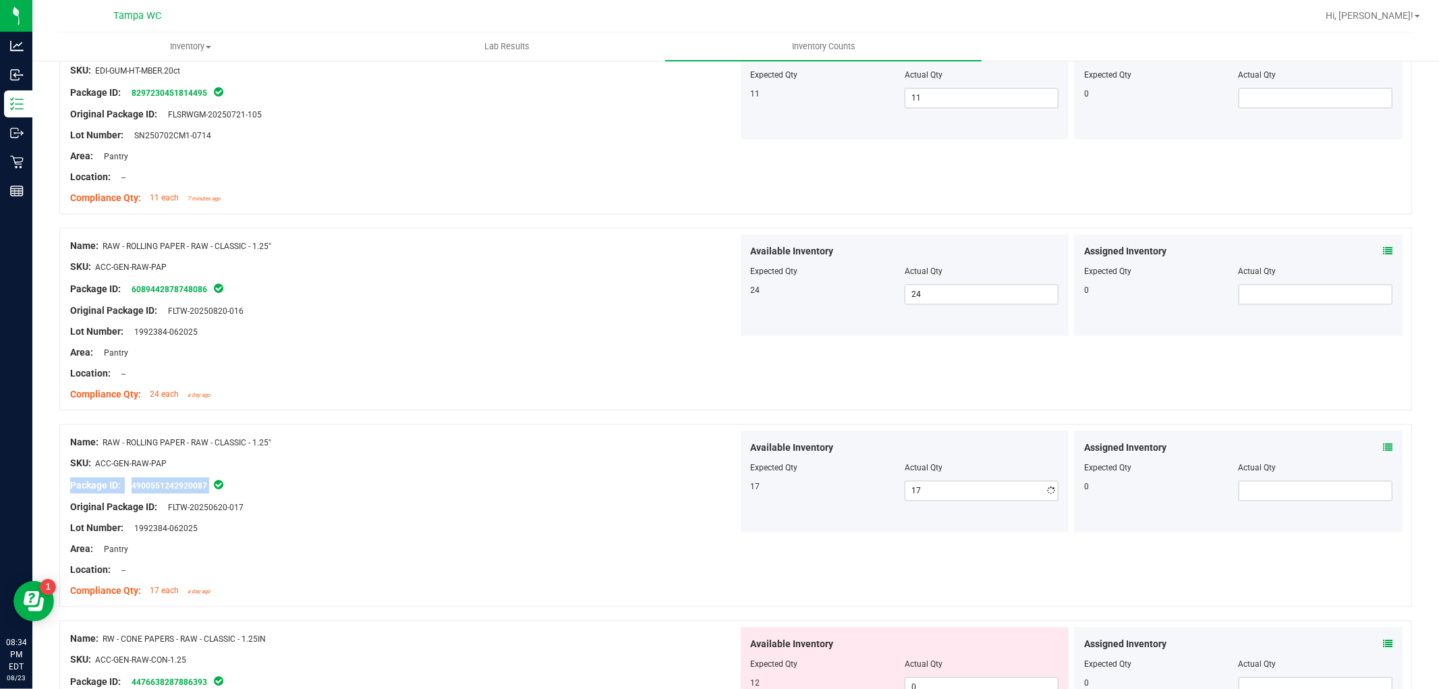
click at [603, 476] on div "Name: RAW - ROLLING PAPER - RAW - CLASSIC - 1.25" SKU: ACC-GEN-RAW-PAP Package …" at bounding box center [404, 516] width 668 height 172
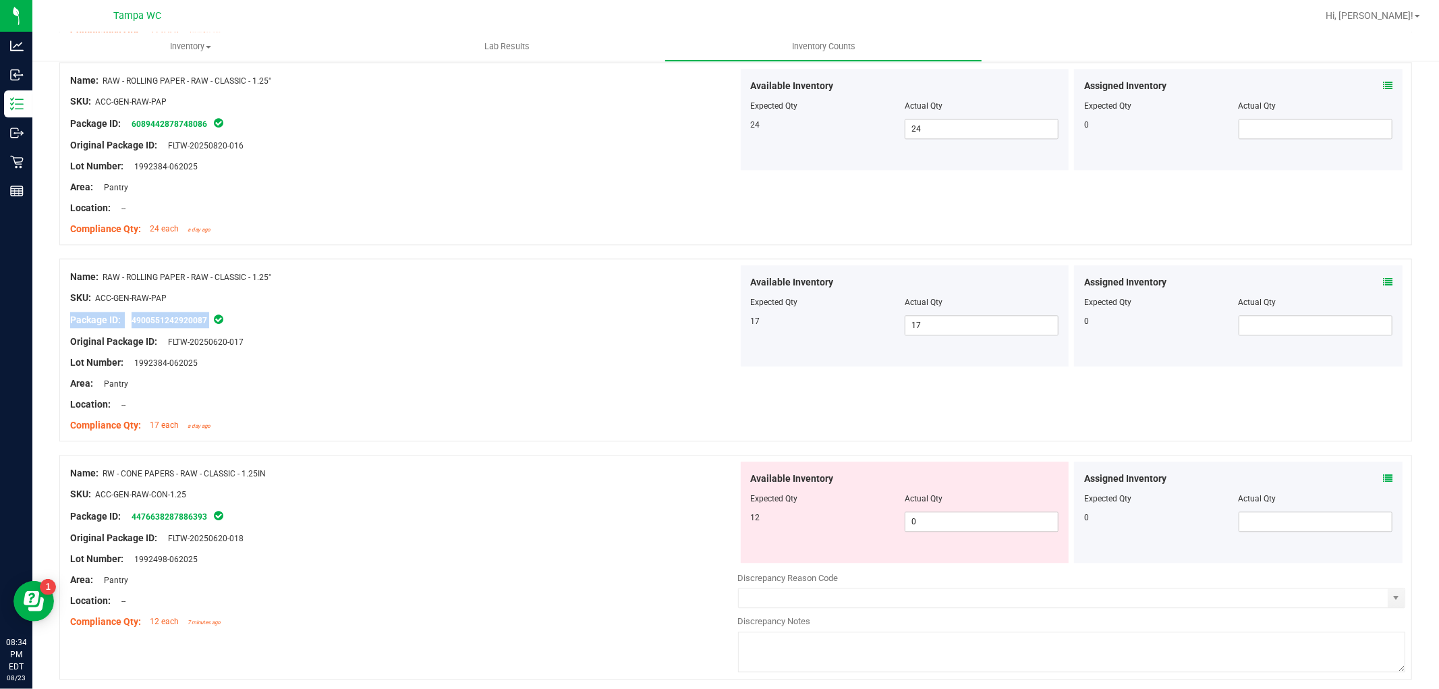
scroll to position [2698, 0]
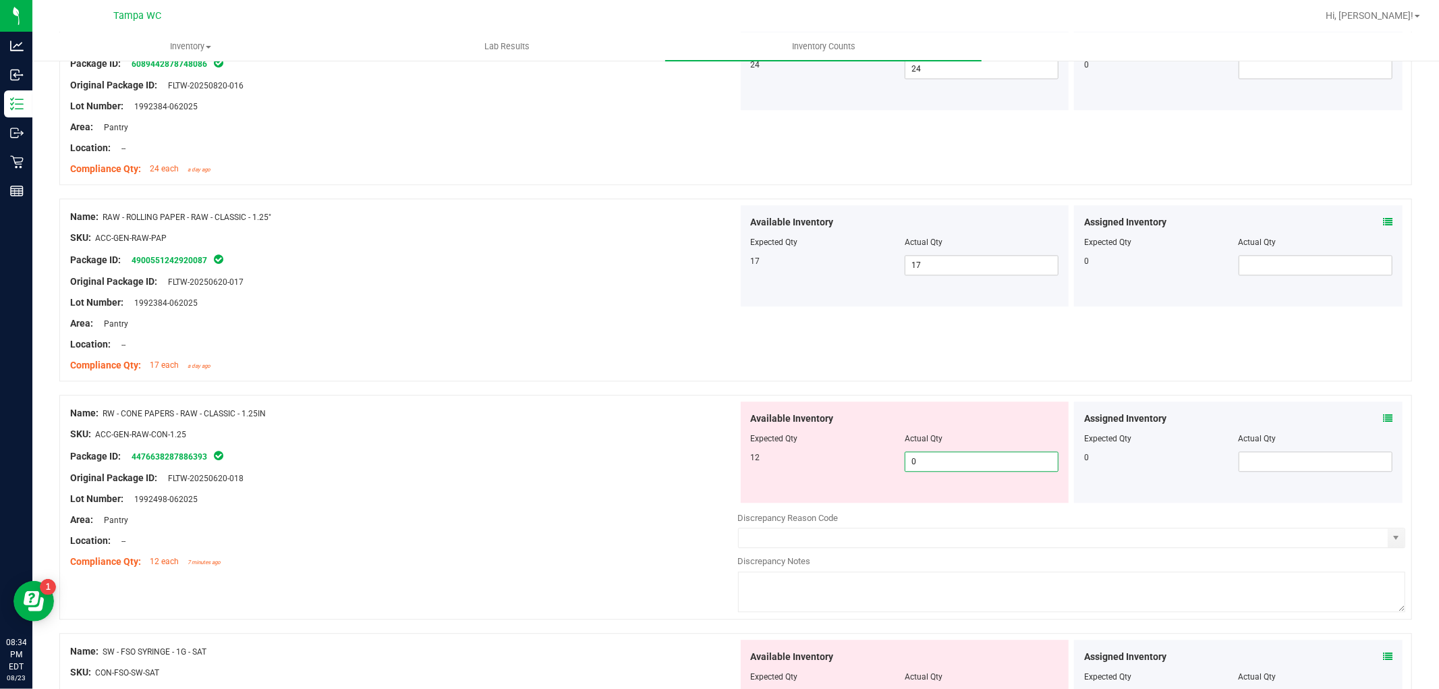
click at [751, 462] on div "12 0 0" at bounding box center [905, 461] width 308 height 20
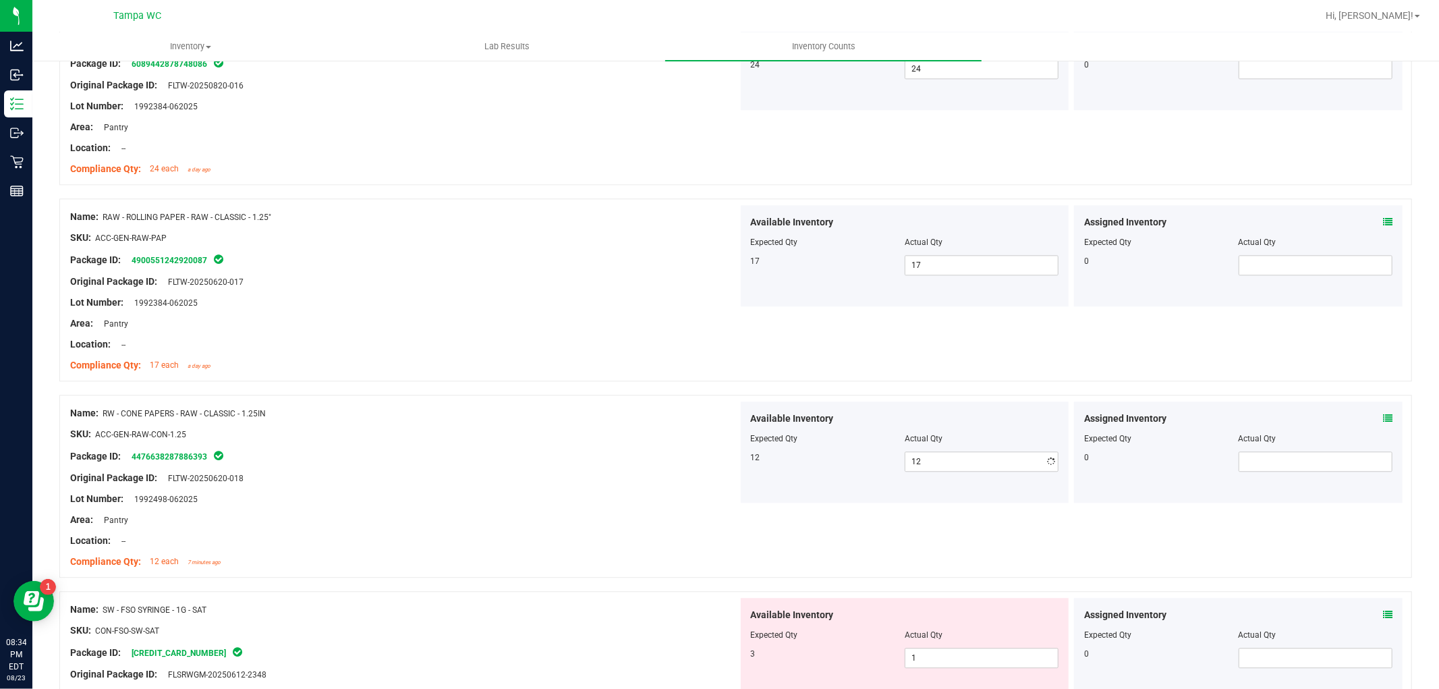
click at [696, 441] on div "SKU: ACC-GEN-RAW-CON-1.25" at bounding box center [404, 434] width 668 height 14
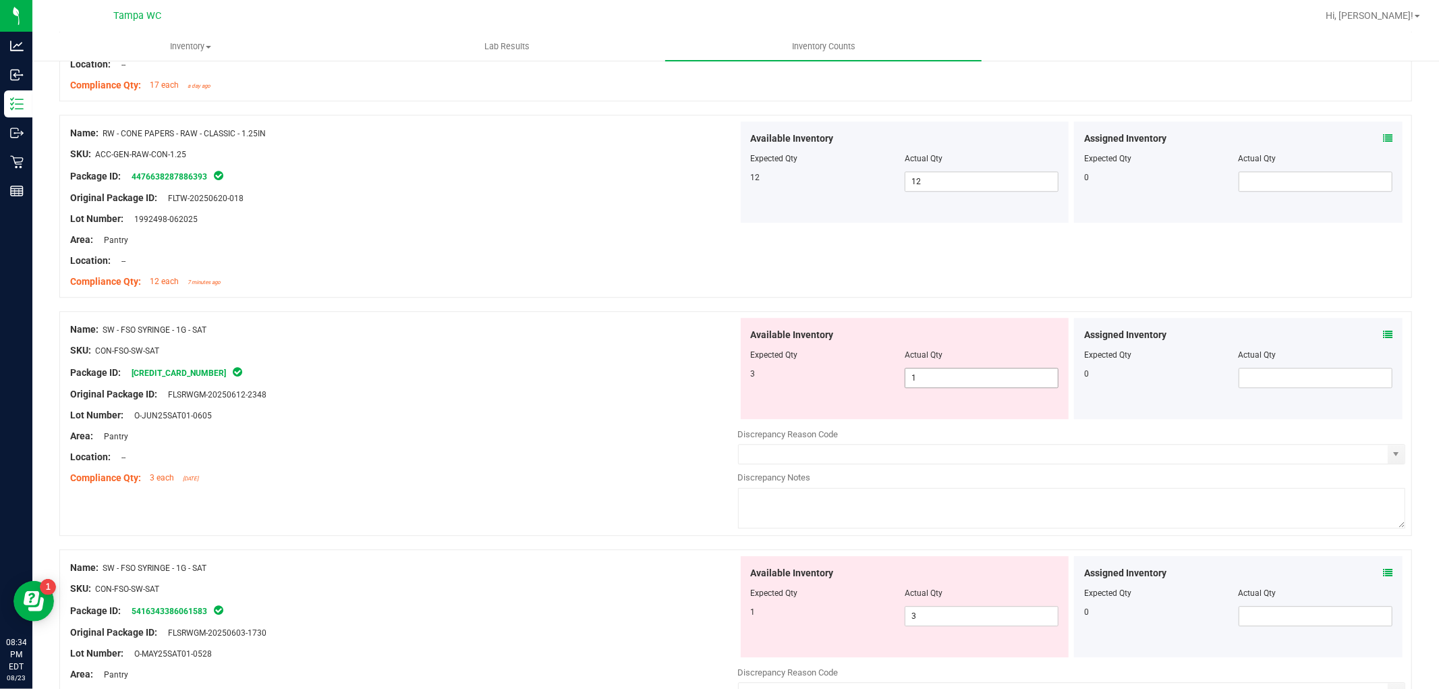
scroll to position [3072, 0]
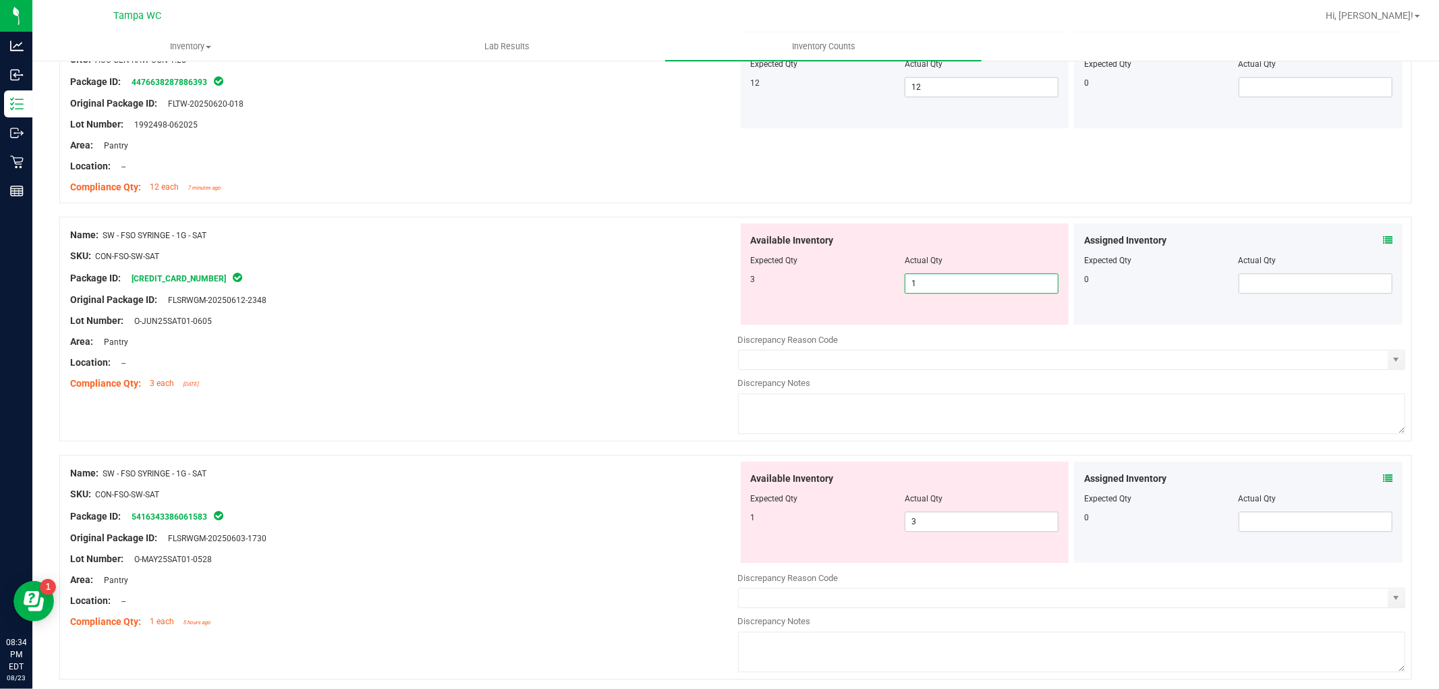
click at [629, 299] on div "Name: SW - FSO SYRINGE - 1G - SAT SKU: CON-FSO-SW-SAT Package ID: [CREDIT_CARD_…" at bounding box center [735, 329] width 1352 height 225
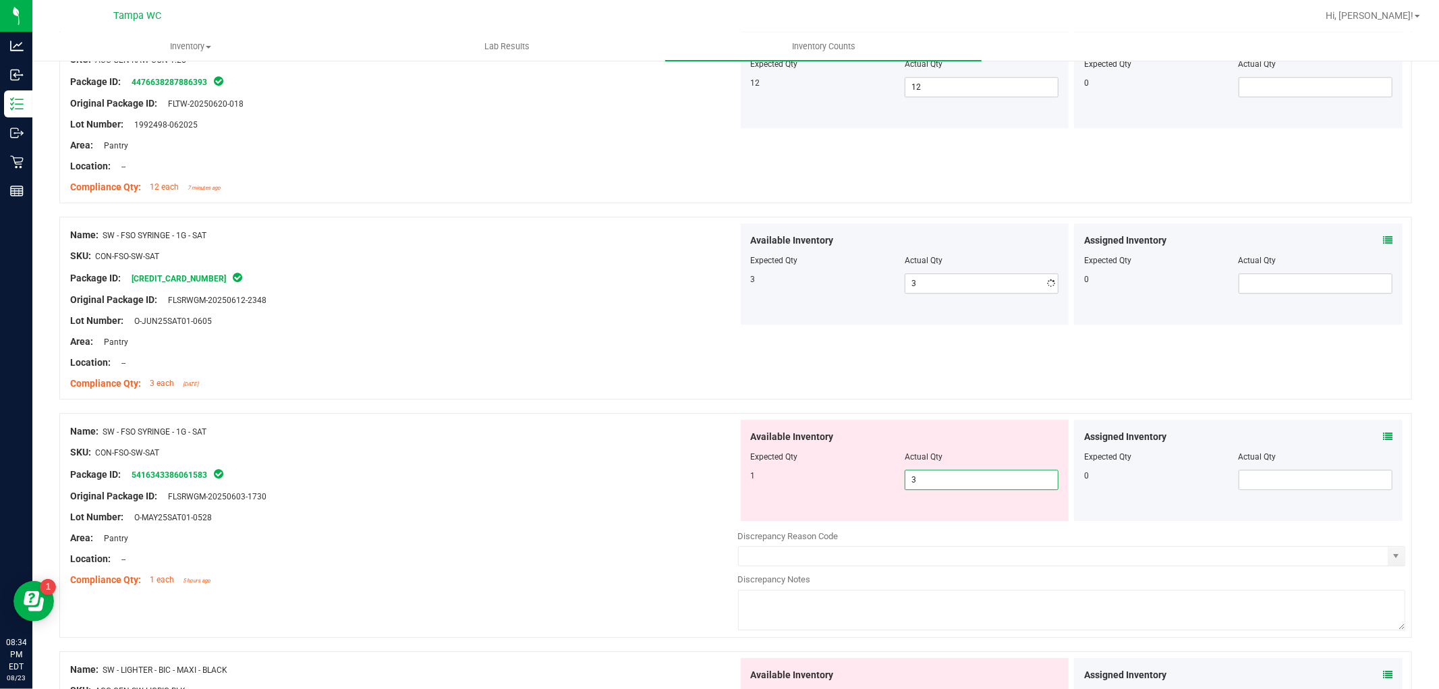
click at [606, 500] on div "Name: SW - FSO SYRINGE - 1G - SAT SKU: CON-FSO-SW-SAT Package ID: 5416343386061…" at bounding box center [735, 525] width 1352 height 225
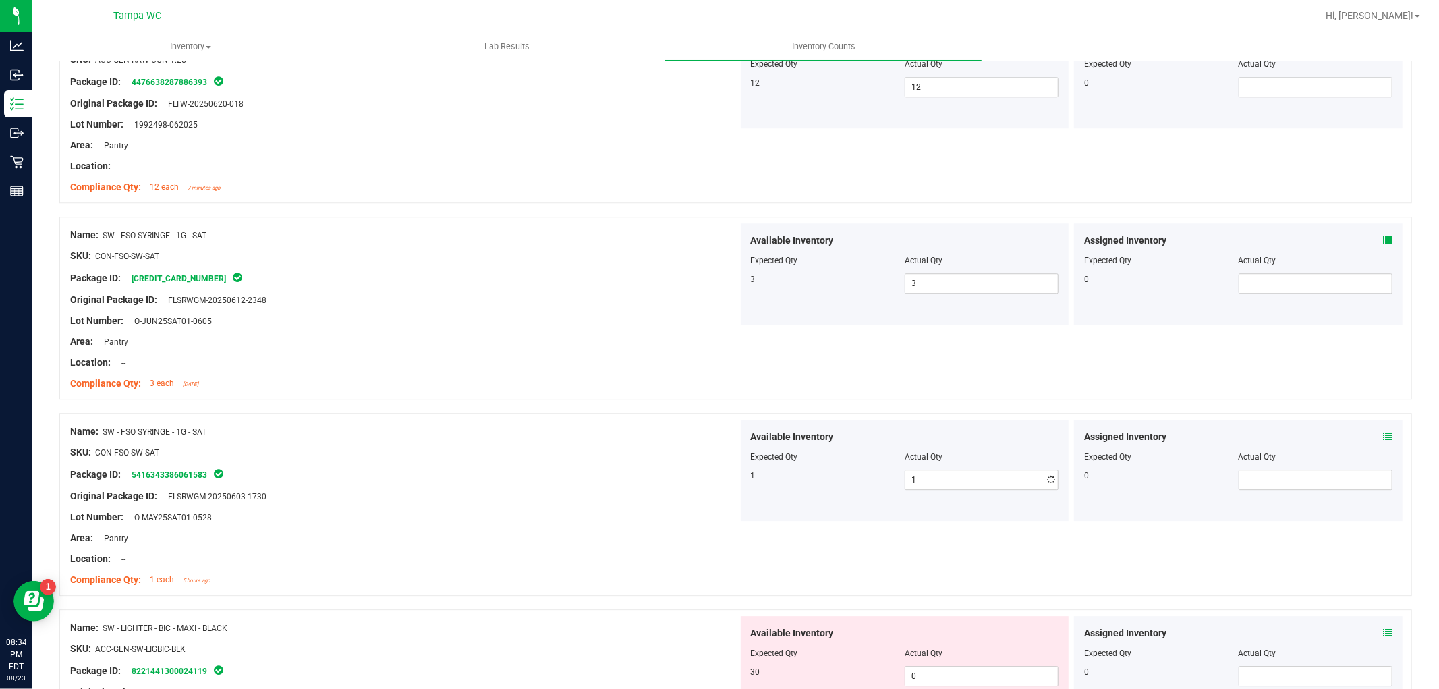
click at [624, 466] on div "Name: SW - FSO SYRINGE - 1G - SAT SKU: CON-FSO-SW-SAT Package ID: 5416343386061…" at bounding box center [404, 506] width 668 height 172
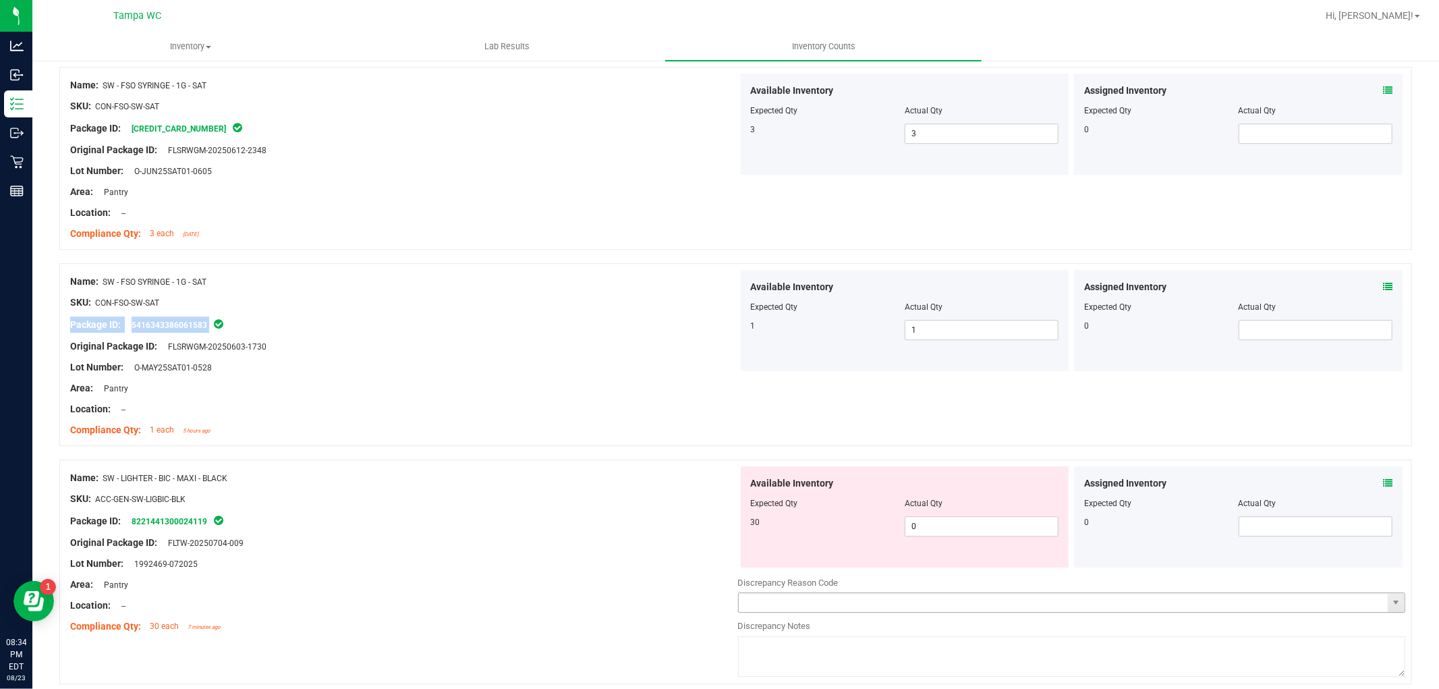
scroll to position [3447, 0]
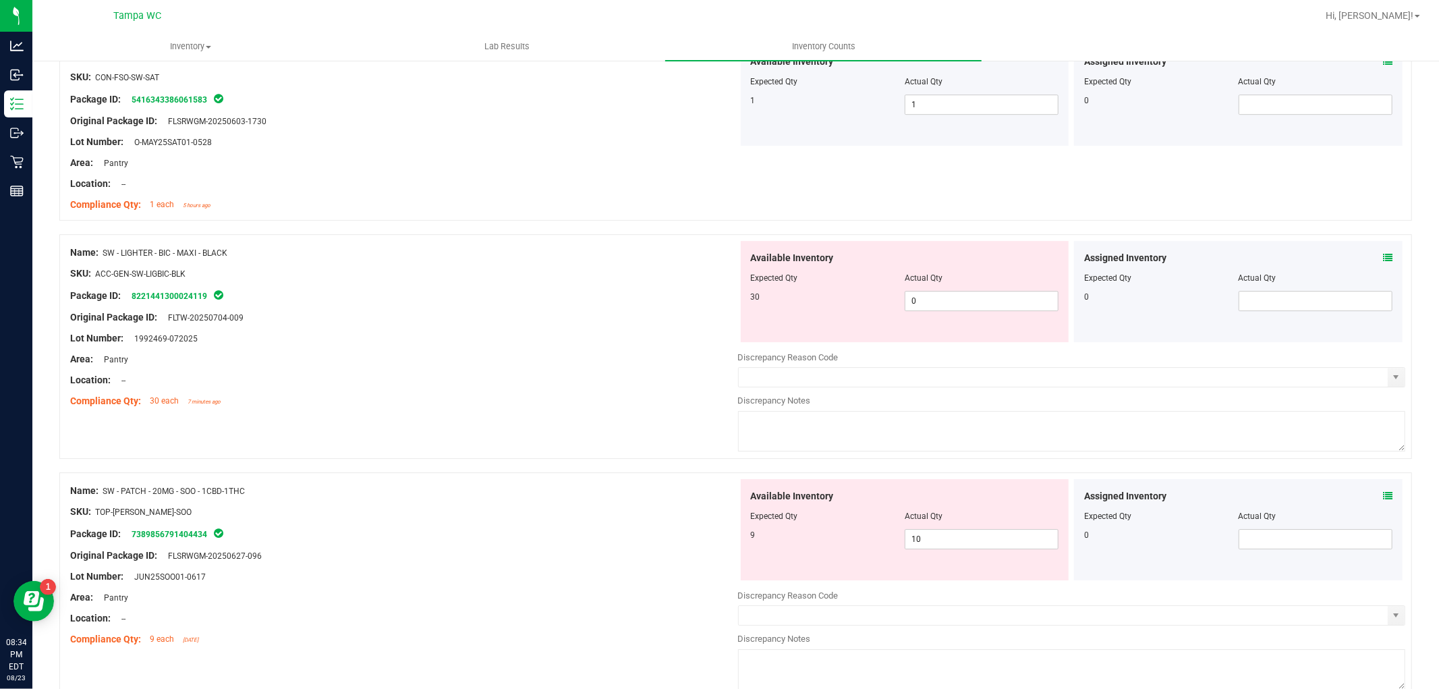
click at [537, 301] on div "Package ID: 8221441300024119" at bounding box center [404, 295] width 668 height 16
click at [615, 294] on div "Name: SW - LIGHTER - BIC - MAXI - BLACK SKU: ACC-GEN-SW-LIGBIC-BLK Package ID: …" at bounding box center [735, 346] width 1352 height 225
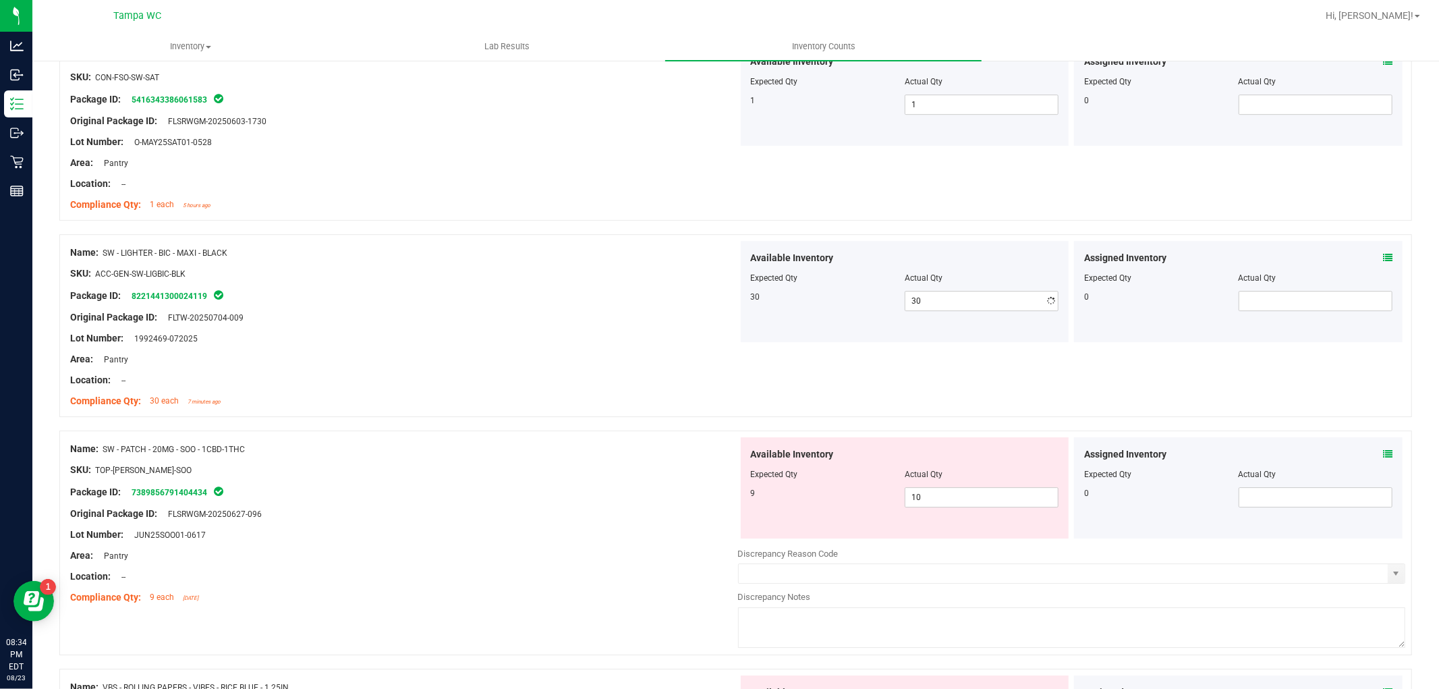
click at [585, 351] on div at bounding box center [404, 348] width 668 height 7
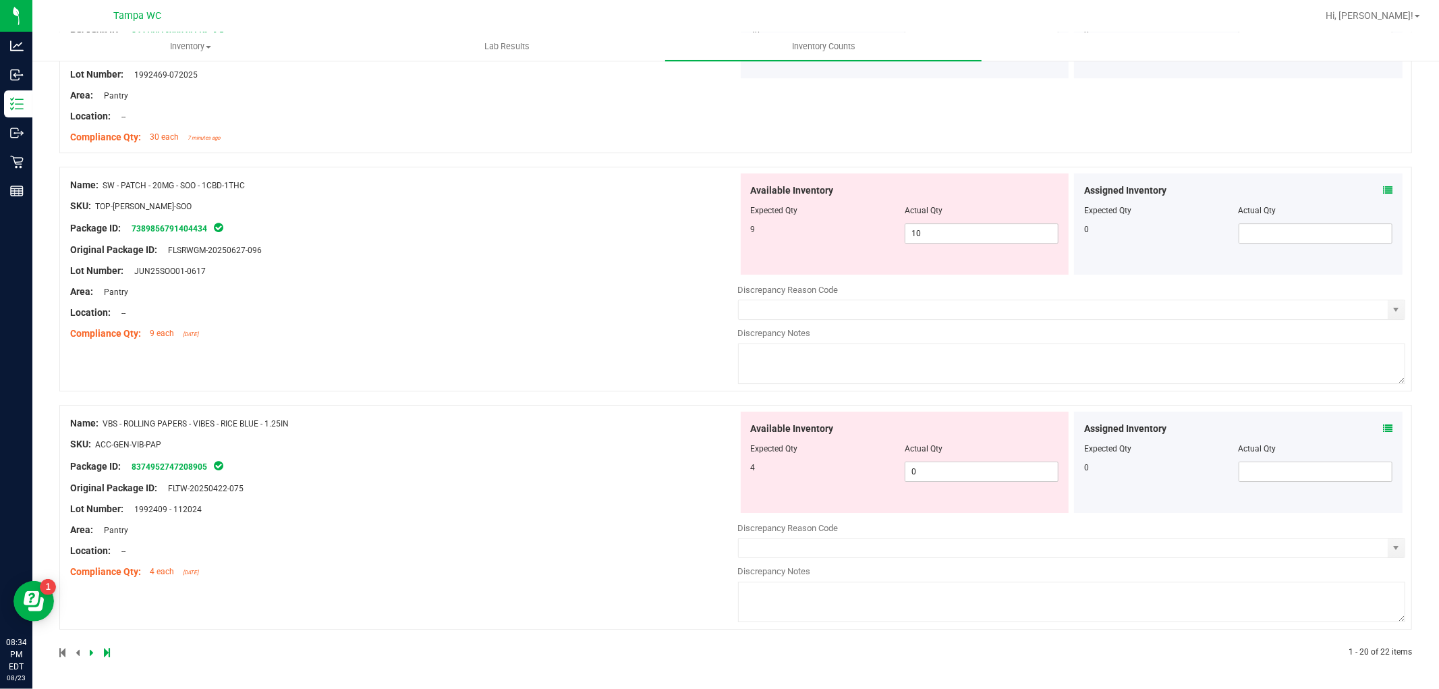
scroll to position [3715, 0]
click at [723, 453] on div "Name: VBS - ROLLING PAPERS - VIBES - RICE BLUE - 1.25IN SKU: ACC-GEN-VIB-PAP Pa…" at bounding box center [735, 517] width 1352 height 225
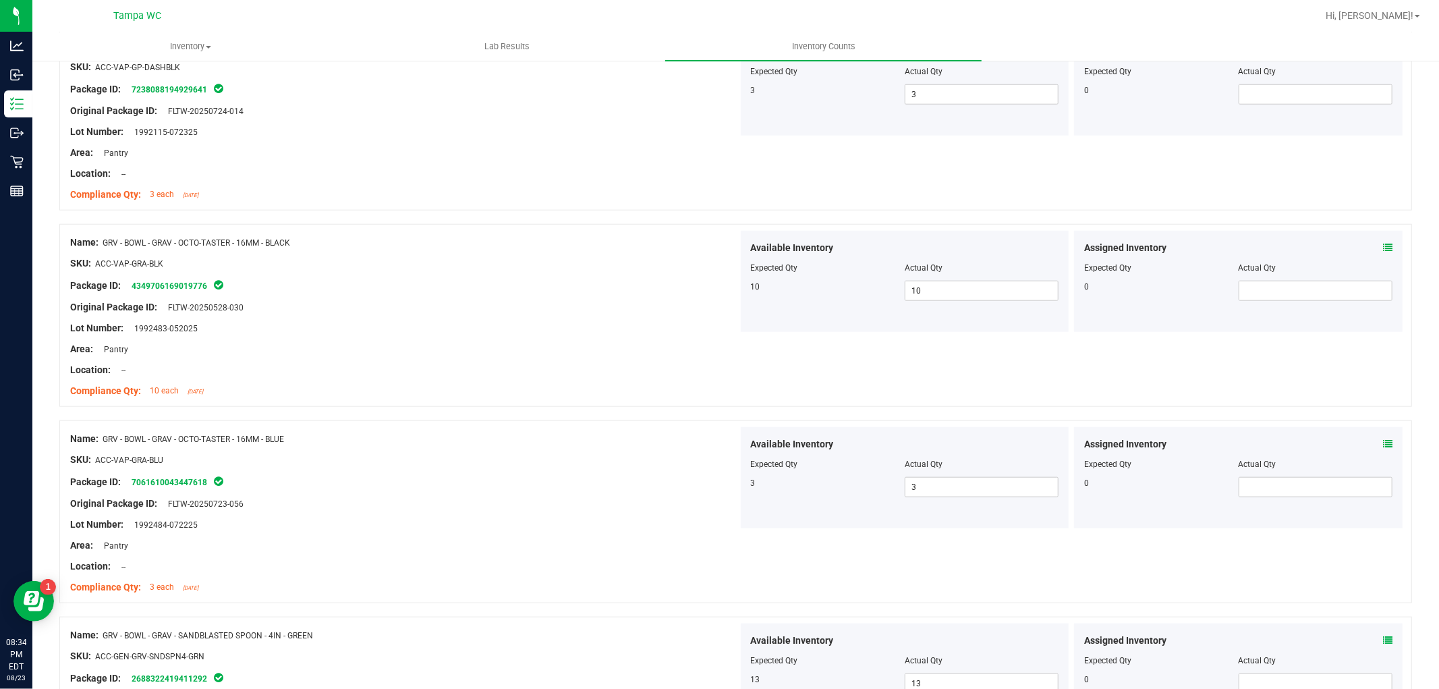
scroll to position [0, 0]
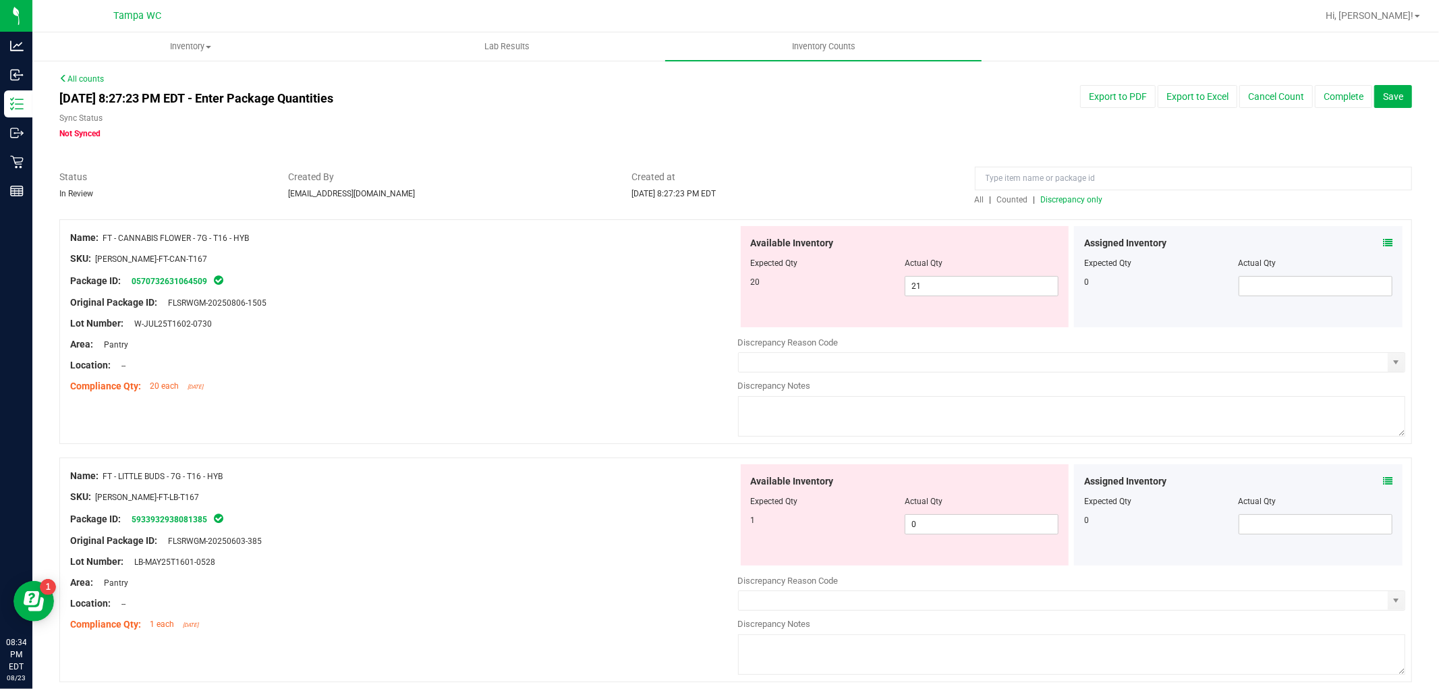
click at [975, 196] on span "All" at bounding box center [979, 199] width 9 height 9
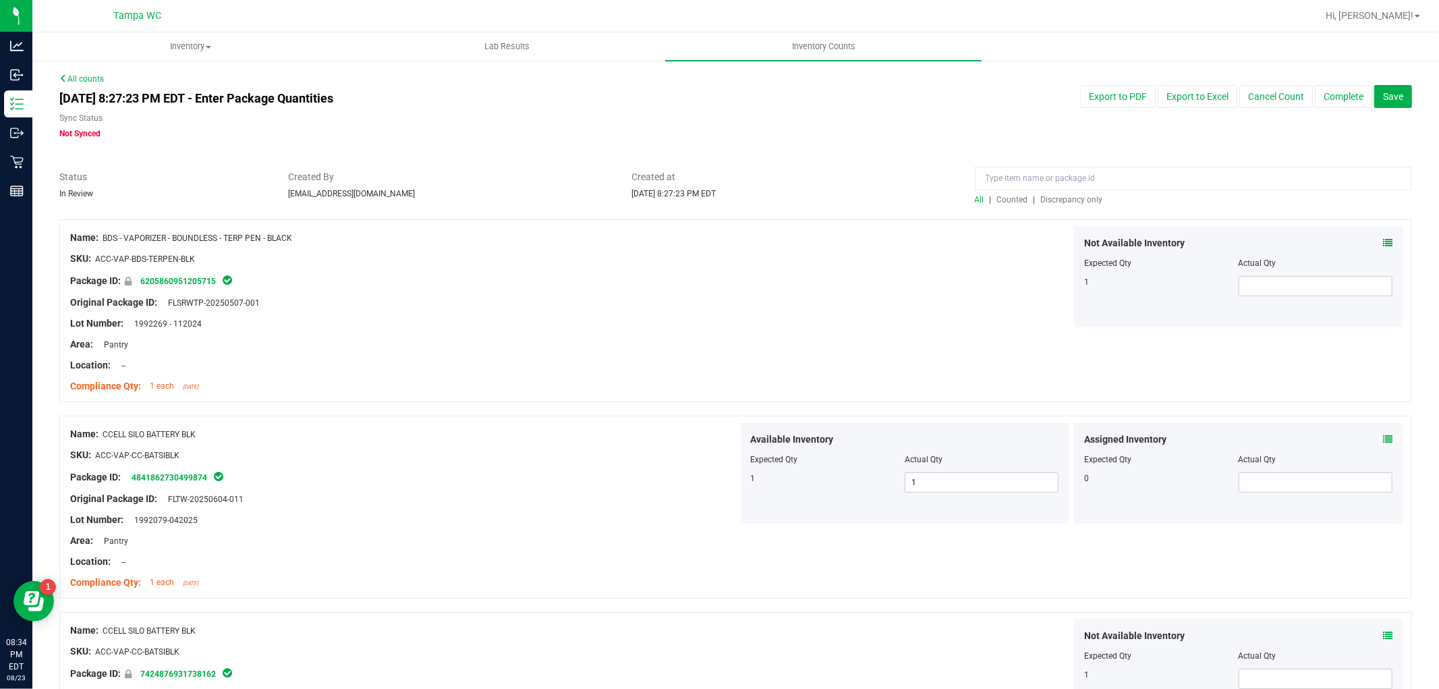
click at [1060, 197] on span "Discrepancy only" at bounding box center [1072, 199] width 62 height 9
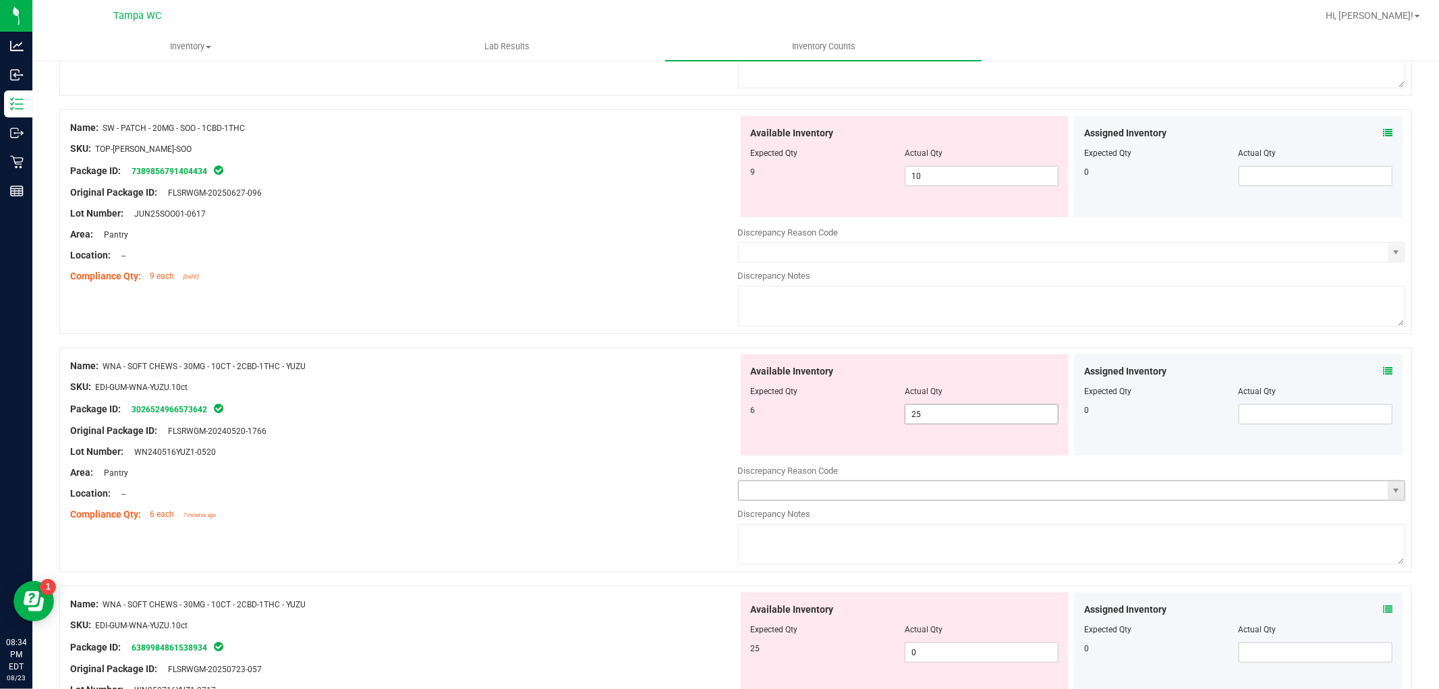
scroll to position [899, 0]
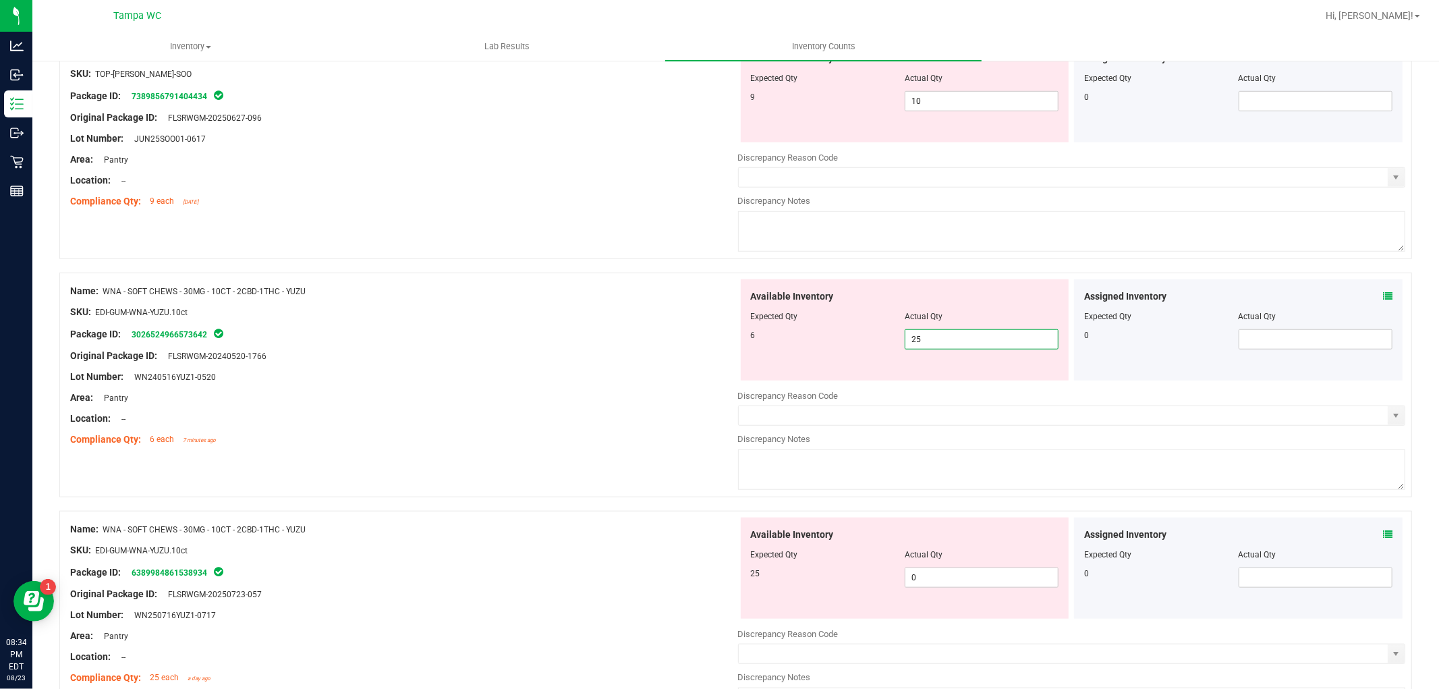
click at [494, 343] on div "Name: WNA - SOFT CHEWS - 30MG - 10CT - 2CBD-1THC - YUZU SKU: EDI-GUM-WNA-YUZU.1…" at bounding box center [735, 384] width 1352 height 225
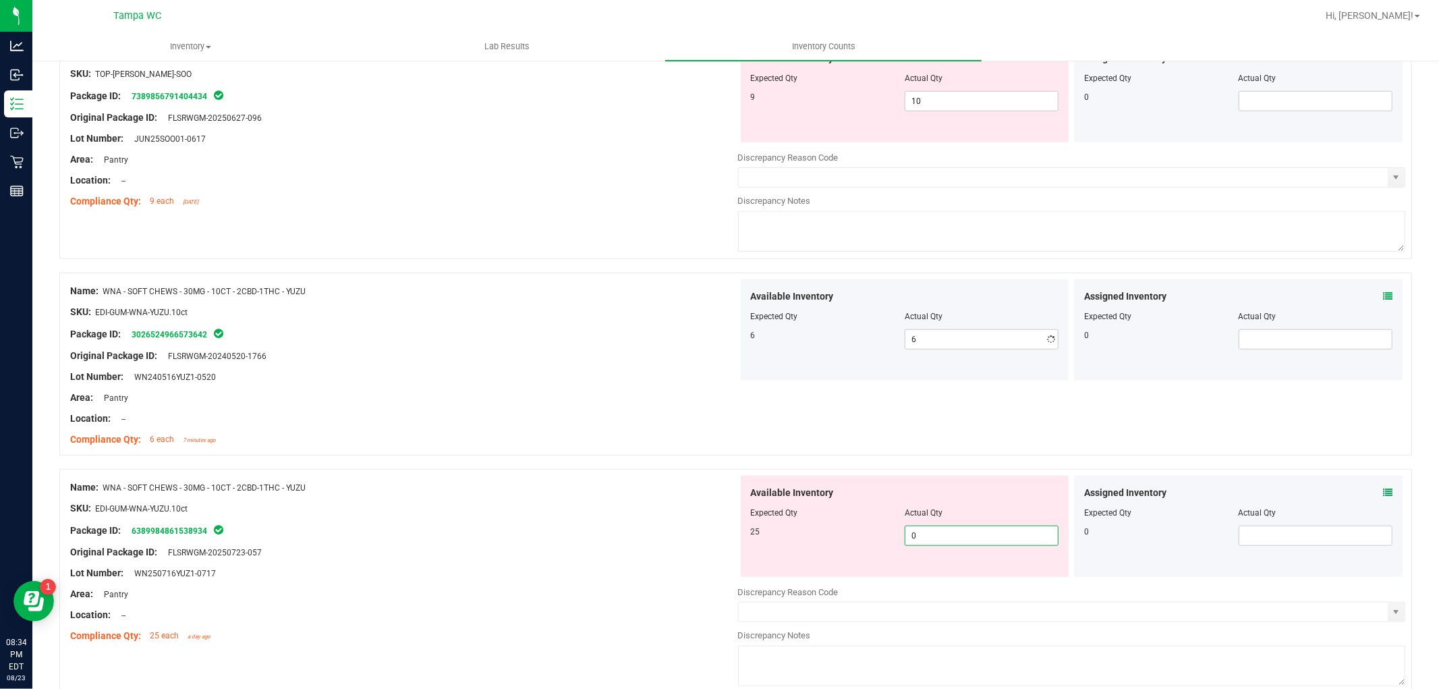
click at [524, 522] on div "Name: WNA - SOFT CHEWS - 30MG - 10CT - 2CBD-1THC - YUZU SKU: EDI-GUM-WNA-YUZU.1…" at bounding box center [735, 581] width 1352 height 225
click at [542, 503] on div "SKU: EDI-GUM-WNA-YUZU.10ct" at bounding box center [404, 508] width 668 height 14
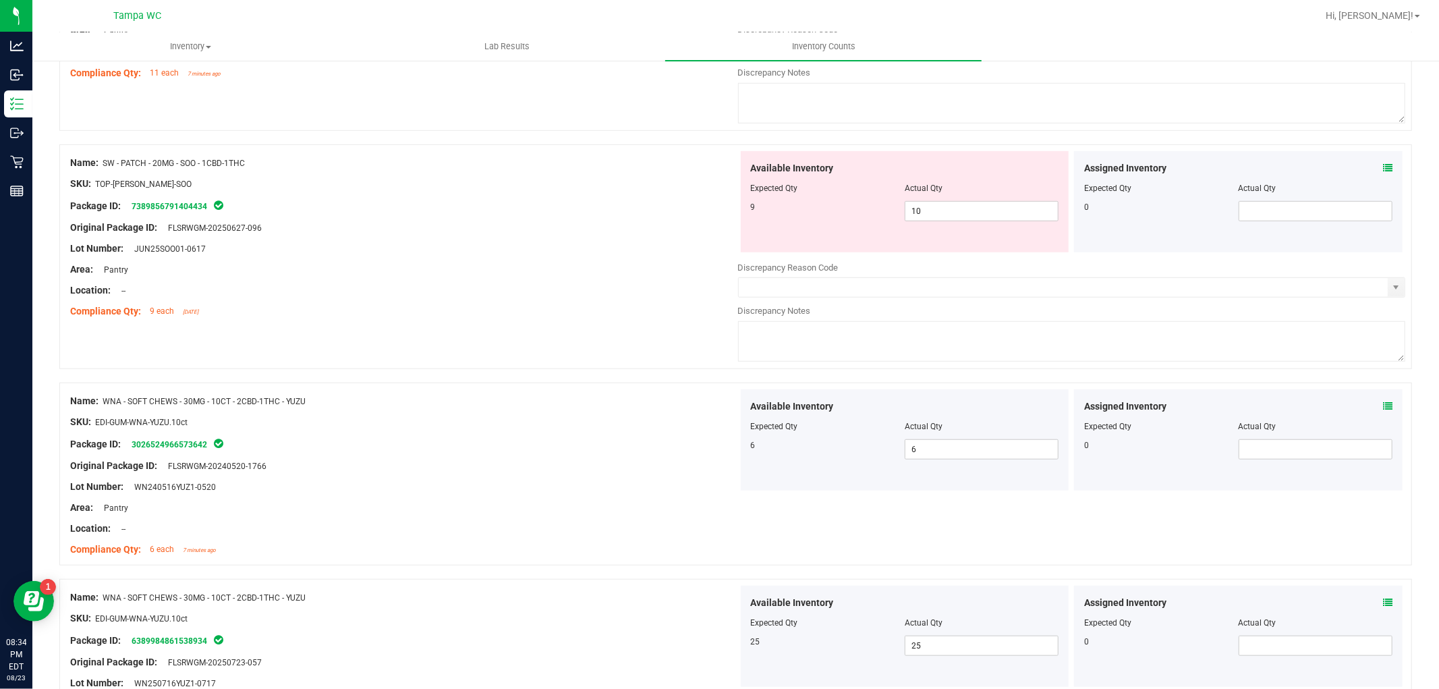
scroll to position [0, 0]
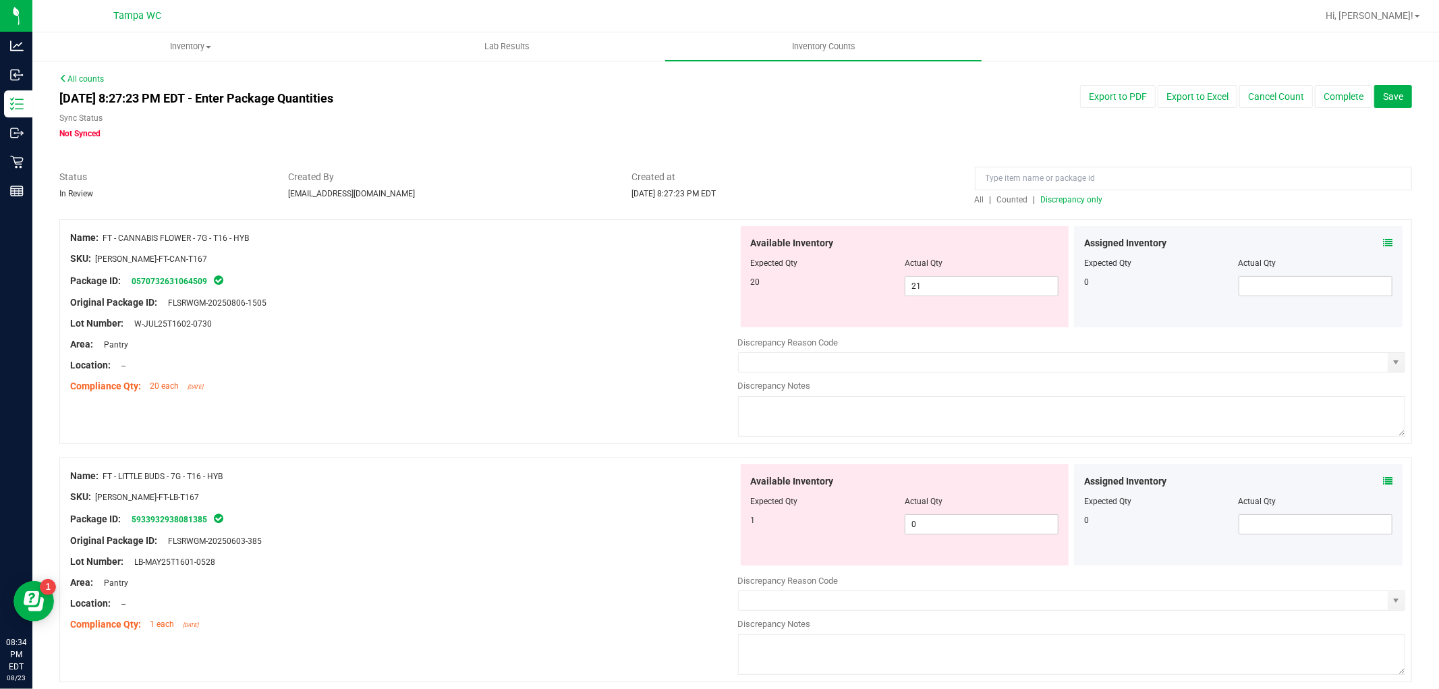
click at [965, 194] on div "All | Counted | Discrepancy only" at bounding box center [1192, 188] width 457 height 36
click at [975, 194] on div "All | Counted | Discrepancy only" at bounding box center [1193, 200] width 437 height 12
click at [975, 198] on span "All" at bounding box center [979, 199] width 9 height 9
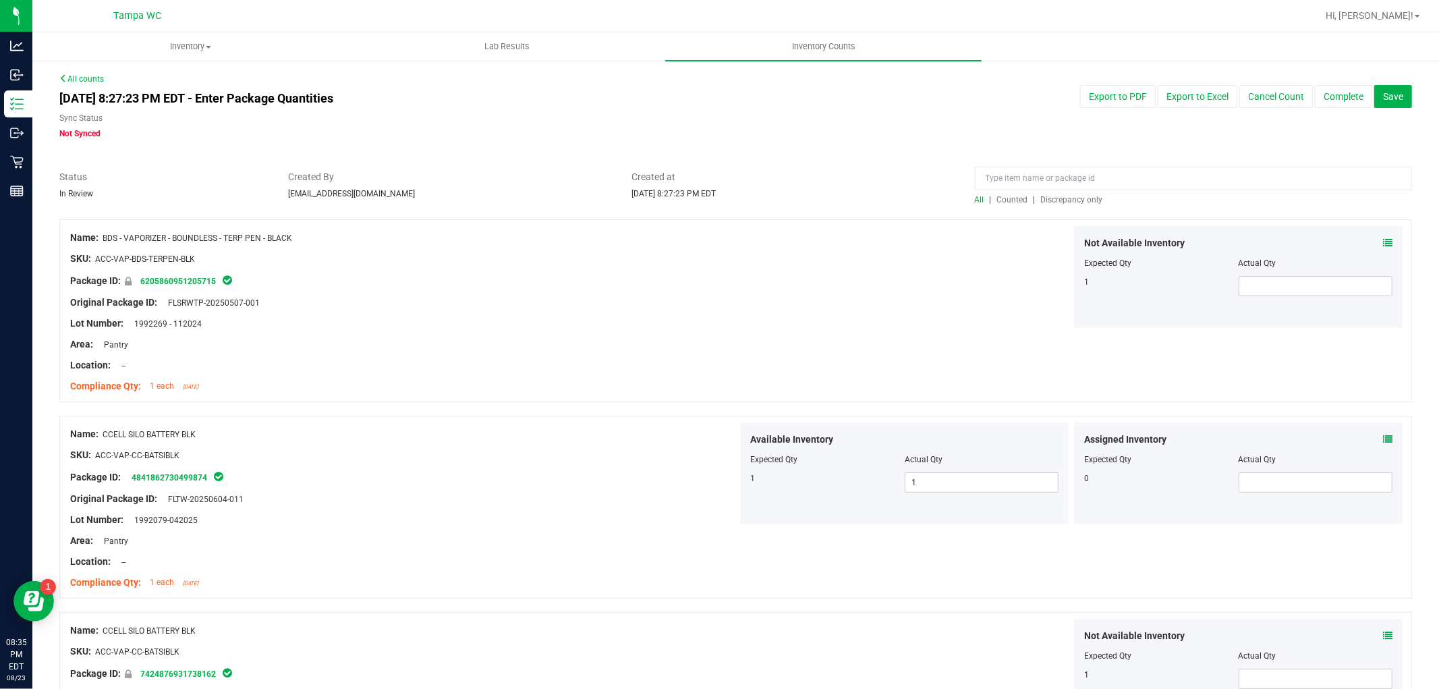
click at [1055, 203] on span "Discrepancy only" at bounding box center [1072, 199] width 62 height 9
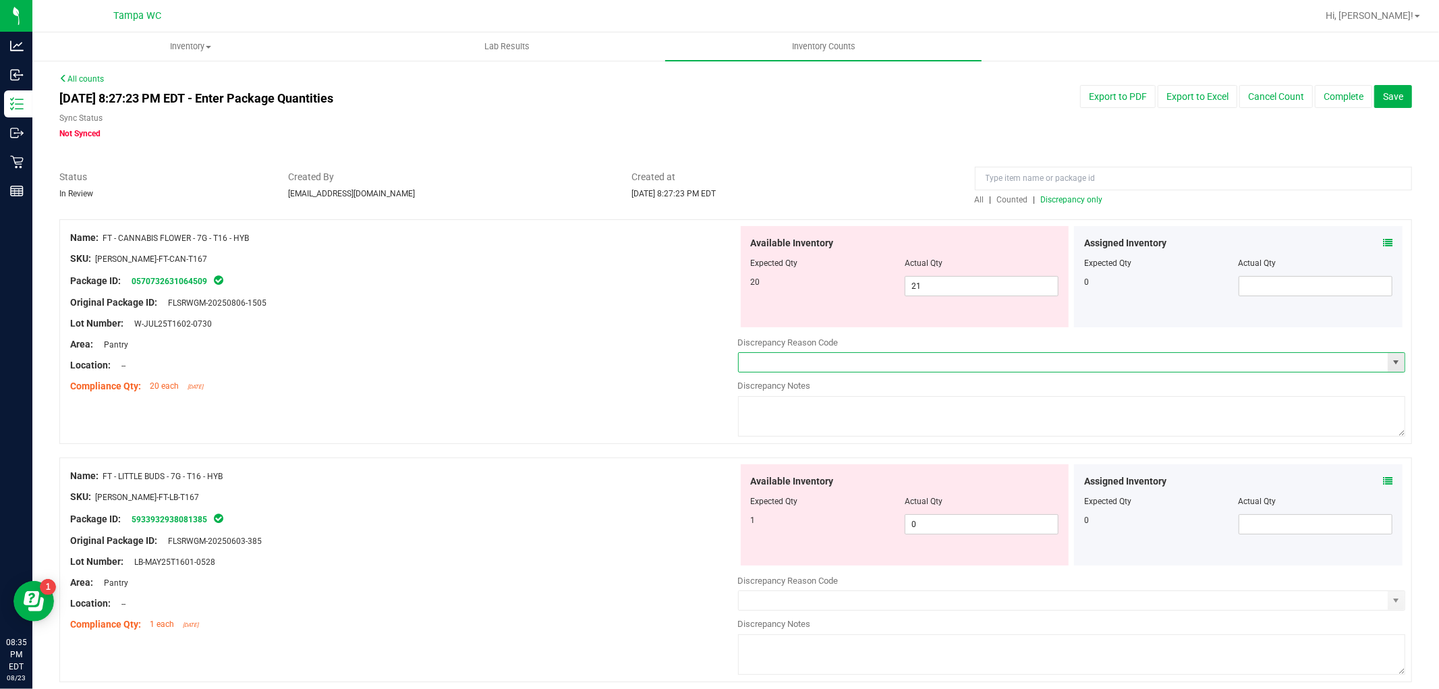
click at [869, 353] on input "text" at bounding box center [1064, 362] width 650 height 19
click at [1387, 362] on span "select" at bounding box center [1395, 362] width 17 height 19
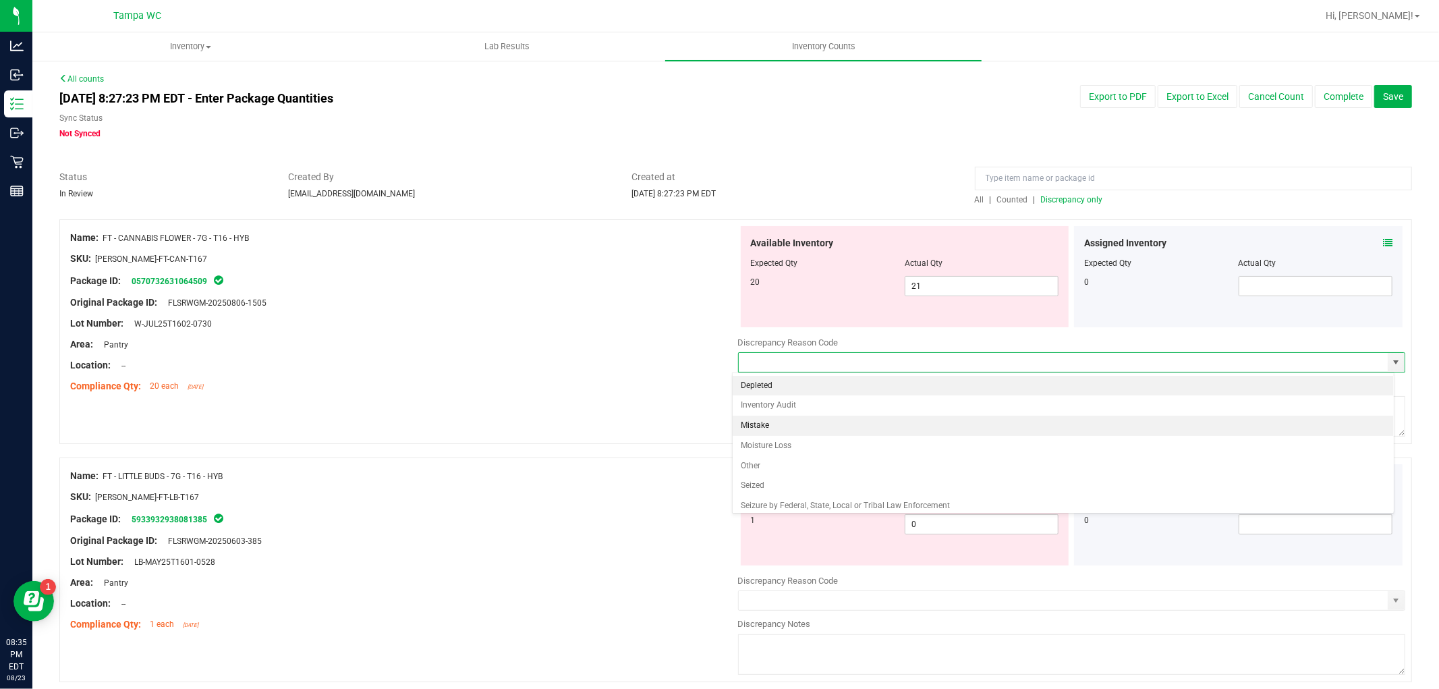
click at [901, 418] on li "Mistake" at bounding box center [1062, 425] width 660 height 20
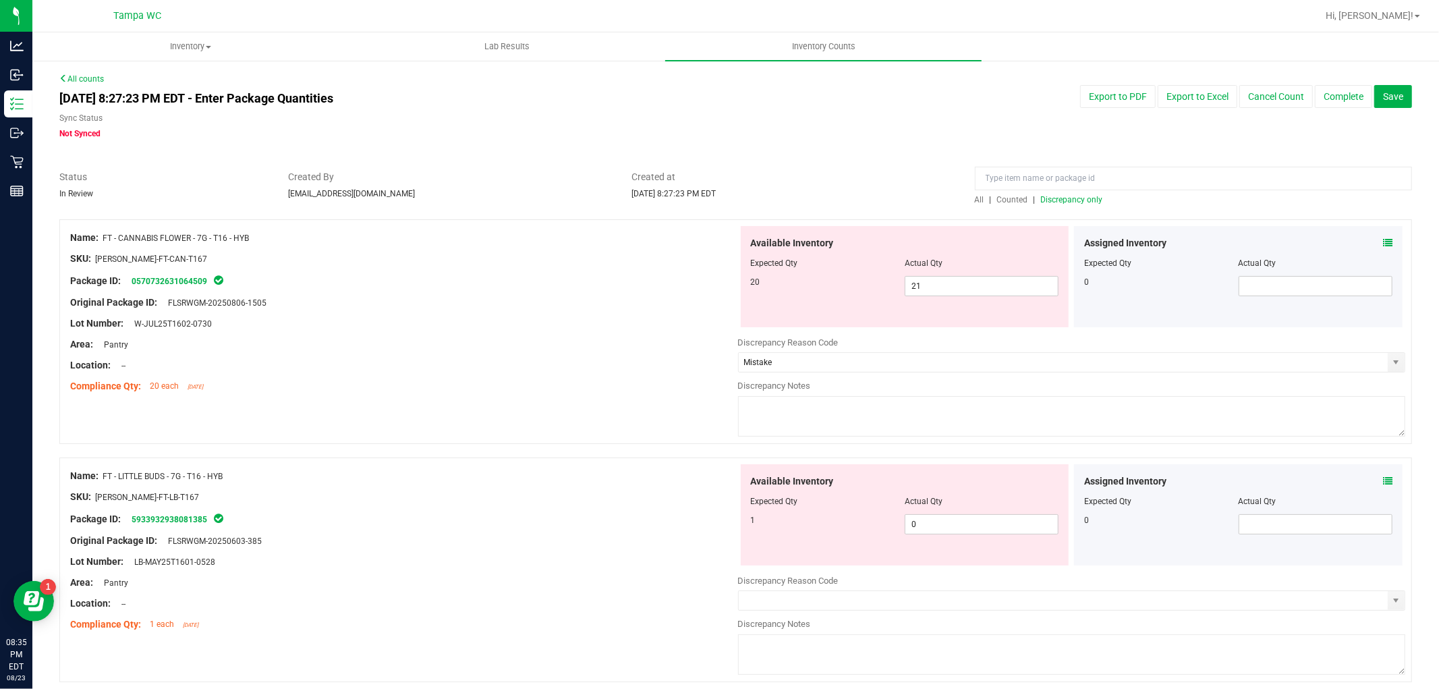
click at [901, 419] on textarea at bounding box center [1072, 416] width 668 height 40
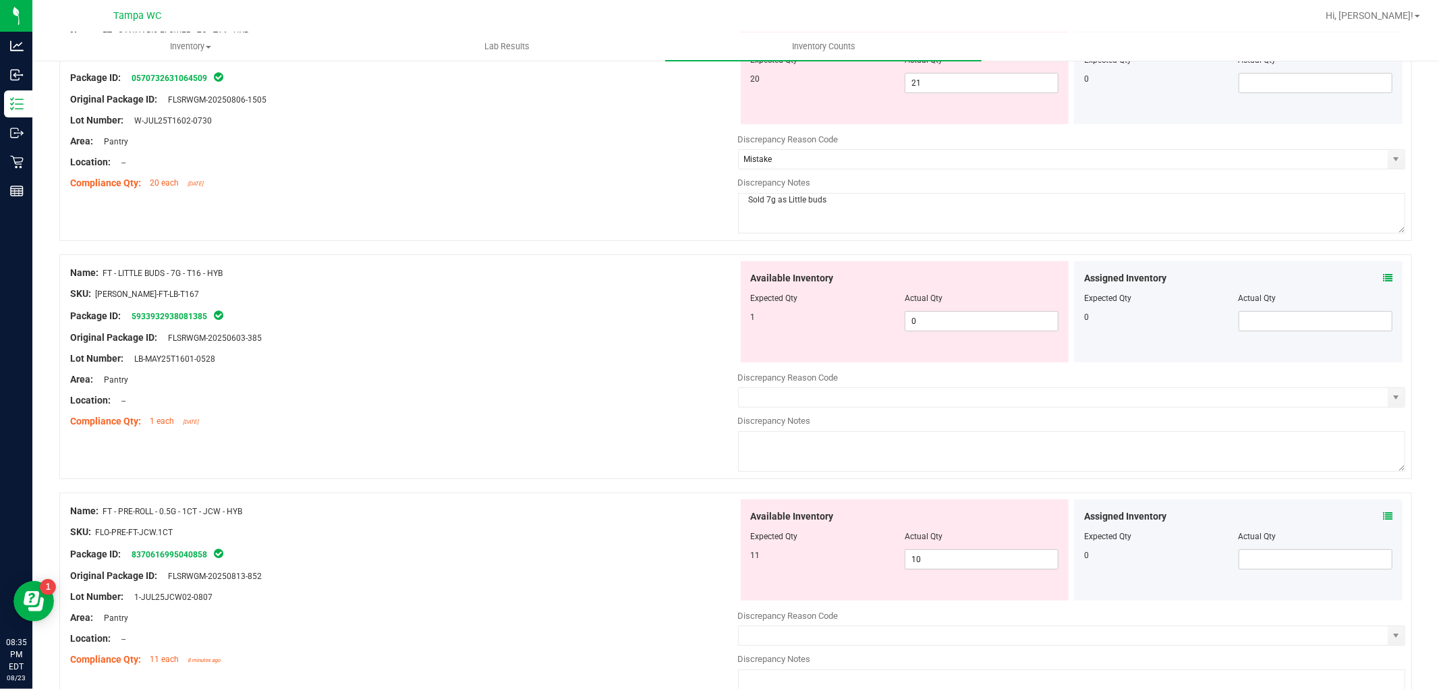
scroll to position [225, 0]
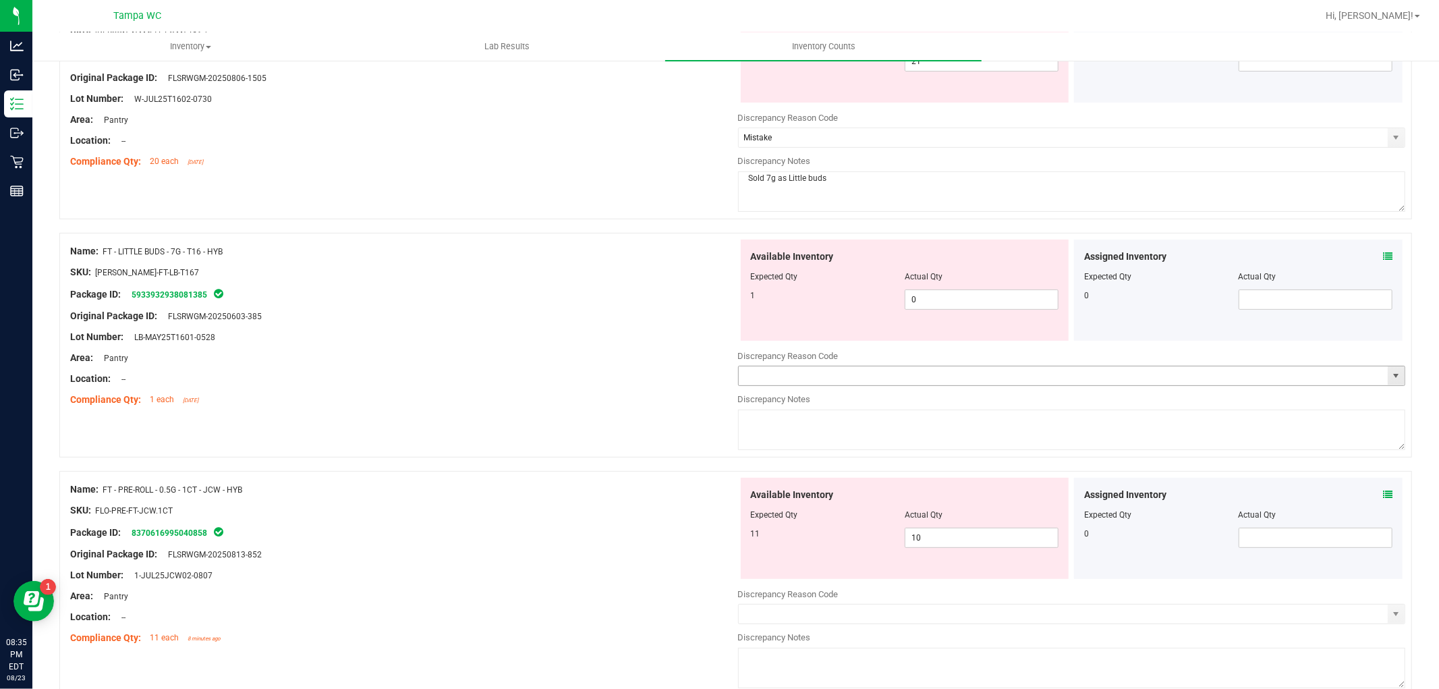
click at [1387, 370] on span "select" at bounding box center [1395, 375] width 17 height 19
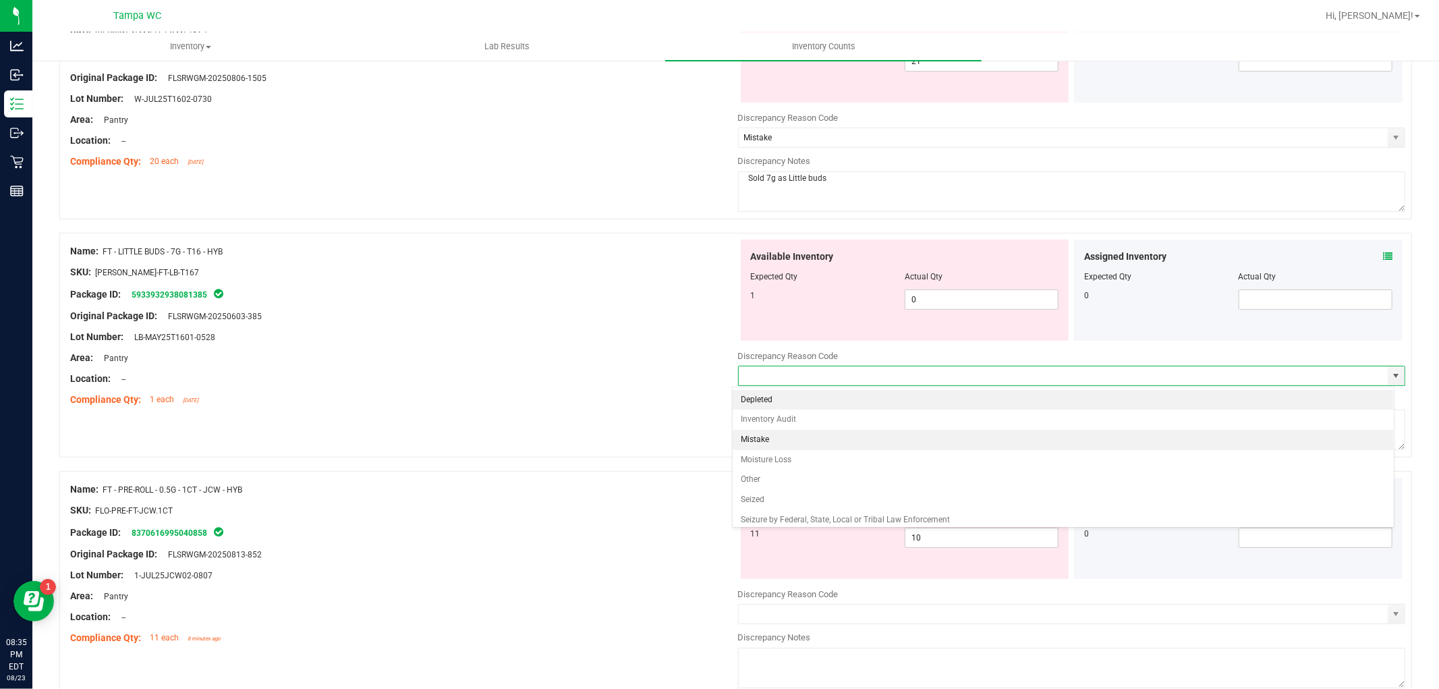
click at [810, 432] on li "Mistake" at bounding box center [1062, 440] width 660 height 20
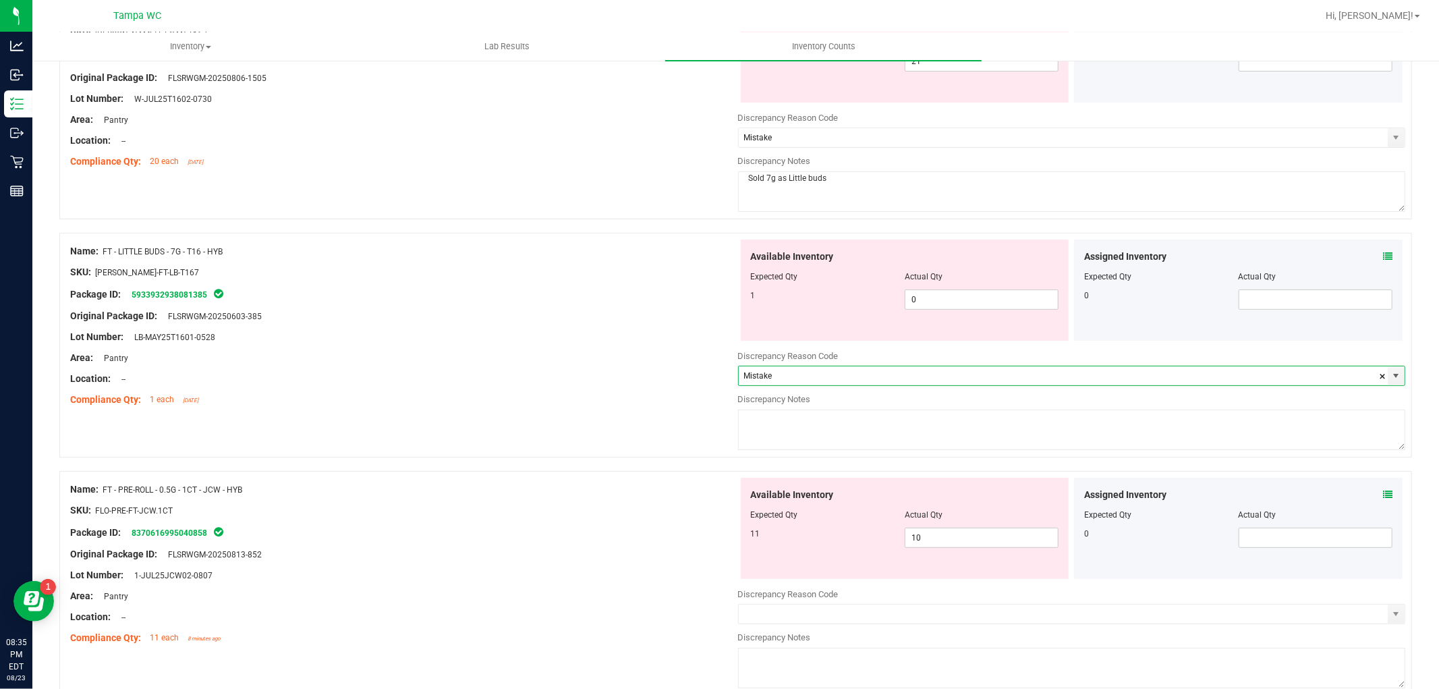
click at [810, 432] on textarea at bounding box center [1072, 429] width 668 height 40
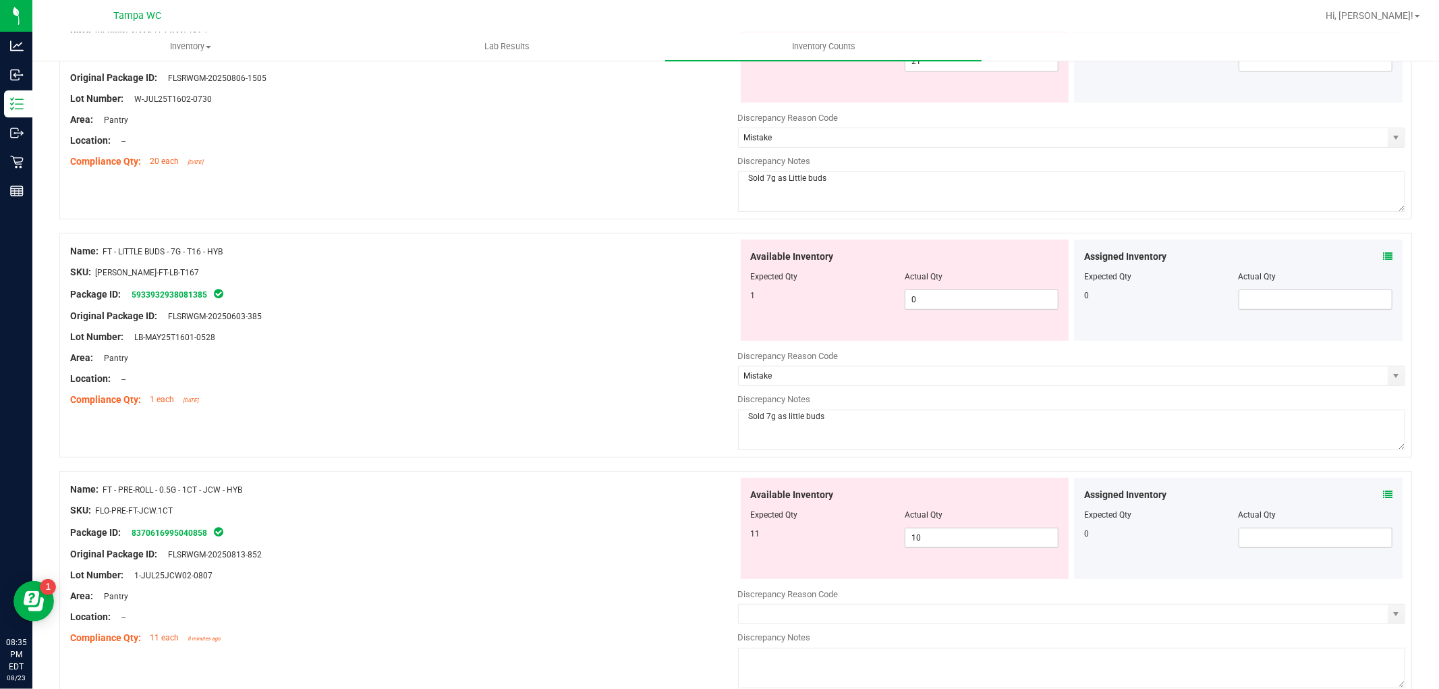
click at [569, 355] on div "Area: Pantry" at bounding box center [404, 358] width 668 height 14
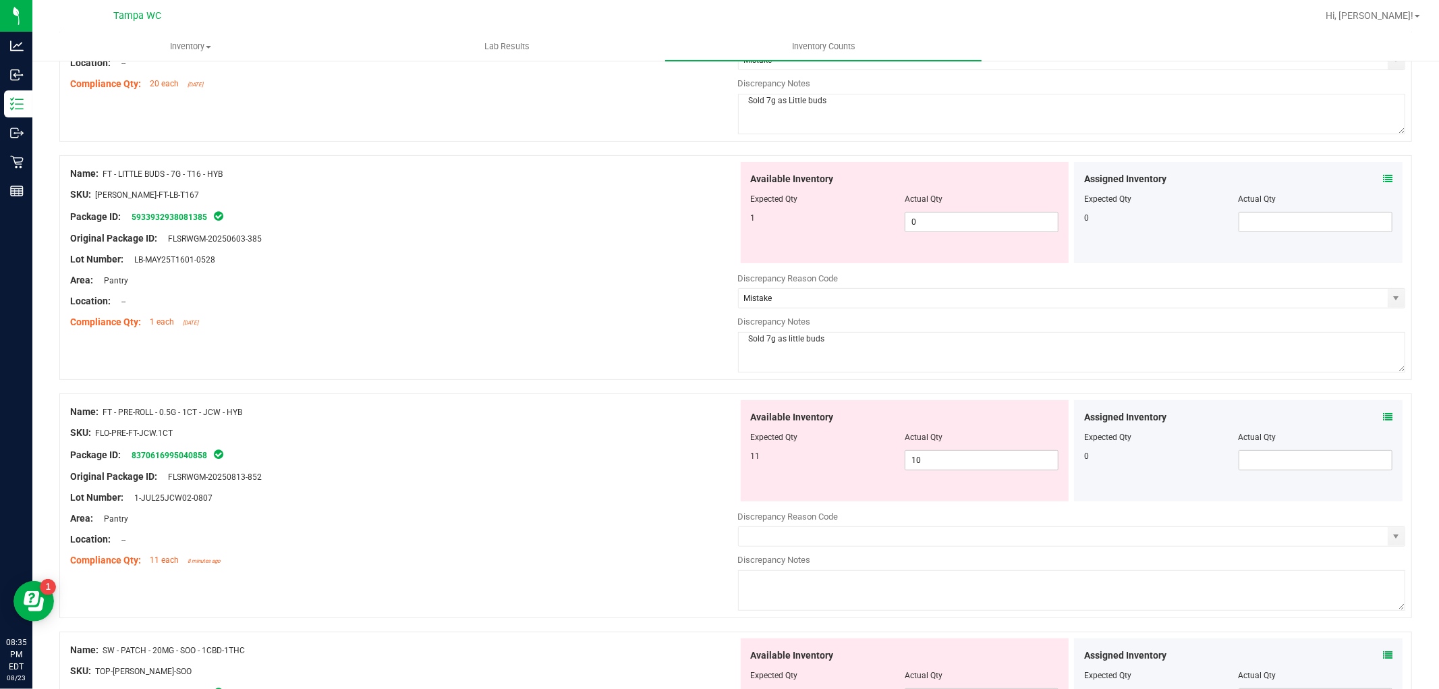
scroll to position [524, 0]
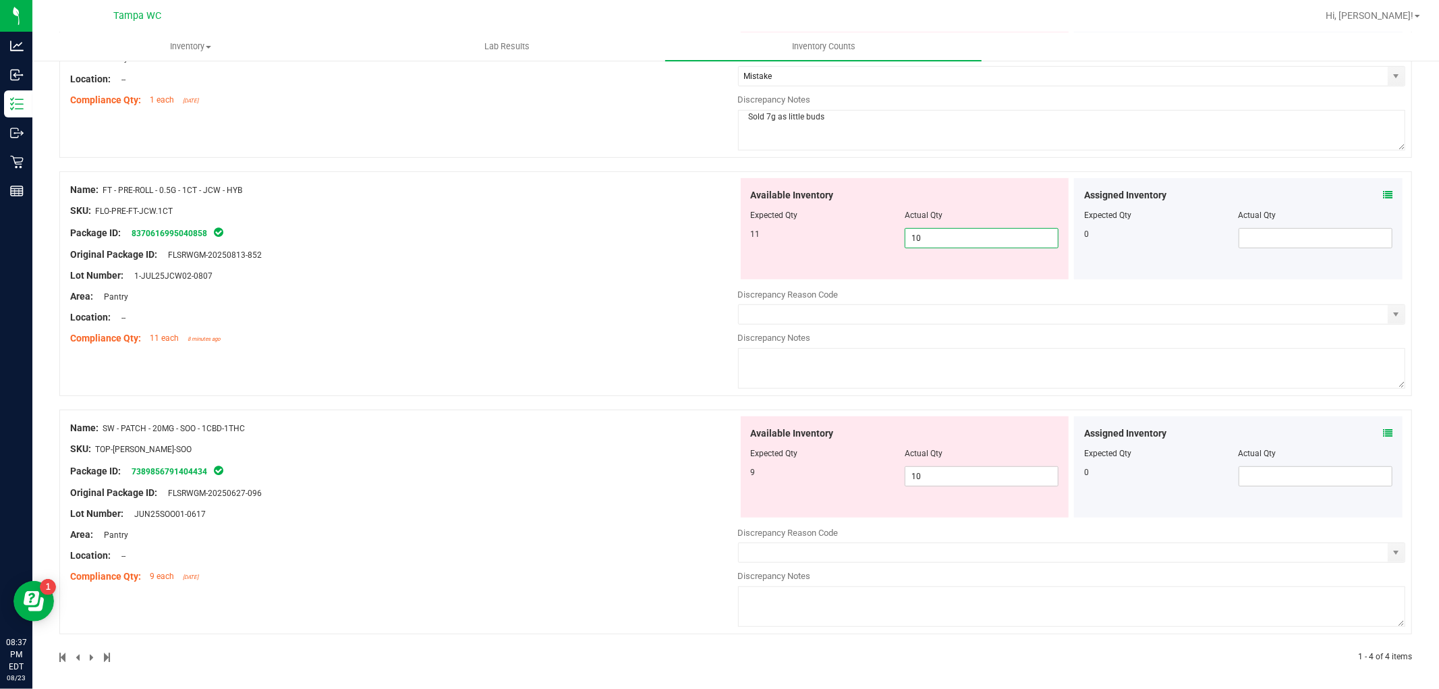
drag, startPoint x: 942, startPoint y: 239, endPoint x: 554, endPoint y: 247, distance: 388.6
click at [556, 243] on div "Name: FT - PRE-ROLL - 0.5G - 1CT - JCW - HYB SKU: FLO-PRE-FT-JCW.1CT Package ID…" at bounding box center [735, 283] width 1352 height 225
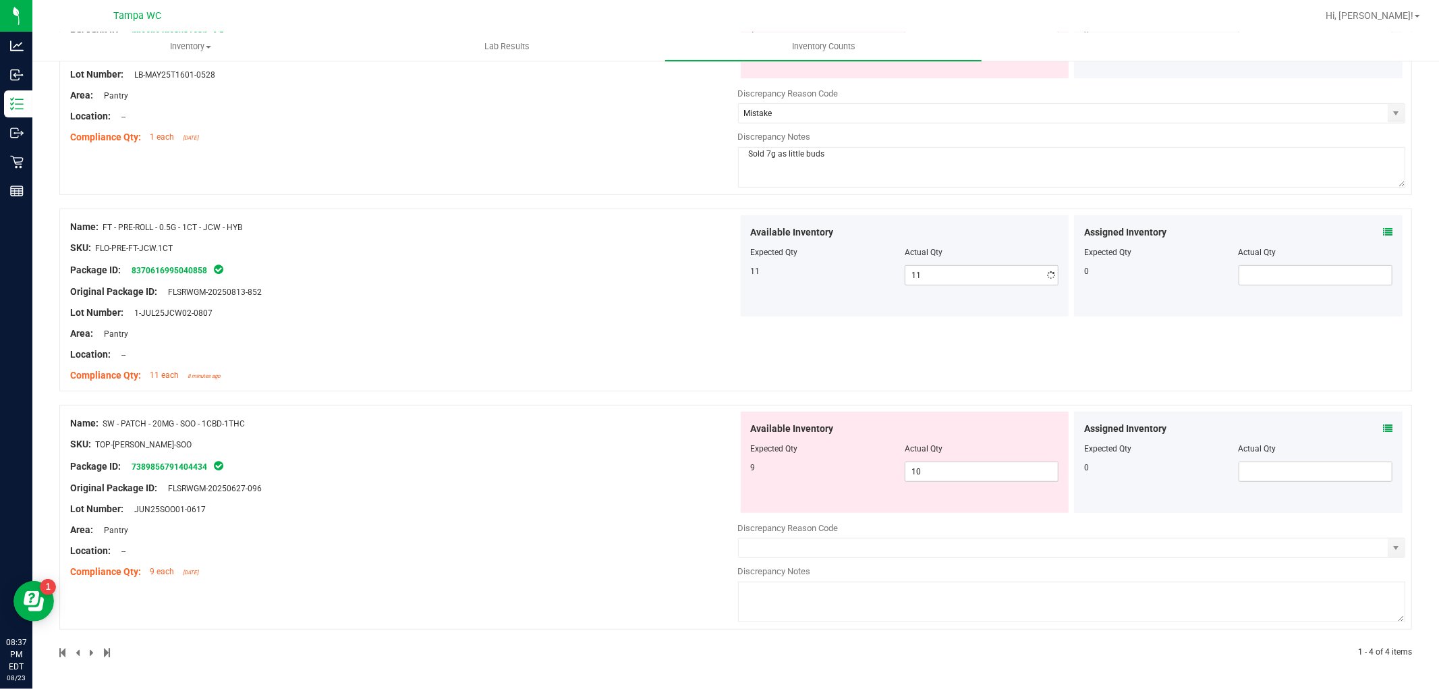
drag, startPoint x: 545, startPoint y: 281, endPoint x: 1056, endPoint y: 504, distance: 557.3
click at [652, 301] on div "Name: FT - PRE-ROLL - 0.5G - 1CT - JCW - HYB SKU: FLO-PRE-FT-JCW.1CT Package ID…" at bounding box center [404, 301] width 668 height 172
drag, startPoint x: 646, startPoint y: 427, endPoint x: 498, endPoint y: 408, distance: 149.6
click at [460, 389] on div "Name: FT - CANNABIS FLOWER - 7G - T16 - HYB SKU: [PERSON_NAME]-FT-CAN-T167 Pack…" at bounding box center [735, 195] width 1352 height 926
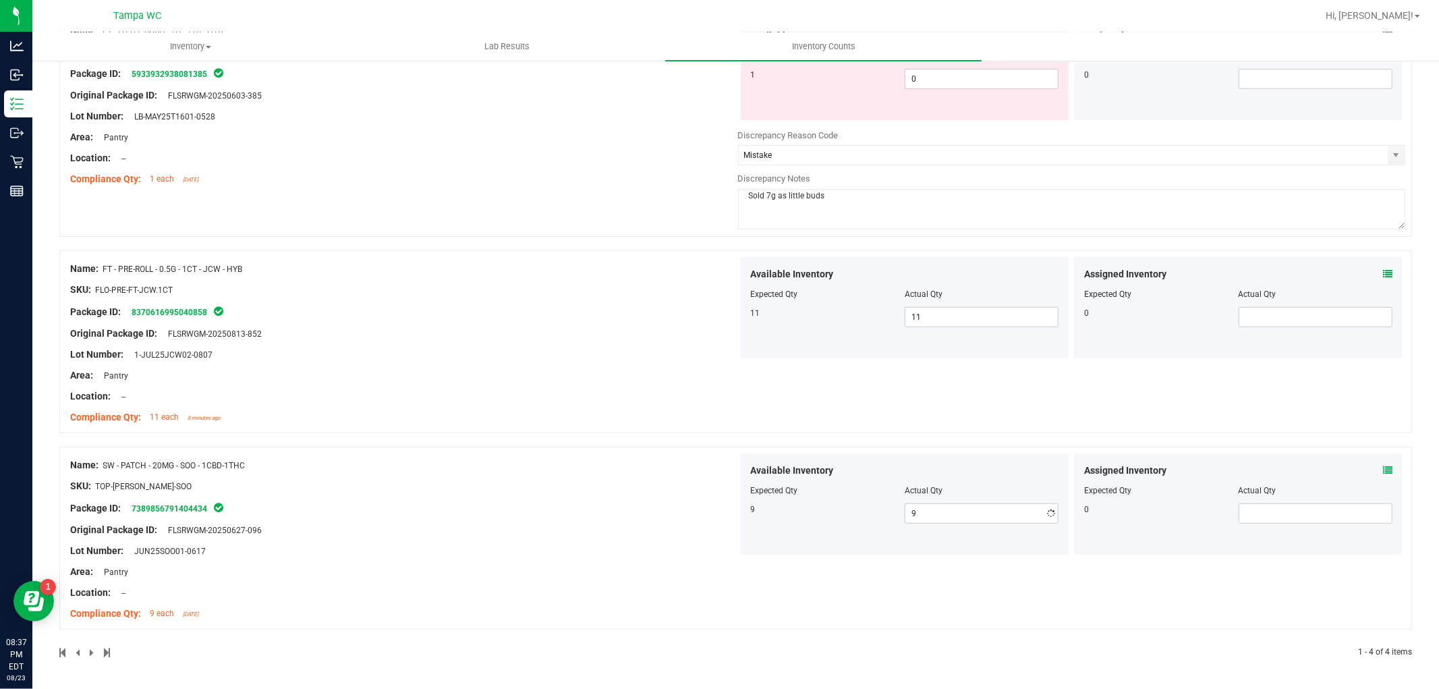
drag, startPoint x: 494, startPoint y: 388, endPoint x: 596, endPoint y: 380, distance: 101.6
click at [521, 378] on div "Name: FT - PRE-ROLL - 0.5G - 1CT - JCW - HYB SKU: FLO-PRE-FT-JCW.1CT Package ID…" at bounding box center [735, 348] width 1352 height 196
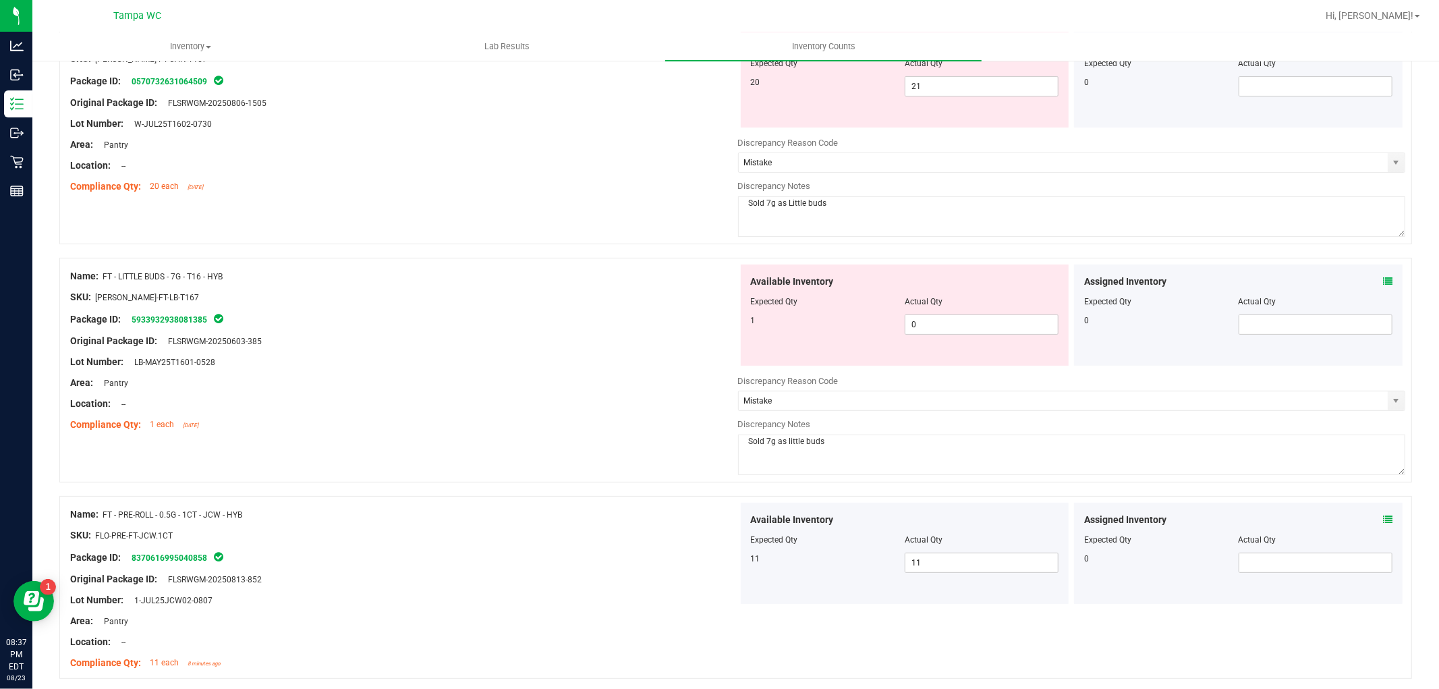
scroll to position [0, 0]
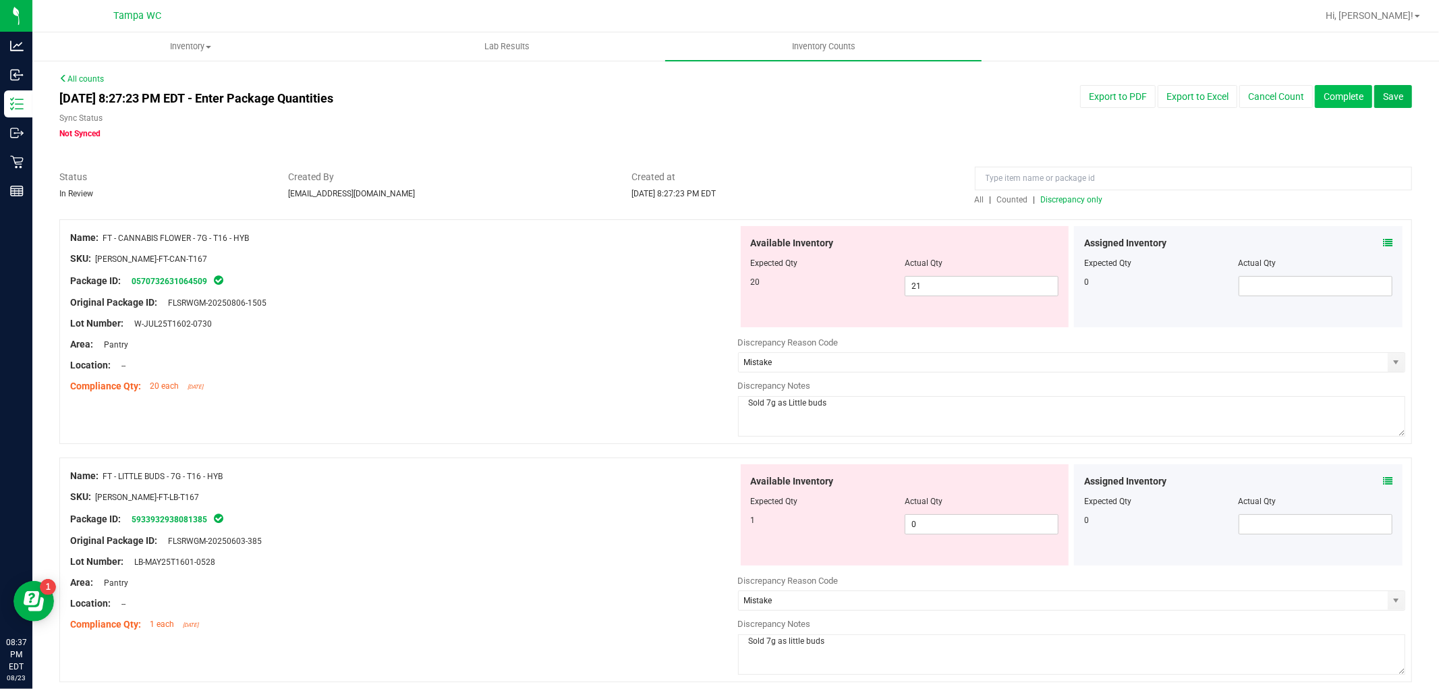
click at [1345, 96] on button "Complete" at bounding box center [1343, 96] width 57 height 23
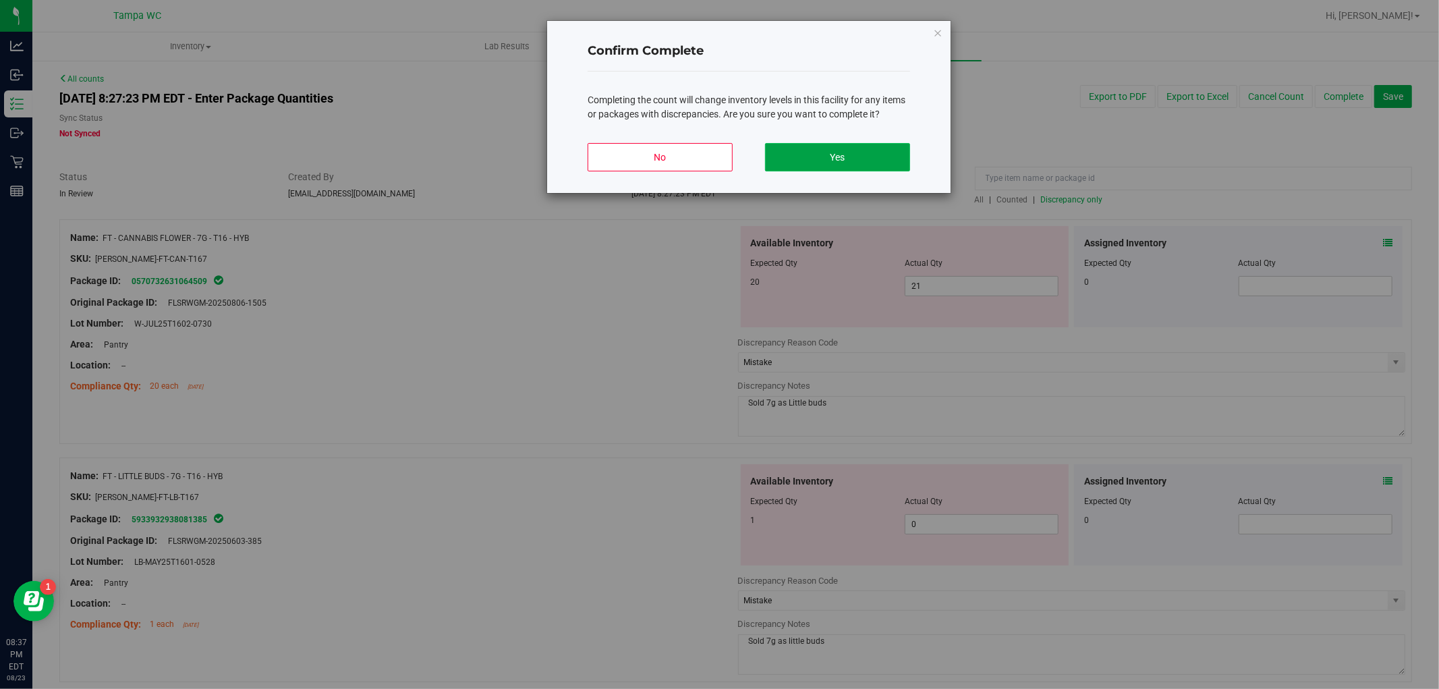
click at [812, 151] on button "Yes" at bounding box center [837, 157] width 145 height 28
